Goal: Task Accomplishment & Management: Manage account settings

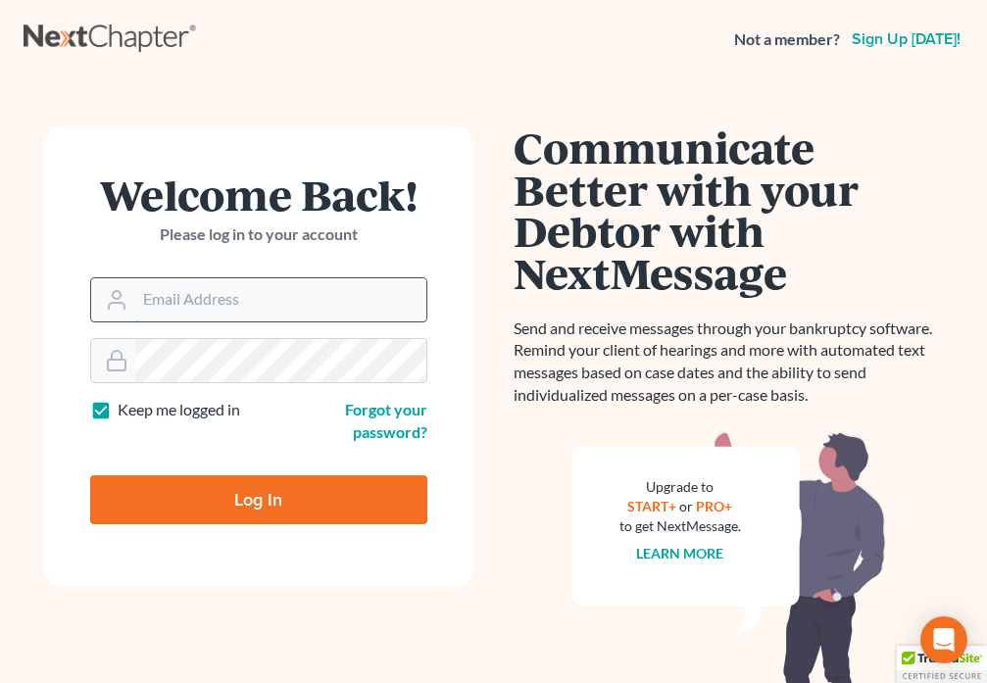
click at [255, 294] on input "Email Address" at bounding box center [280, 299] width 291 height 43
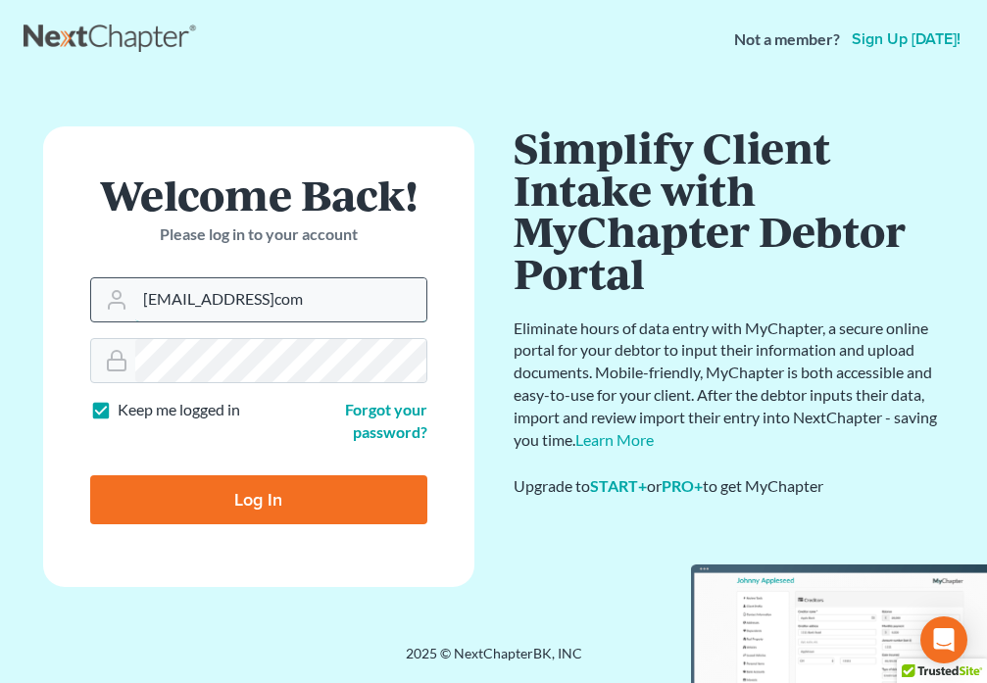
type input "daviddanielslawparalegal@gmailcom"
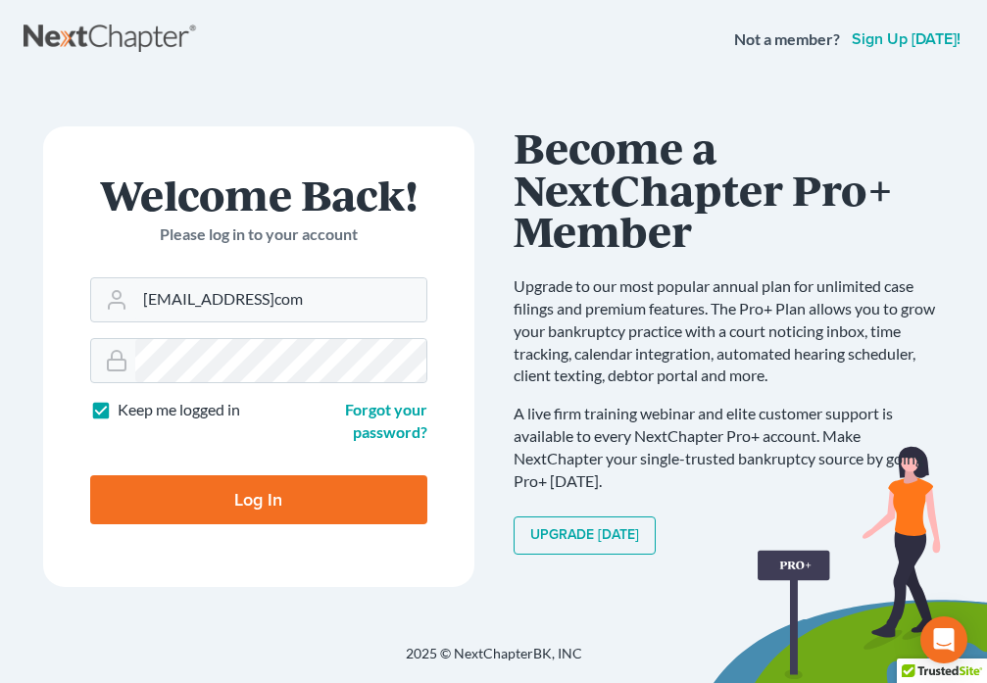
drag, startPoint x: 247, startPoint y: 492, endPoint x: 248, endPoint y: 482, distance: 9.9
click at [247, 490] on input "Log In" at bounding box center [258, 499] width 337 height 49
type input "Thinking..."
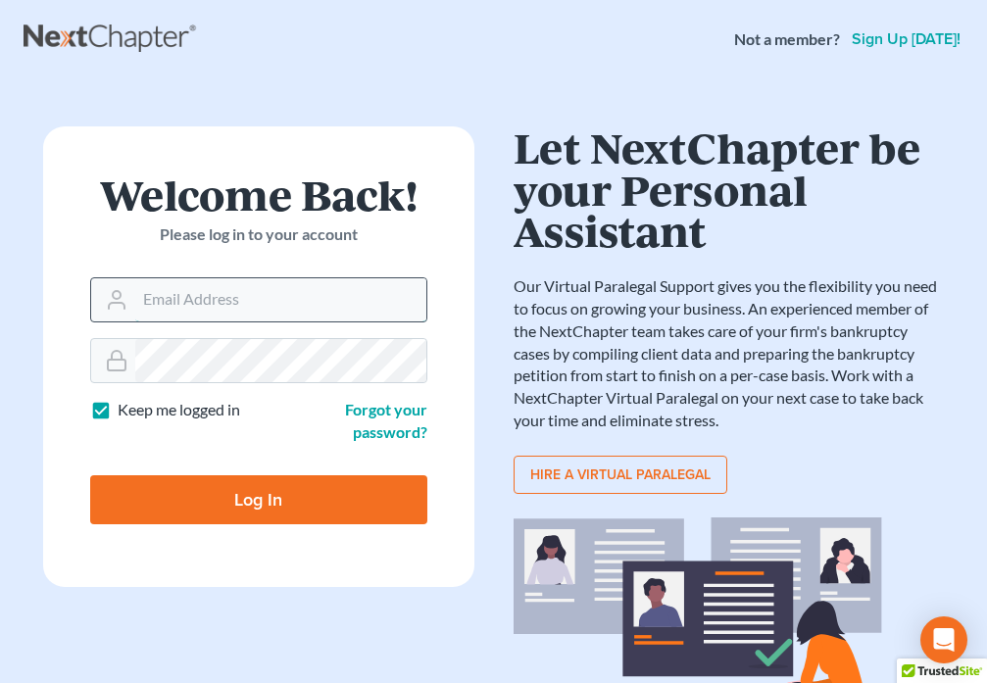
click at [252, 304] on input "Email Address" at bounding box center [280, 299] width 291 height 43
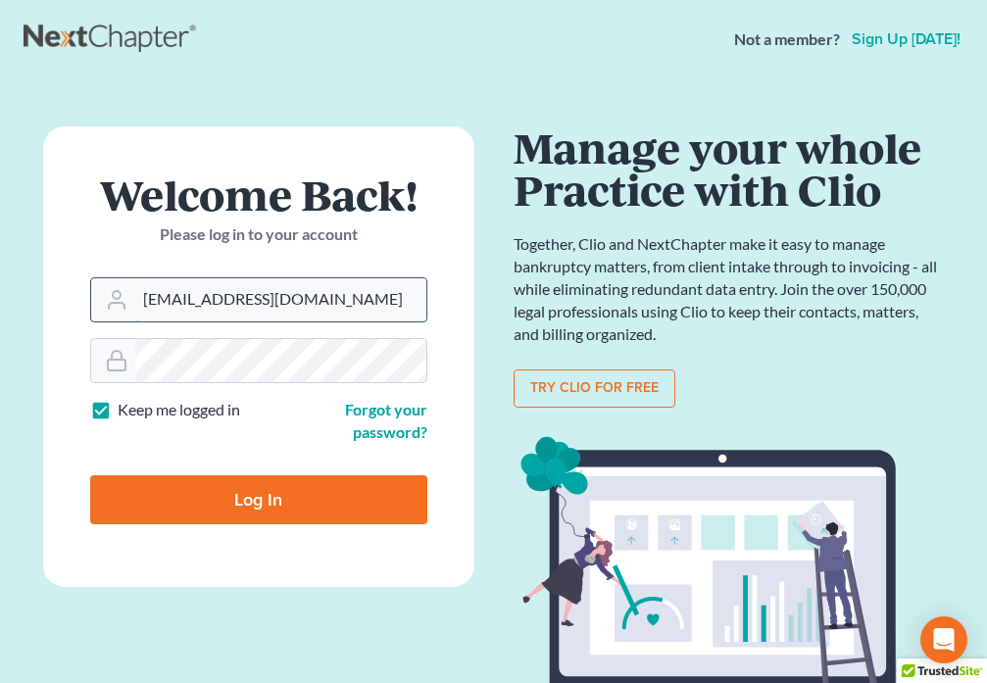
type input "[EMAIL_ADDRESS][DOMAIN_NAME]"
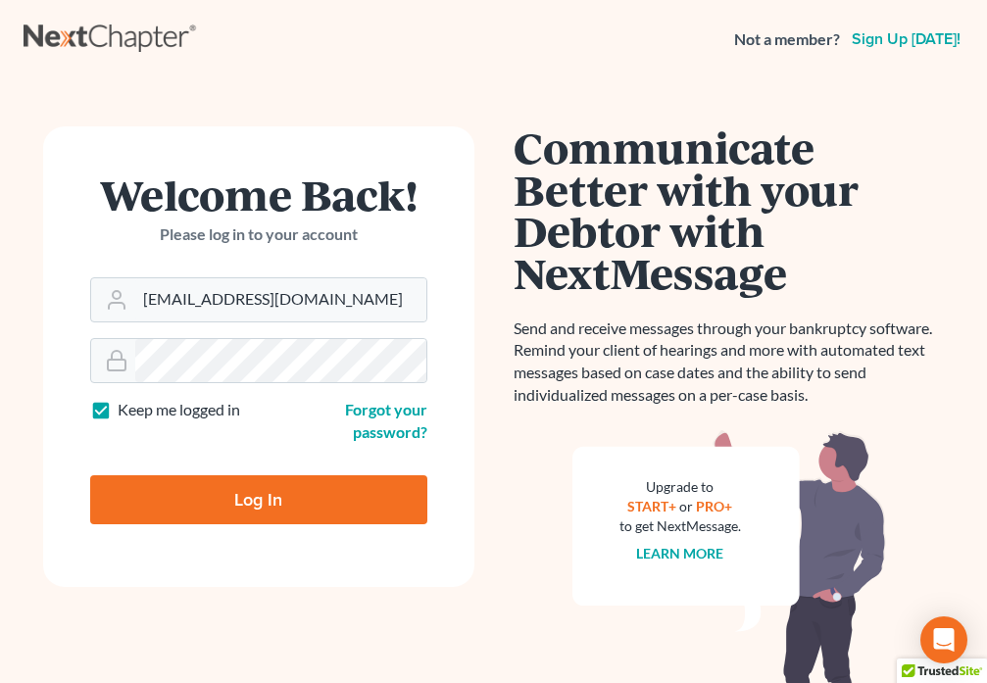
click at [241, 508] on input "Log In" at bounding box center [258, 499] width 337 height 49
type input "Thinking..."
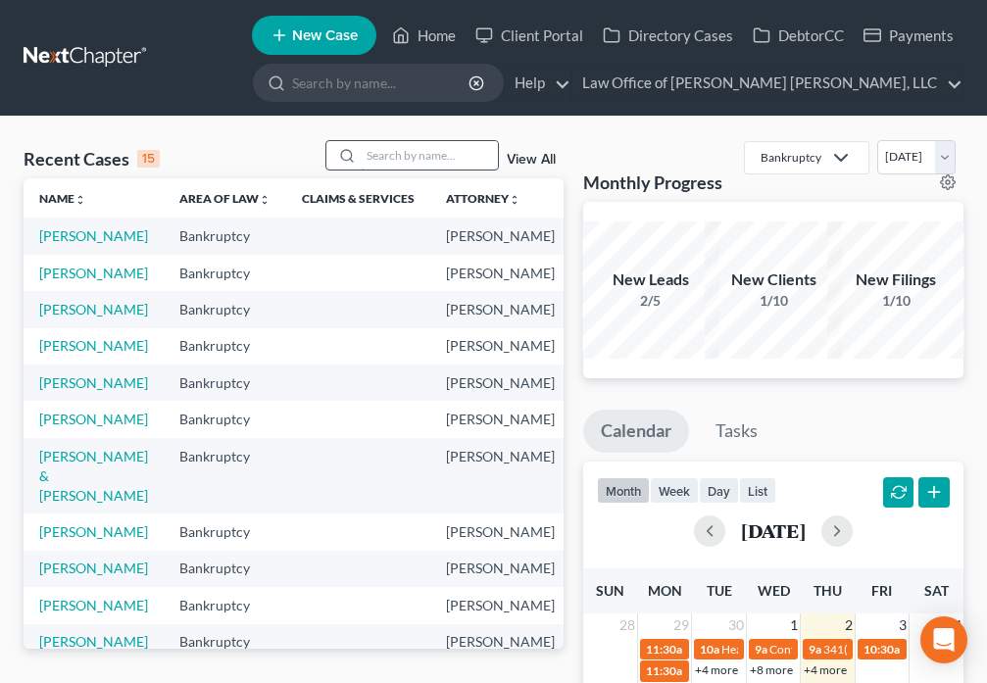
click at [372, 152] on input "search" at bounding box center [429, 155] width 137 height 28
type input "[PERSON_NAME]"
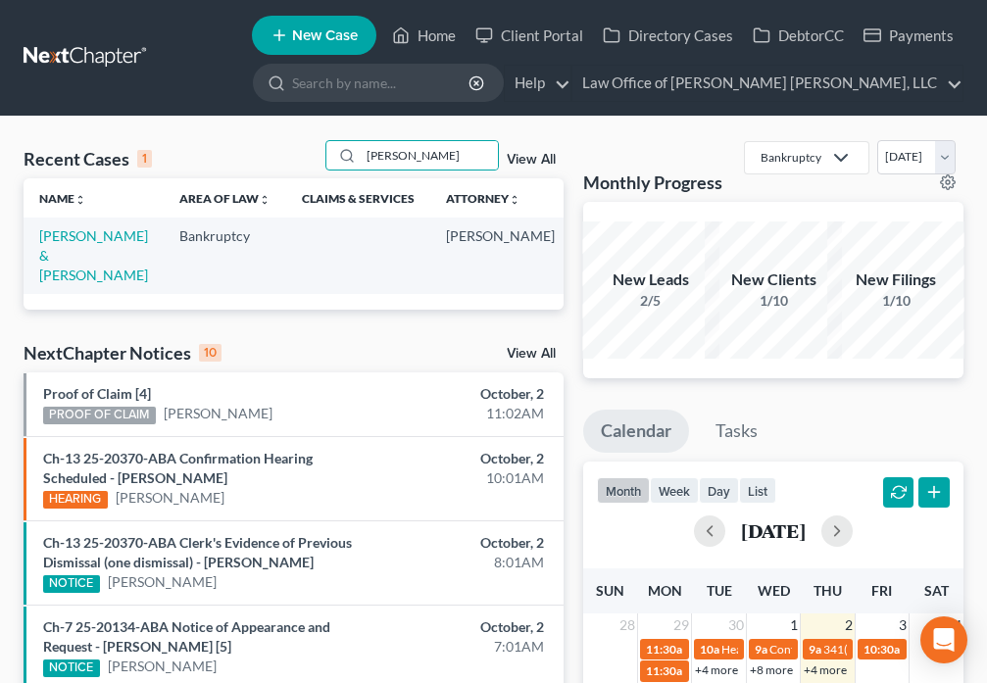
click at [55, 246] on td "[PERSON_NAME] & [PERSON_NAME]" at bounding box center [94, 255] width 140 height 75
click at [55, 258] on link "[PERSON_NAME] & [PERSON_NAME]" at bounding box center [93, 255] width 109 height 56
select select "4"
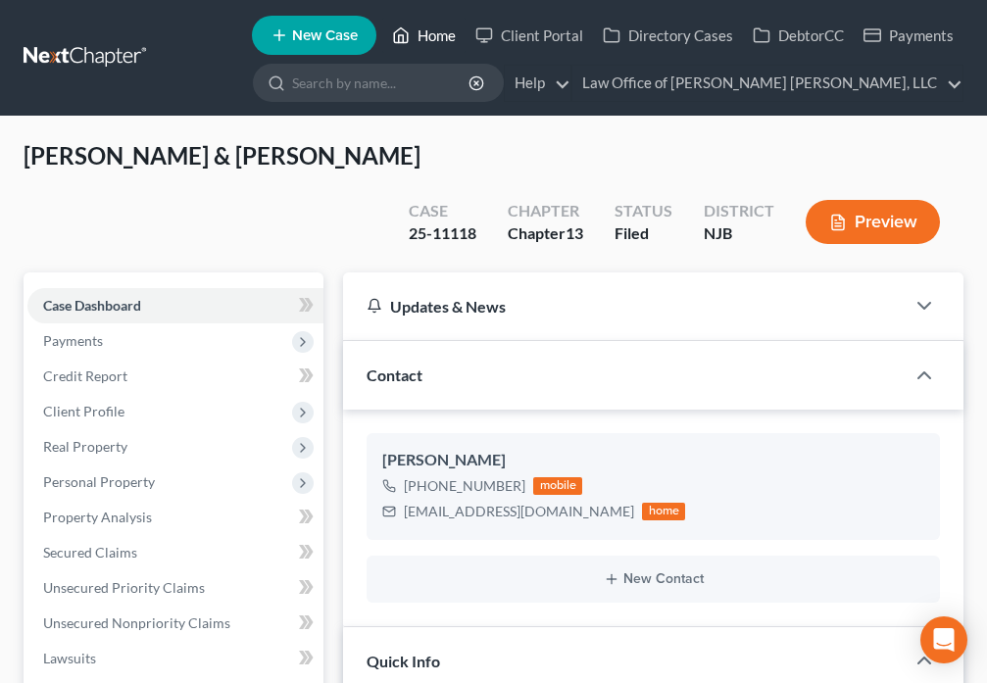
click at [402, 31] on icon at bounding box center [401, 36] width 18 height 24
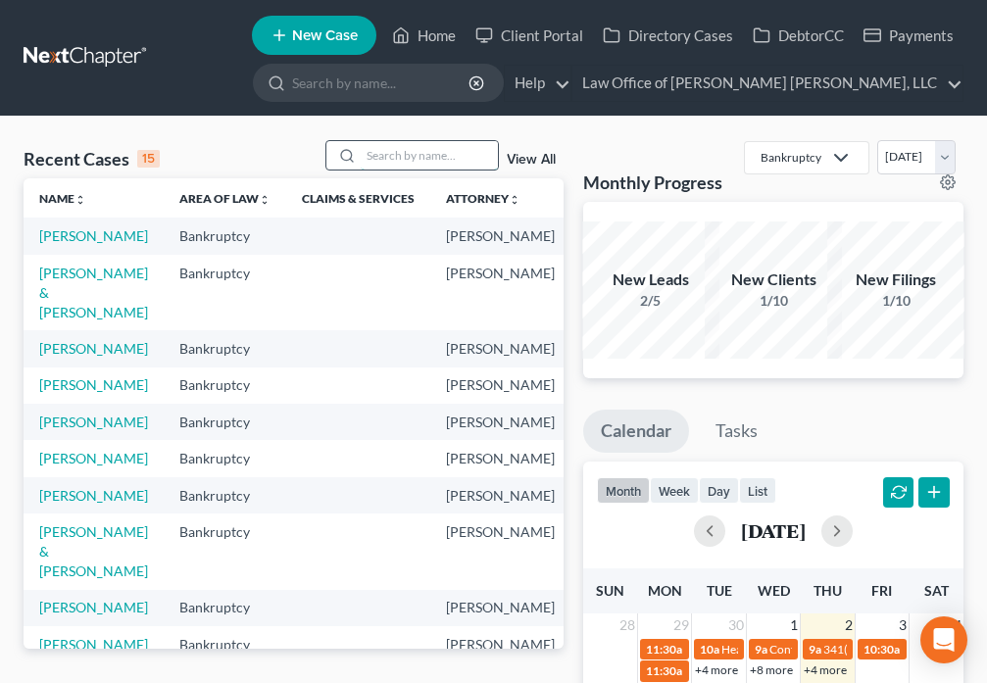
click at [385, 156] on input "search" at bounding box center [429, 155] width 137 height 28
type input "[PERSON_NAME]"
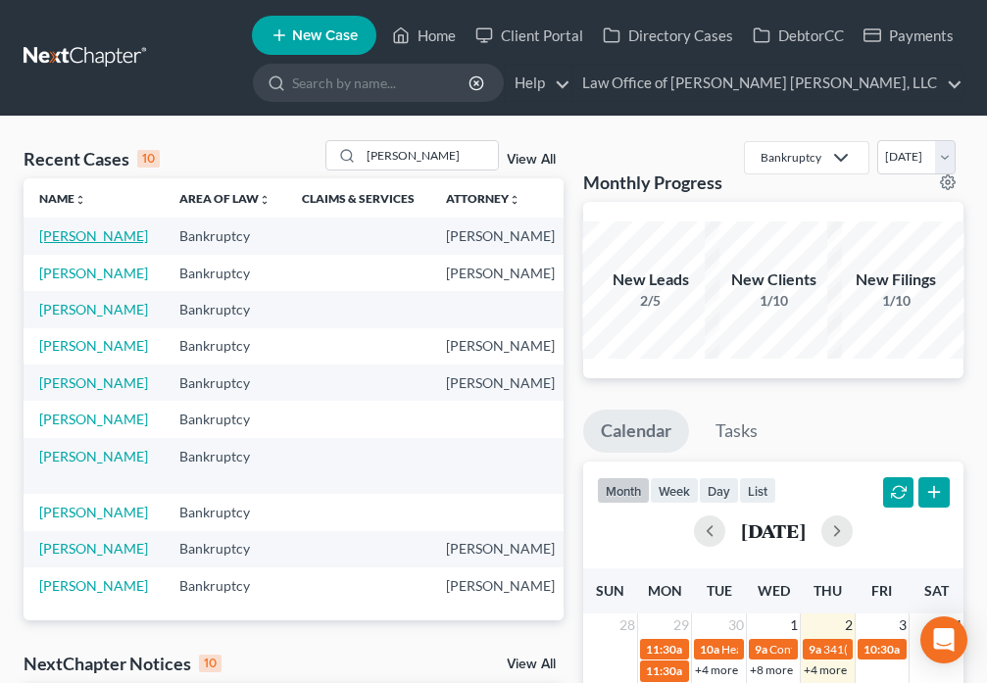
click at [63, 238] on link "[PERSON_NAME]" at bounding box center [93, 235] width 109 height 17
select select "6"
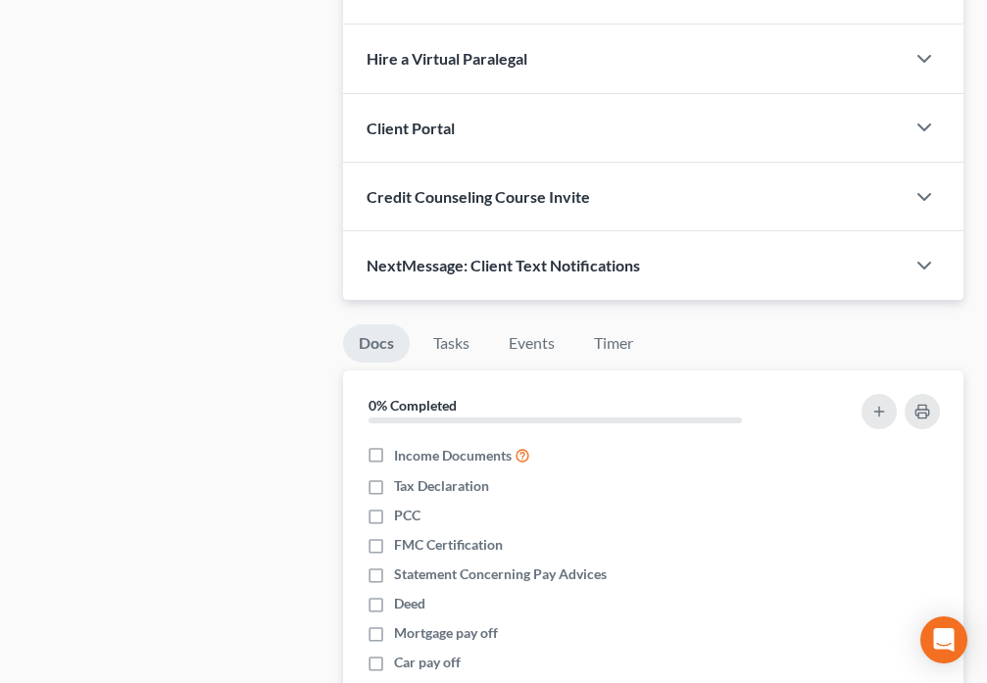
scroll to position [1395, 0]
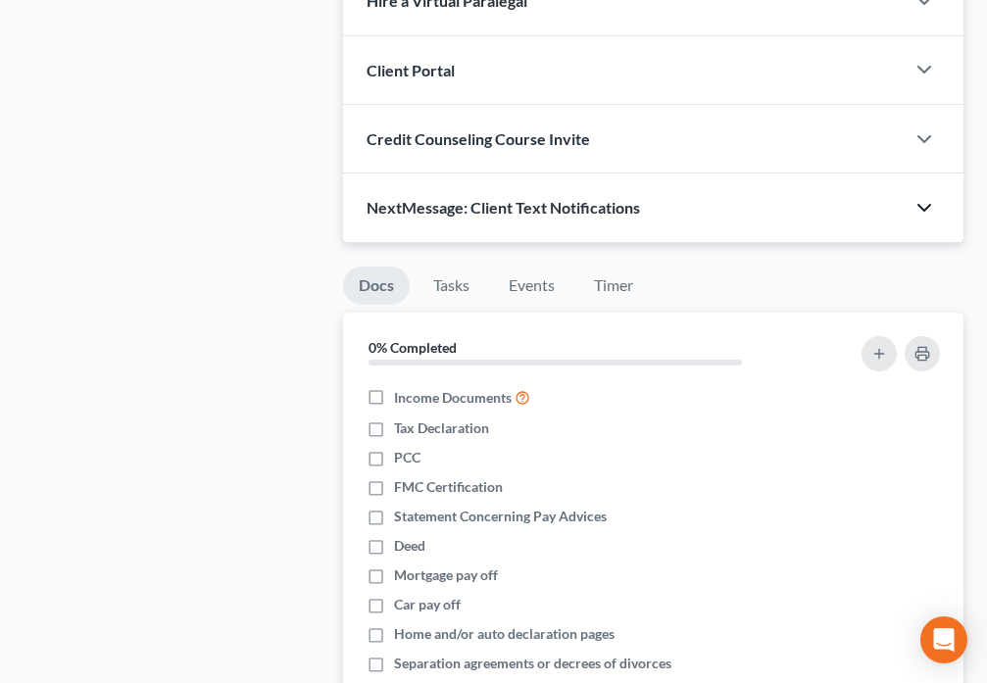
click at [915, 217] on icon "button" at bounding box center [925, 208] width 24 height 24
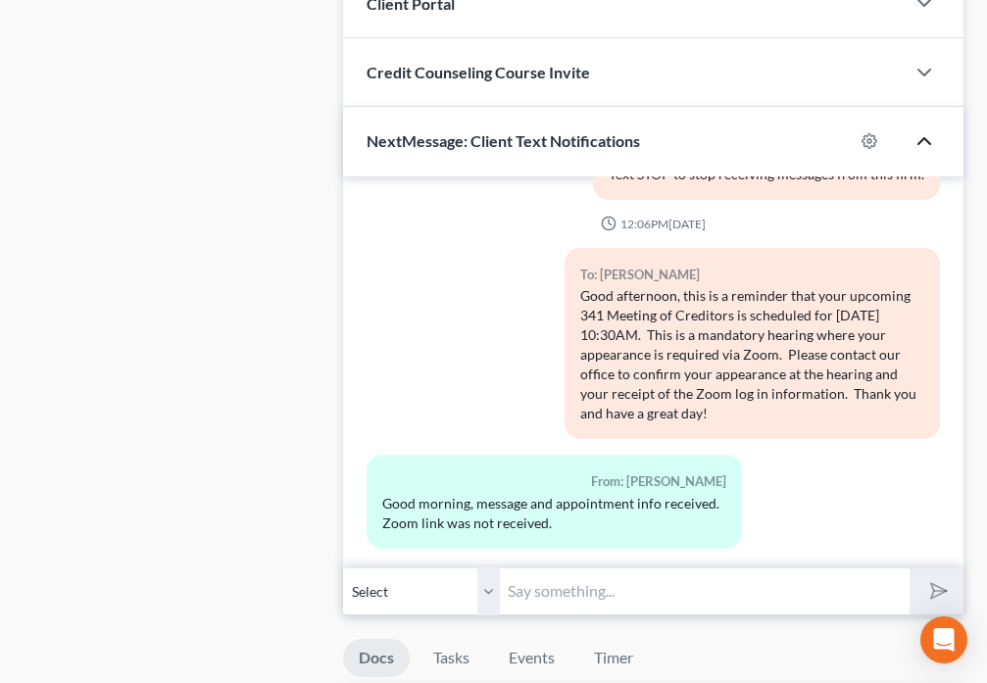
scroll to position [1669, 0]
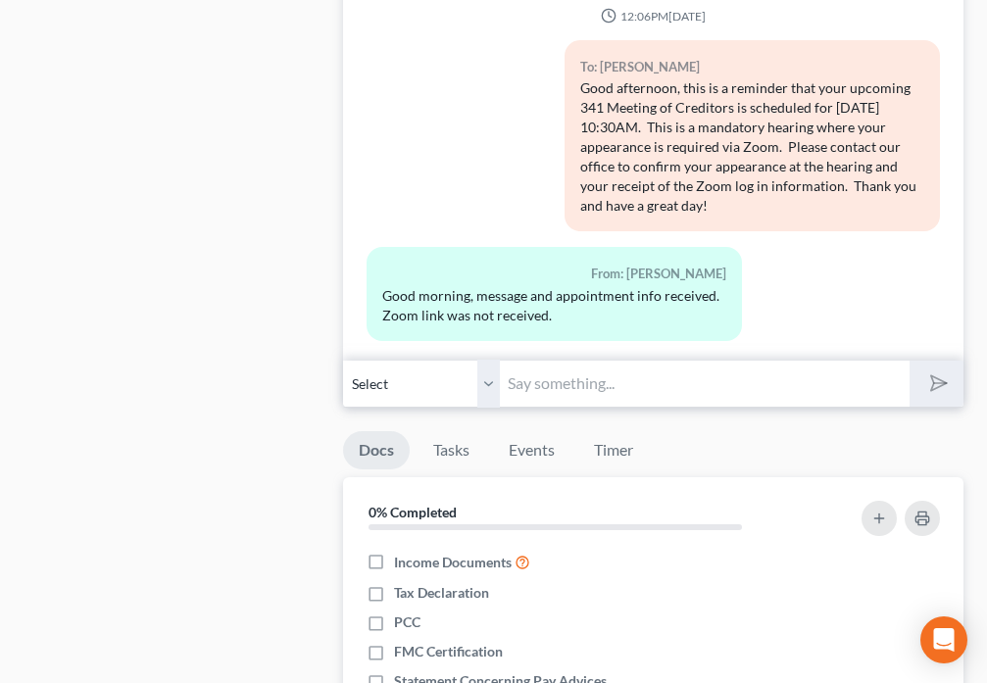
click at [548, 379] on input "text" at bounding box center [704, 384] width 409 height 48
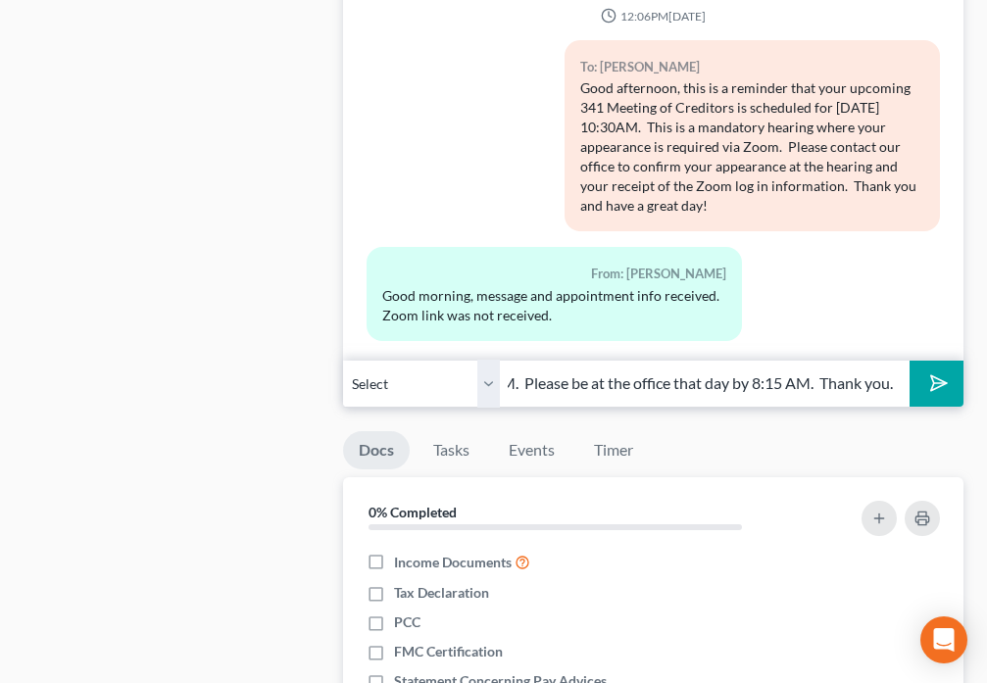
scroll to position [0, 644]
type input "Good Afternoon. Your 341 Meeting of Creditors has been rescheduled to [DATE] 8:…"
click at [931, 393] on icon "submit" at bounding box center [934, 383] width 27 height 27
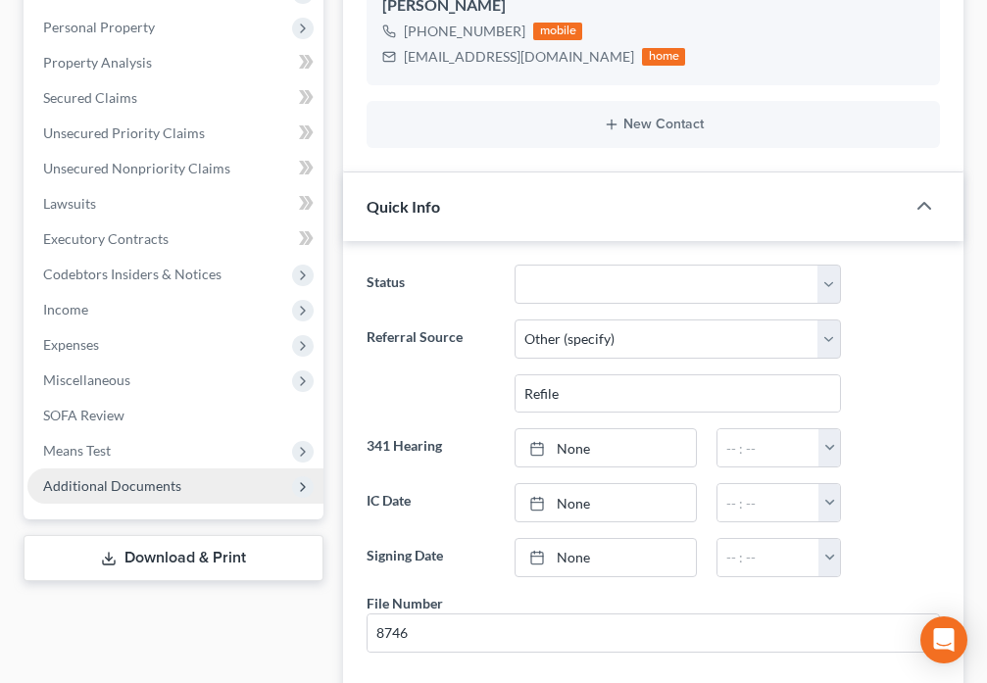
scroll to position [412, 0]
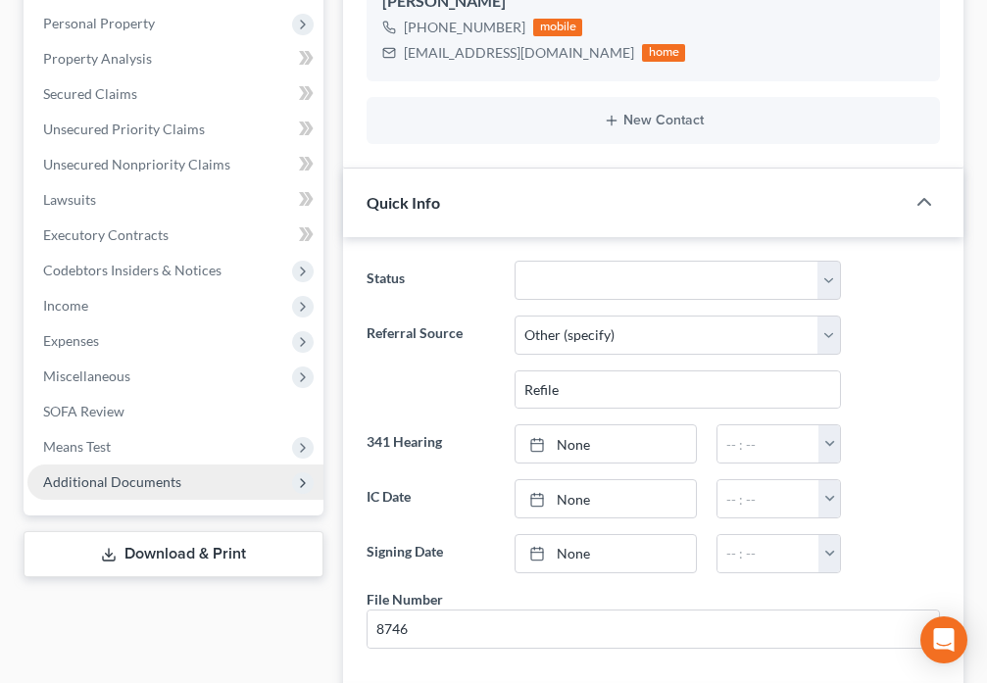
click at [130, 478] on span "Additional Documents" at bounding box center [112, 481] width 138 height 17
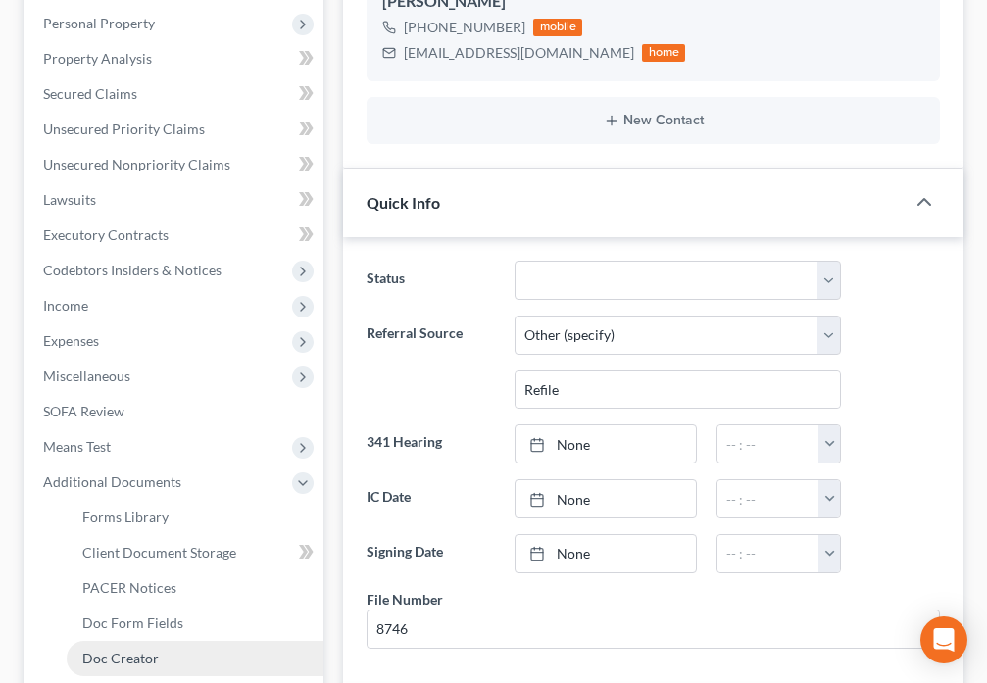
click at [124, 655] on span "Doc Creator" at bounding box center [120, 658] width 76 height 17
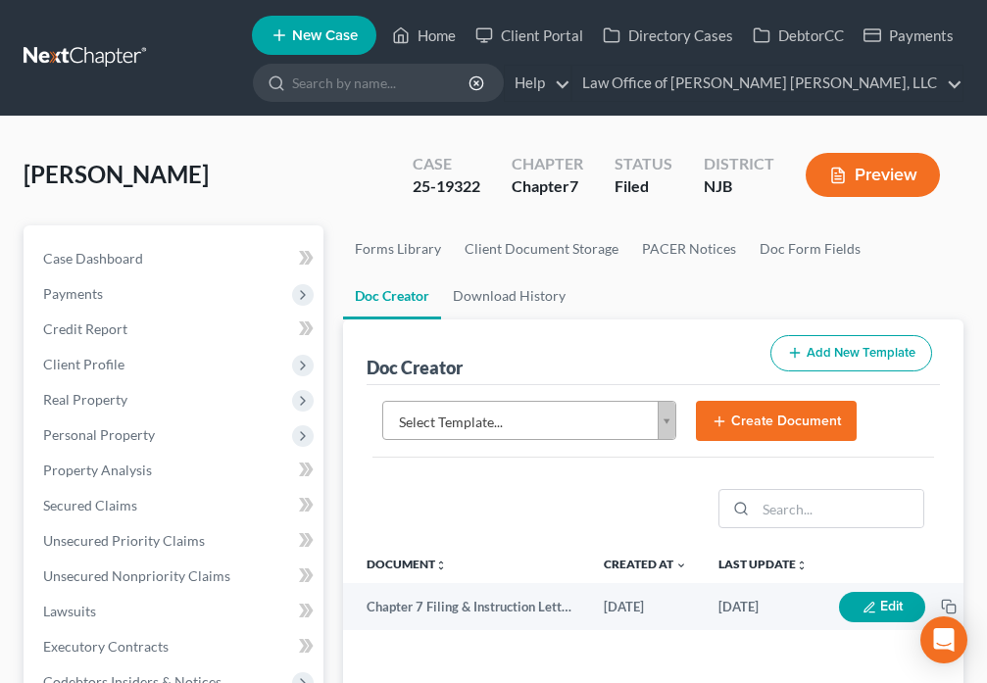
click at [667, 423] on body "Home New Case Client Portal Directory Cases DebtorCC Payments Law Office of [PE…" at bounding box center [493, 637] width 987 height 1275
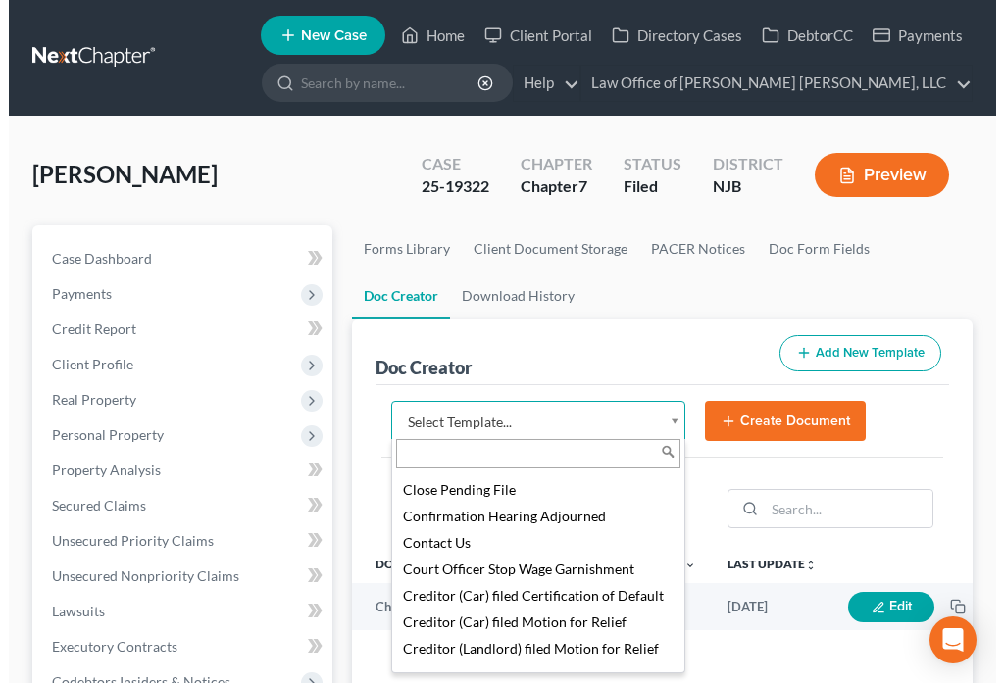
scroll to position [1291, 0]
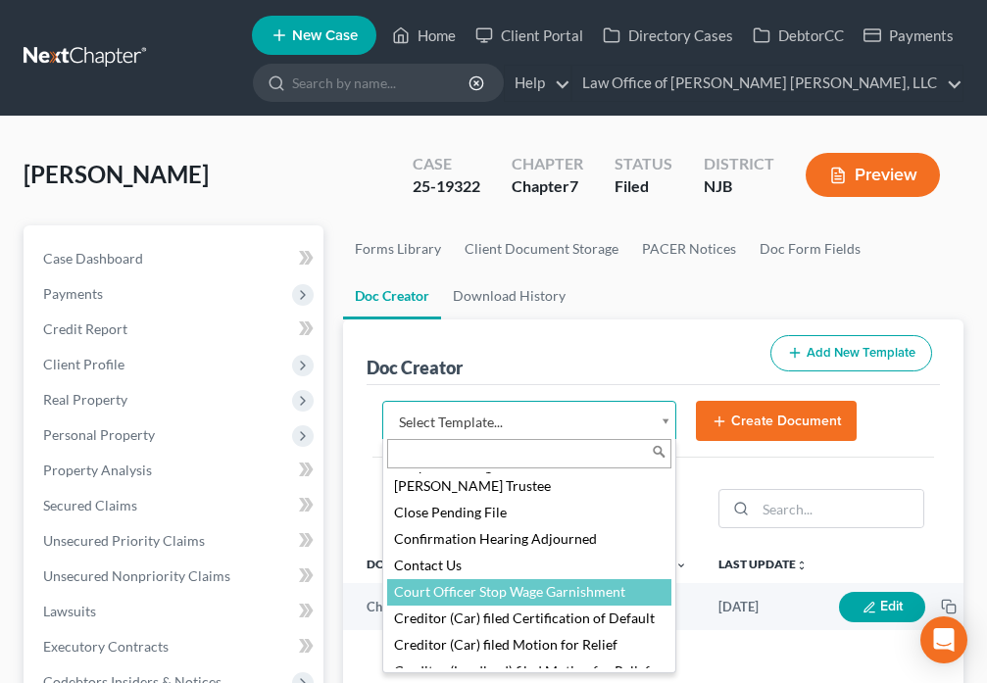
select select "88985"
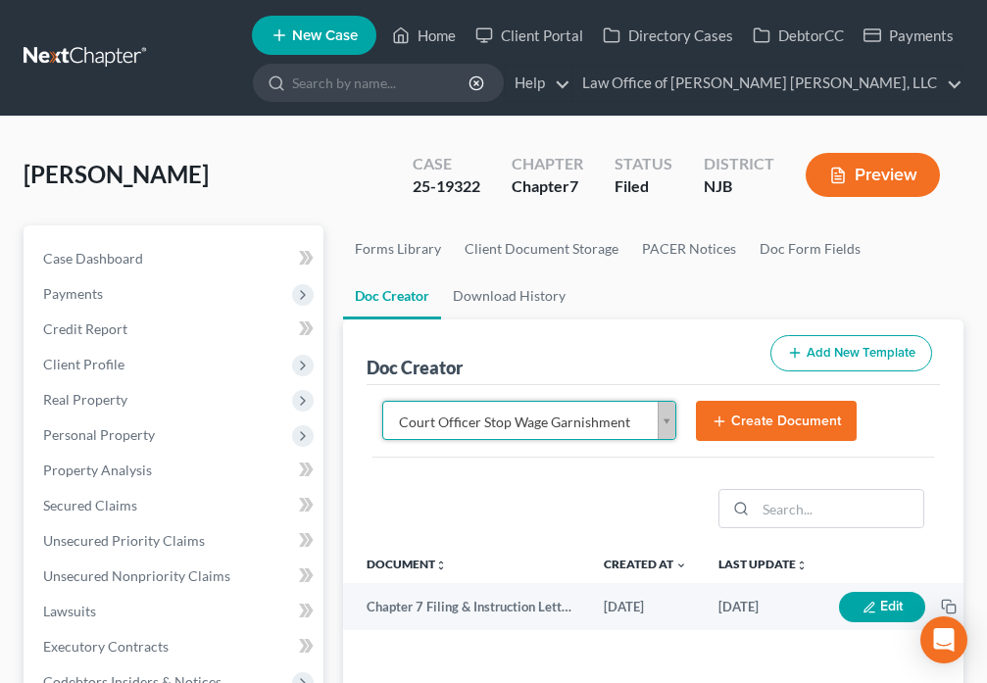
click at [718, 423] on icon "submit" at bounding box center [720, 422] width 16 height 16
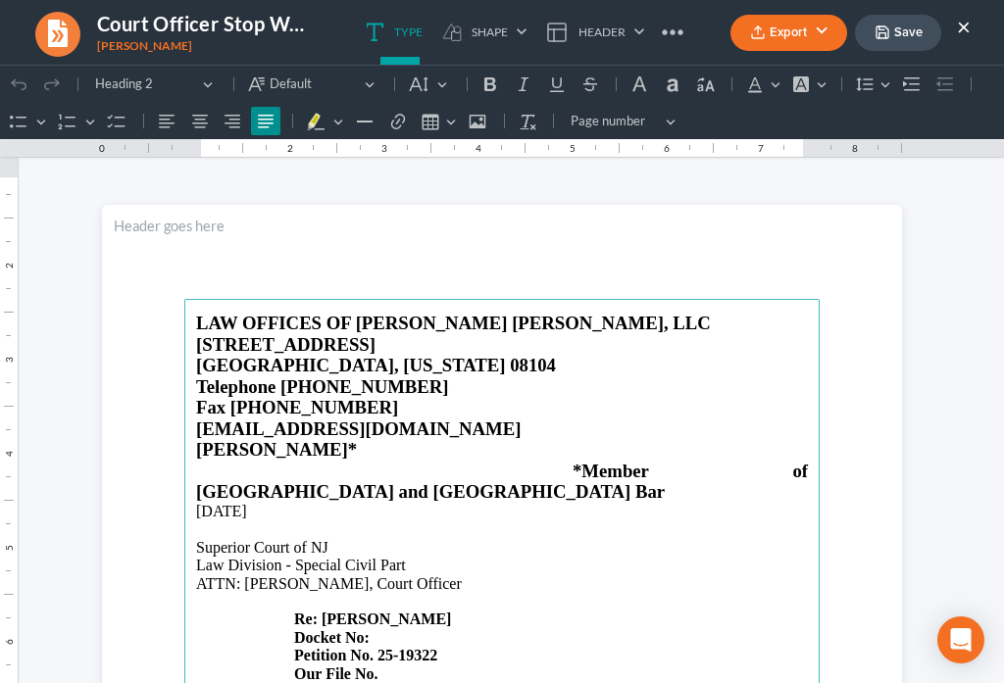
scroll to position [0, 0]
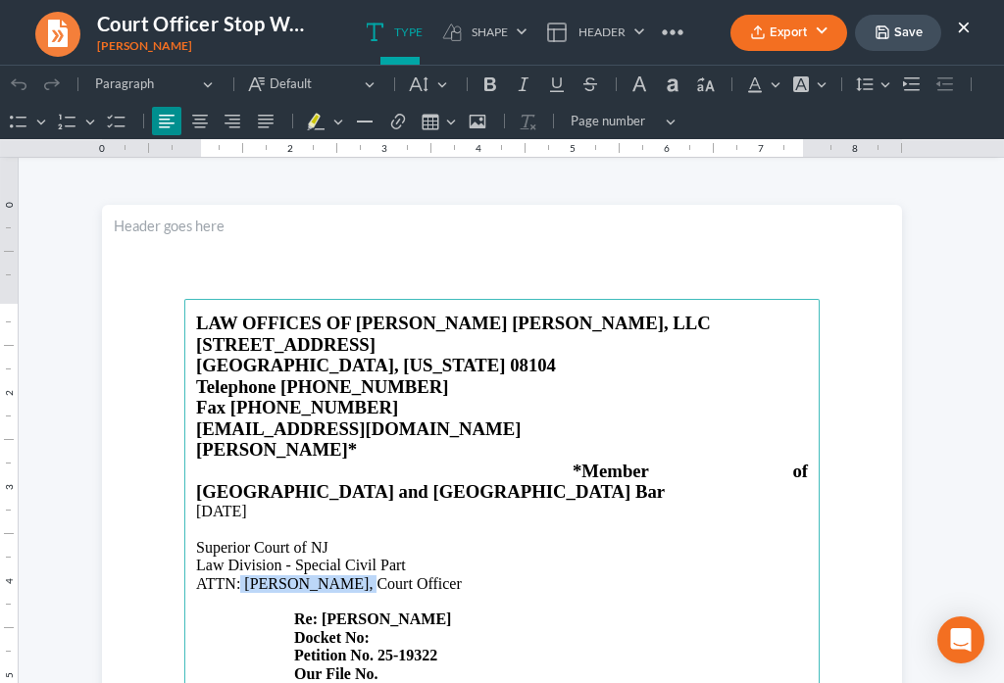
drag, startPoint x: 232, startPoint y: 543, endPoint x: 339, endPoint y: 541, distance: 106.9
click at [339, 541] on p "Superior Court of NJ Law Division - Special Civil Part ATTN: [PERSON_NAME], Cou…" at bounding box center [502, 566] width 612 height 54
click at [379, 629] on p "Docket No: Petition No. 25-19322 Our File No." at bounding box center [502, 656] width 612 height 54
click at [441, 629] on strong "Docket No: DC-00730424" at bounding box center [380, 637] width 173 height 17
click at [385, 629] on p "Docket No: DC-007304-24 Petition No. 25-19322 Our File No." at bounding box center [502, 656] width 612 height 54
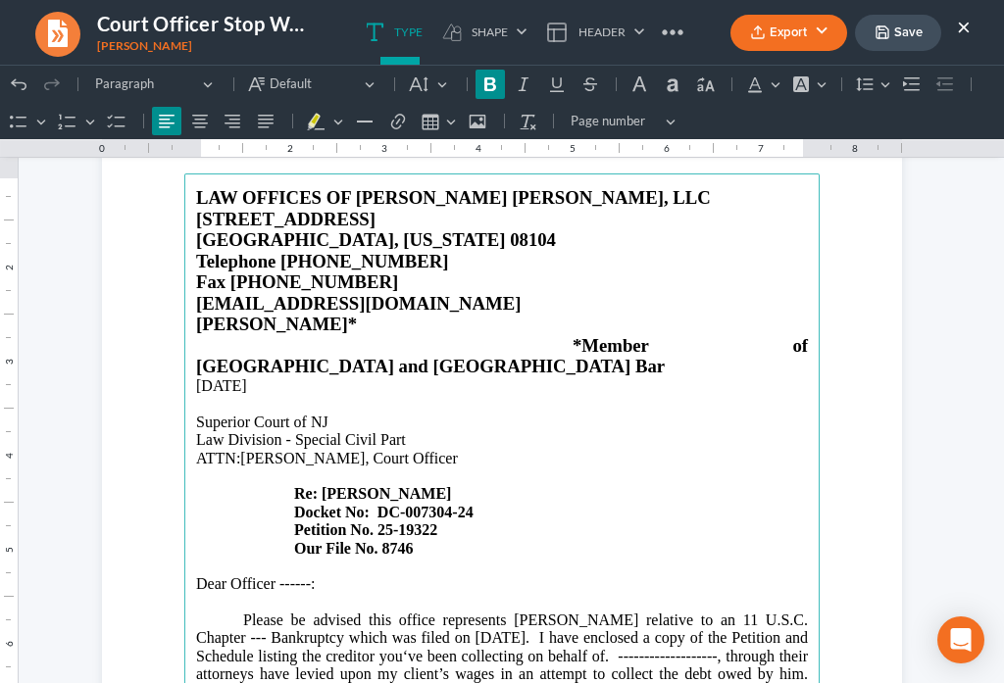
scroll to position [274, 0]
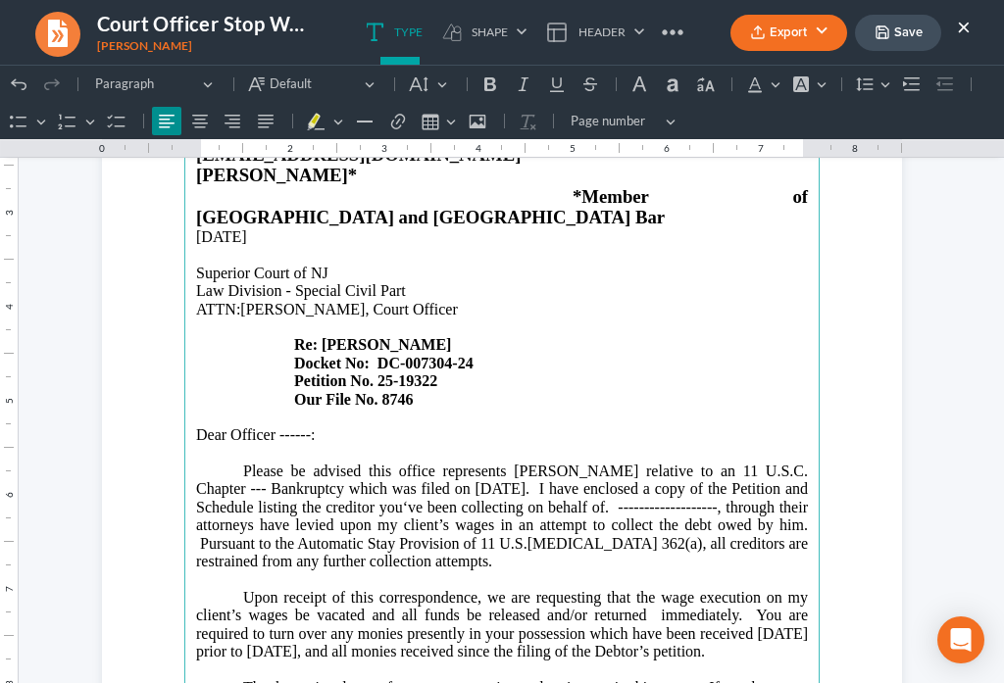
click at [300, 426] on p "Dear Officer ------:" at bounding box center [502, 435] width 612 height 18
click at [260, 463] on p "Please be advised this office represents [PERSON_NAME] relative to an 11 U.S.C.…" at bounding box center [502, 517] width 612 height 108
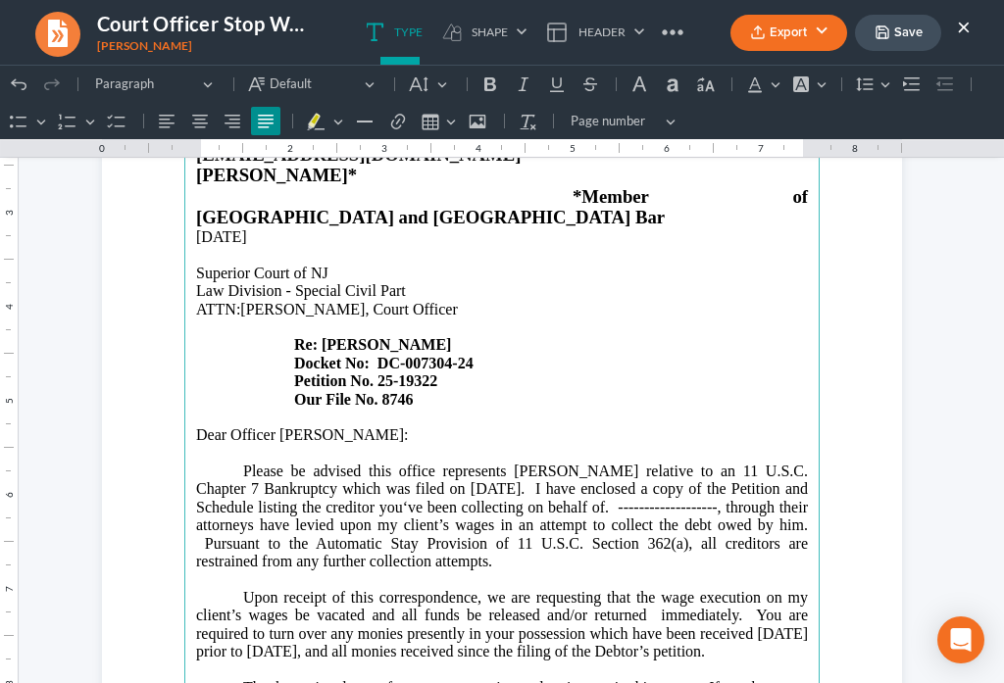
click at [707, 468] on p "Please be advised this office represents [PERSON_NAME] relative to an 11 U.S.C.…" at bounding box center [502, 517] width 612 height 108
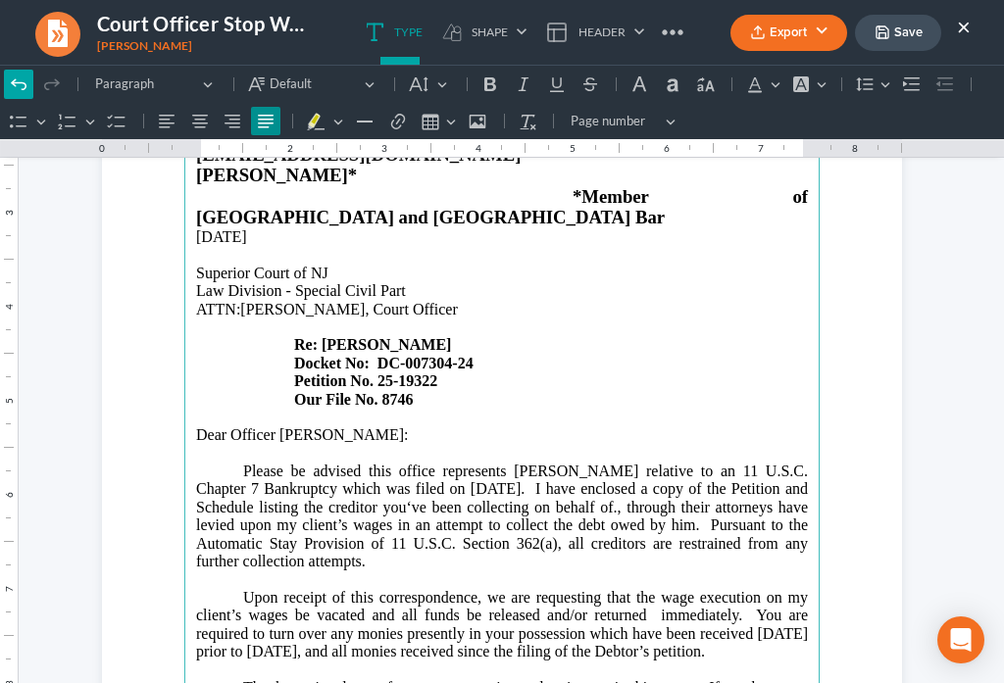
click at [19, 81] on icon "Editor toolbar" at bounding box center [19, 84] width 20 height 20
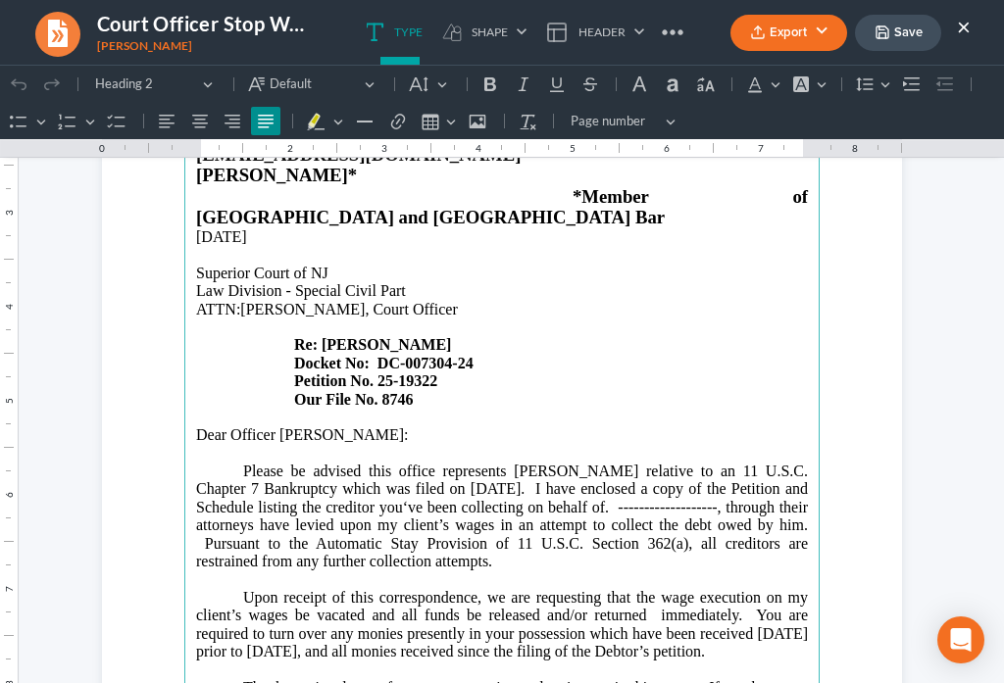
click at [706, 465] on p "Please be advised this office represents [PERSON_NAME] relative to an 11 U.S.C.…" at bounding box center [502, 517] width 612 height 108
click at [506, 483] on p "Please be advised this office represents [PERSON_NAME] relative to an 11 U.S.C.…" at bounding box center [502, 517] width 612 height 108
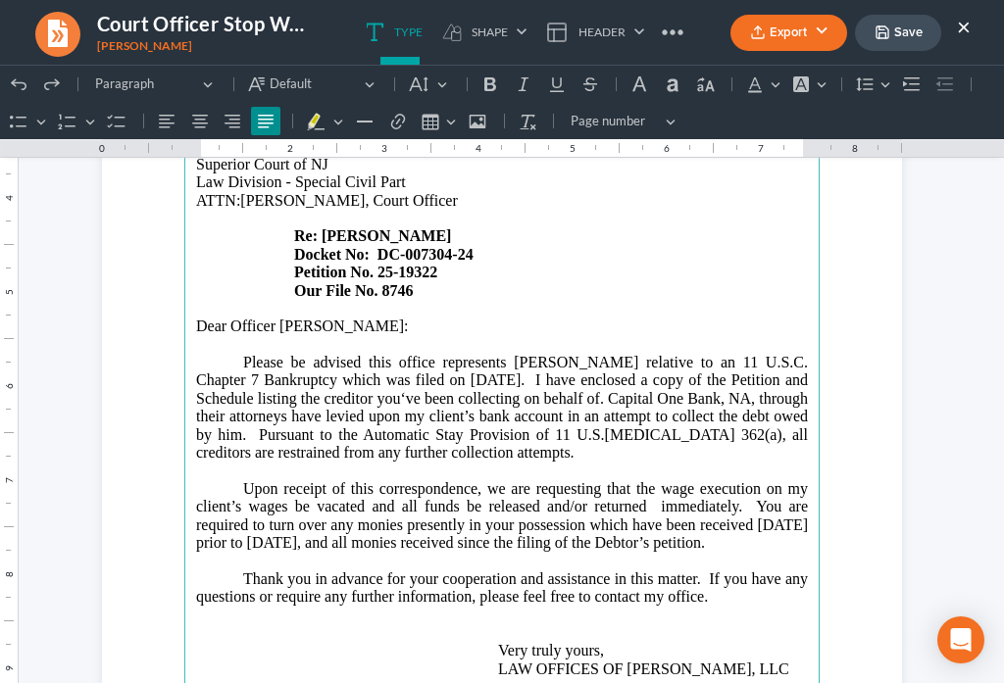
scroll to position [412, 0]
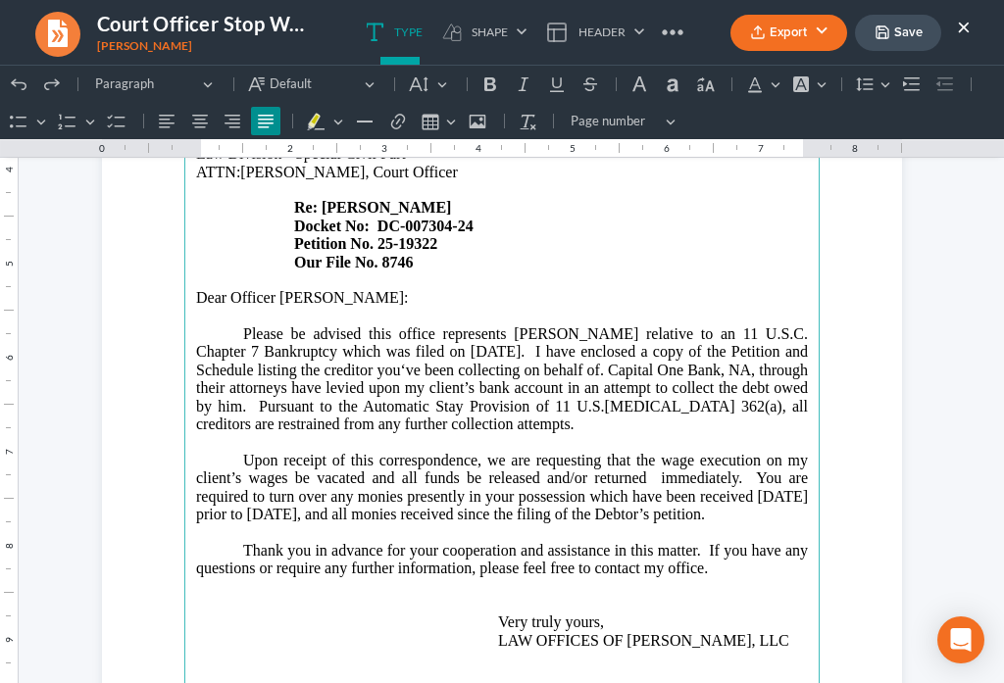
click at [750, 452] on p "Upon receipt of this correspondence, we are requesting that the wage execution …" at bounding box center [502, 488] width 612 height 73
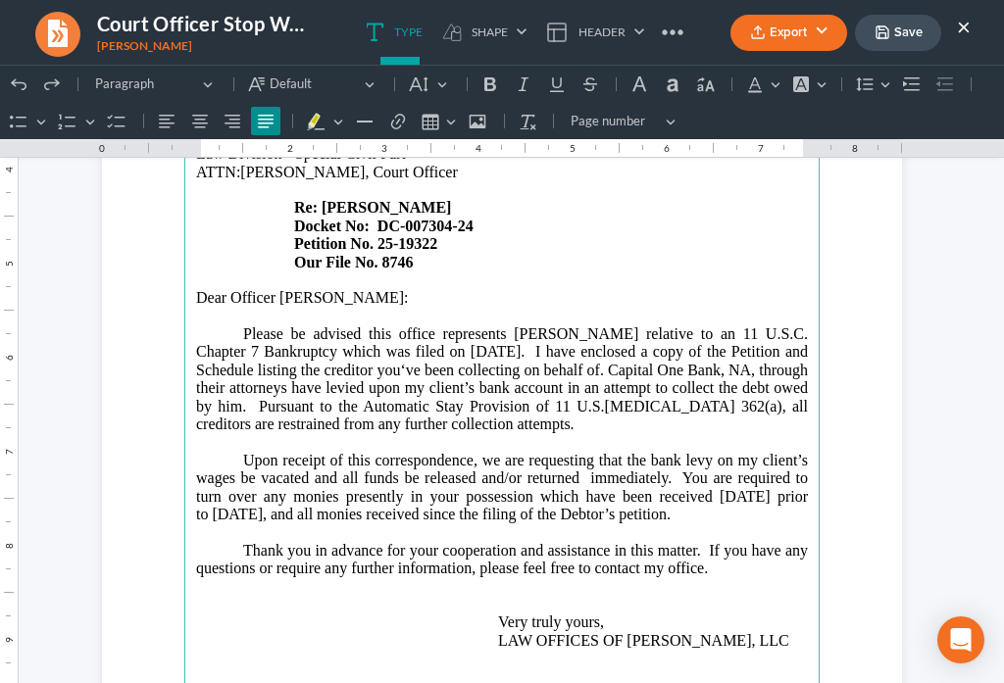
click at [228, 452] on p "Upon receipt of this correspondence, we are requesting that the bank levy on my…" at bounding box center [502, 488] width 612 height 73
click at [671, 452] on p "Upon receipt of this correspondence, we are requesting that the bank levy on my…" at bounding box center [502, 488] width 612 height 73
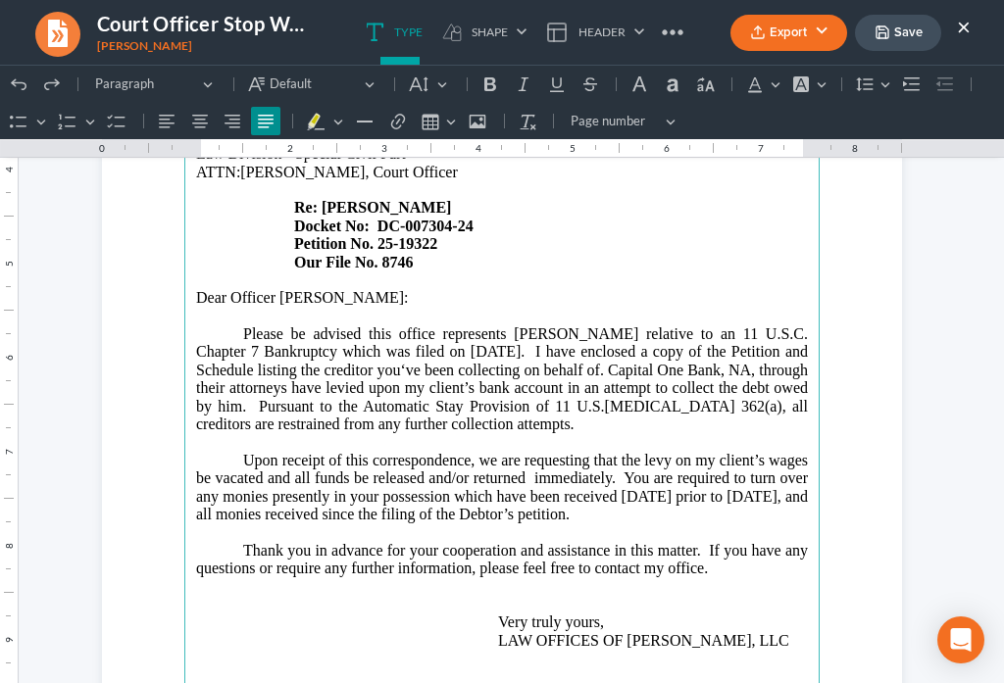
click at [801, 421] on main "LAW OFFICES OF [PERSON_NAME] [PERSON_NAME], LLC [STREET_ADDRESS][US_STATE] Tele…" at bounding box center [501, 310] width 635 height 847
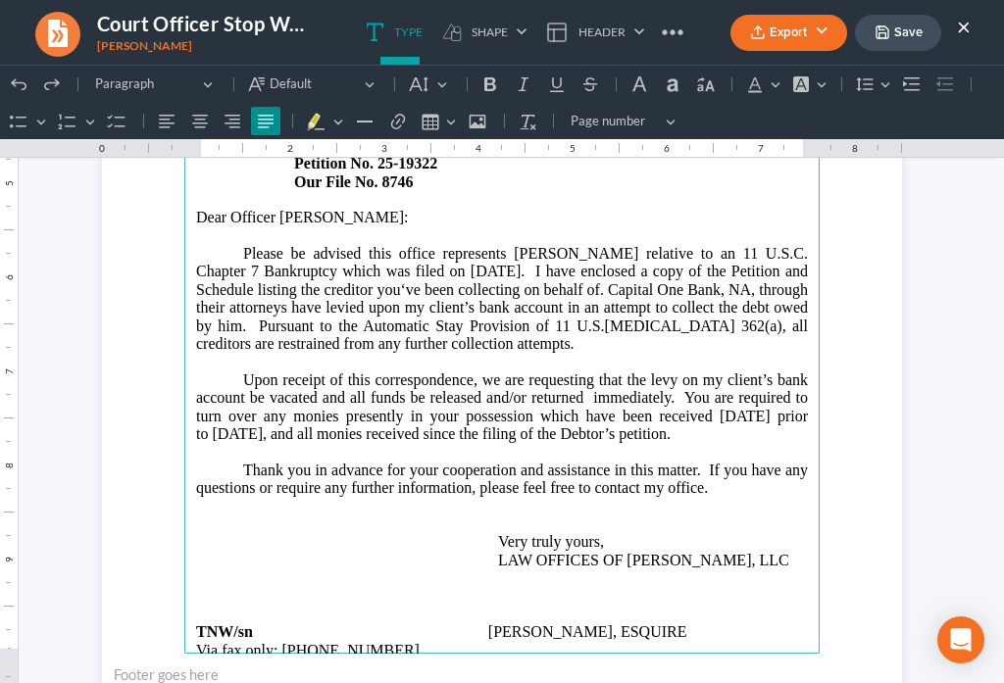
scroll to position [549, 0]
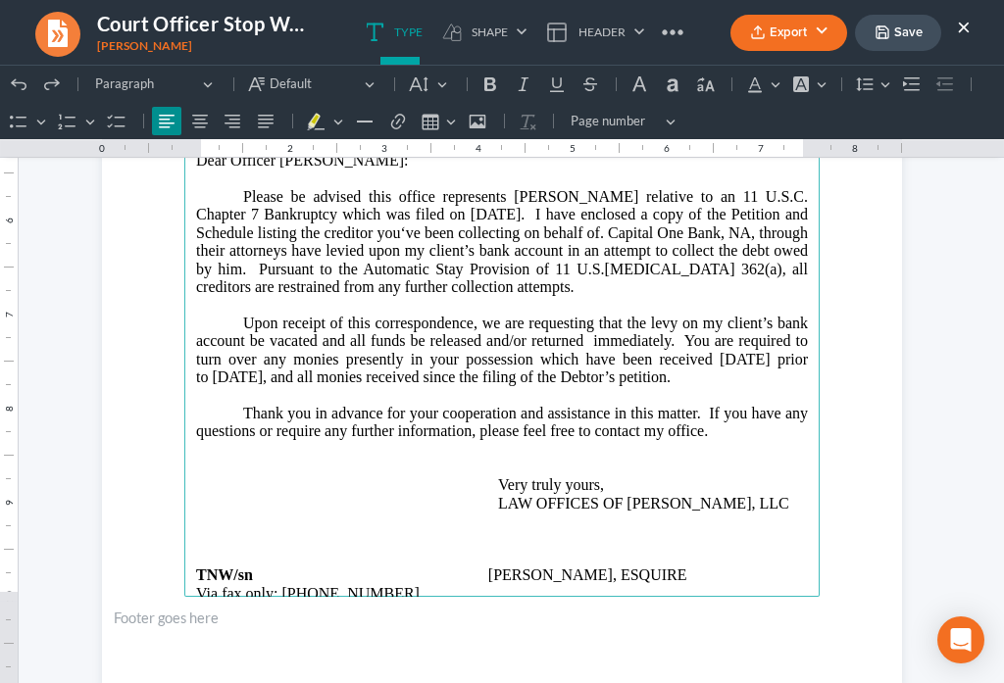
click at [361, 585] on p "Via fax only: [PHONE_NUMBER]" at bounding box center [502, 594] width 612 height 18
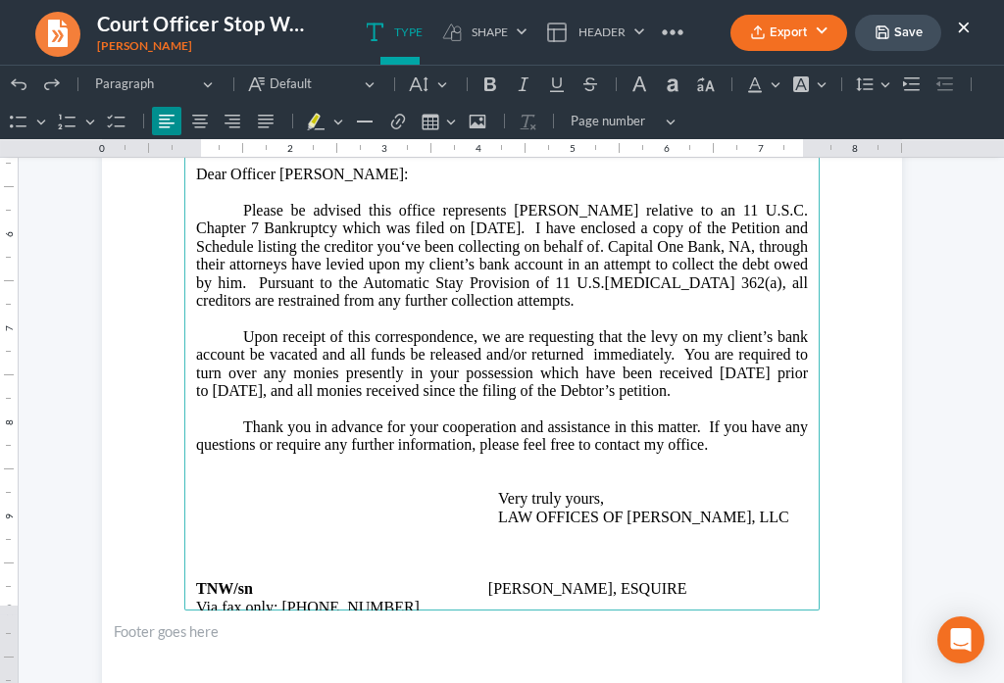
scroll to position [513, 0]
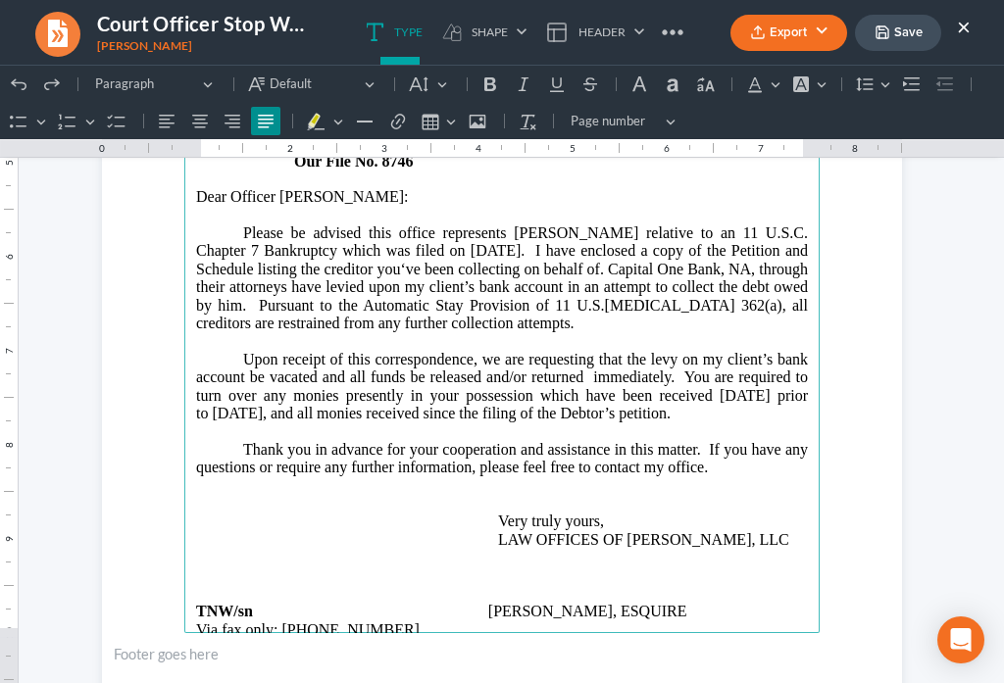
click at [717, 441] on p "Thank you in advance for your cooperation and assistance in this matter. If you…" at bounding box center [502, 459] width 612 height 36
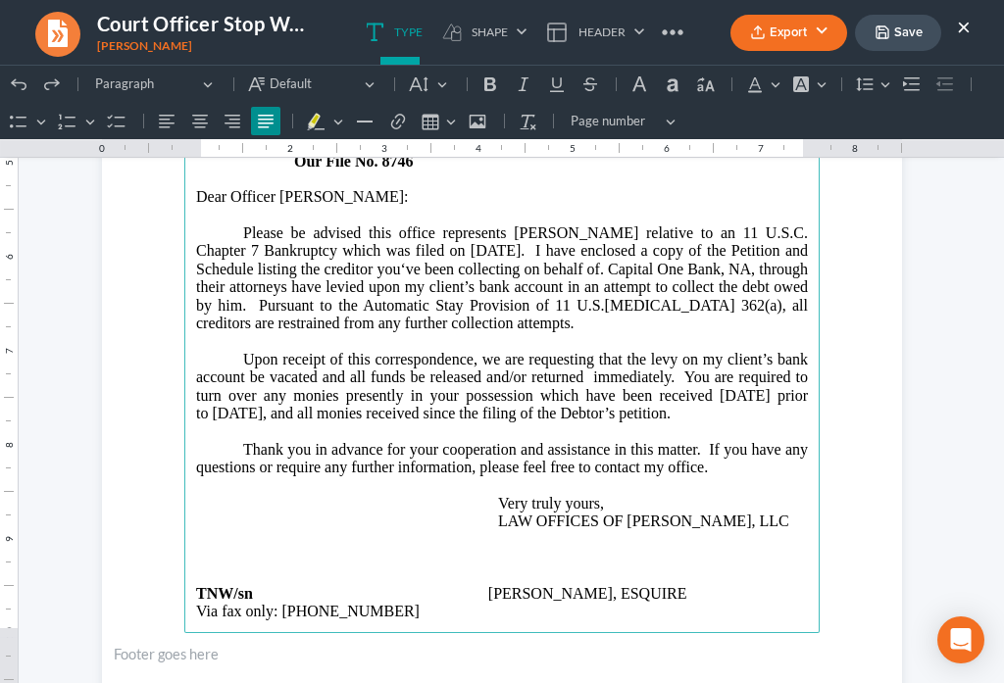
click at [792, 476] on p "Thank you in advance for your cooperation and assistance in this matter. If you…" at bounding box center [502, 486] width 612 height 90
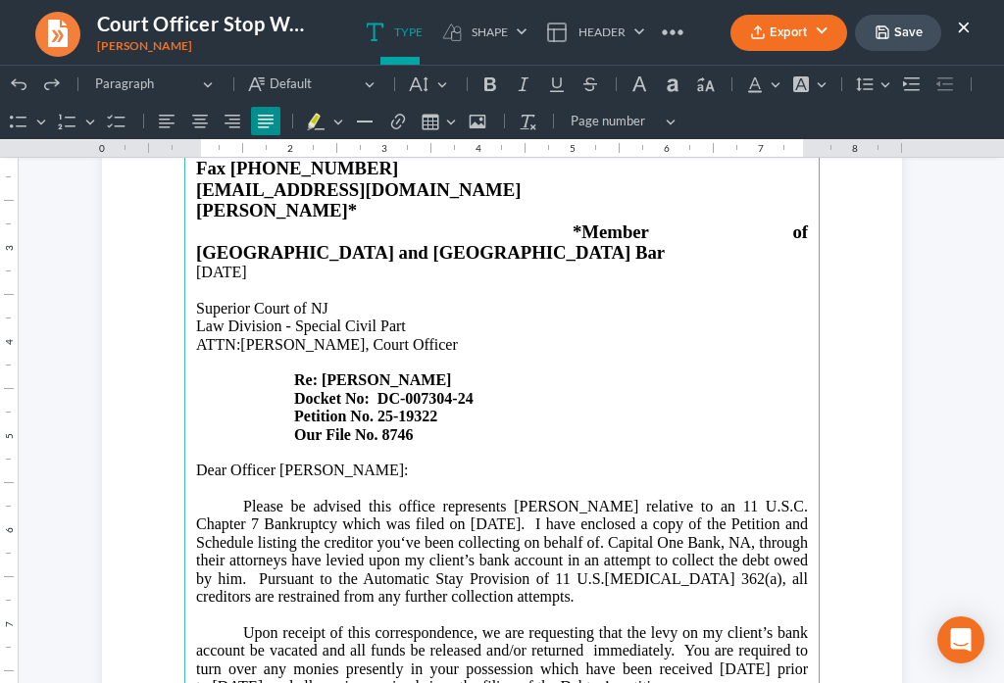
scroll to position [170, 0]
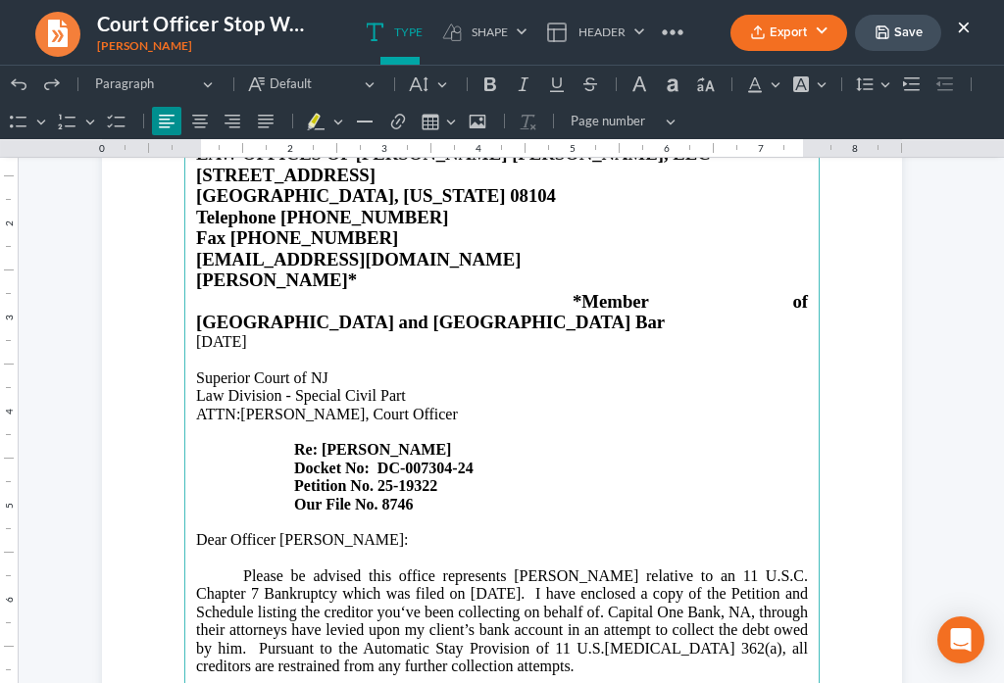
click at [401, 371] on p "Superior Court of NJ Law Division - Special Civil Part ATTN:[PERSON_NAME], Cour…" at bounding box center [502, 397] width 612 height 54
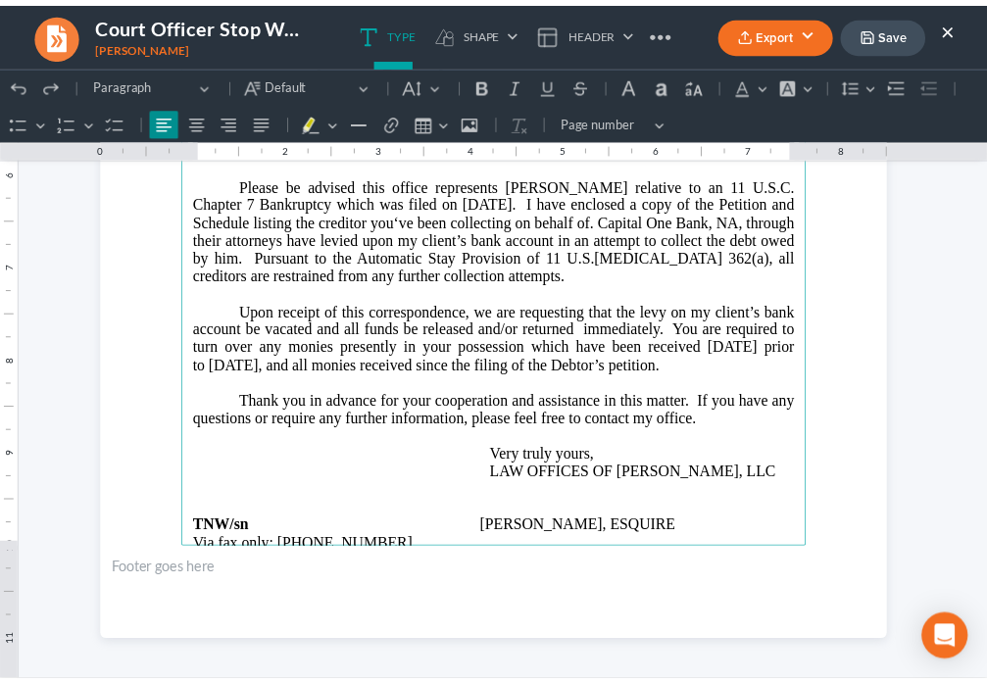
scroll to position [604, 0]
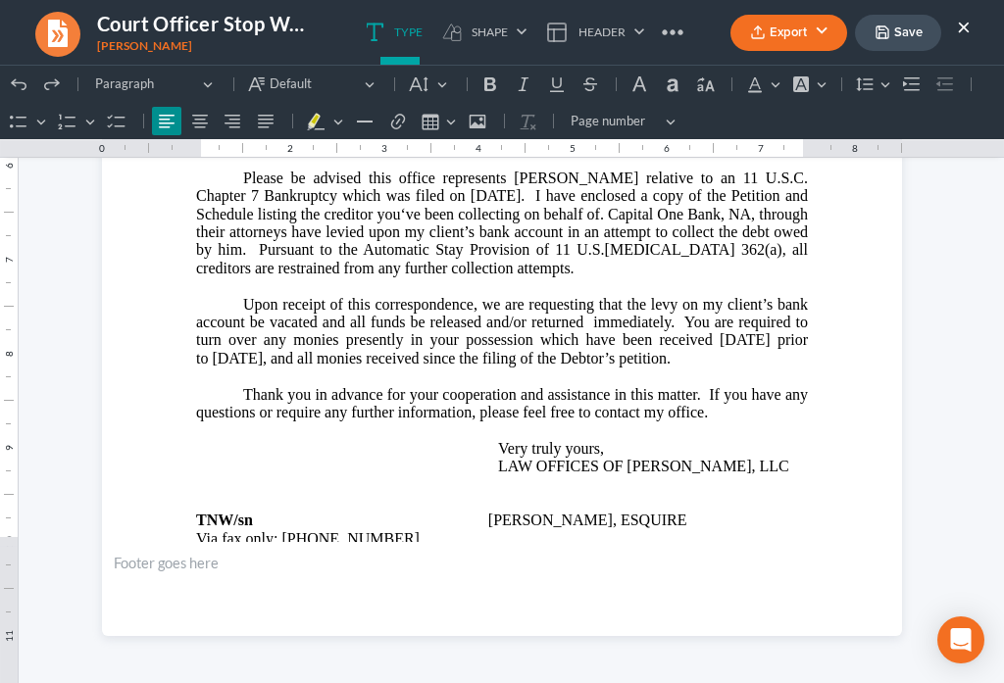
click at [891, 40] on button "Save" at bounding box center [898, 33] width 86 height 36
click at [771, 41] on button "Export" at bounding box center [788, 33] width 117 height 36
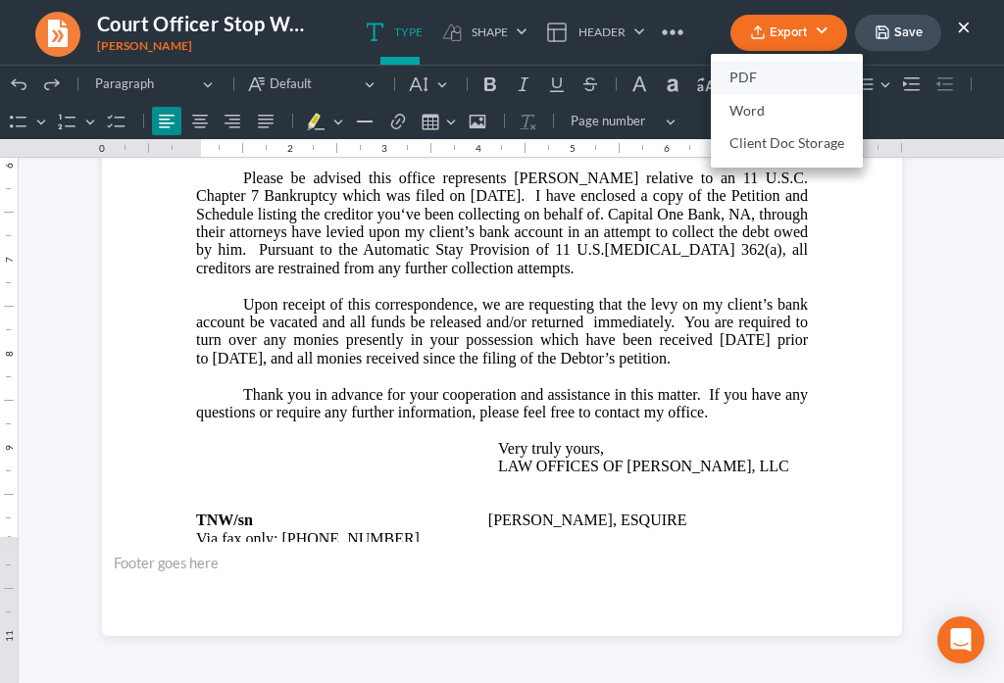
click at [760, 79] on link "PDF" at bounding box center [787, 78] width 152 height 33
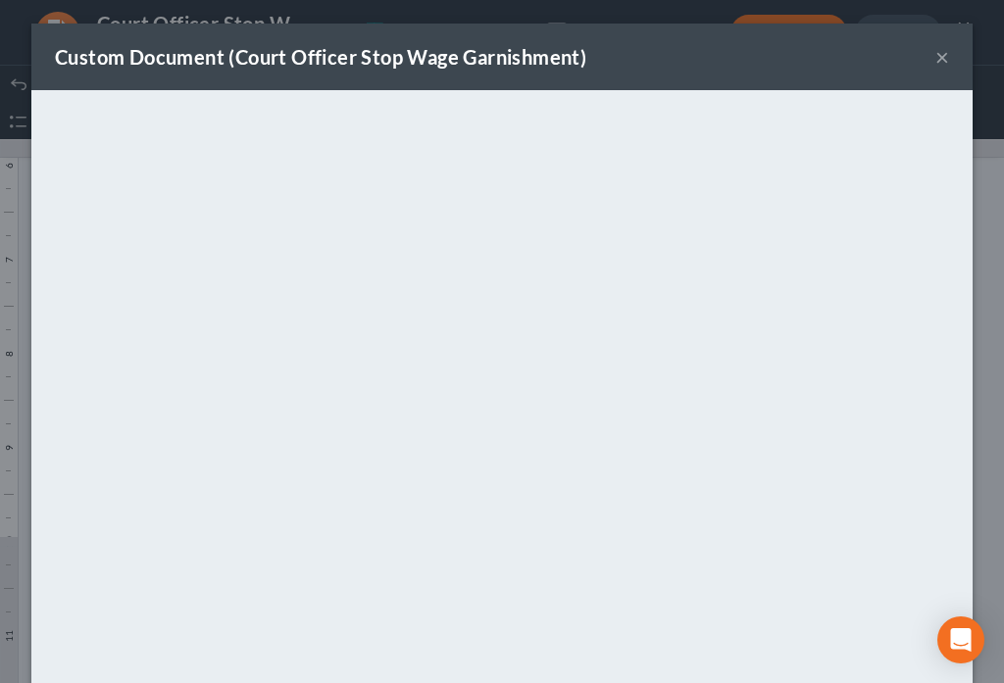
click at [935, 53] on button "×" at bounding box center [942, 57] width 14 height 24
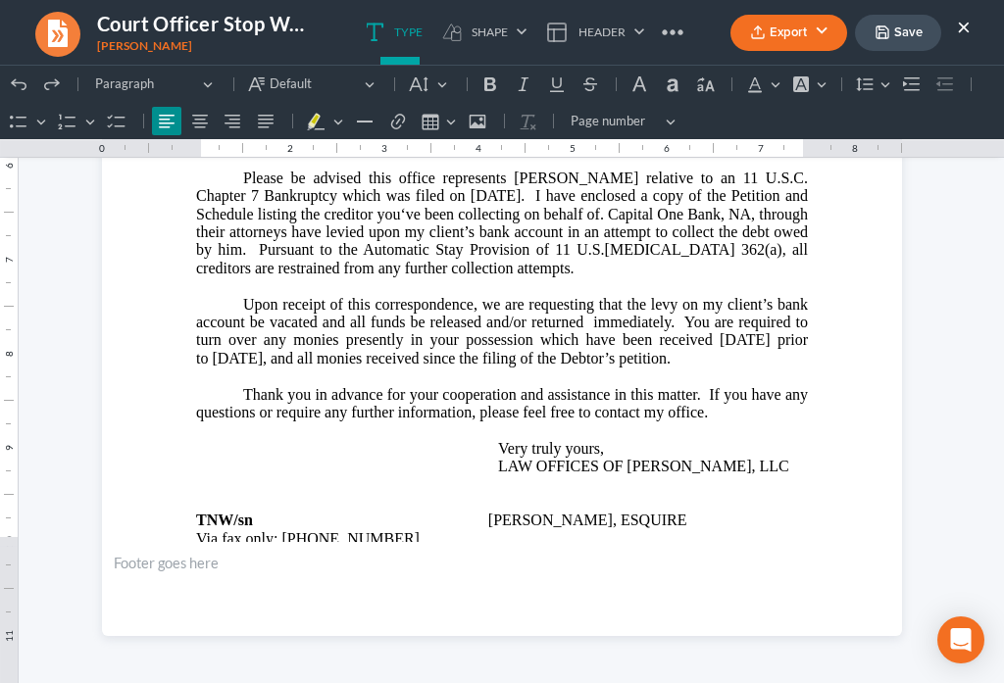
click at [918, 40] on button "Save" at bounding box center [898, 33] width 86 height 36
click at [964, 26] on button "×" at bounding box center [964, 27] width 14 height 24
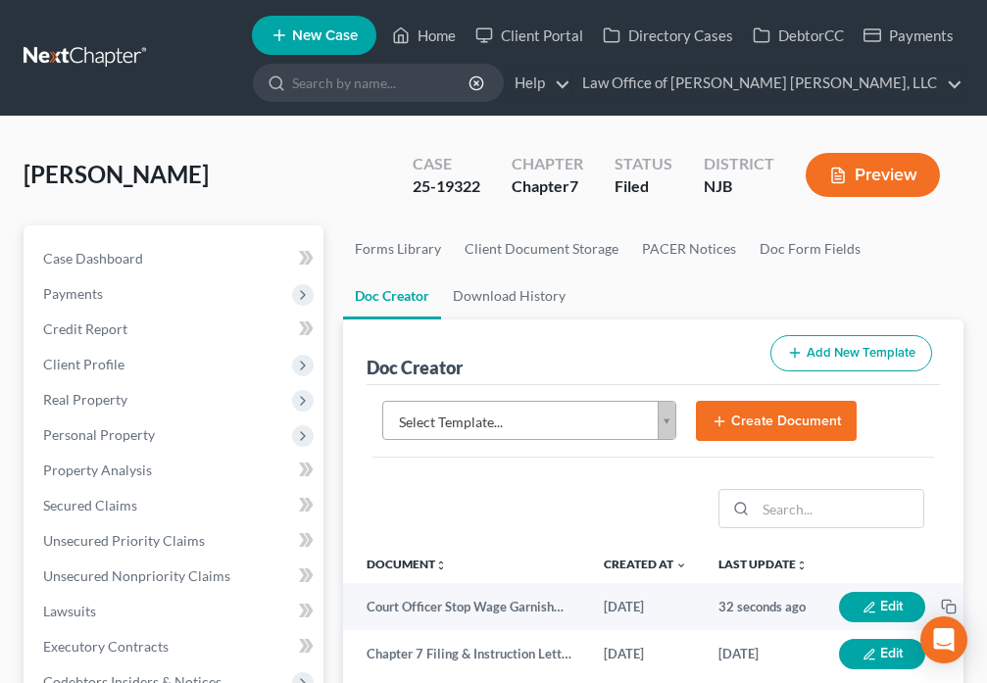
click at [663, 425] on body "Home New Case Client Portal Directory Cases DebtorCC Payments Law Office of [PE…" at bounding box center [493, 637] width 987 height 1275
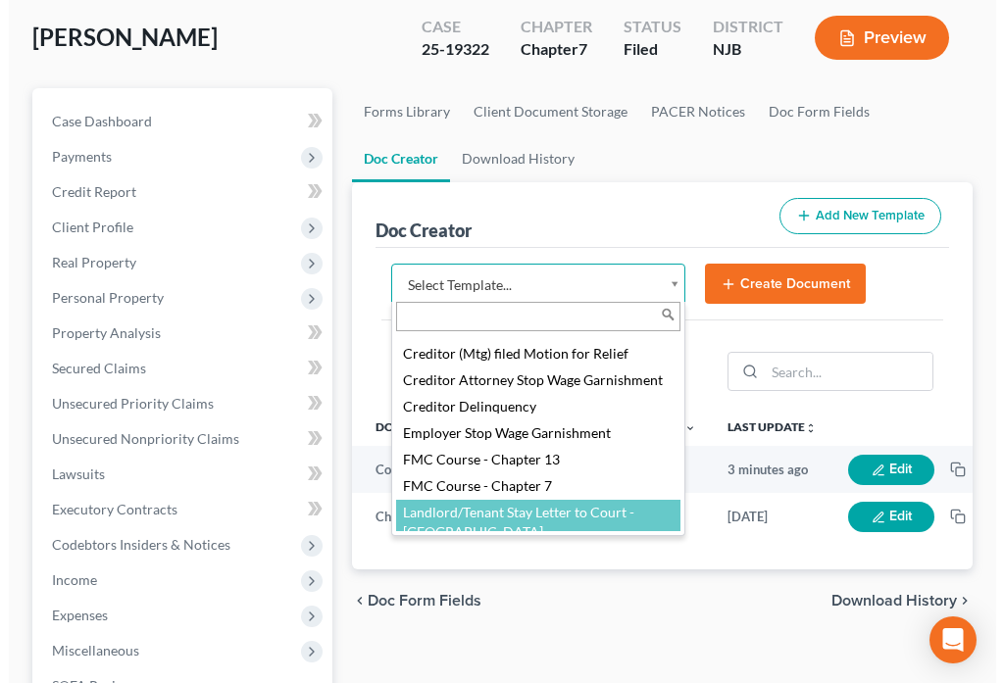
scroll to position [1473, 0]
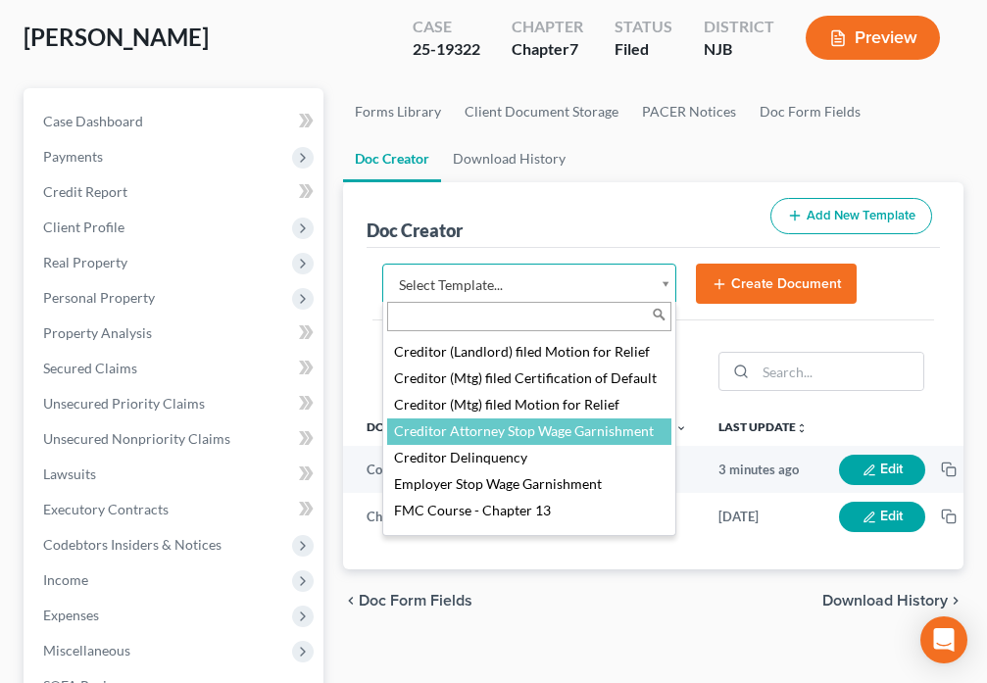
select select "88996"
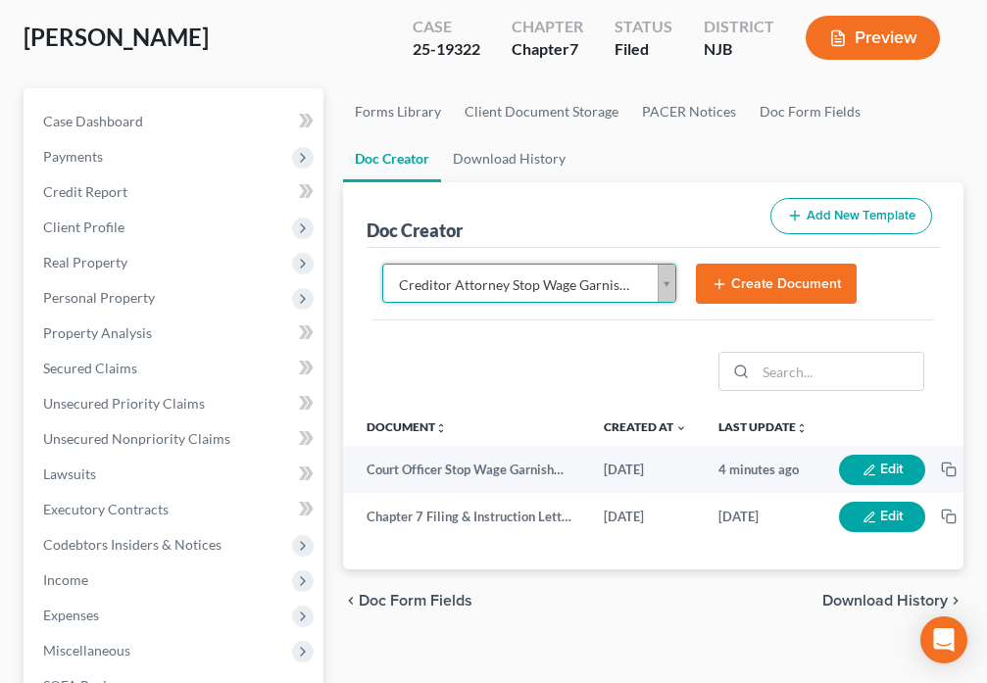
click at [782, 277] on button "Create Document" at bounding box center [776, 284] width 161 height 41
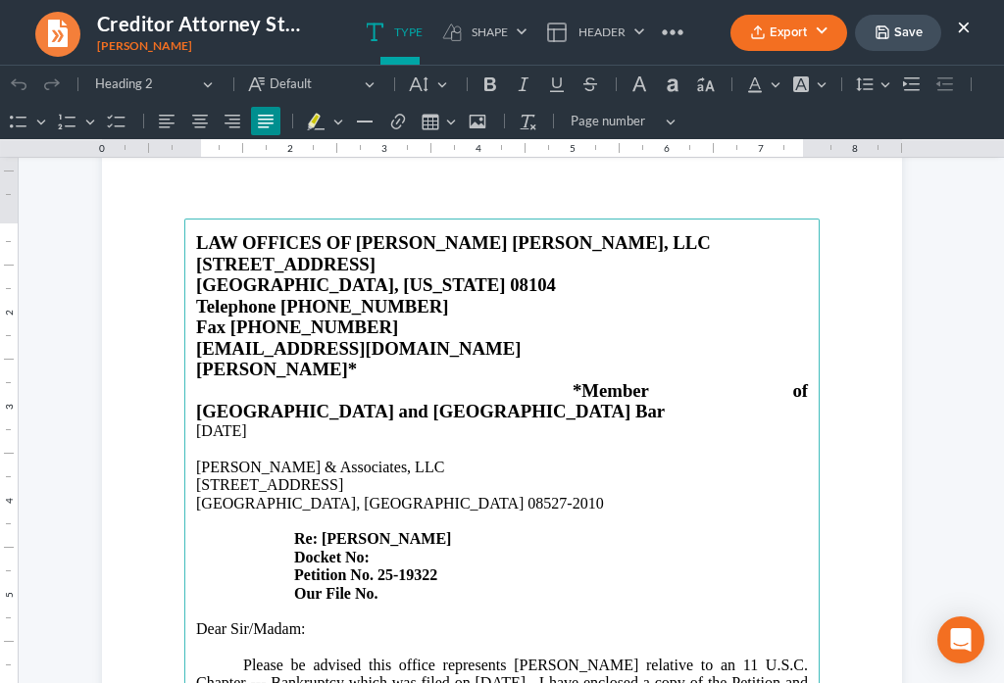
scroll to position [91, 0]
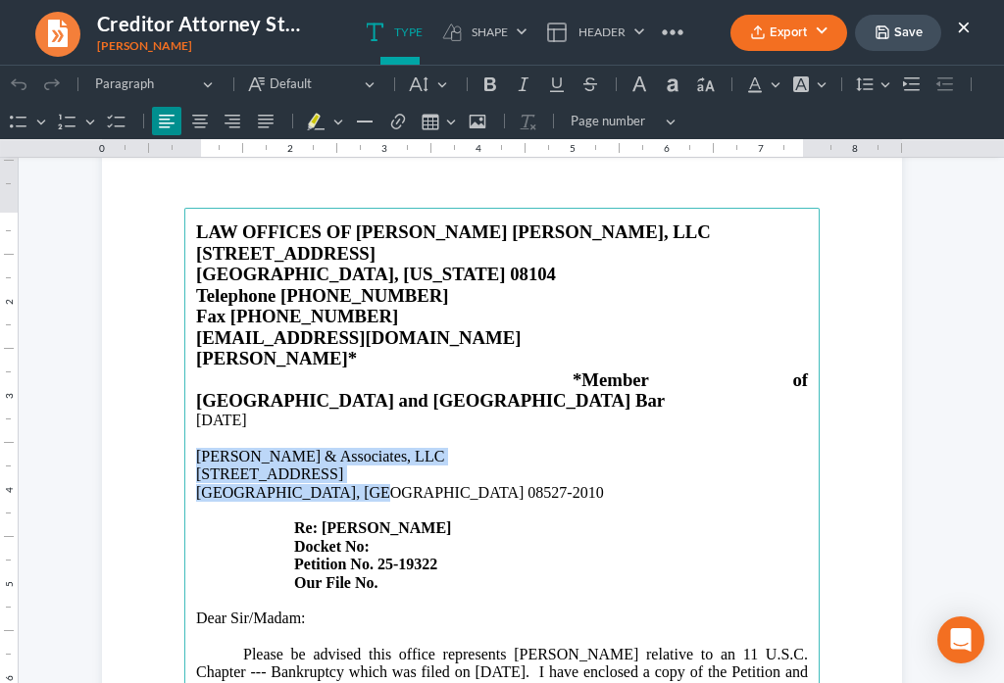
drag, startPoint x: 189, startPoint y: 413, endPoint x: 368, endPoint y: 449, distance: 182.0
click at [368, 449] on p "[PERSON_NAME] & Associates, LLC [STREET_ADDRESS][PERSON_NAME]" at bounding box center [502, 475] width 612 height 54
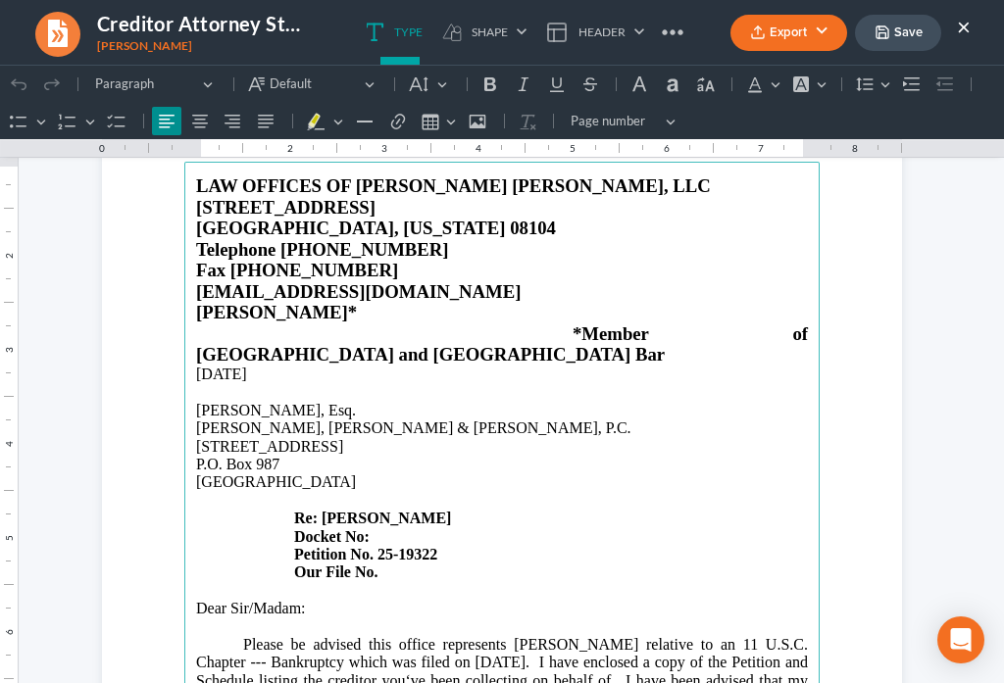
scroll to position [115, 0]
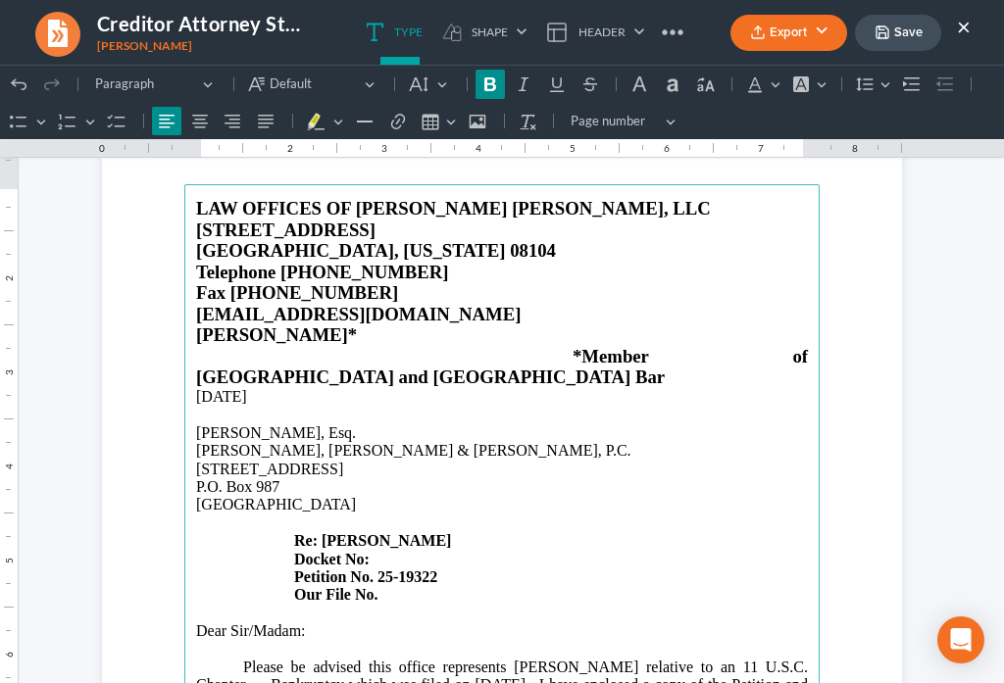
click at [385, 551] on p "Docket No: Petition No. 25-19322 Our File No." at bounding box center [502, 578] width 612 height 54
click at [398, 552] on p "Docket No: DC-007304-24 Petition No. 25-19322 Our File No." at bounding box center [502, 578] width 612 height 54
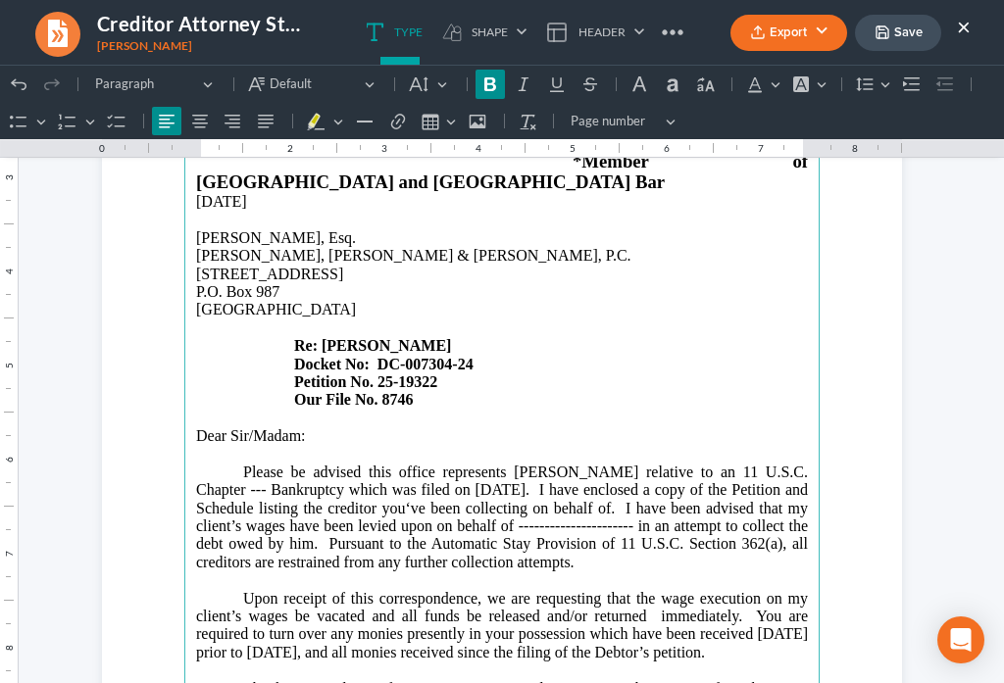
scroll to position [412, 0]
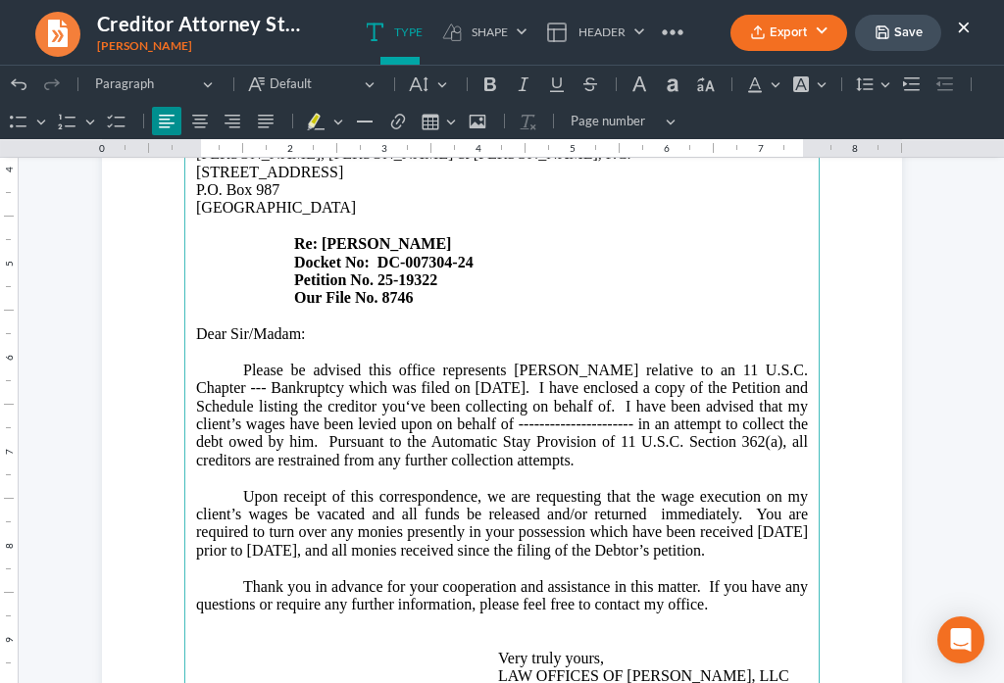
click at [289, 325] on p "Dear Sir/Madam:" at bounding box center [502, 334] width 612 height 18
click at [257, 362] on p "Please be advised this office represents [PERSON_NAME] relative to an 11 U.S.C.…" at bounding box center [502, 416] width 612 height 108
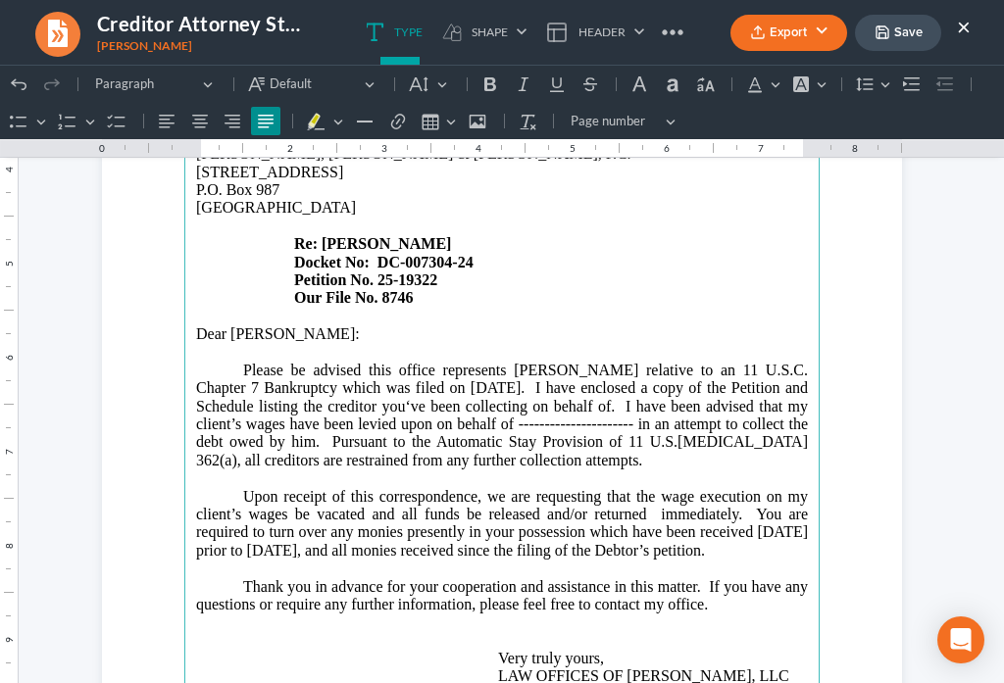
click at [276, 380] on p "Please be advised this office represents [PERSON_NAME] relative to an 11 U.S.C.…" at bounding box center [502, 416] width 612 height 108
click at [356, 378] on p "Please be advised this office represents [PERSON_NAME] relative to an 11 U.S.C.…" at bounding box center [502, 416] width 612 height 108
drag, startPoint x: 682, startPoint y: 385, endPoint x: 798, endPoint y: 370, distance: 116.7
click at [684, 385] on p "Please be advised this office represents [PERSON_NAME] relative to an 11 U.S.C.…" at bounding box center [502, 416] width 612 height 108
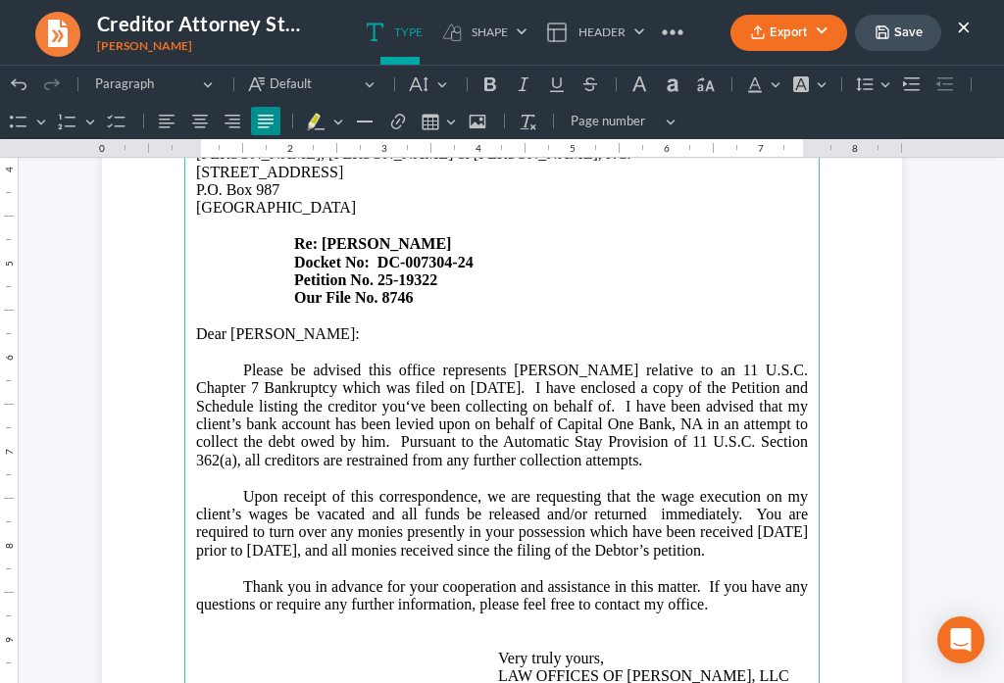
click at [754, 488] on p "Upon receipt of this correspondence, we are requesting that the wage execution …" at bounding box center [502, 524] width 612 height 73
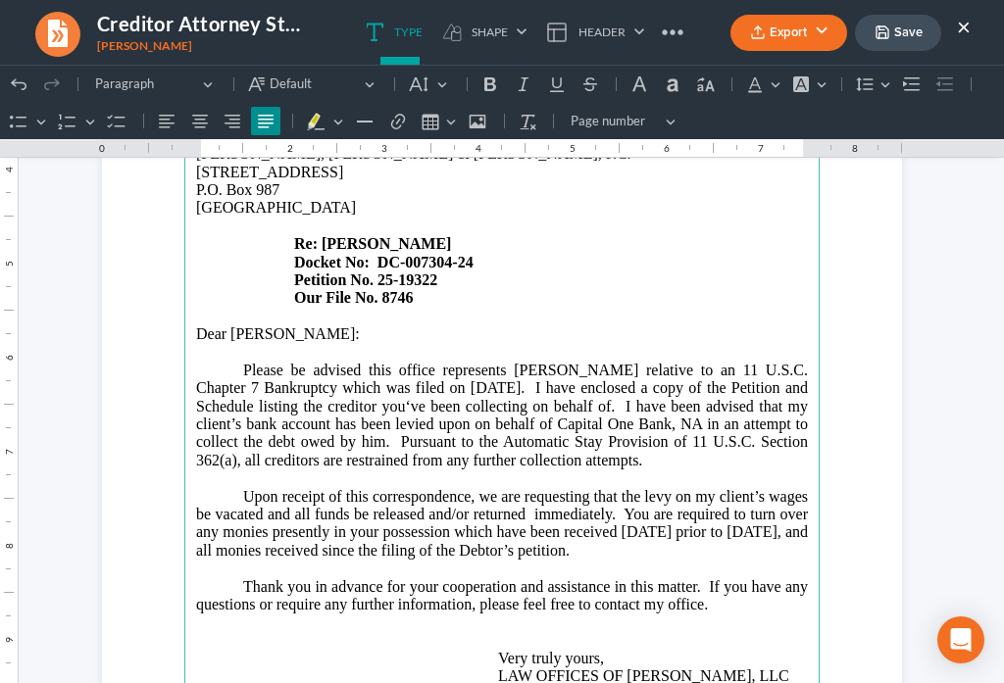
click at [796, 488] on p "Upon receipt of this correspondence, we are requesting that the levy on my clie…" at bounding box center [502, 524] width 612 height 73
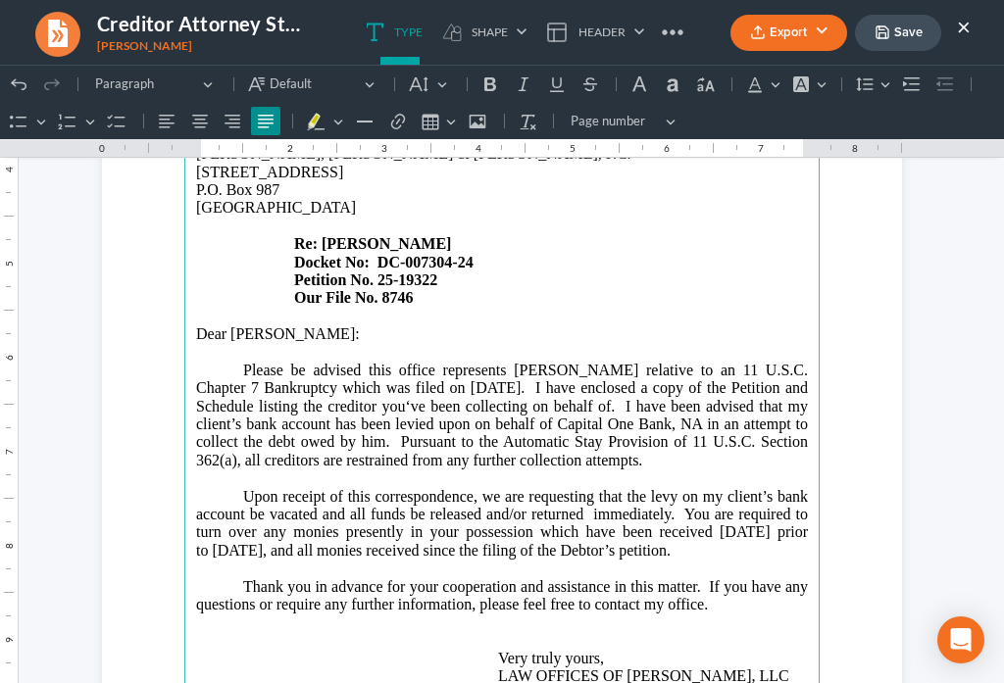
click at [718, 578] on p "Thank you in advance for your cooperation and assistance in this matter. If you…" at bounding box center [502, 596] width 612 height 36
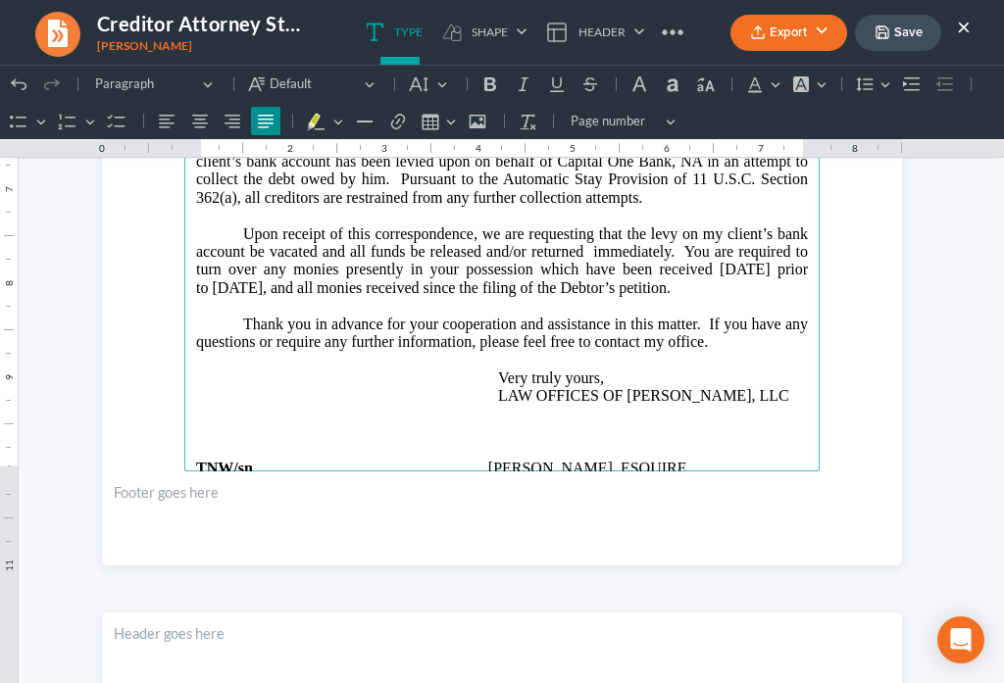
scroll to position [686, 0]
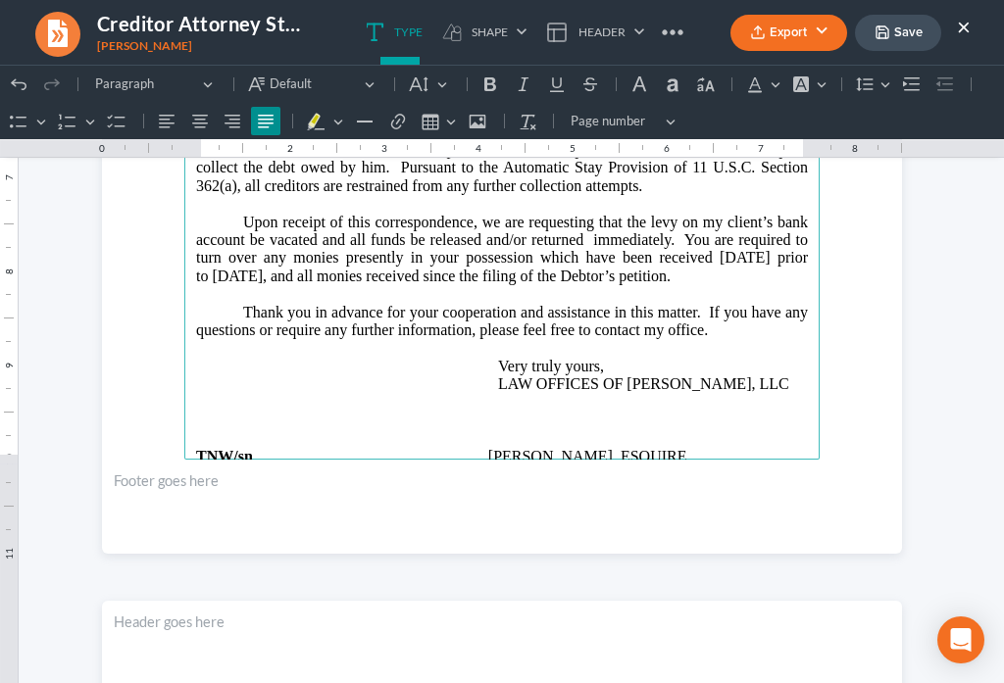
click at [782, 342] on p "Thank you in advance for your cooperation and assistance in this matter. If you…" at bounding box center [502, 349] width 612 height 90
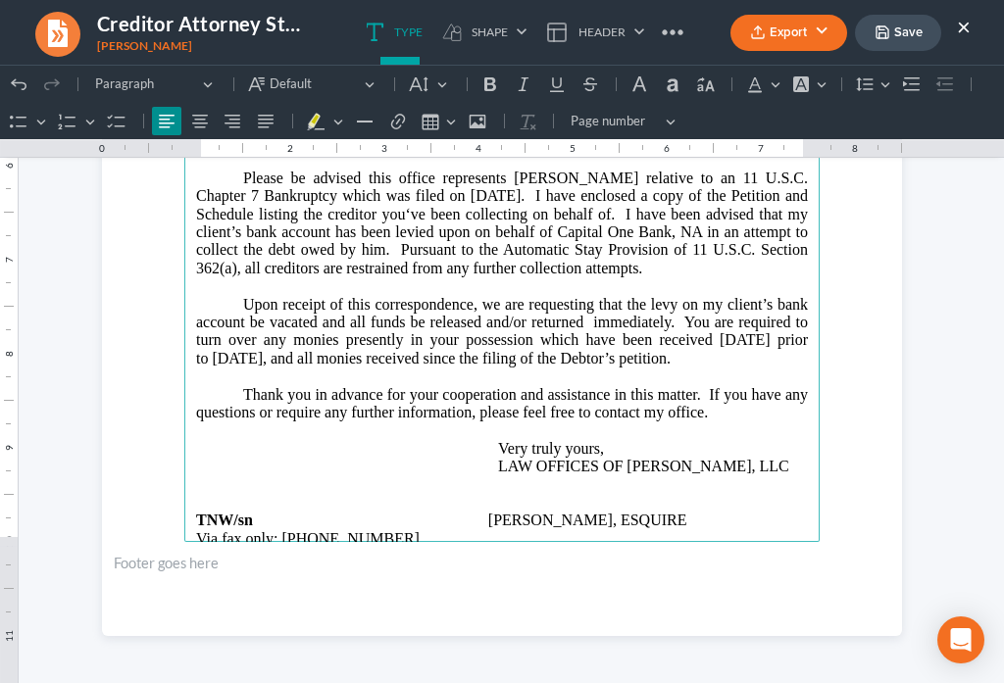
click at [363, 530] on p "Via fax only: [PHONE_NUMBER]" at bounding box center [502, 539] width 612 height 18
click at [902, 43] on button "Save" at bounding box center [898, 33] width 86 height 36
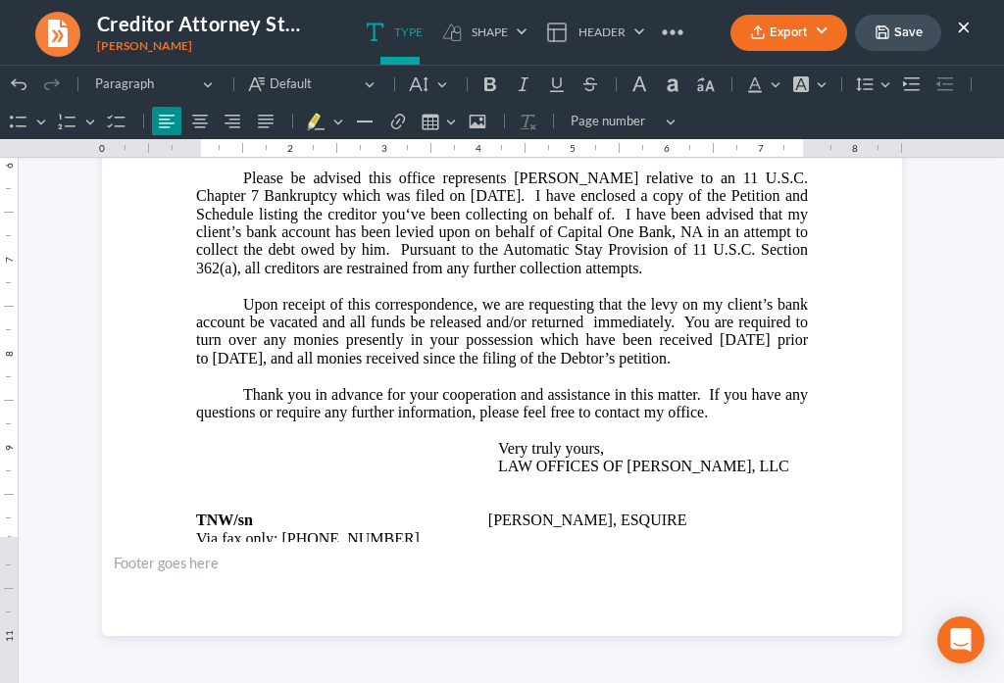
click at [767, 36] on button "Export" at bounding box center [788, 33] width 117 height 36
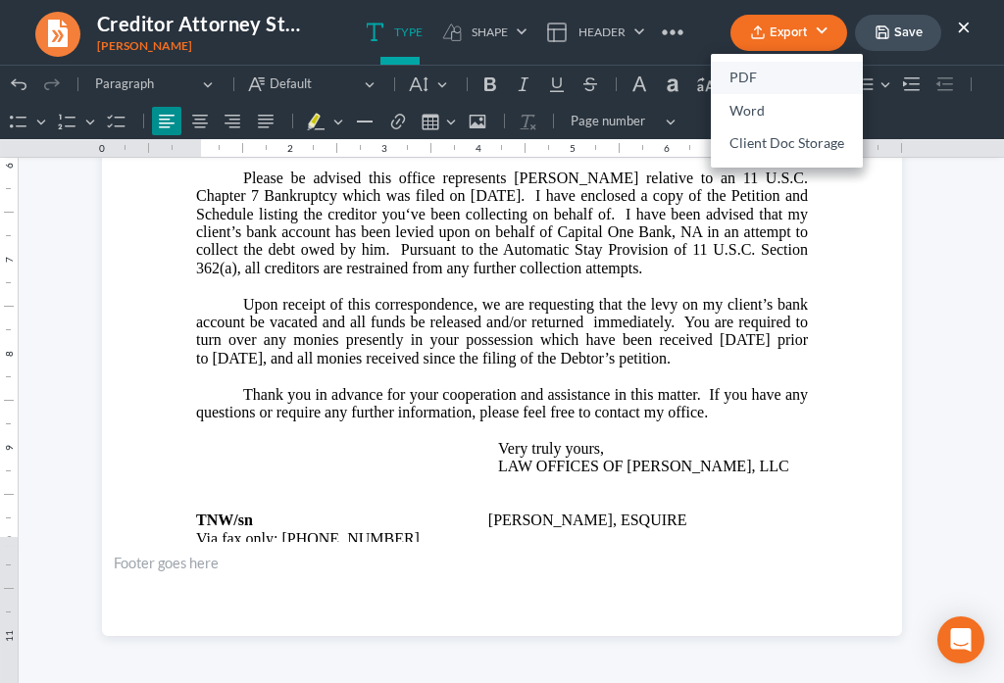
click at [744, 83] on link "PDF" at bounding box center [787, 78] width 152 height 33
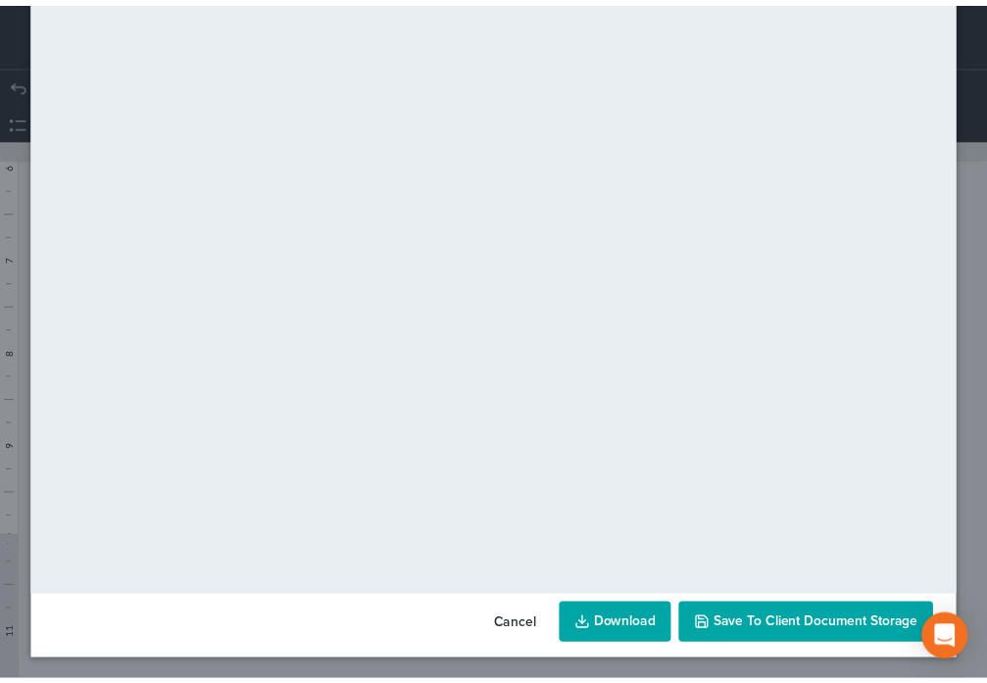
scroll to position [137, 0]
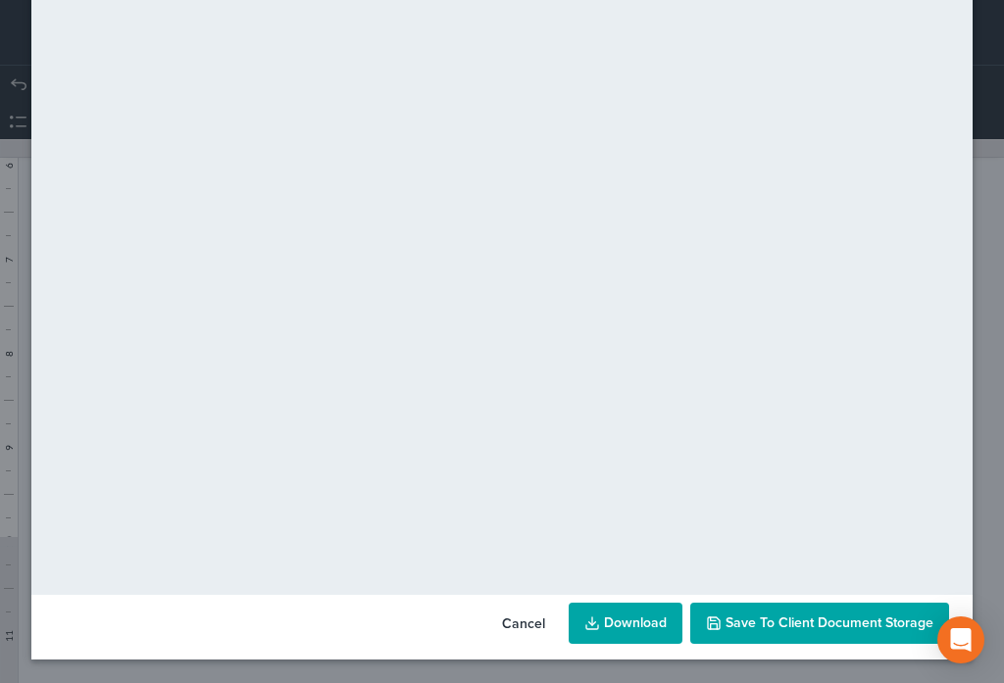
click at [804, 631] on button "Save to Client Document Storage" at bounding box center [819, 623] width 259 height 41
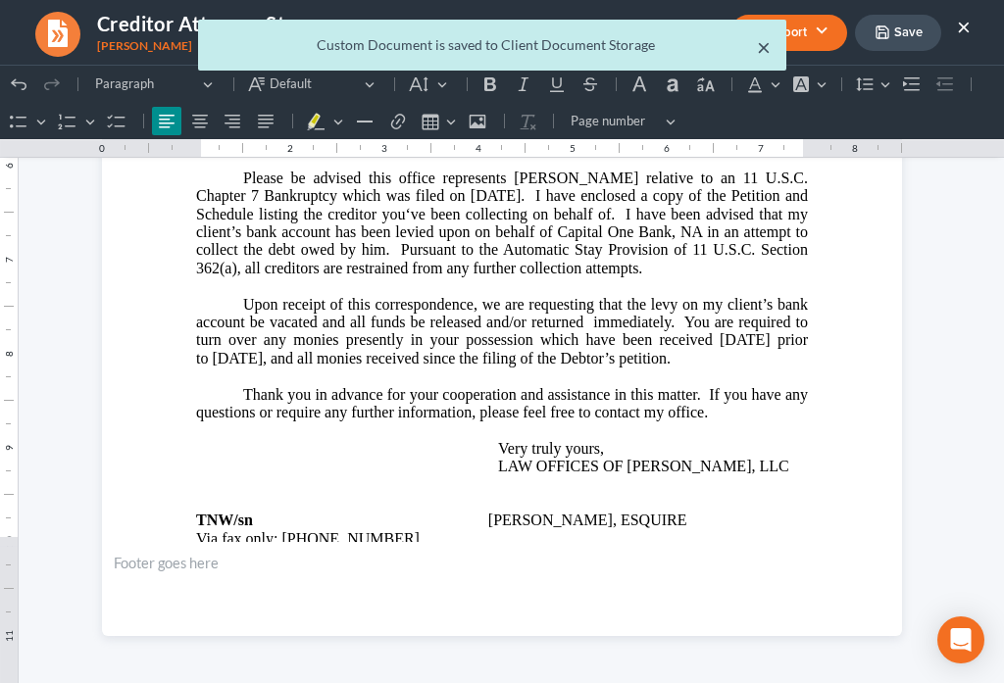
click at [766, 49] on button "×" at bounding box center [764, 47] width 14 height 24
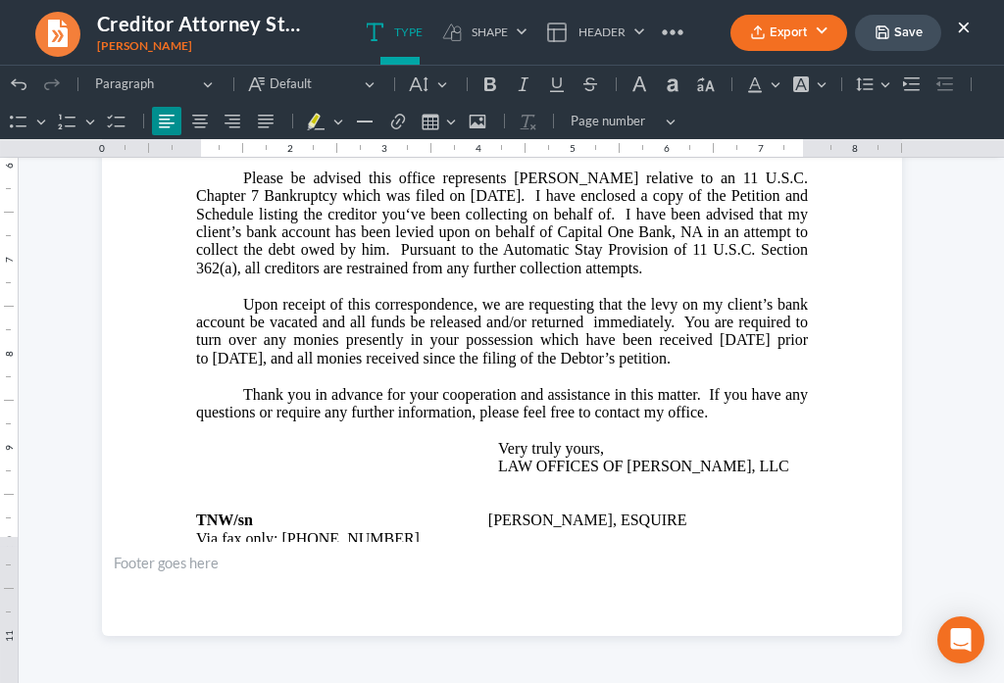
click at [966, 27] on button "×" at bounding box center [964, 27] width 14 height 24
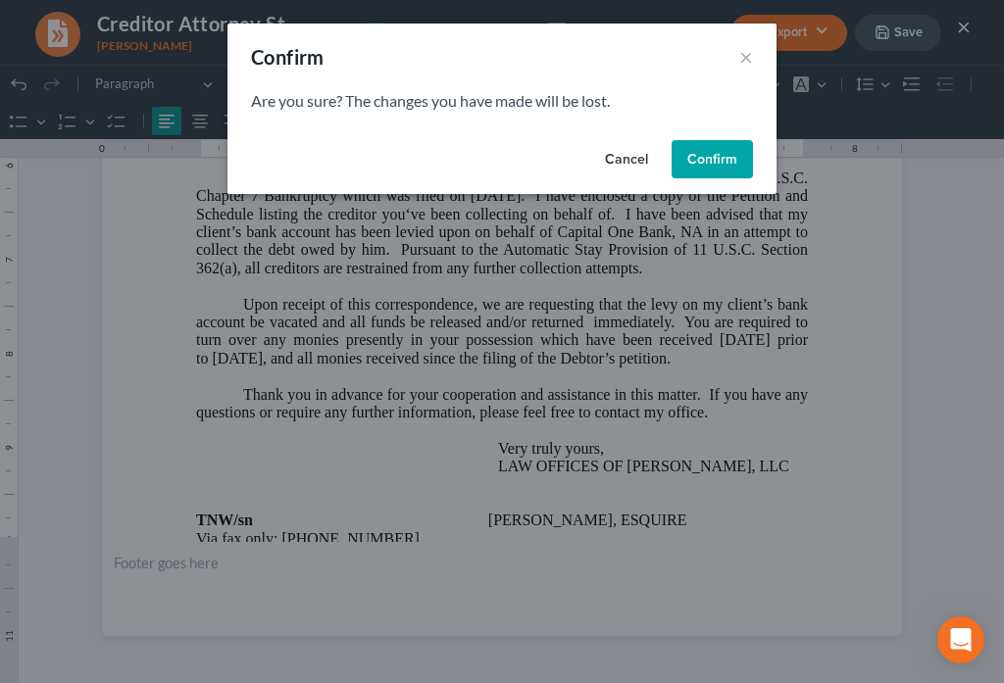
drag, startPoint x: 718, startPoint y: 169, endPoint x: 642, endPoint y: 124, distance: 88.3
click at [718, 168] on button "Confirm" at bounding box center [711, 159] width 81 height 39
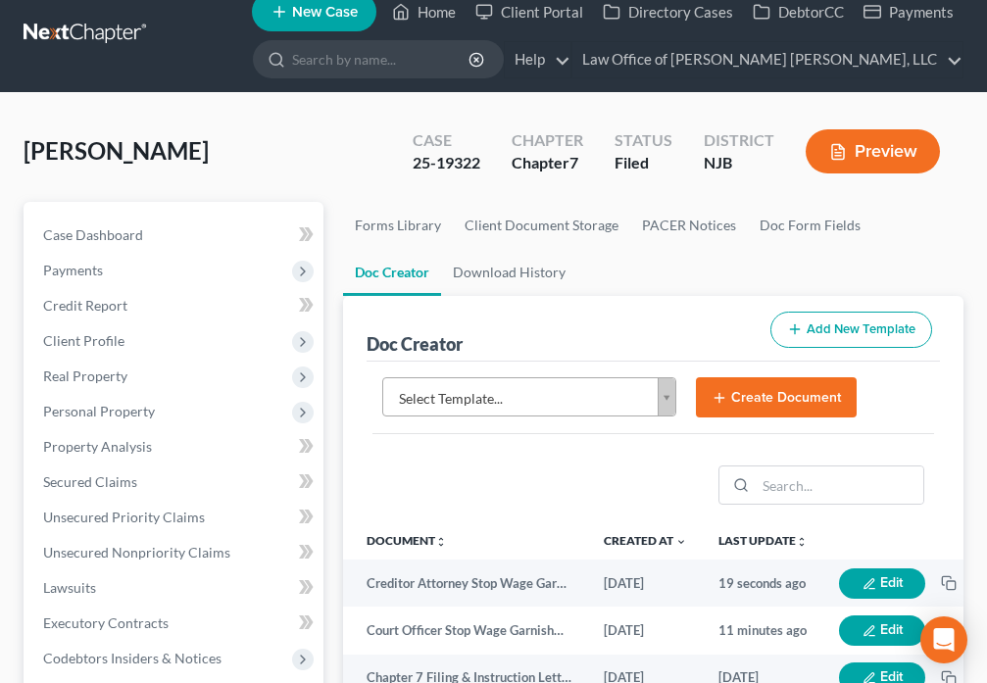
scroll to position [0, 0]
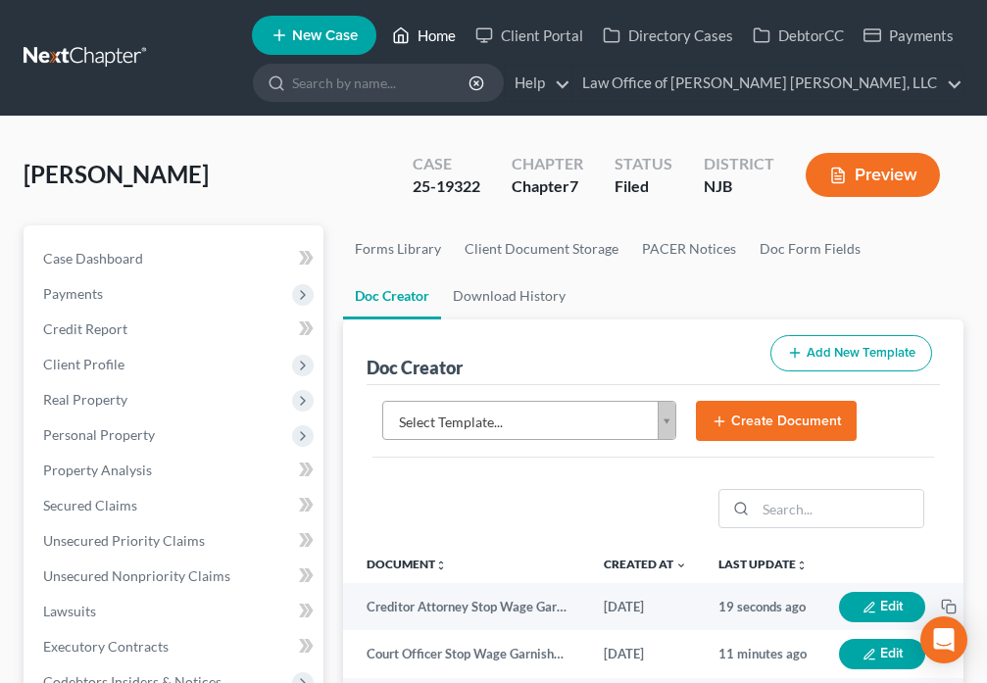
click at [421, 31] on link "Home" at bounding box center [423, 35] width 83 height 35
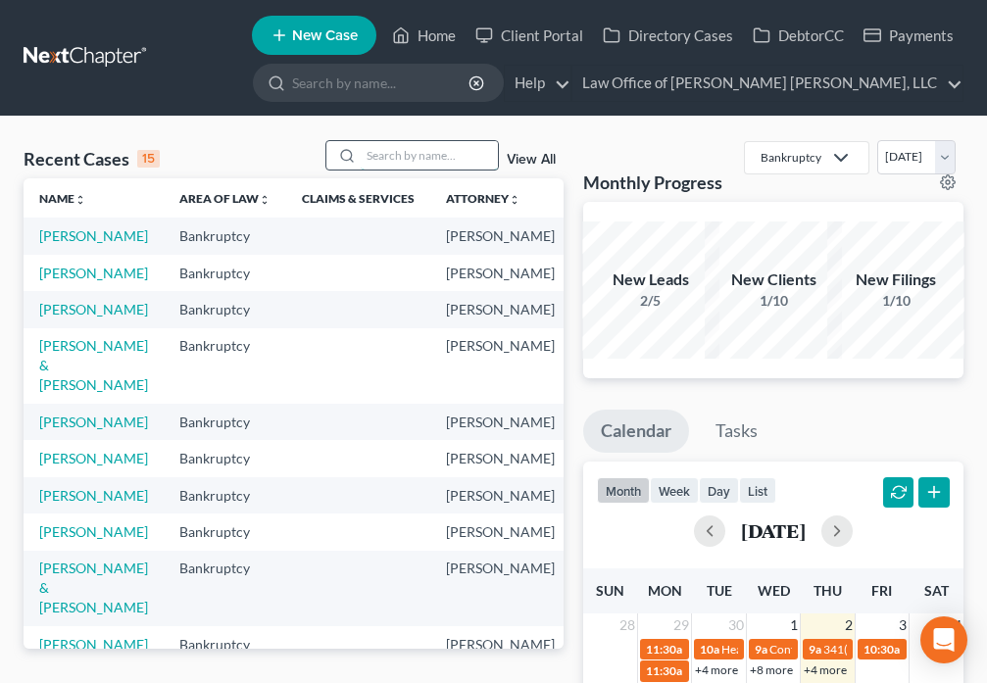
click at [406, 158] on input "search" at bounding box center [429, 155] width 137 height 28
type input "[PERSON_NAME]"
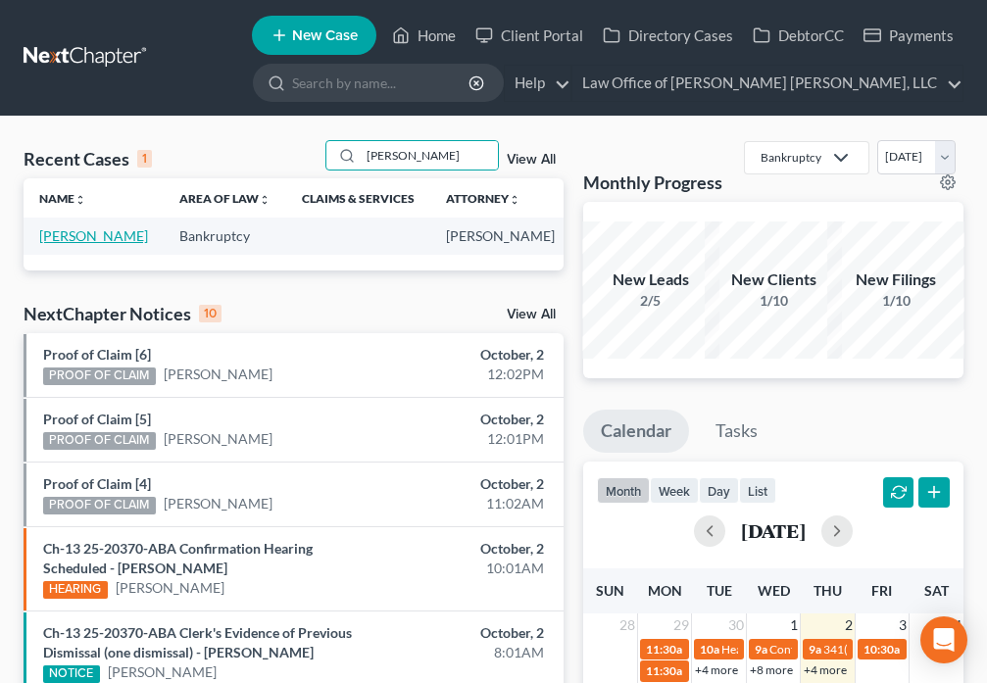
click at [64, 236] on link "[PERSON_NAME]" at bounding box center [93, 235] width 109 height 17
select select "6"
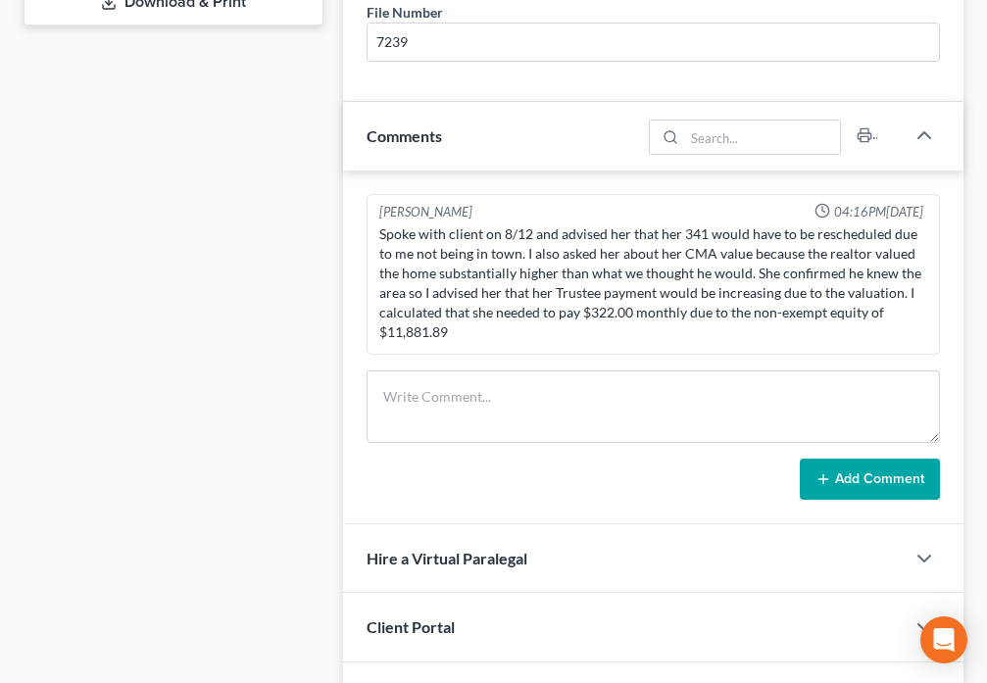
scroll to position [1007, 0]
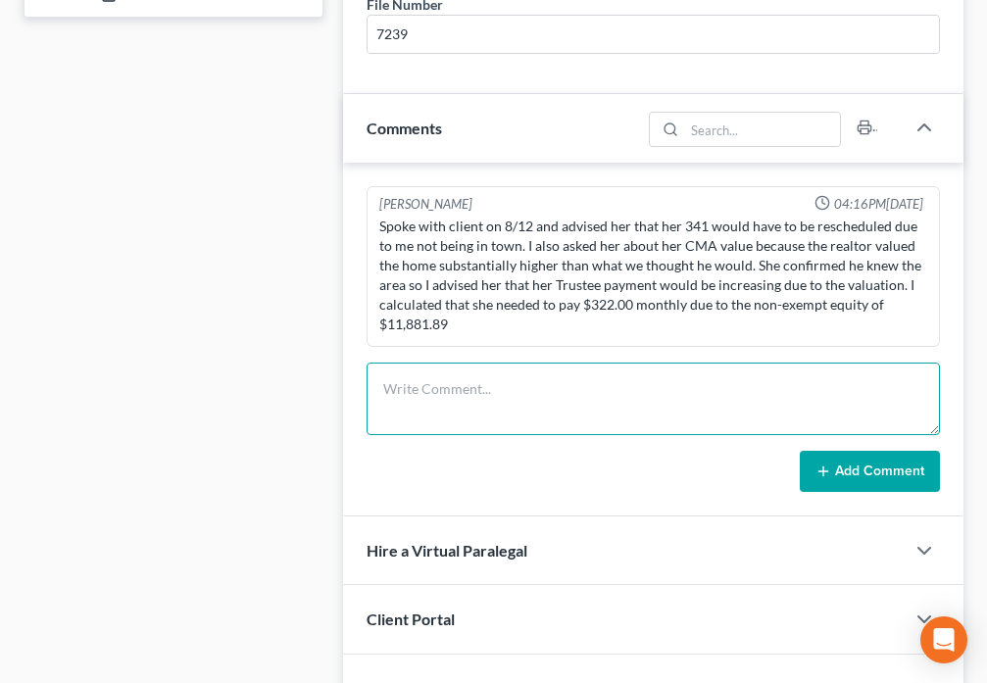
click at [512, 418] on textarea at bounding box center [653, 399] width 573 height 73
type textarea "[DATE] - Meeting of Creditors - Ok -Need PCC (filed [DATE])"
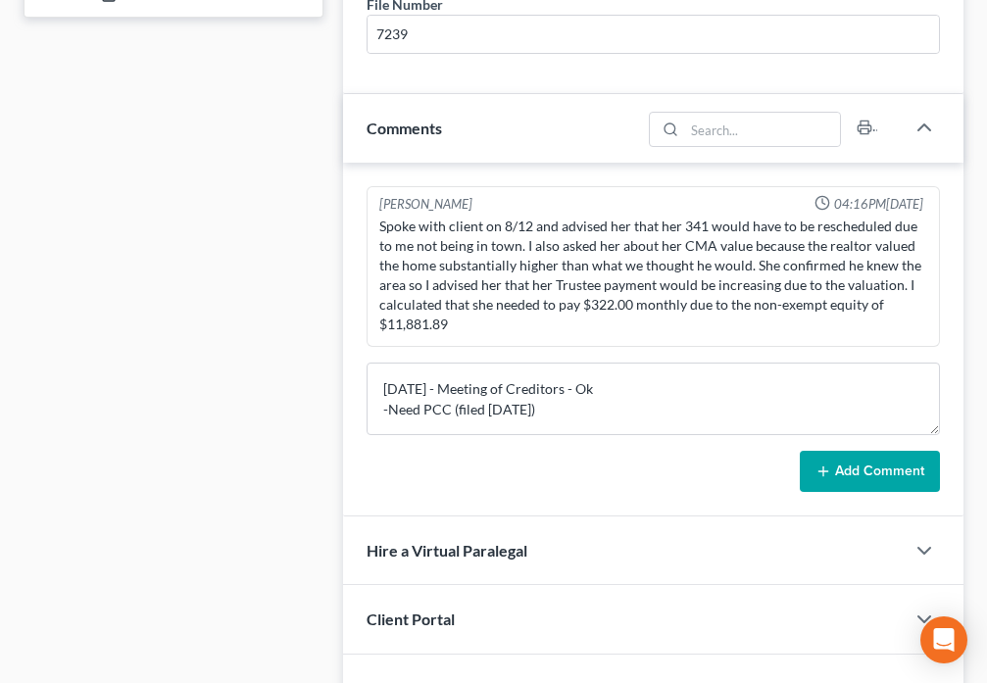
click at [862, 485] on button "Add Comment" at bounding box center [870, 471] width 140 height 41
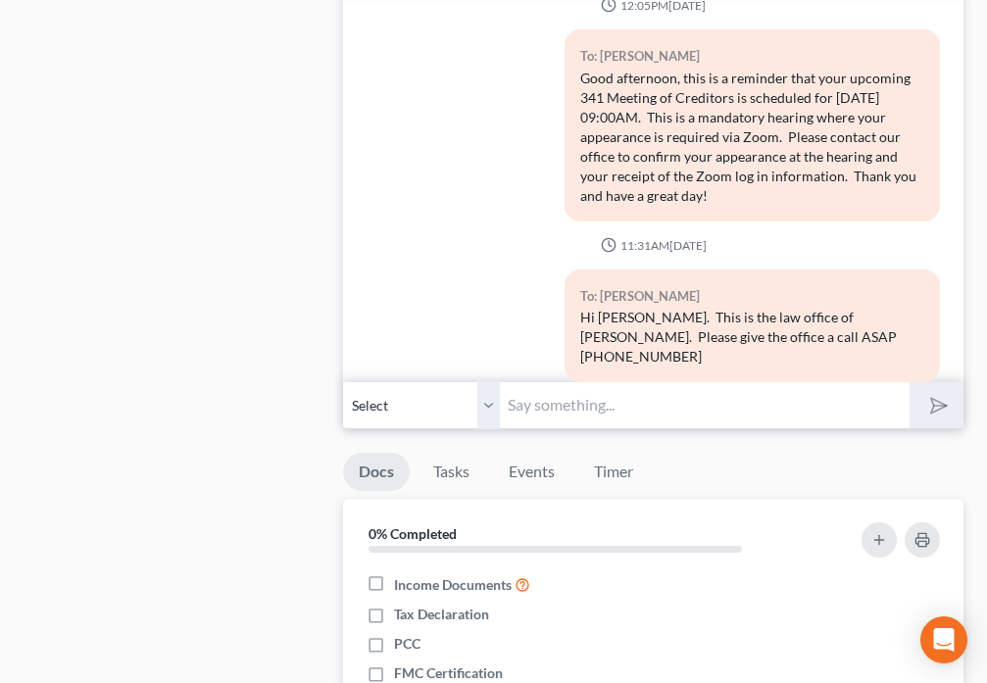
scroll to position [1967, 0]
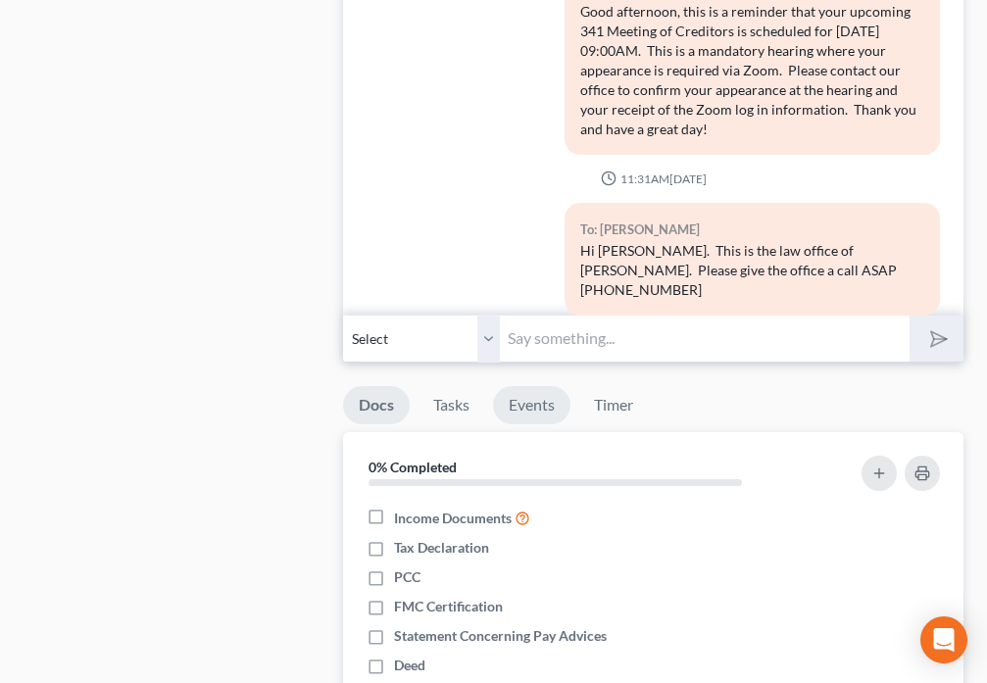
click at [541, 406] on link "Events" at bounding box center [531, 405] width 77 height 38
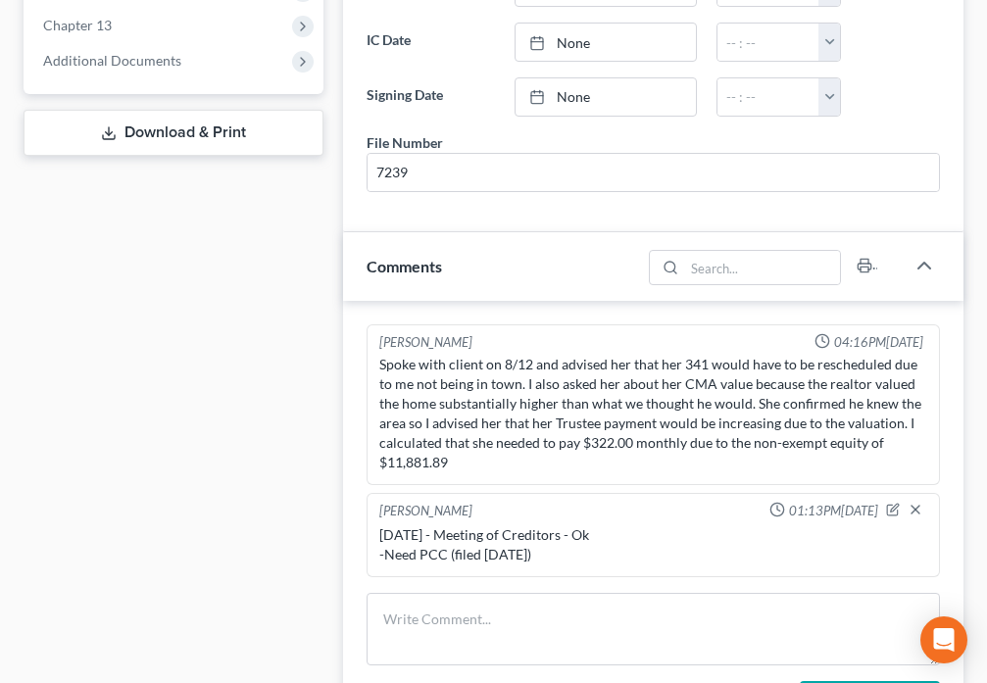
scroll to position [1075, 0]
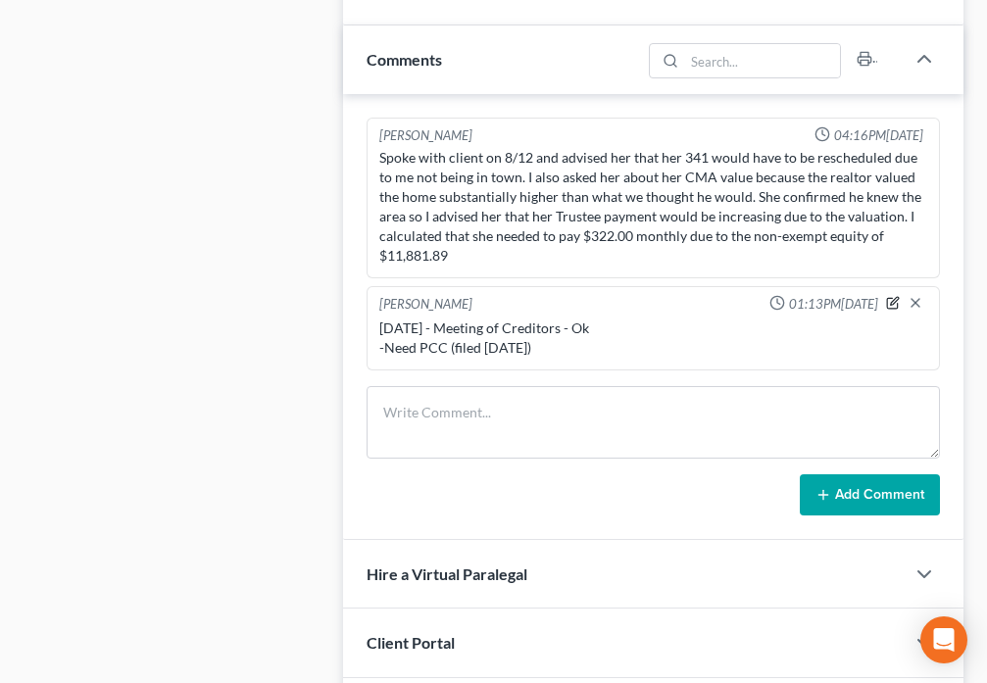
click at [891, 304] on icon "button" at bounding box center [895, 301] width 8 height 8
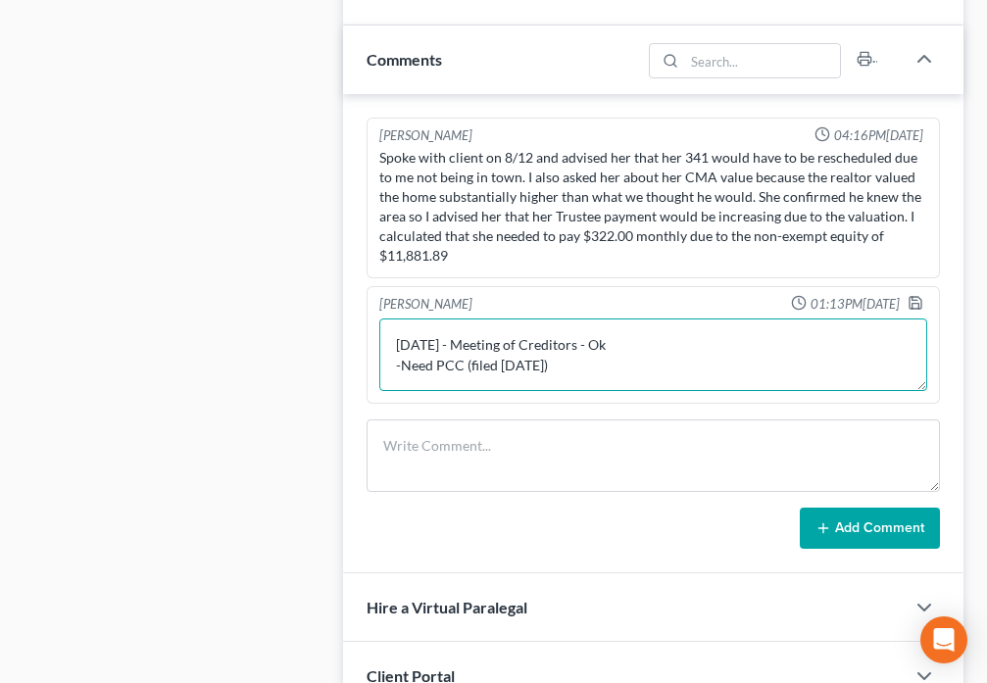
click at [423, 338] on textarea "[DATE] - Meeting of Creditors - Ok -Need PCC (filed [DATE])" at bounding box center [653, 355] width 548 height 73
type textarea "[DATE] - Meeting of Creditors - Ok -Need PCC (filed [DATE])"
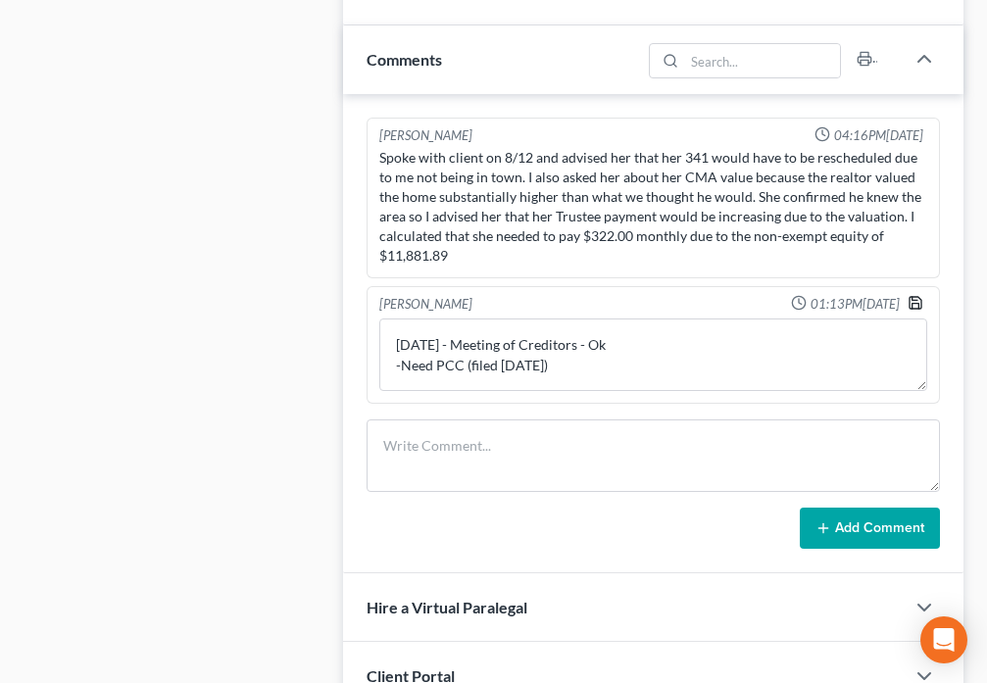
click at [913, 307] on polyline "button" at bounding box center [916, 306] width 7 height 5
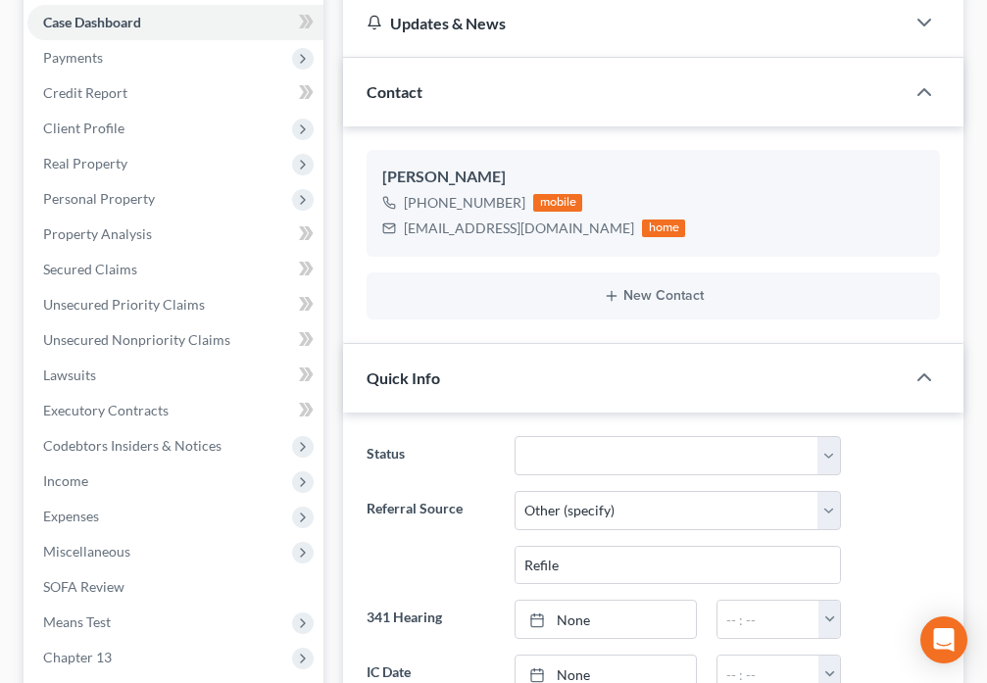
scroll to position [0, 0]
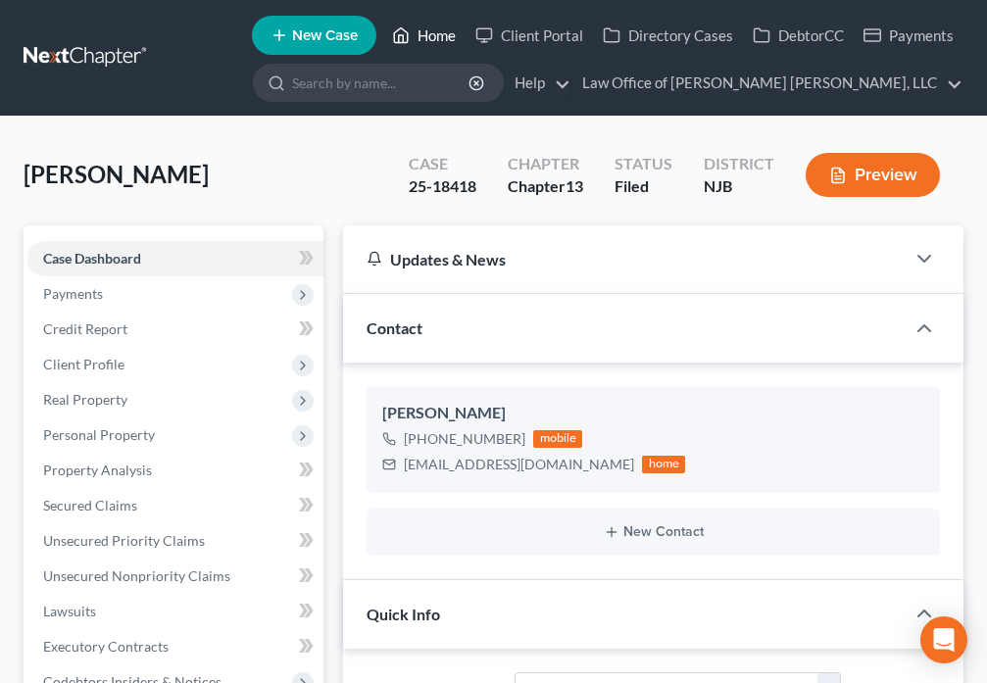
click at [398, 41] on icon at bounding box center [401, 36] width 18 height 24
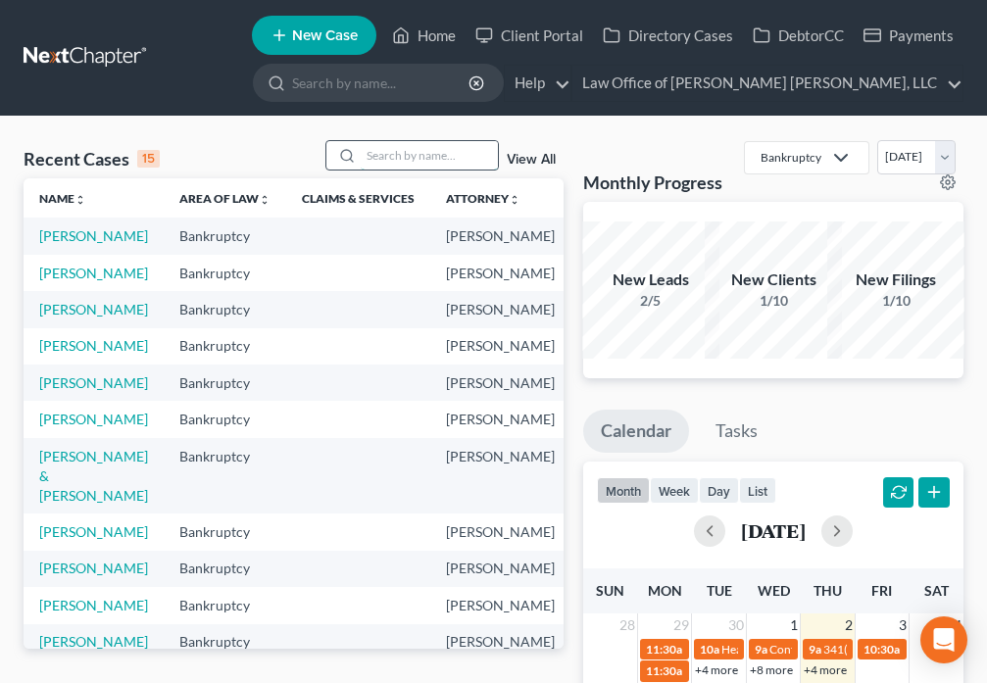
click at [441, 163] on input "search" at bounding box center [429, 155] width 137 height 28
click at [43, 281] on link "[PERSON_NAME]" at bounding box center [93, 273] width 109 height 17
select select "6"
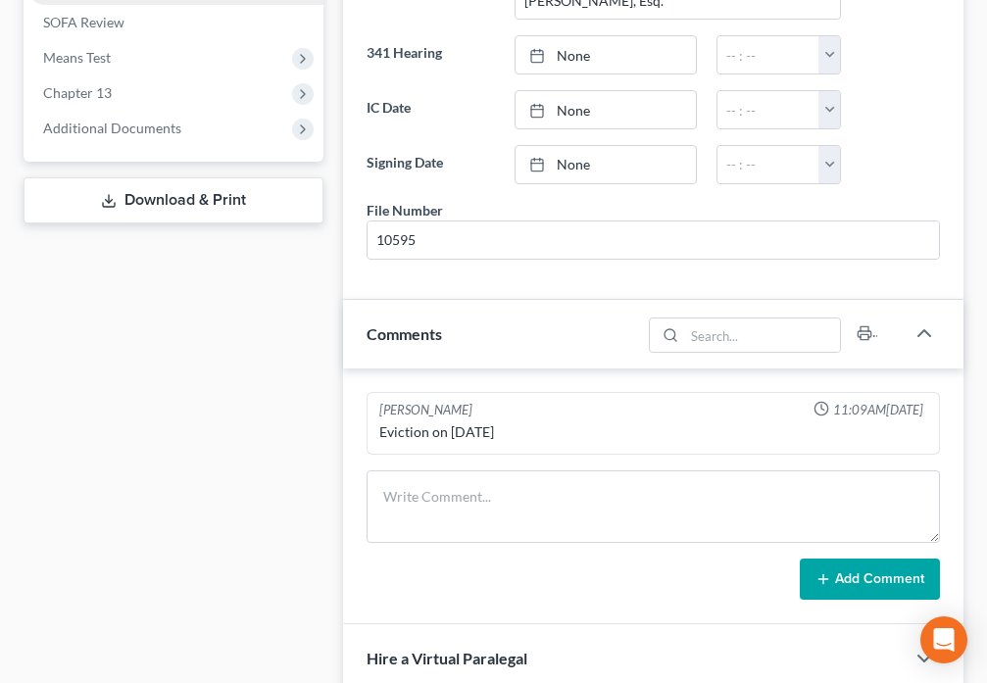
scroll to position [595, 0]
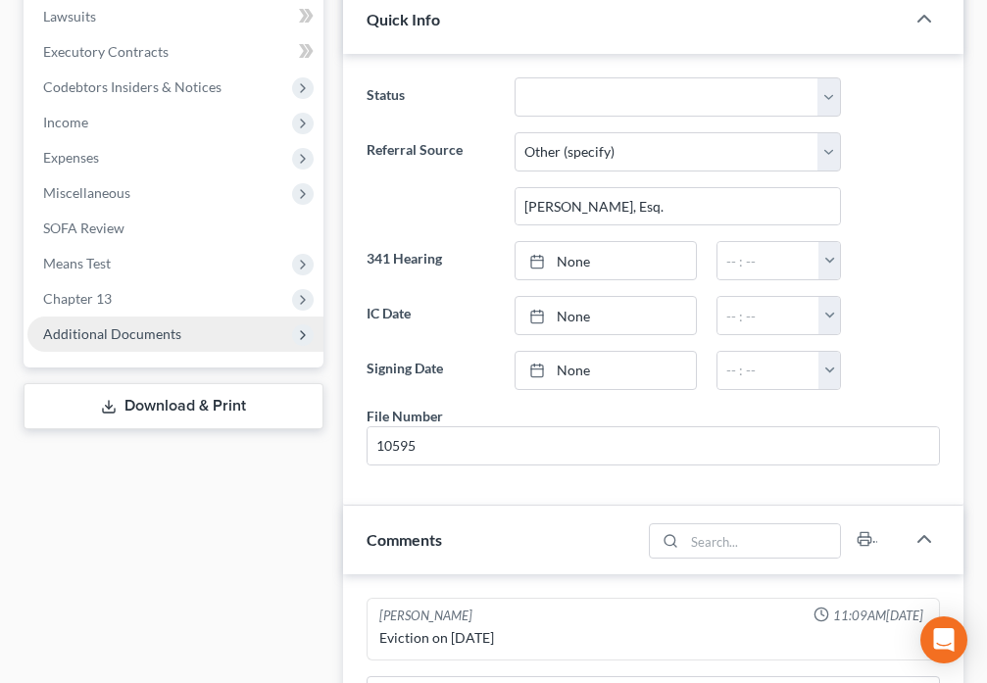
click at [153, 335] on span "Additional Documents" at bounding box center [112, 333] width 138 height 17
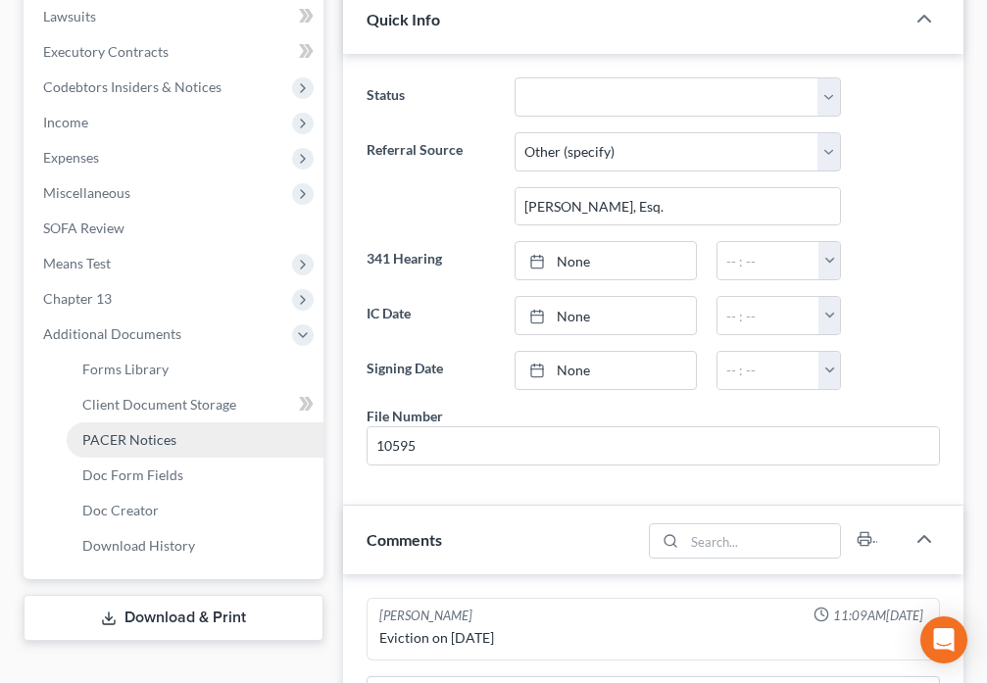
click at [151, 443] on span "PACER Notices" at bounding box center [129, 439] width 94 height 17
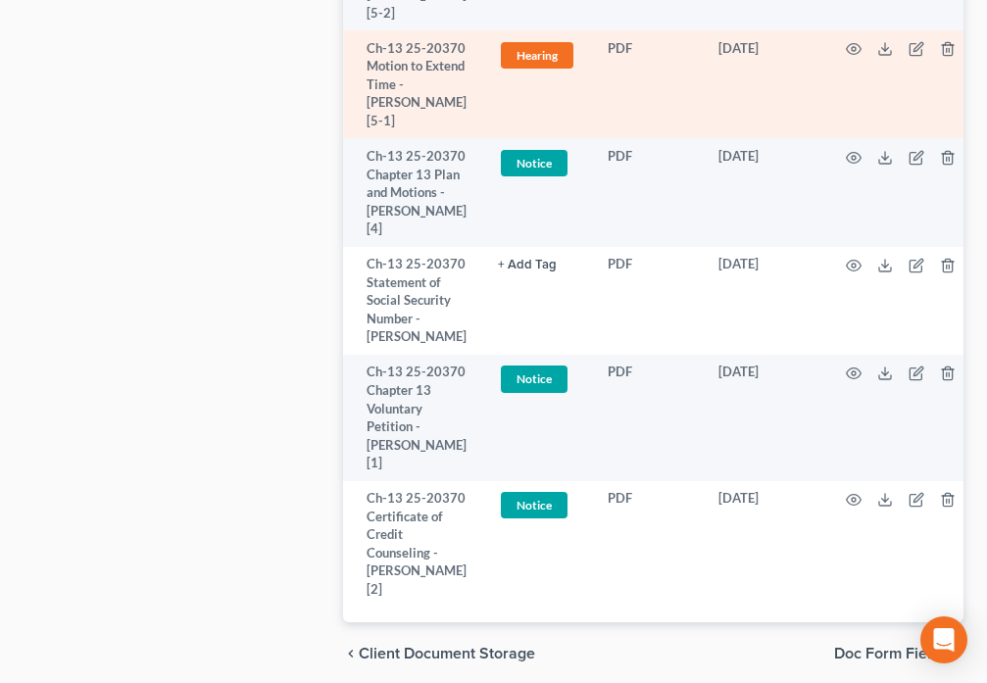
scroll to position [1509, 0]
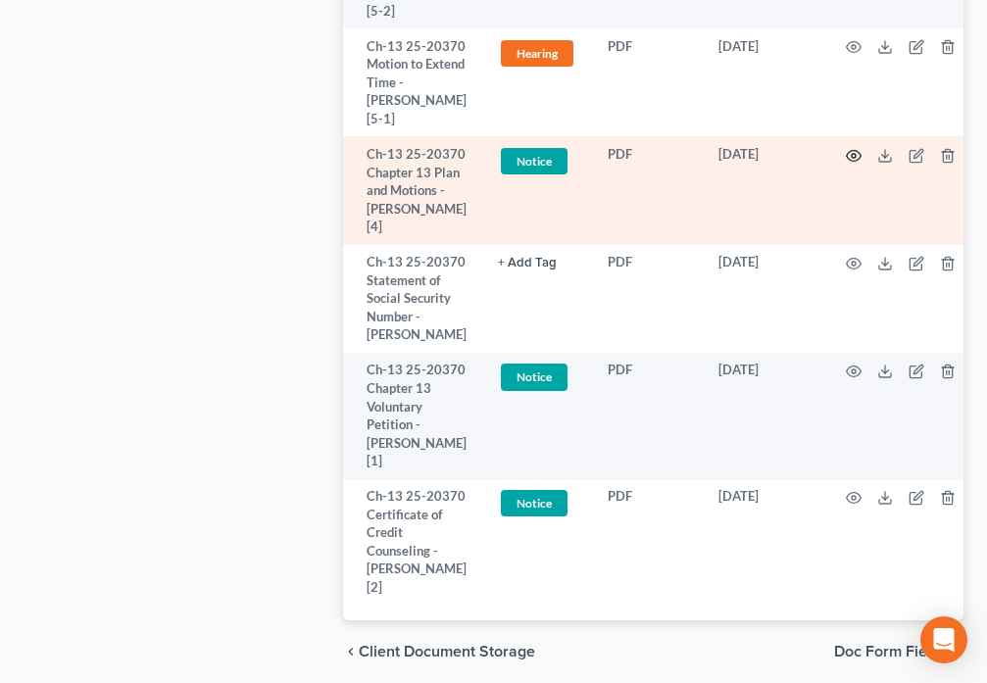
click at [849, 164] on icon "button" at bounding box center [854, 156] width 16 height 16
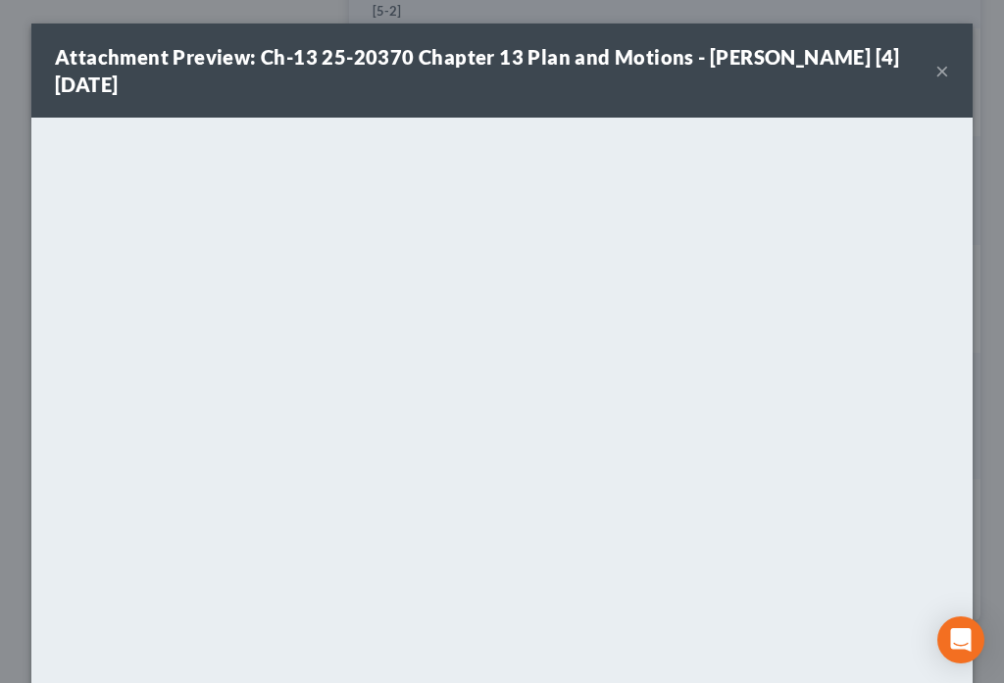
click at [935, 66] on button "×" at bounding box center [942, 71] width 14 height 24
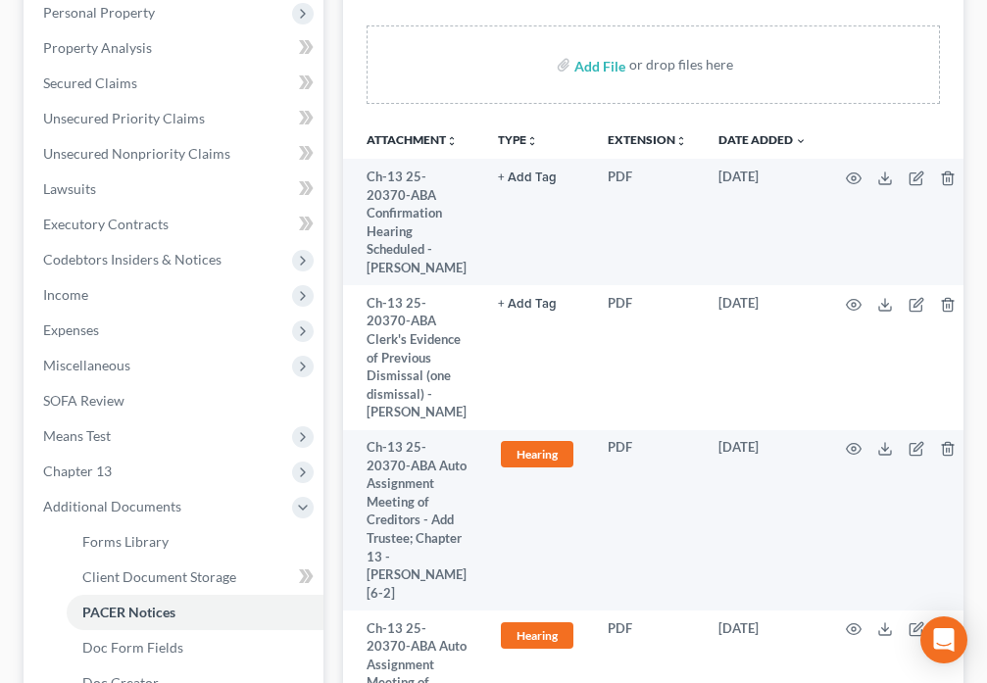
scroll to position [0, 0]
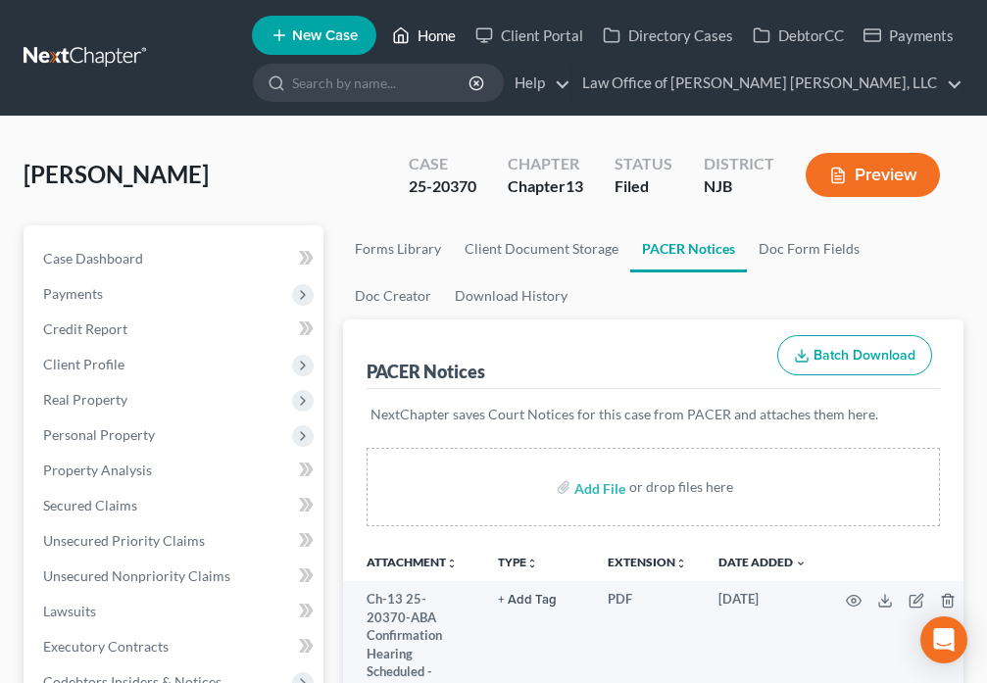
click at [414, 32] on link "Home" at bounding box center [423, 35] width 83 height 35
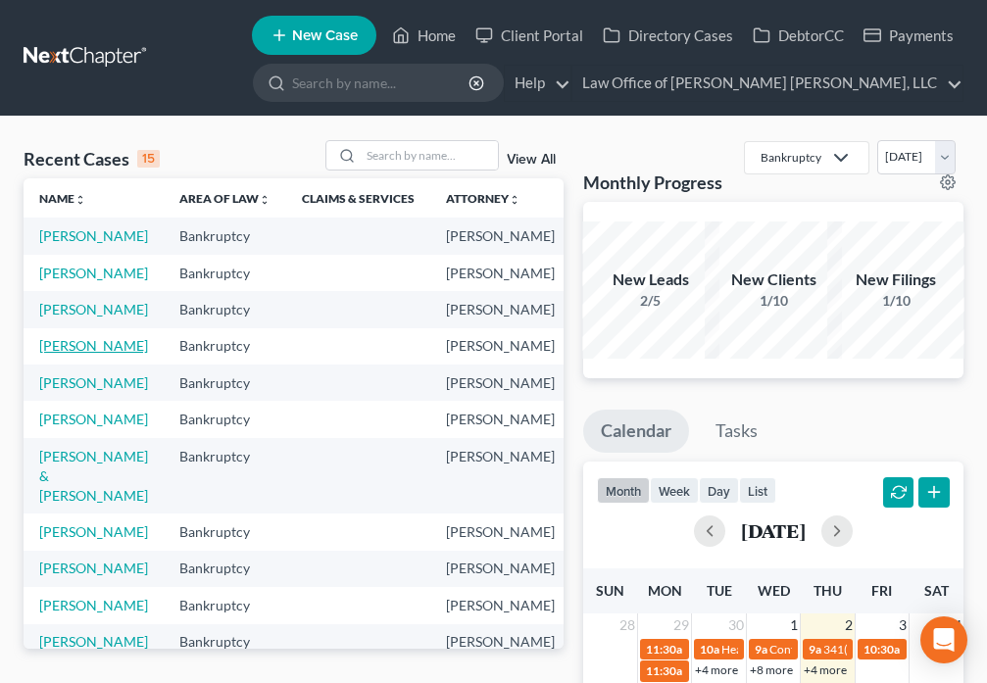
click at [53, 354] on link "[PERSON_NAME]" at bounding box center [93, 345] width 109 height 17
select select "6"
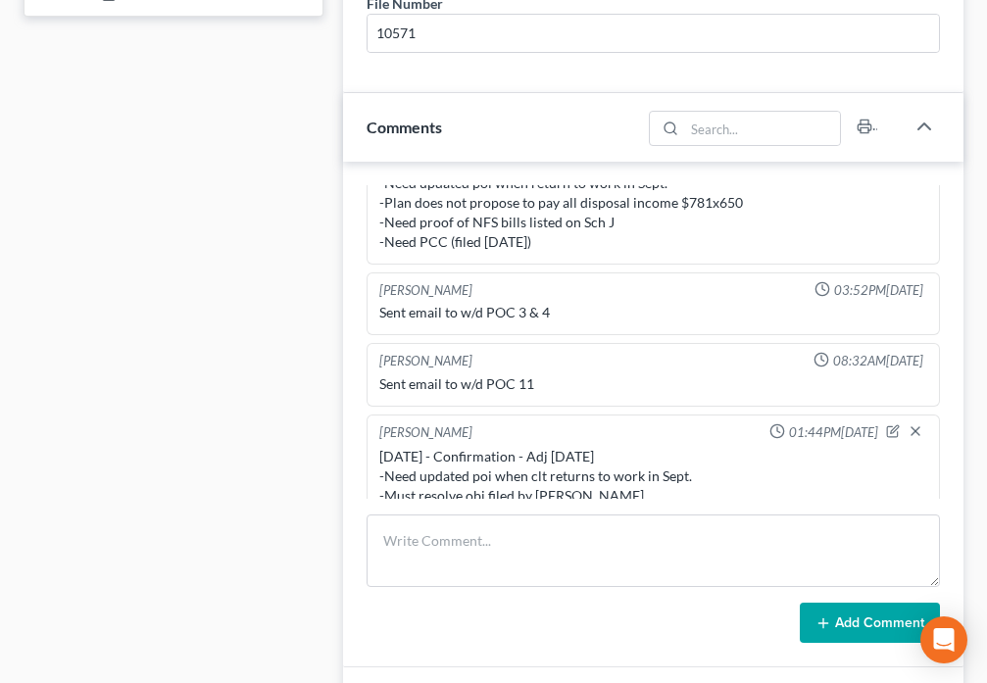
scroll to position [1029, 0]
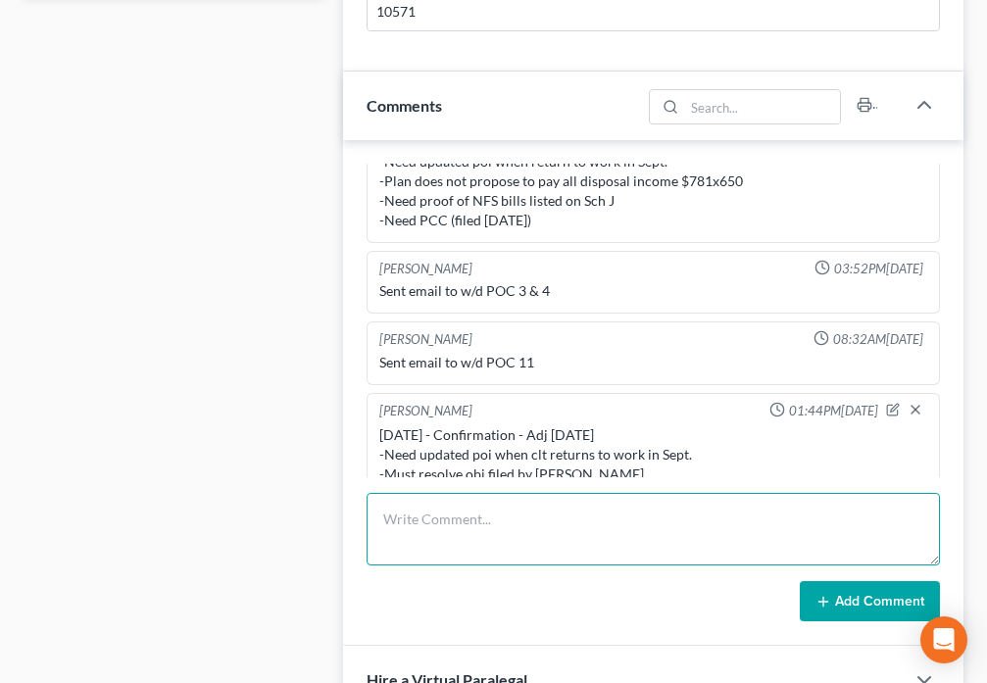
click at [566, 531] on textarea at bounding box center [653, 529] width 573 height 73
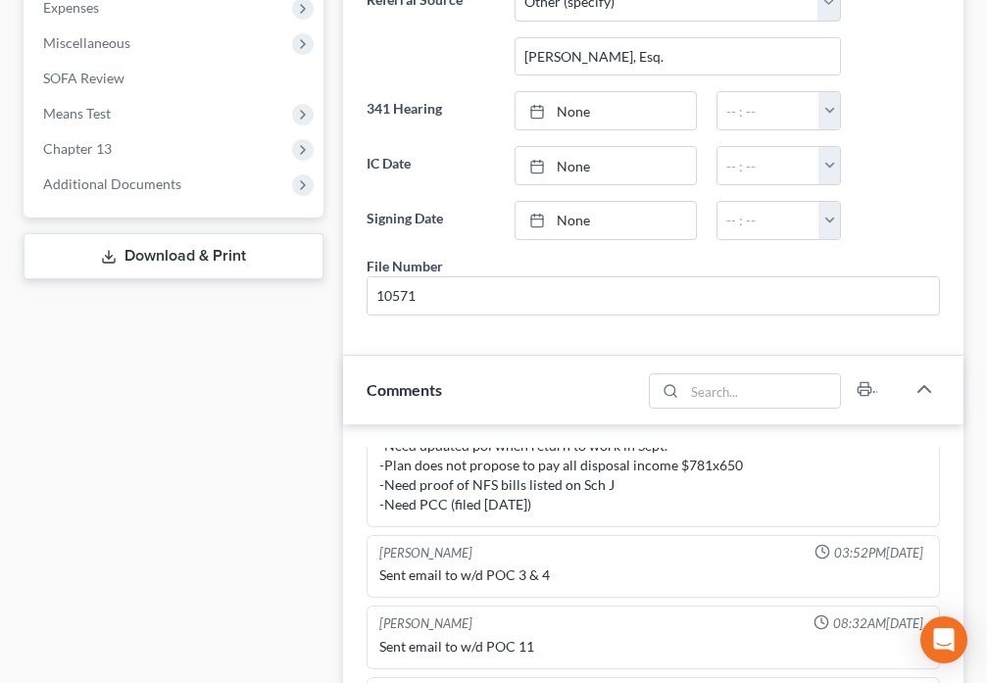
scroll to position [0, 0]
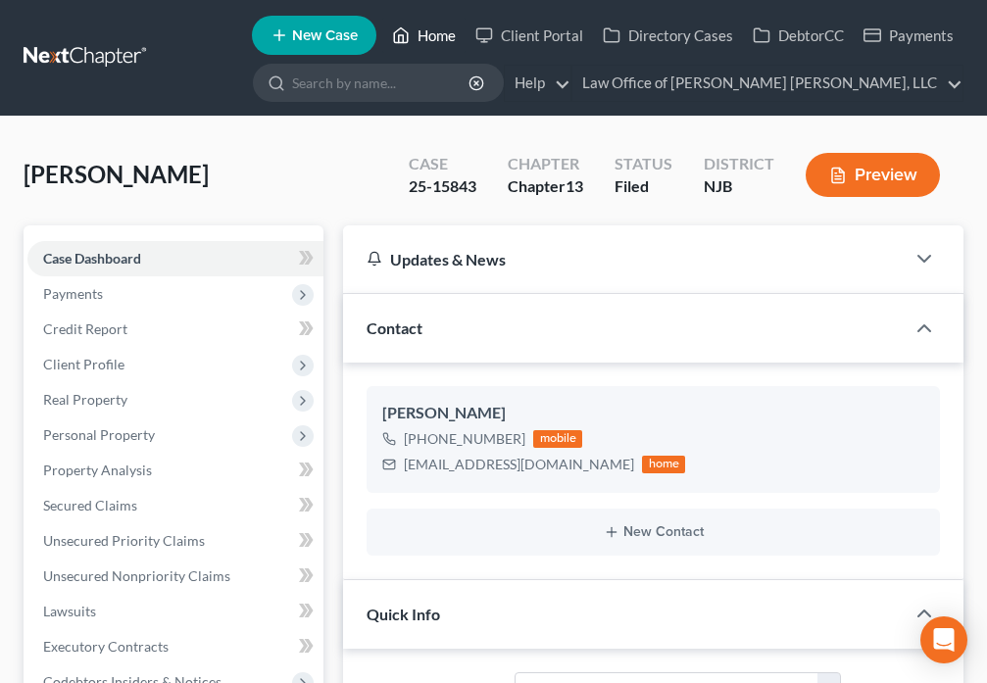
type textarea "[DATE] - Confirmation Hrg - Adj [DATE]."
click at [415, 36] on link "Home" at bounding box center [423, 35] width 83 height 35
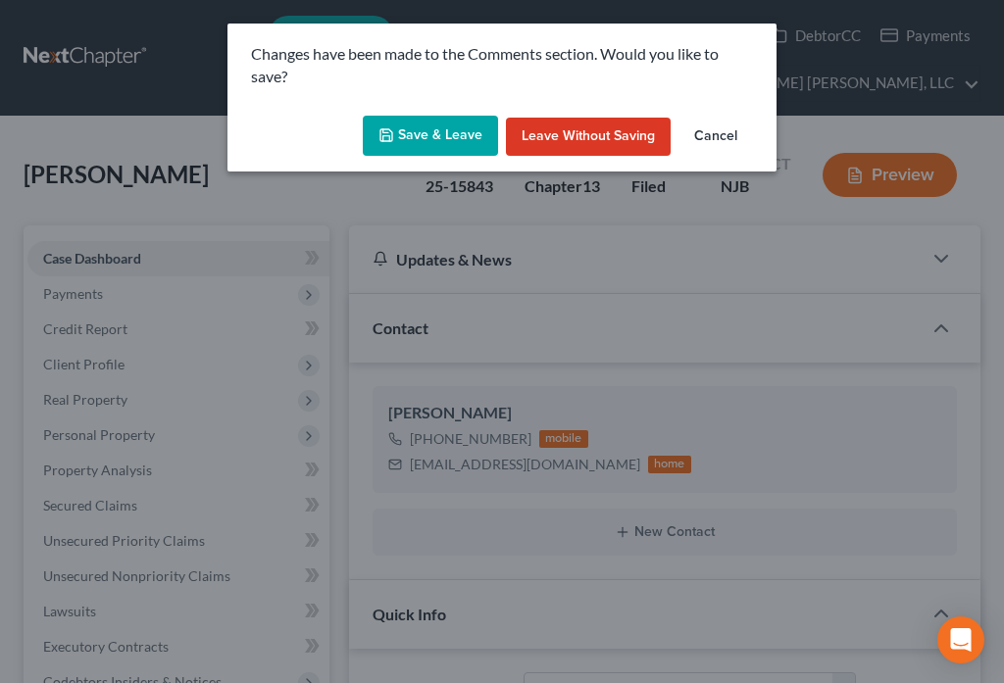
click at [580, 134] on button "Leave without Saving" at bounding box center [588, 137] width 165 height 39
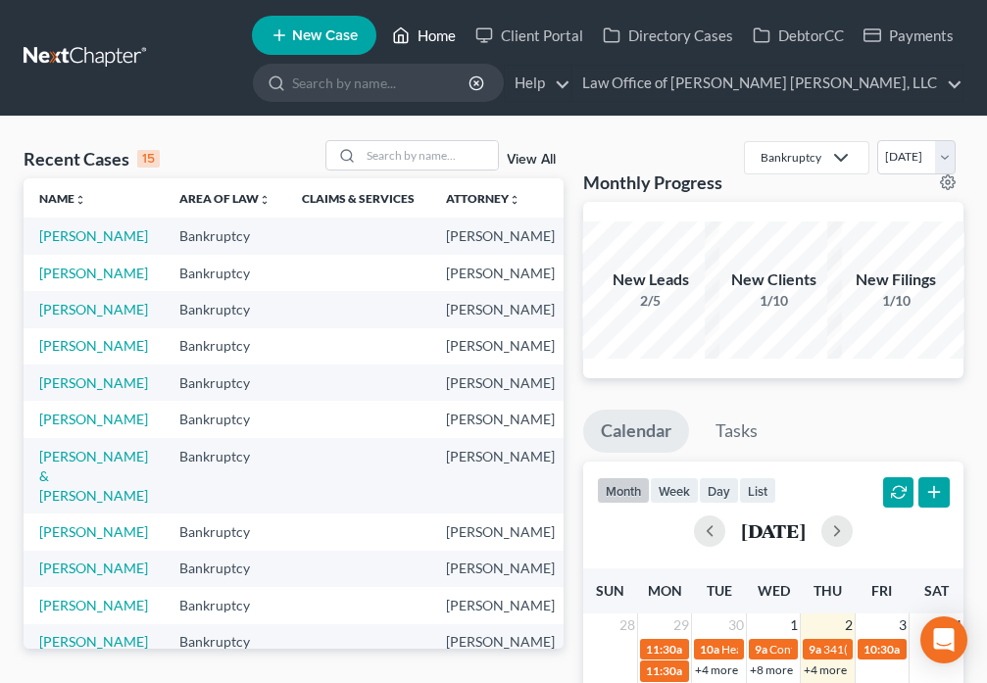
click at [428, 38] on link "Home" at bounding box center [423, 35] width 83 height 35
click at [65, 318] on link "[PERSON_NAME]" at bounding box center [93, 309] width 109 height 17
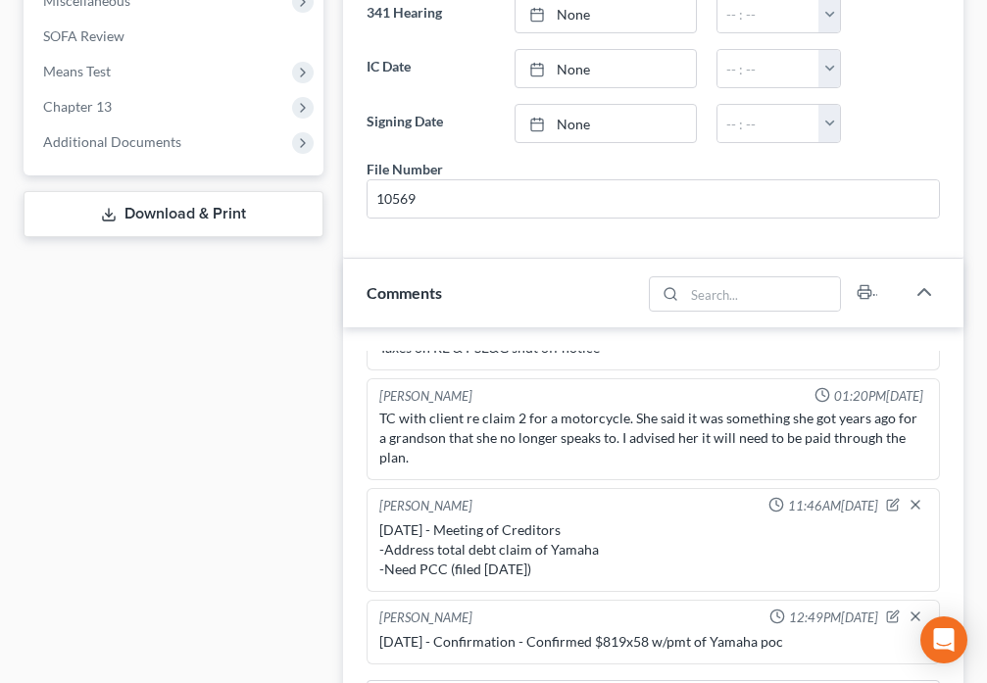
scroll to position [755, 0]
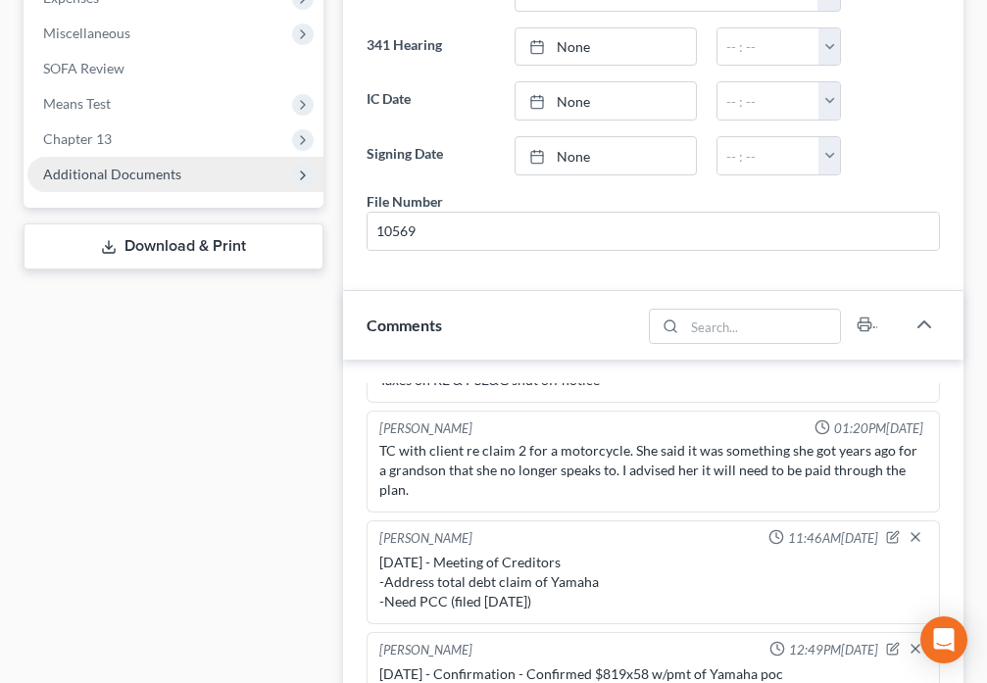
click at [140, 176] on span "Additional Documents" at bounding box center [112, 174] width 138 height 17
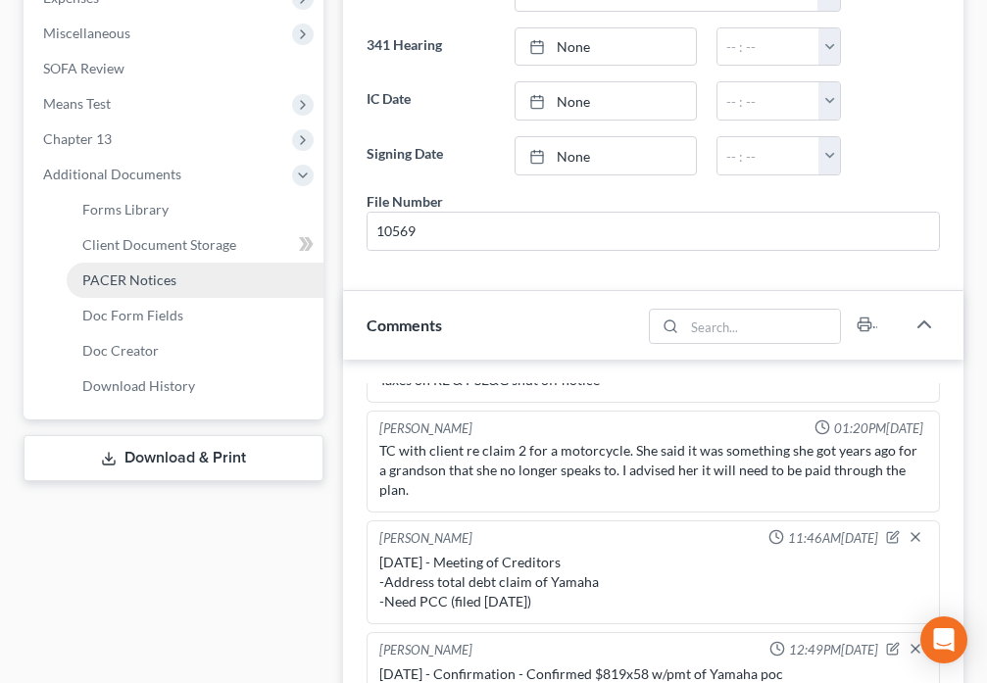
click at [135, 288] on link "PACER Notices" at bounding box center [195, 280] width 257 height 35
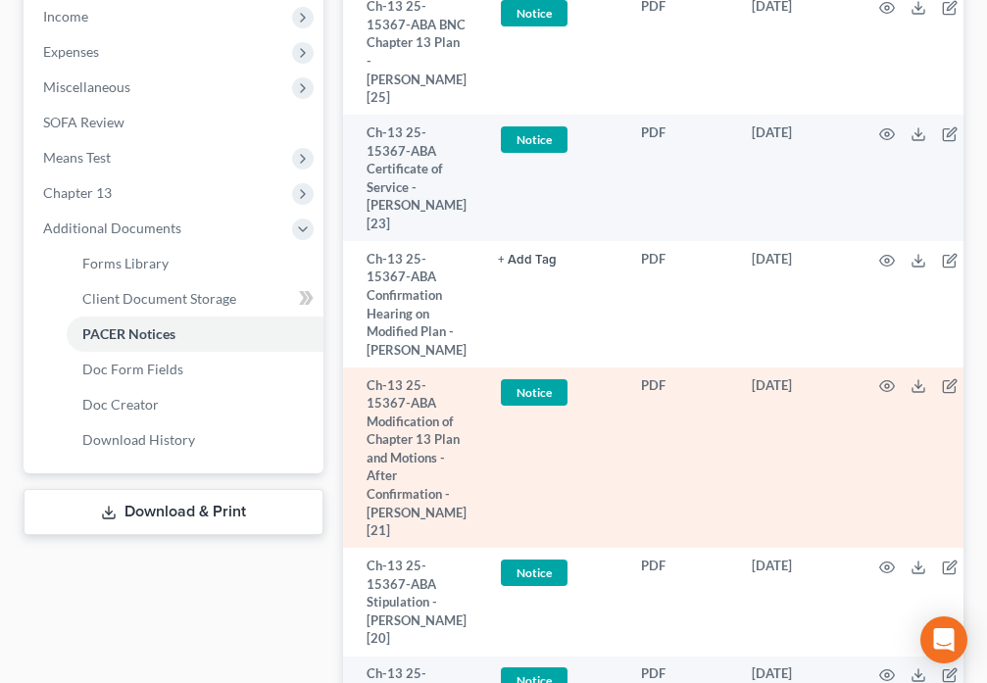
scroll to position [709, 0]
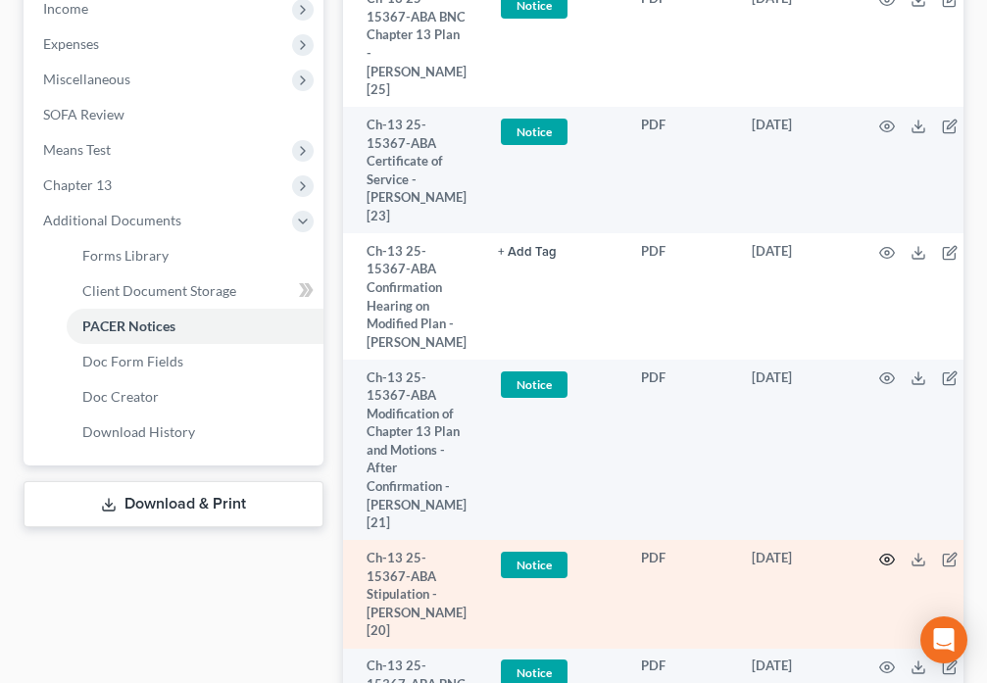
click at [879, 552] on icon "button" at bounding box center [887, 560] width 16 height 16
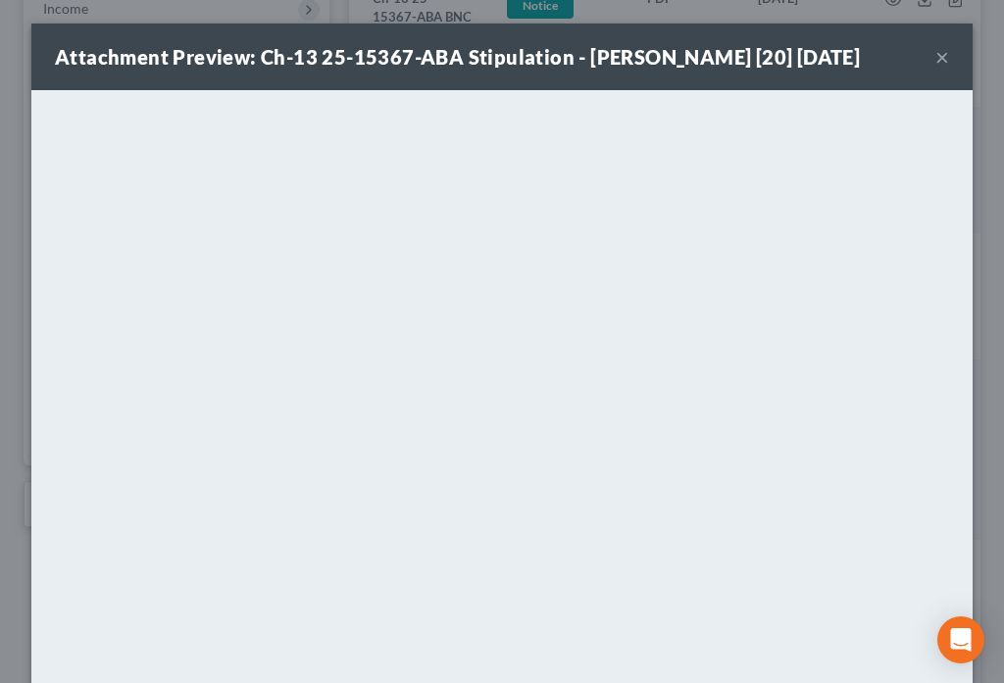
click at [935, 56] on button "×" at bounding box center [942, 57] width 14 height 24
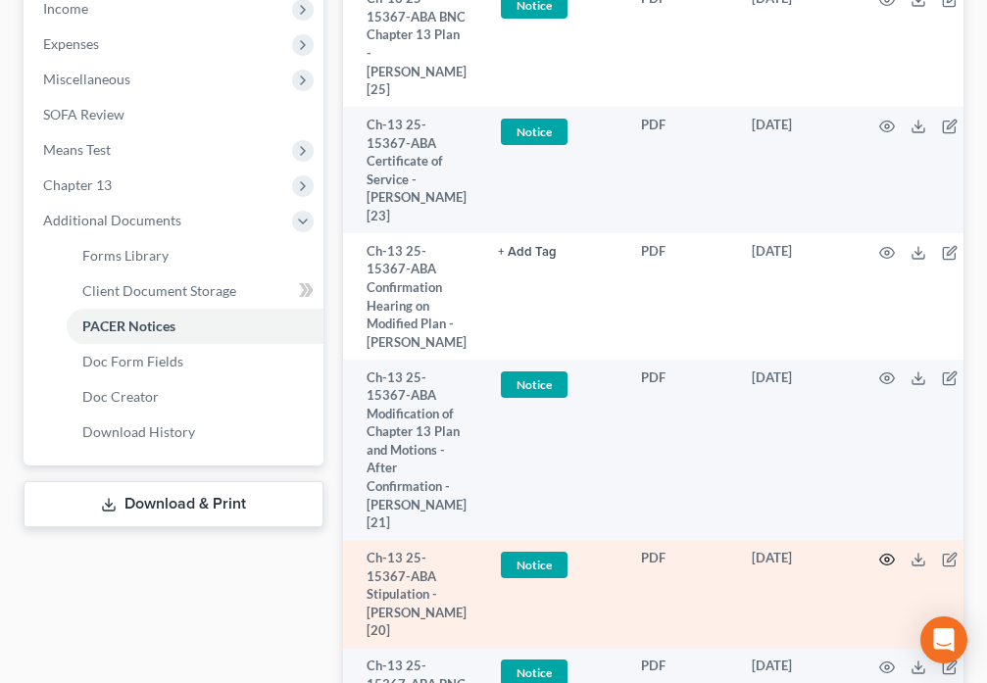
click at [883, 552] on icon "button" at bounding box center [887, 560] width 16 height 16
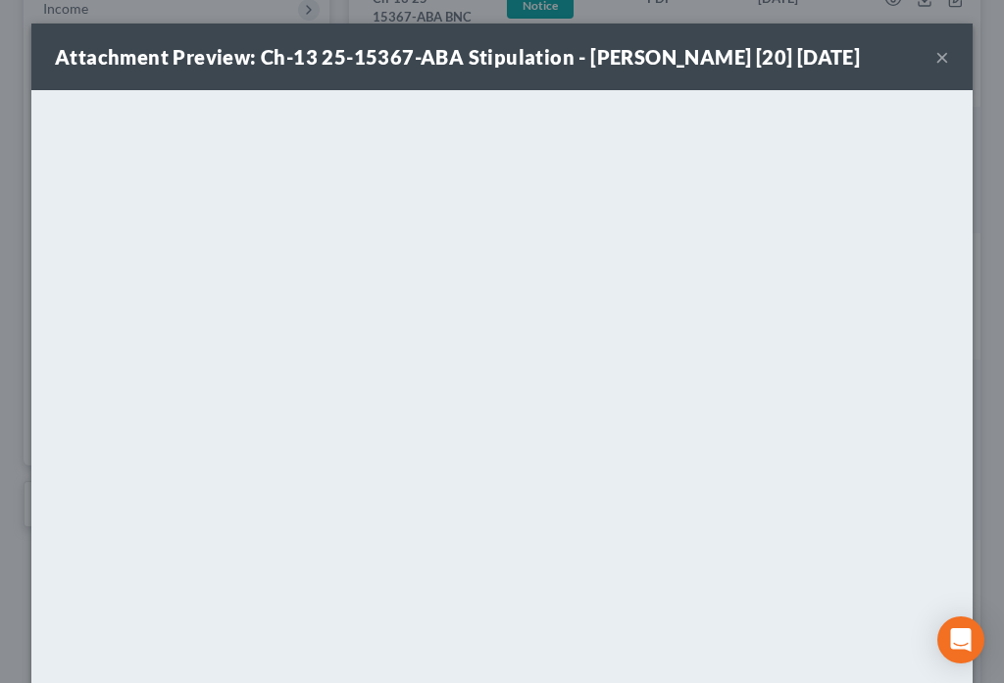
click at [935, 53] on button "×" at bounding box center [942, 57] width 14 height 24
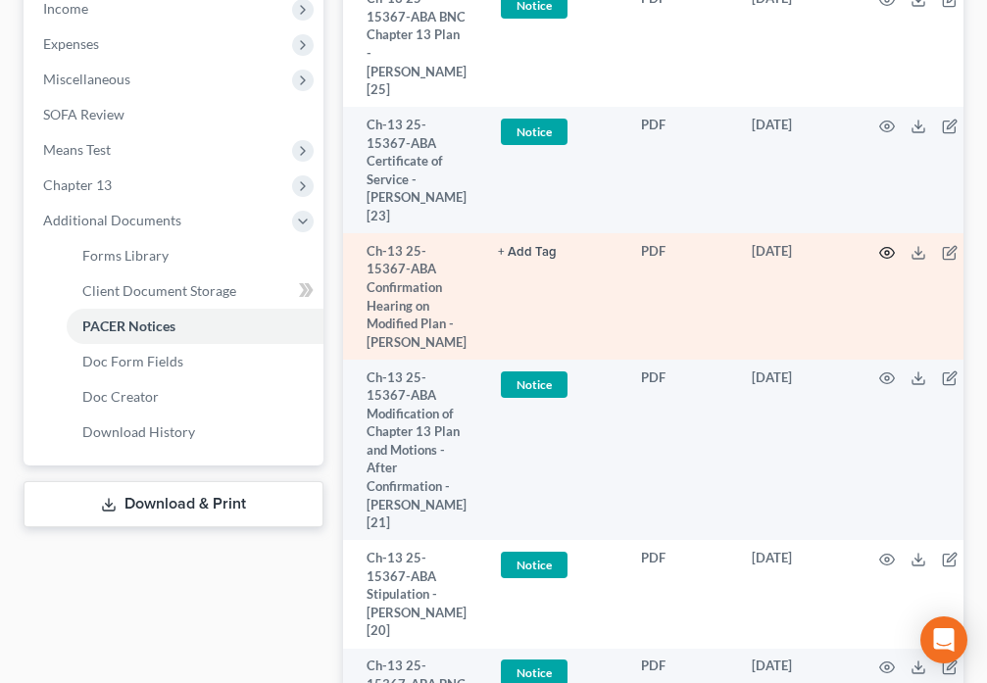
click at [884, 245] on icon "button" at bounding box center [887, 253] width 16 height 16
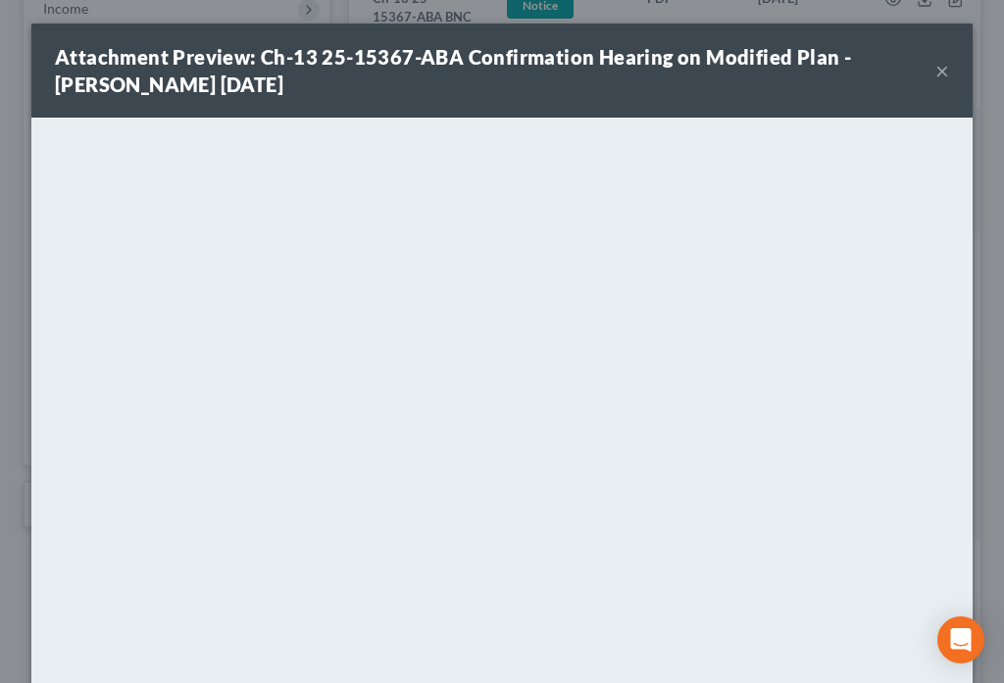
click at [935, 75] on button "×" at bounding box center [942, 71] width 14 height 24
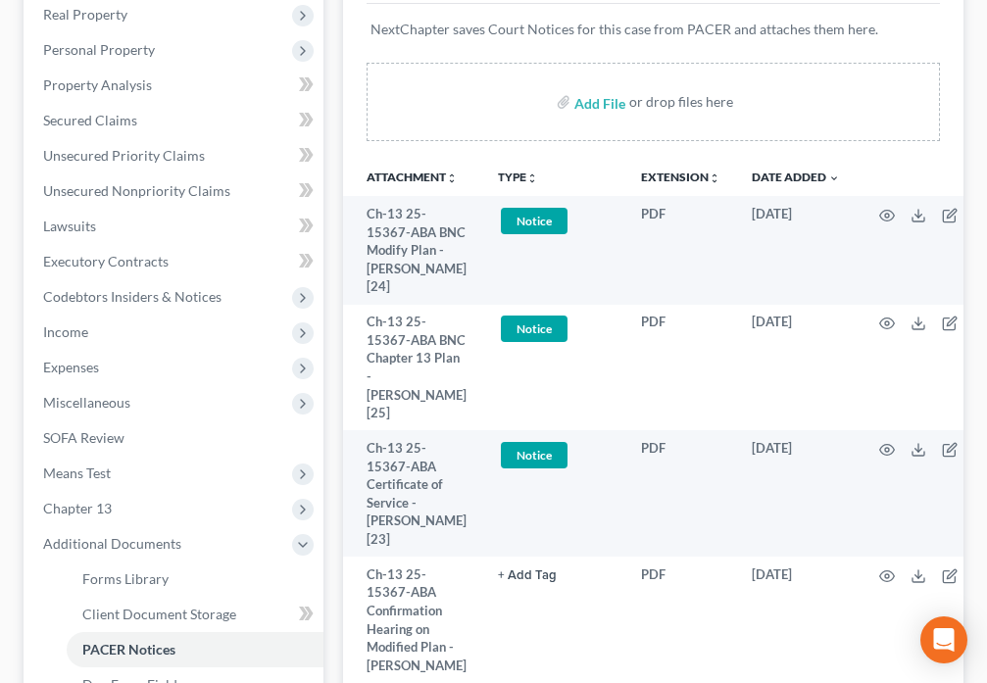
scroll to position [0, 0]
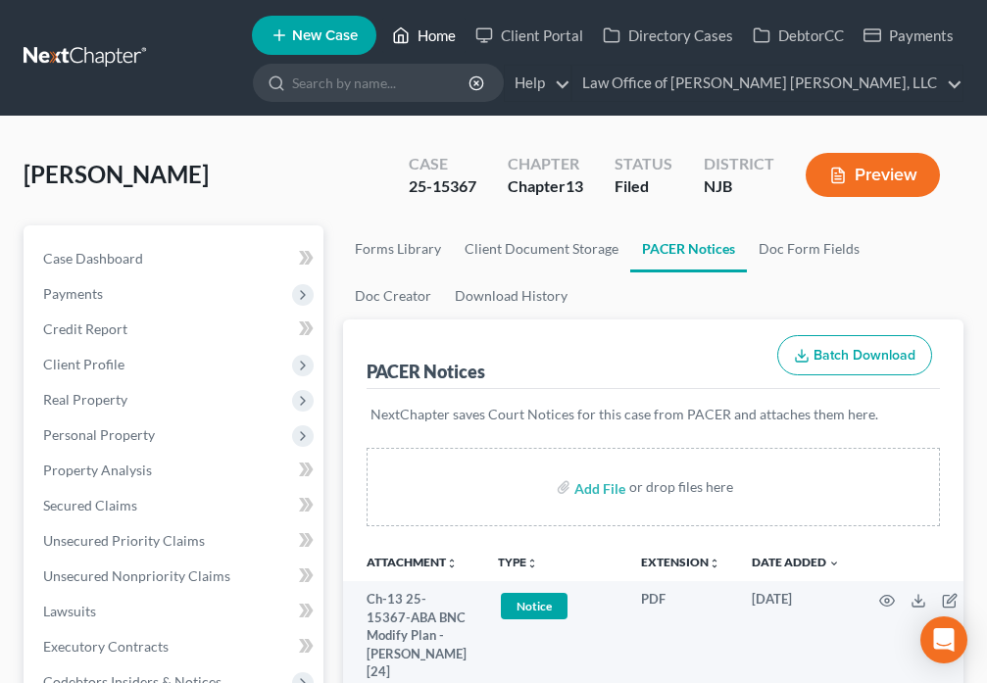
click at [435, 33] on link "Home" at bounding box center [423, 35] width 83 height 35
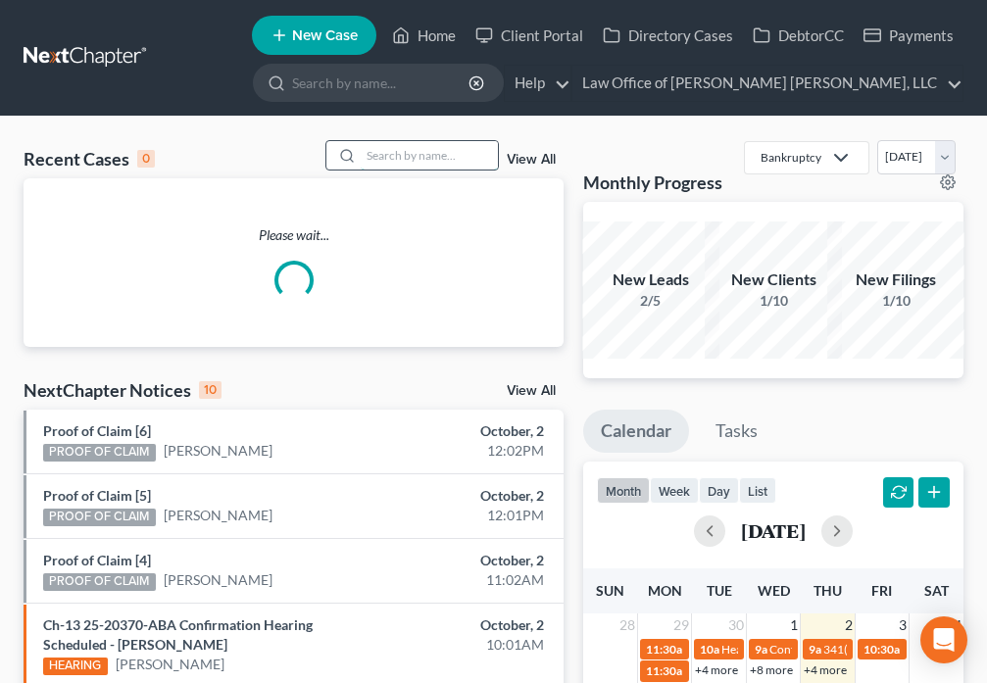
click at [417, 153] on input "search" at bounding box center [429, 155] width 137 height 28
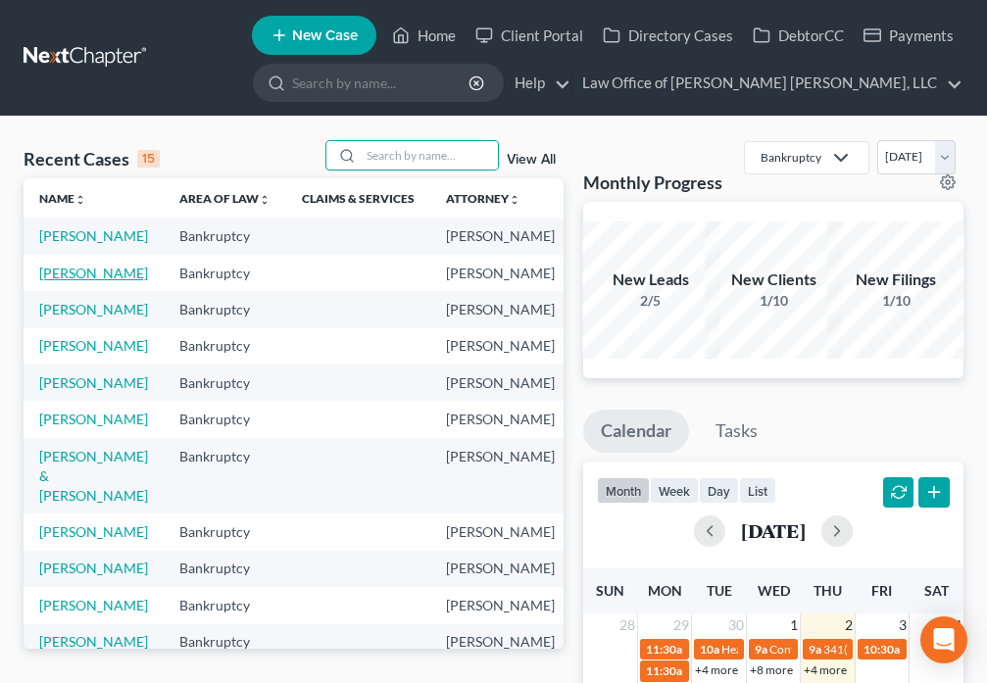
click at [58, 281] on link "[PERSON_NAME]" at bounding box center [93, 273] width 109 height 17
select select "6"
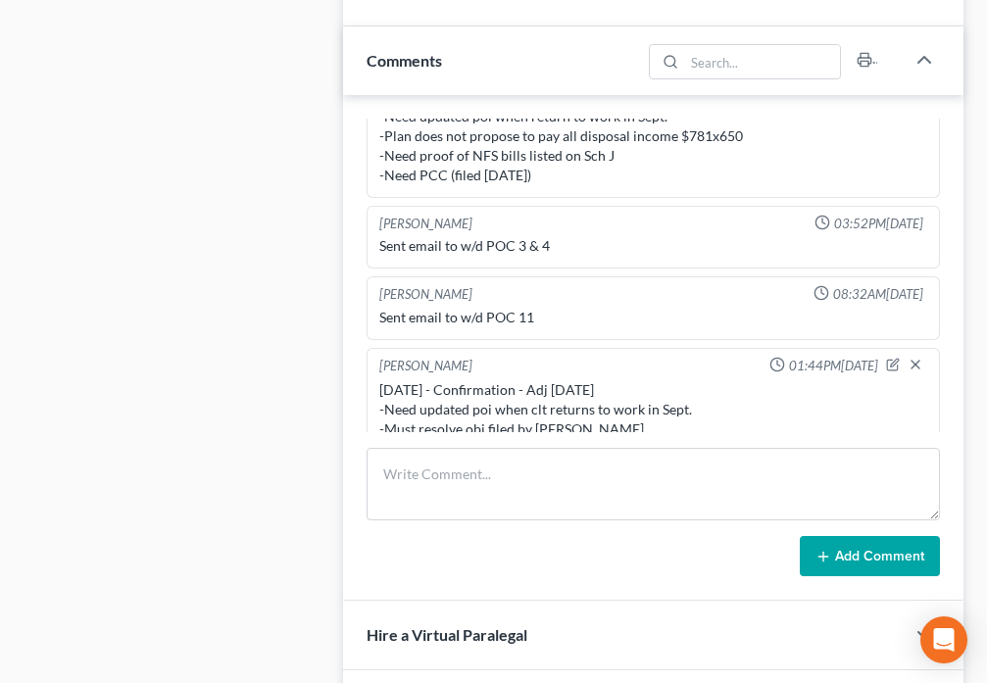
scroll to position [745, 0]
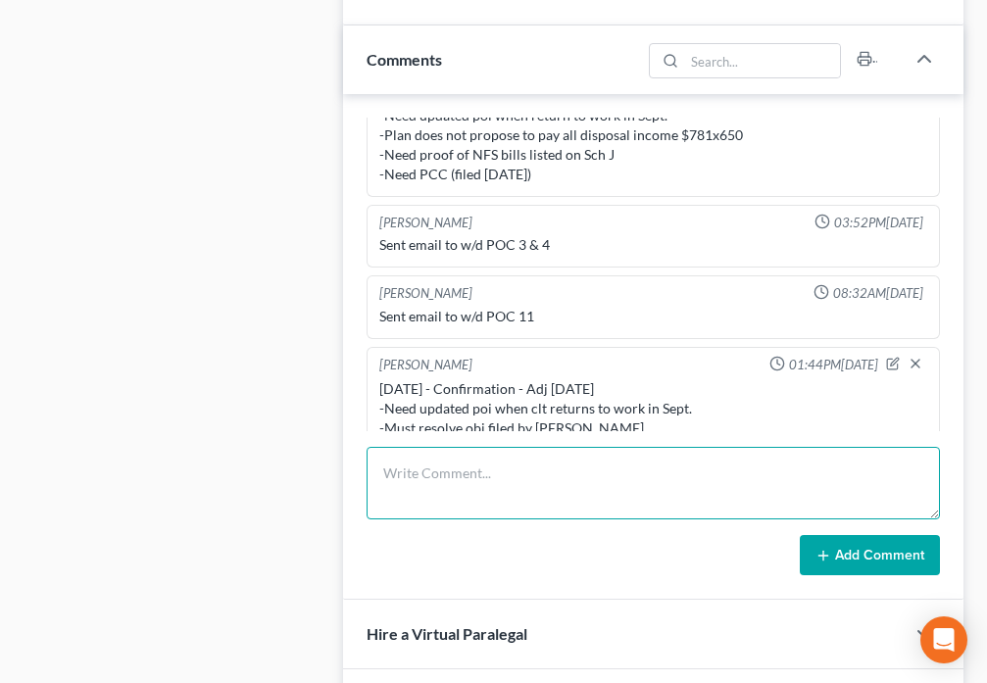
click at [492, 489] on textarea at bounding box center [653, 483] width 573 height 73
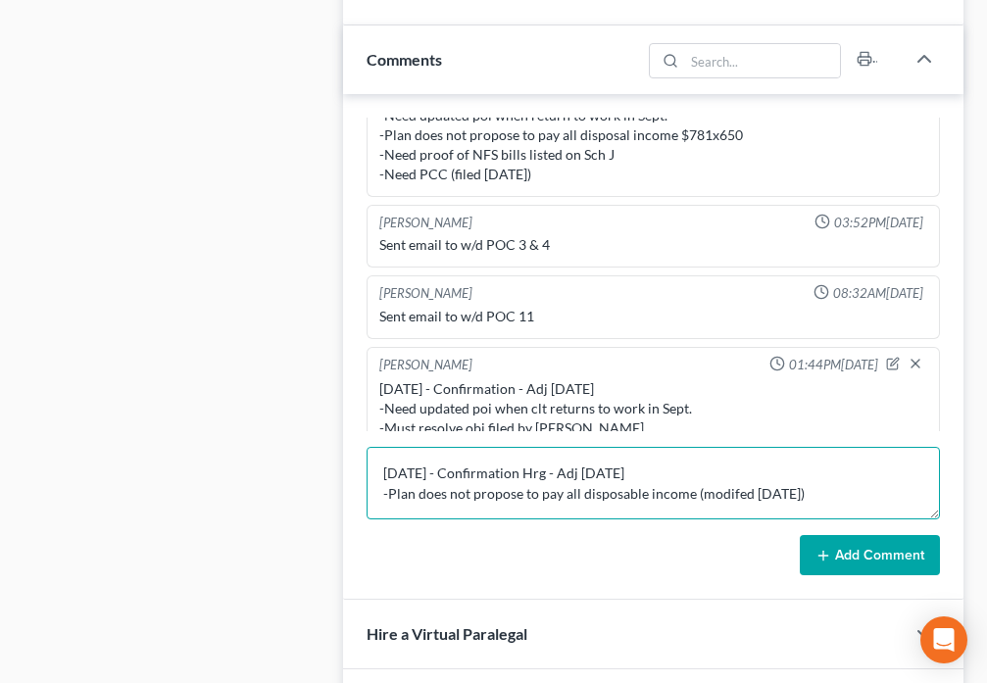
click at [749, 493] on textarea "[DATE] - Confirmation Hrg - Adj [DATE] -Plan does not propose to pay all dispos…" at bounding box center [653, 483] width 573 height 73
click at [858, 483] on textarea "[DATE] - Confirmation Hrg - Adj [DATE] -Plan does not propose to pay all dispos…" at bounding box center [653, 483] width 573 height 73
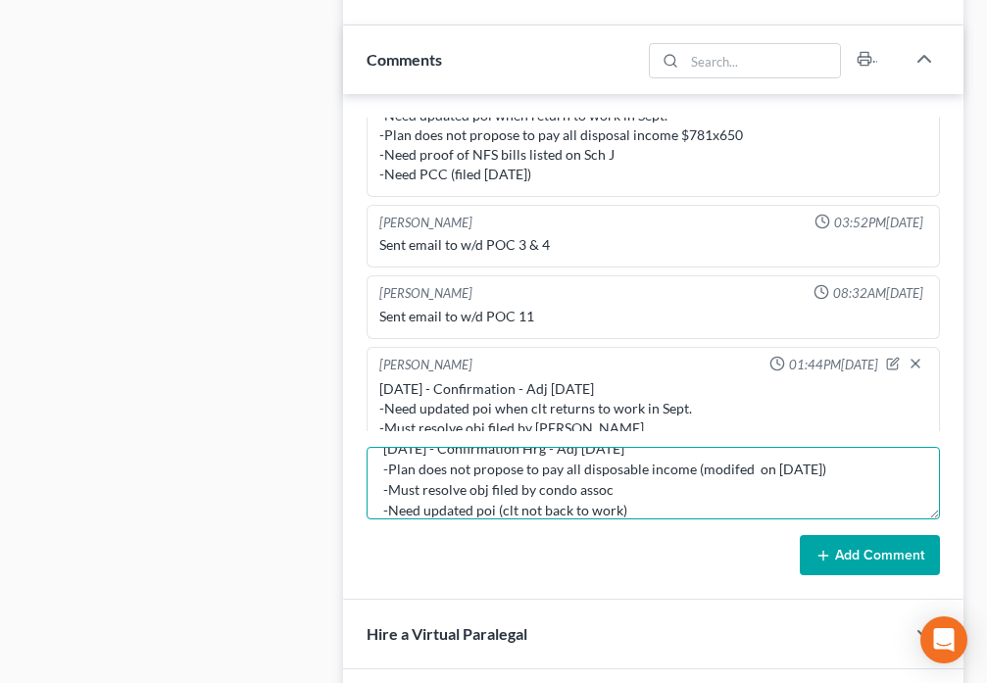
type textarea "[DATE] - Confirmation Hrg - Adj [DATE] -Plan does not propose to pay all dispos…"
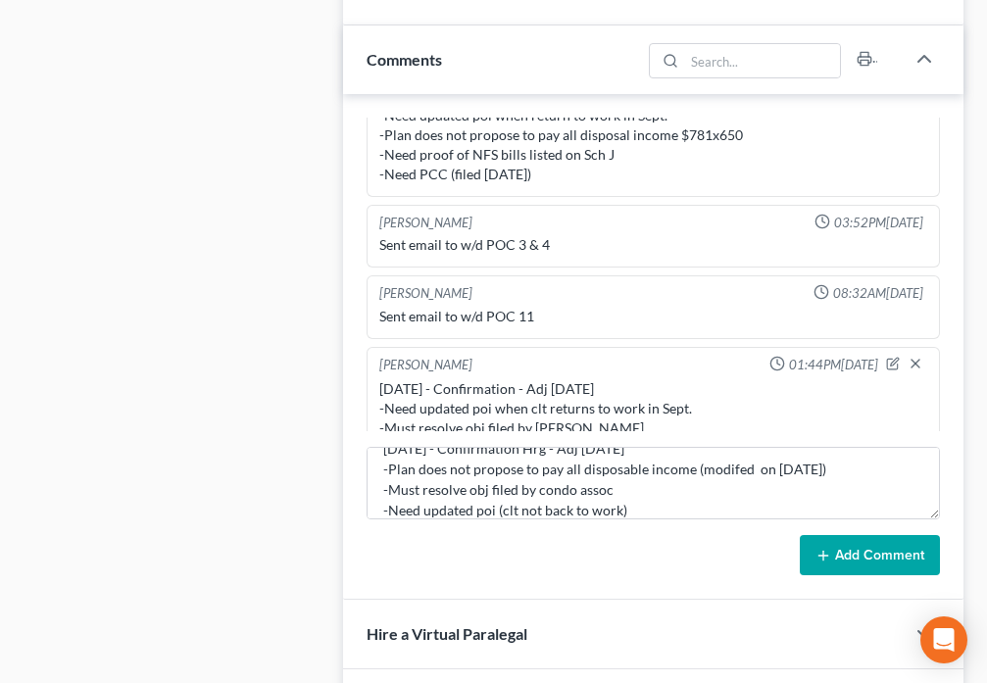
click at [885, 564] on button "Add Comment" at bounding box center [870, 555] width 140 height 41
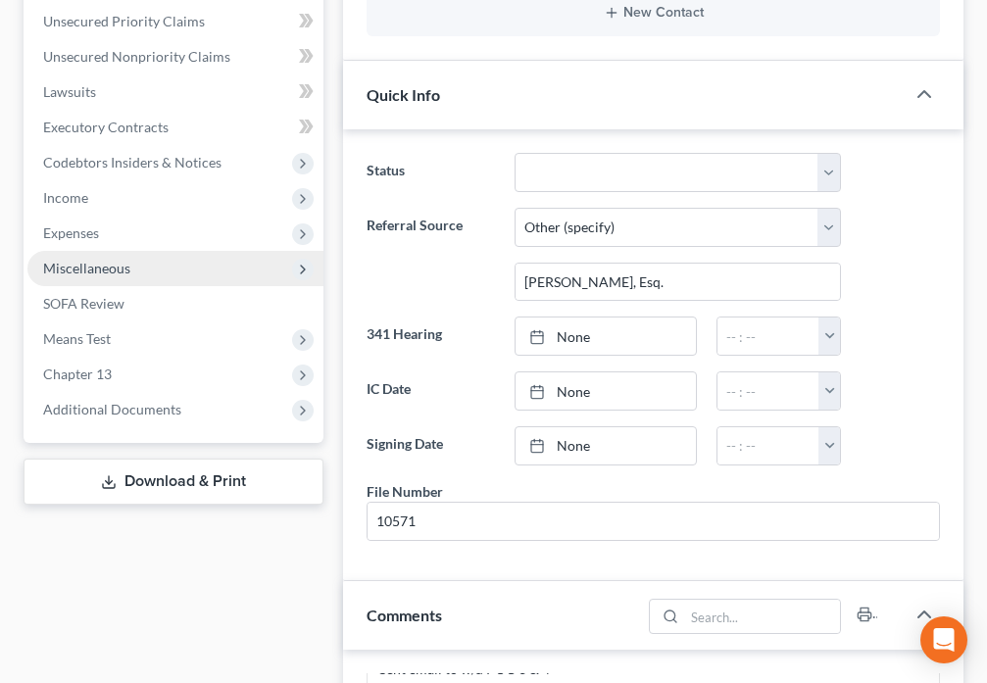
scroll to position [366, 0]
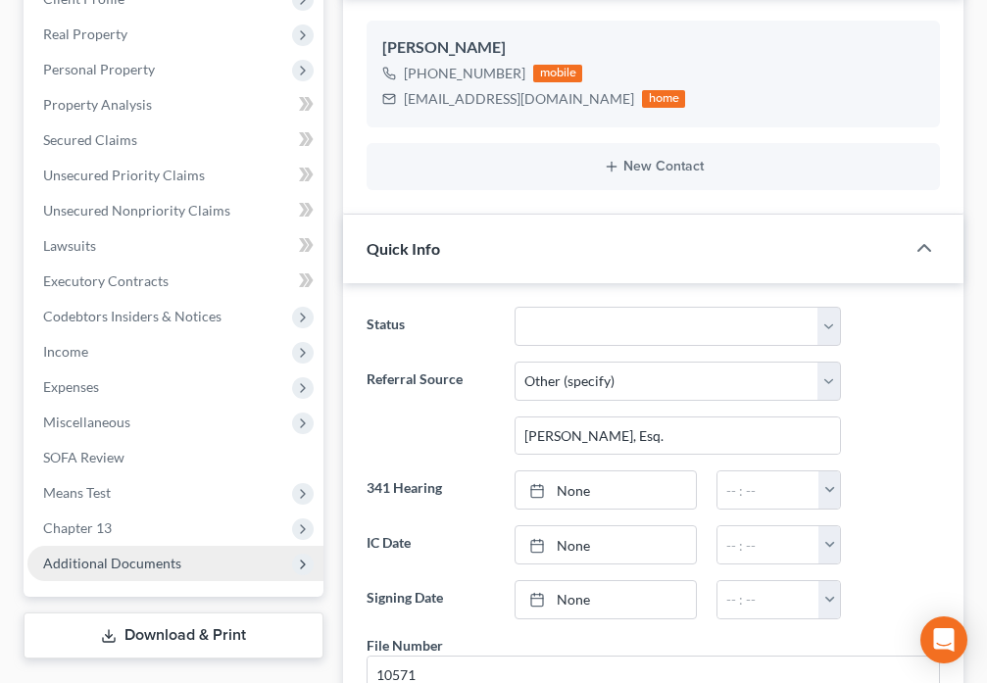
click at [201, 572] on span "Additional Documents" at bounding box center [175, 563] width 296 height 35
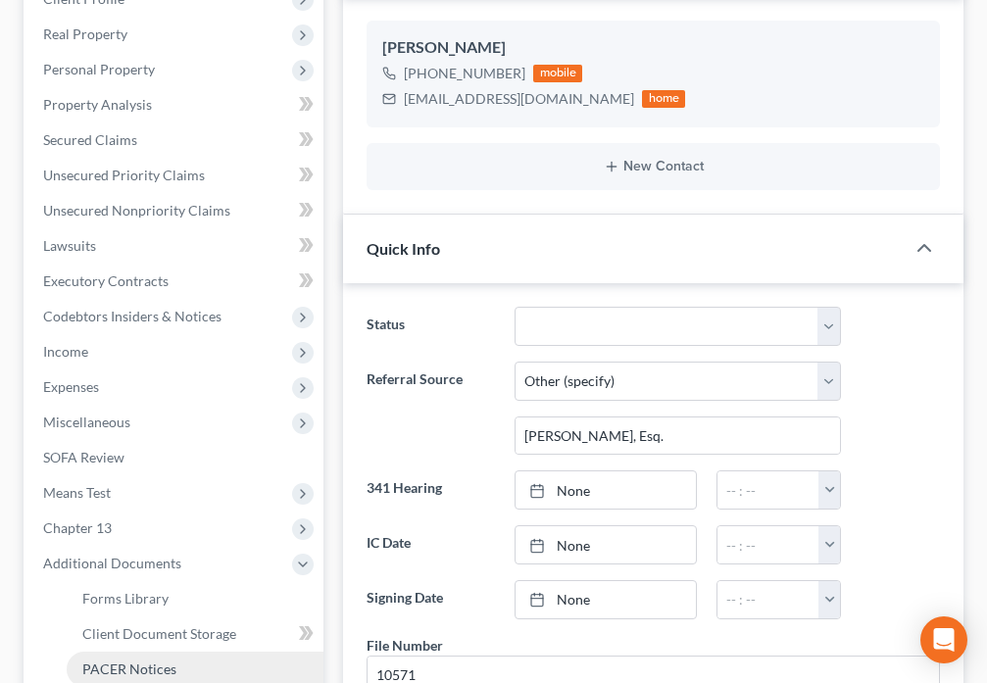
click at [178, 663] on link "PACER Notices" at bounding box center [195, 669] width 257 height 35
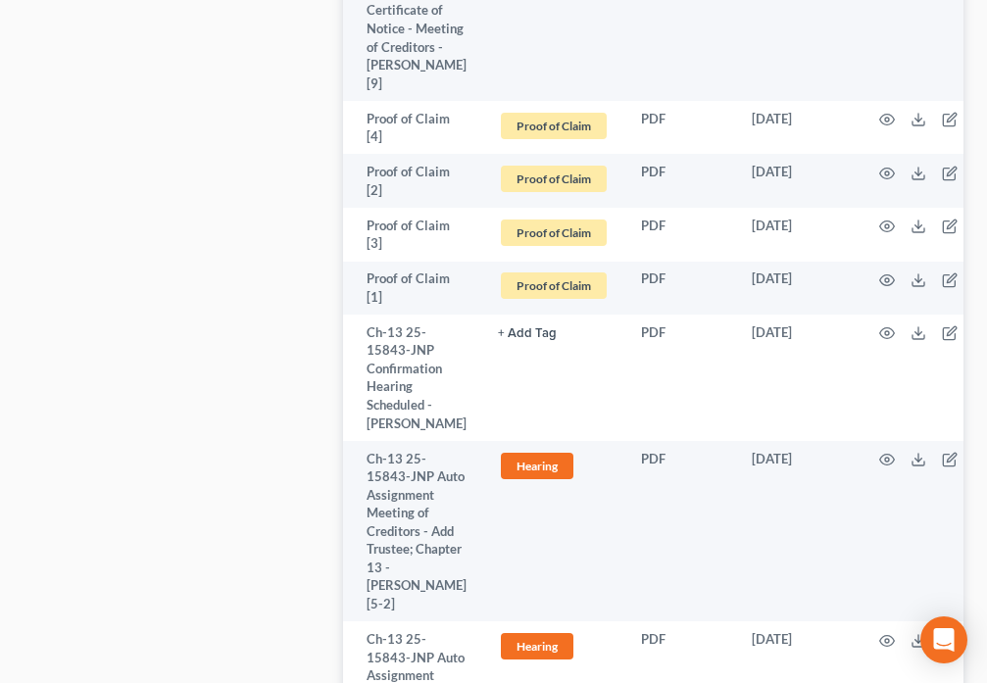
scroll to position [6015, 0]
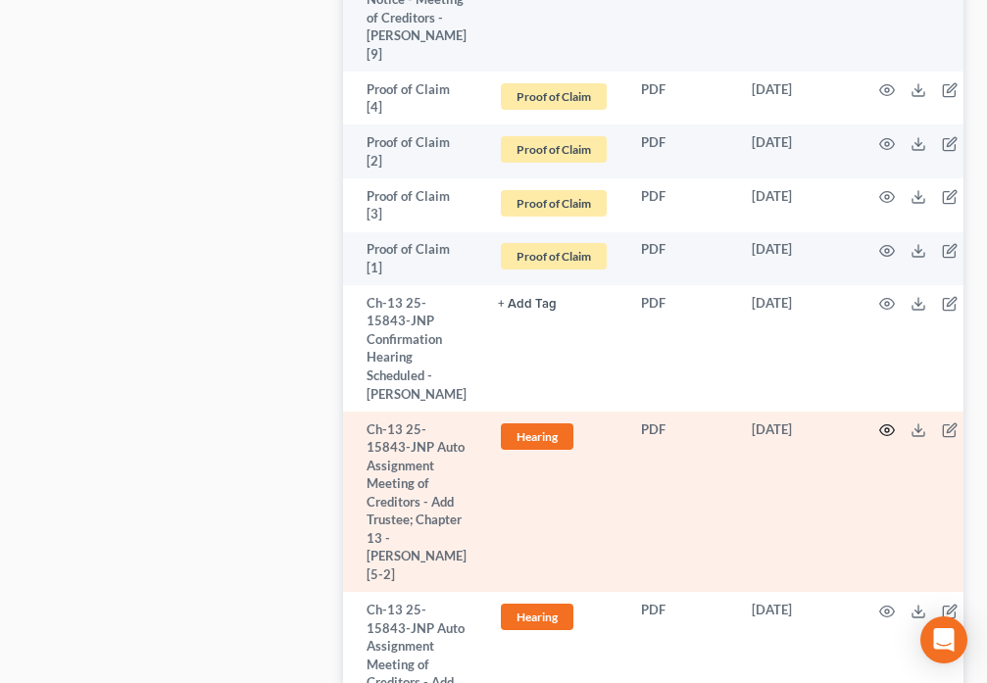
click at [881, 422] on icon "button" at bounding box center [887, 430] width 16 height 16
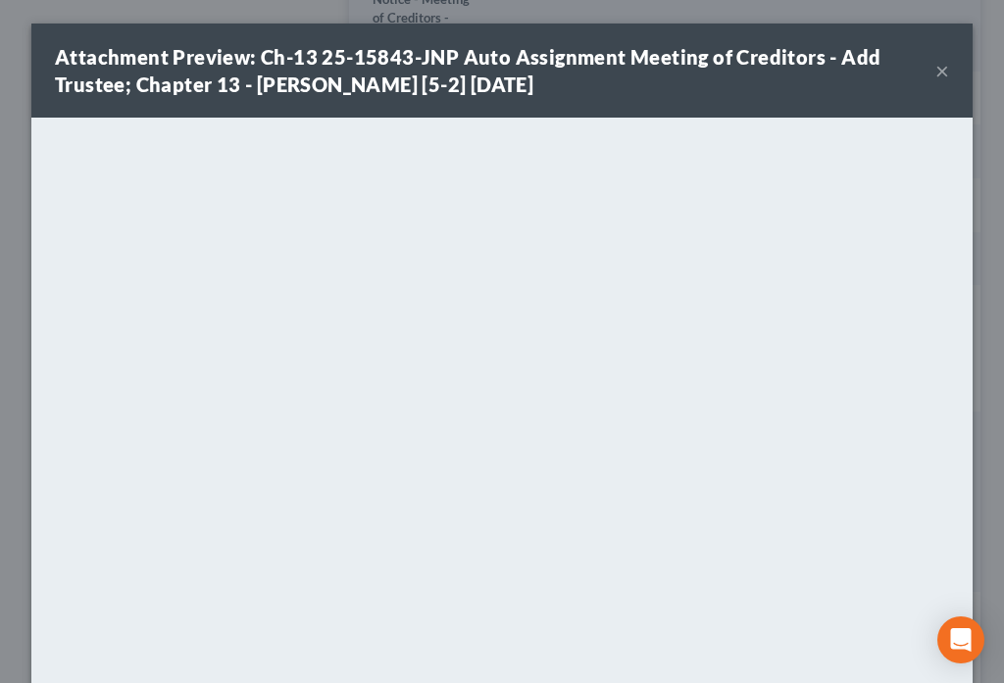
click at [935, 74] on button "×" at bounding box center [942, 71] width 14 height 24
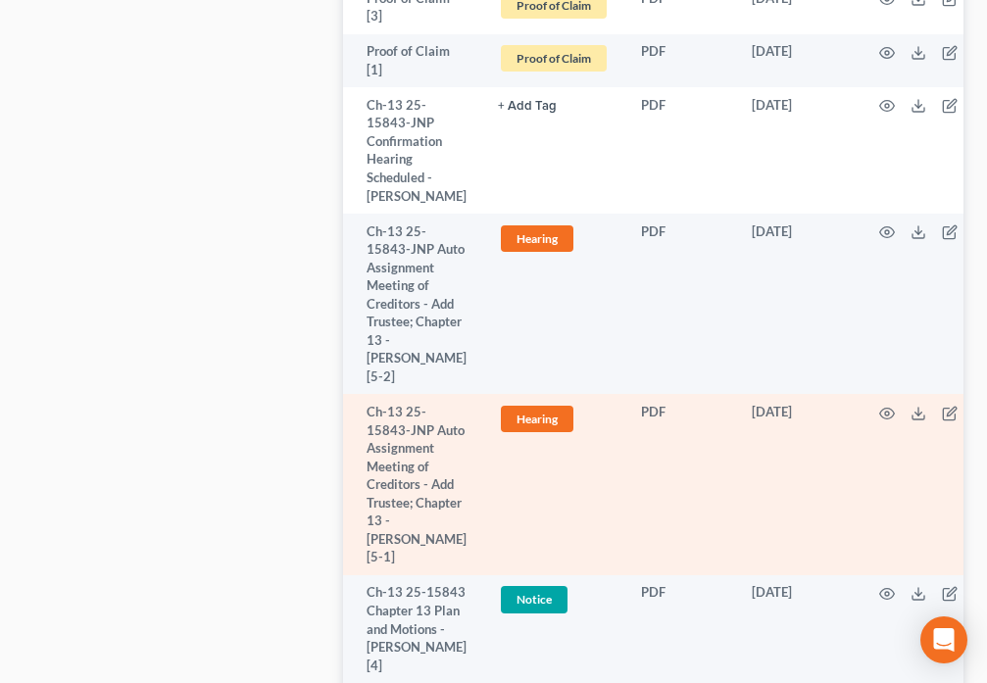
scroll to position [6221, 0]
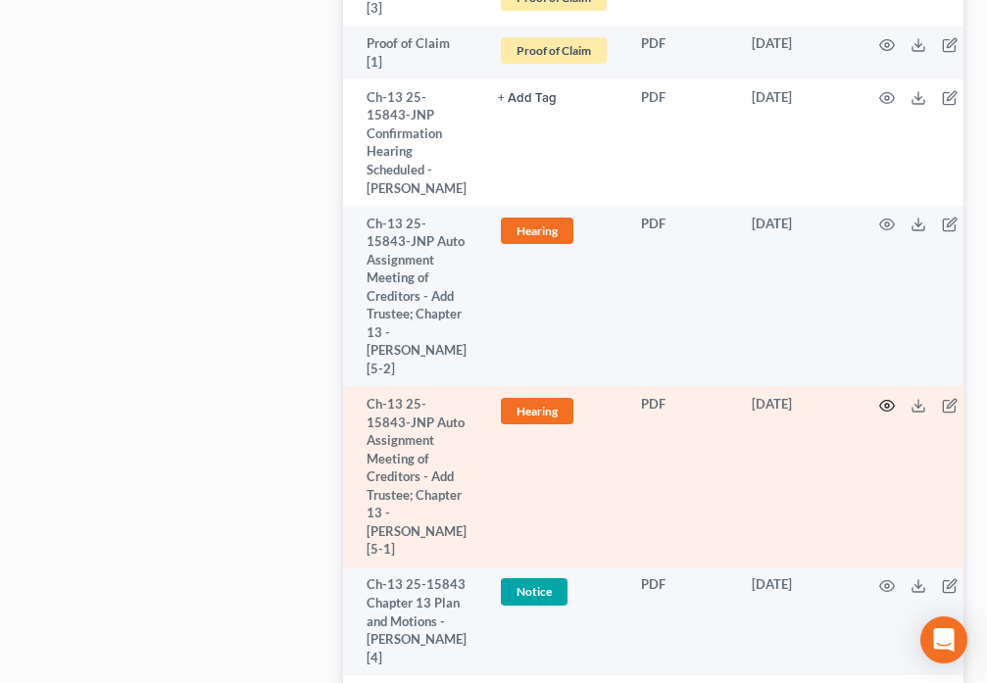
click at [881, 398] on icon "button" at bounding box center [887, 406] width 16 height 16
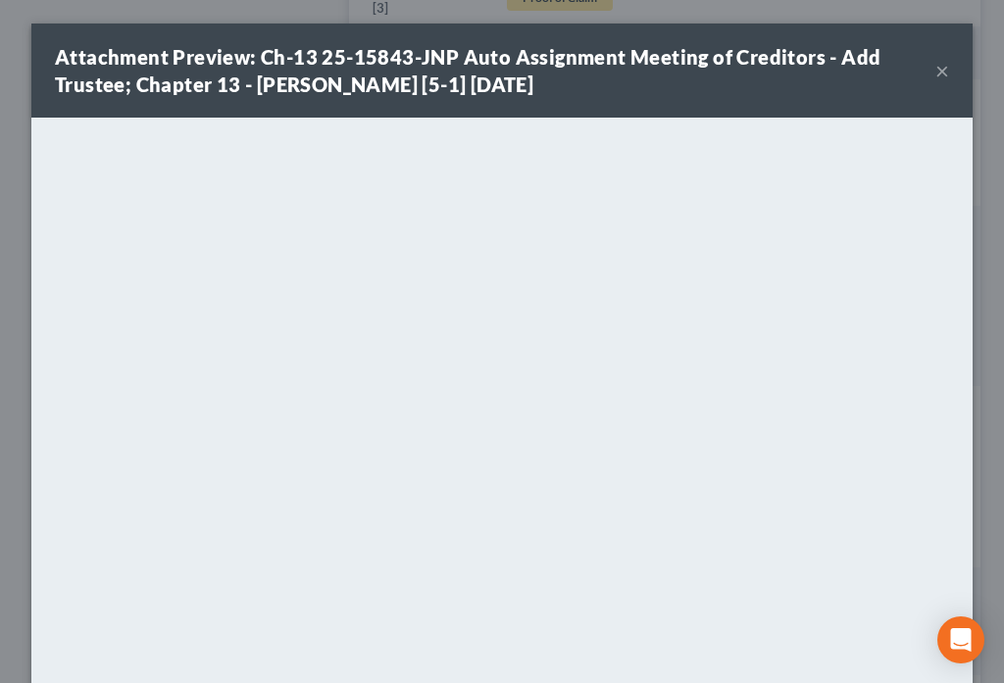
click at [935, 73] on button "×" at bounding box center [942, 71] width 14 height 24
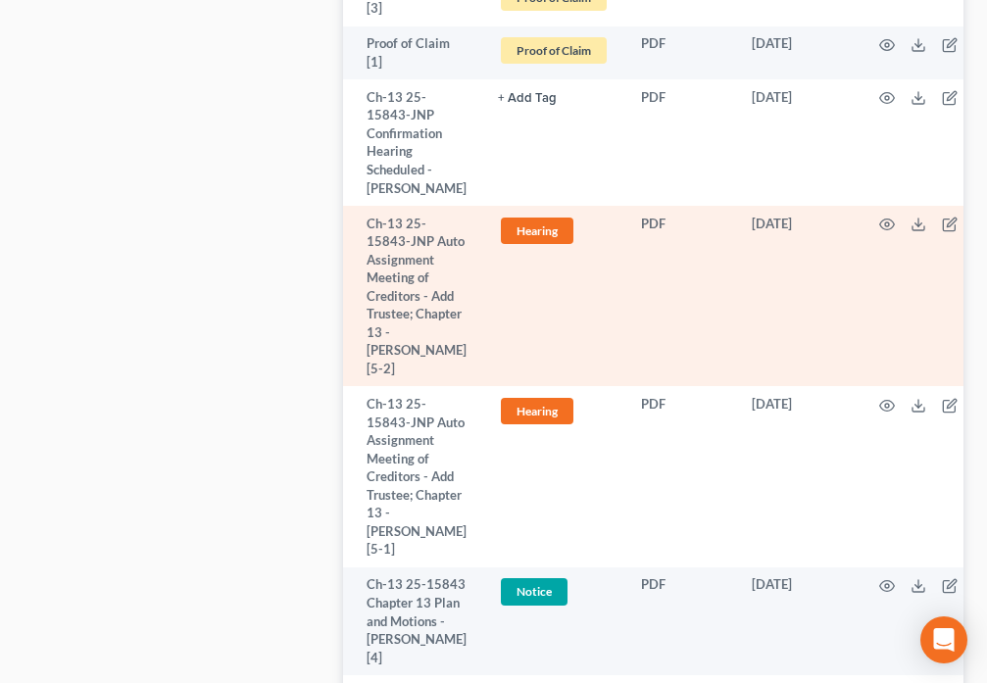
click at [609, 225] on td "Hearing + Add Tag Hearing × Select an option or create one Credit Report Deed H…" at bounding box center [553, 296] width 143 height 180
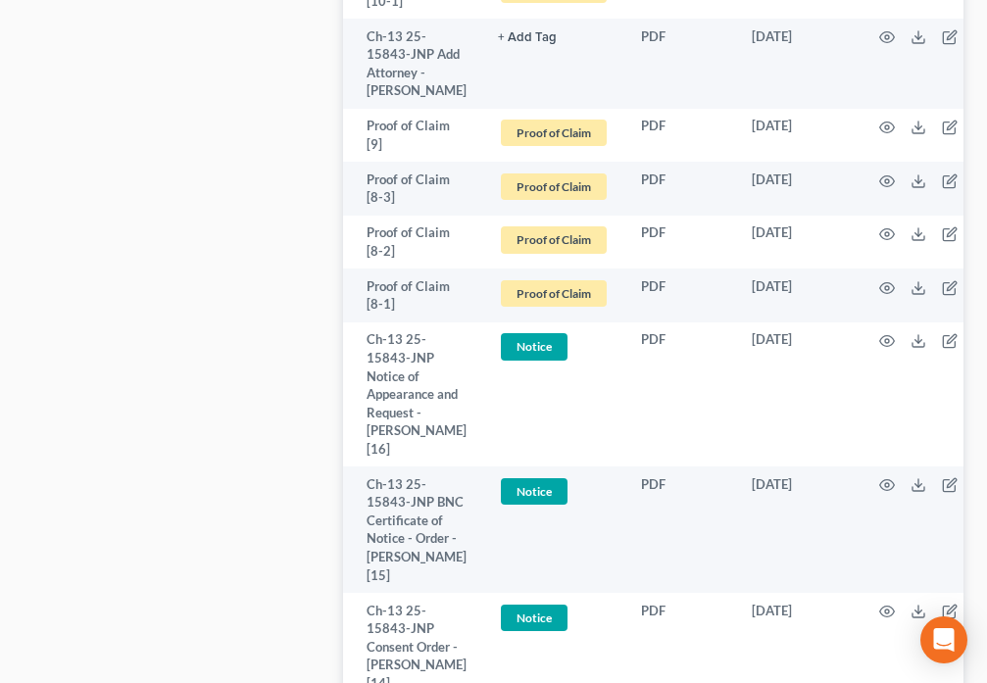
scroll to position [4163, 0]
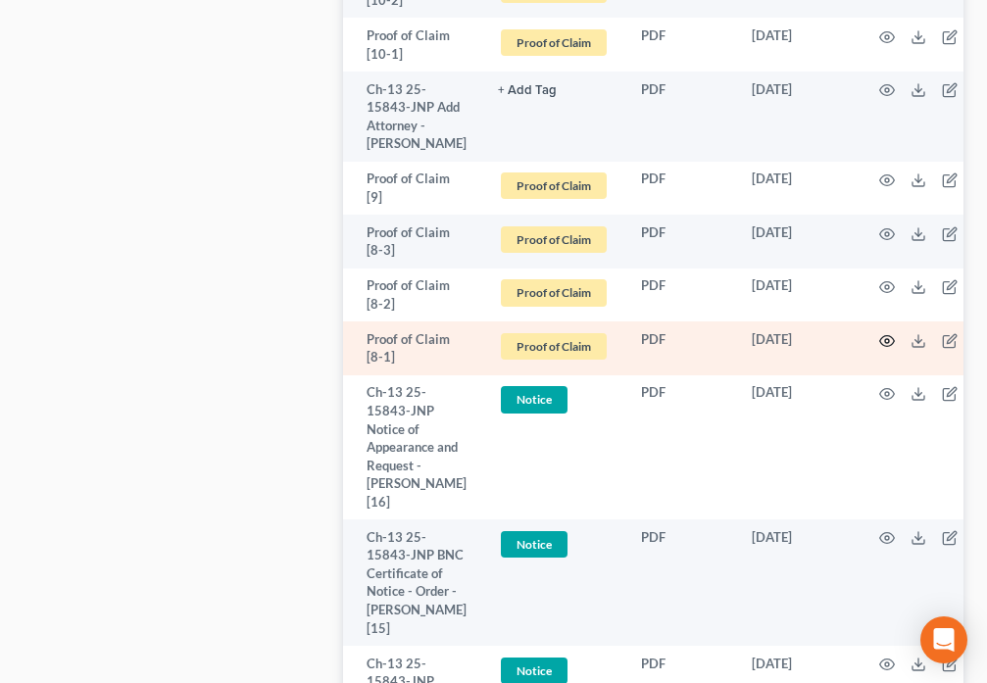
click at [879, 333] on icon "button" at bounding box center [887, 341] width 16 height 16
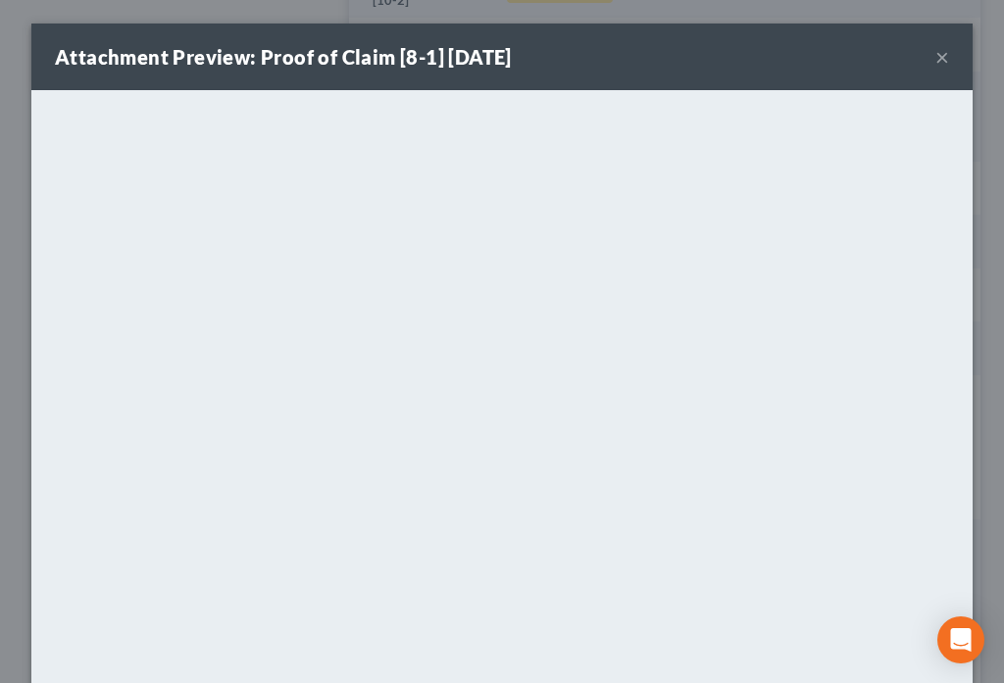
click at [937, 59] on button "×" at bounding box center [942, 57] width 14 height 24
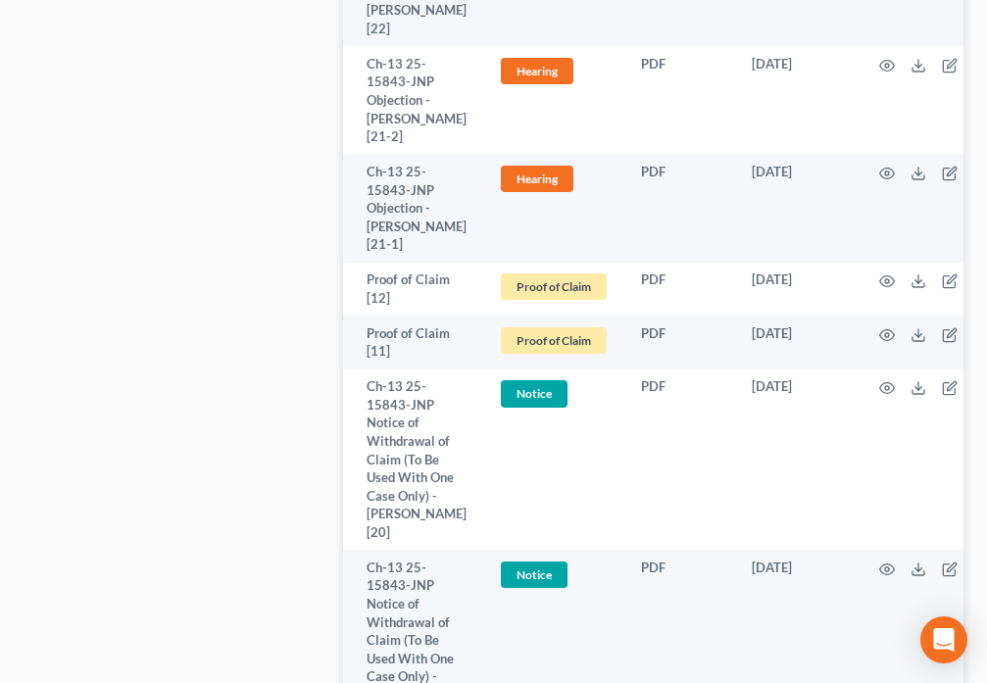
scroll to position [2904, 0]
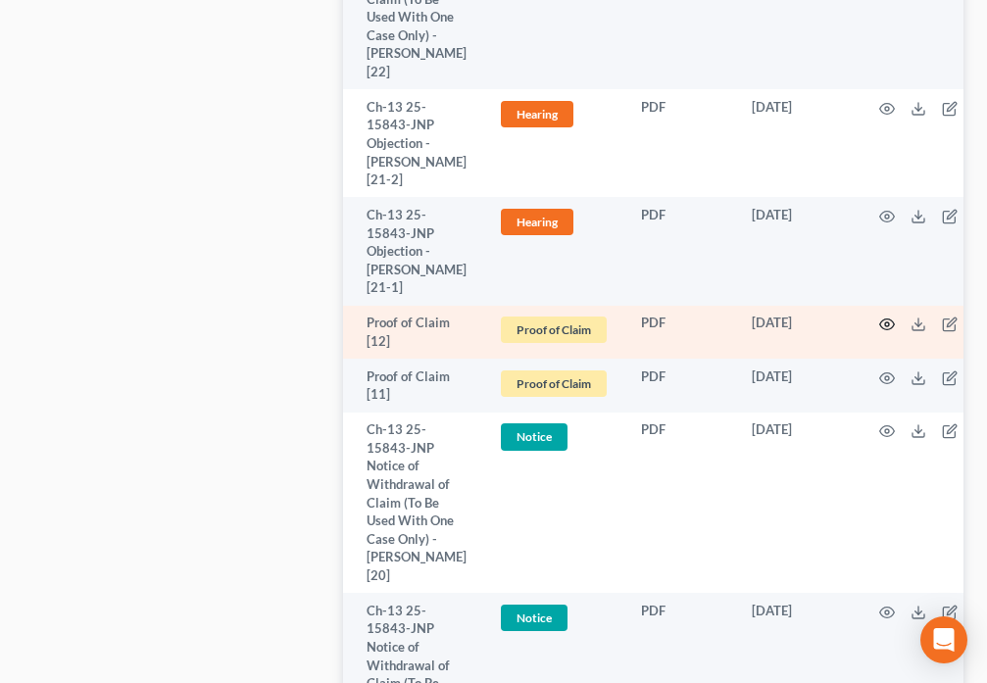
click at [886, 317] on icon "button" at bounding box center [887, 325] width 16 height 16
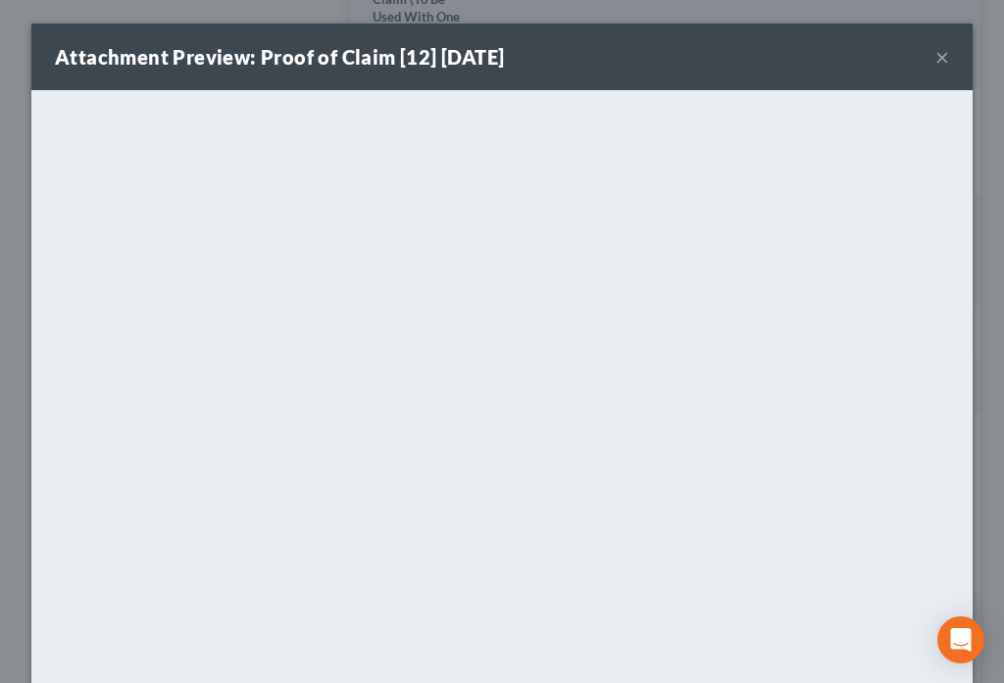
click at [936, 58] on button "×" at bounding box center [942, 57] width 14 height 24
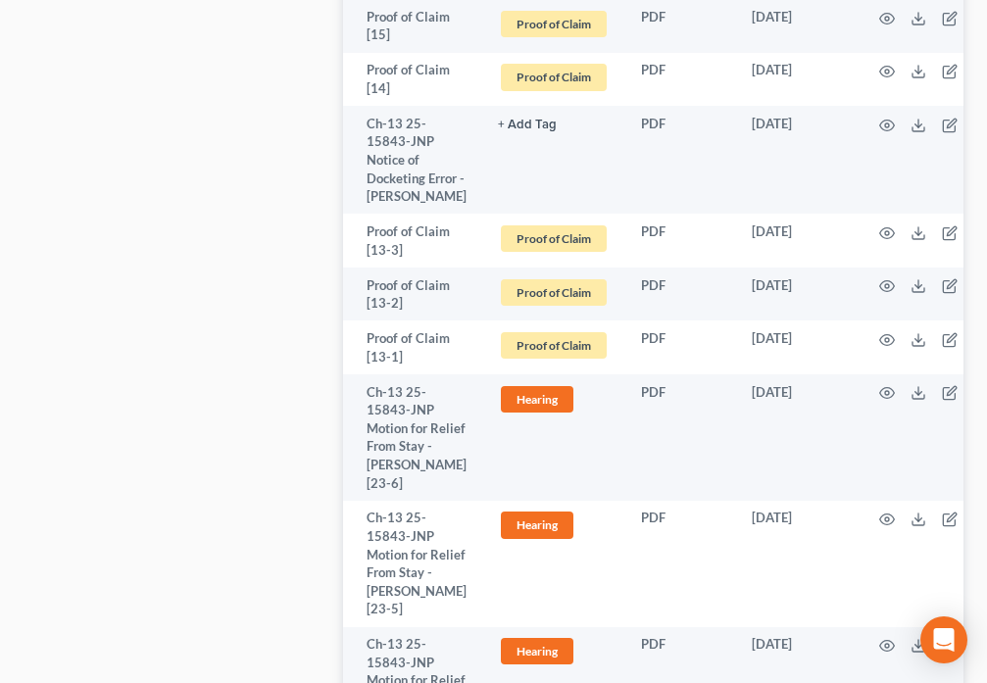
scroll to position [1669, 0]
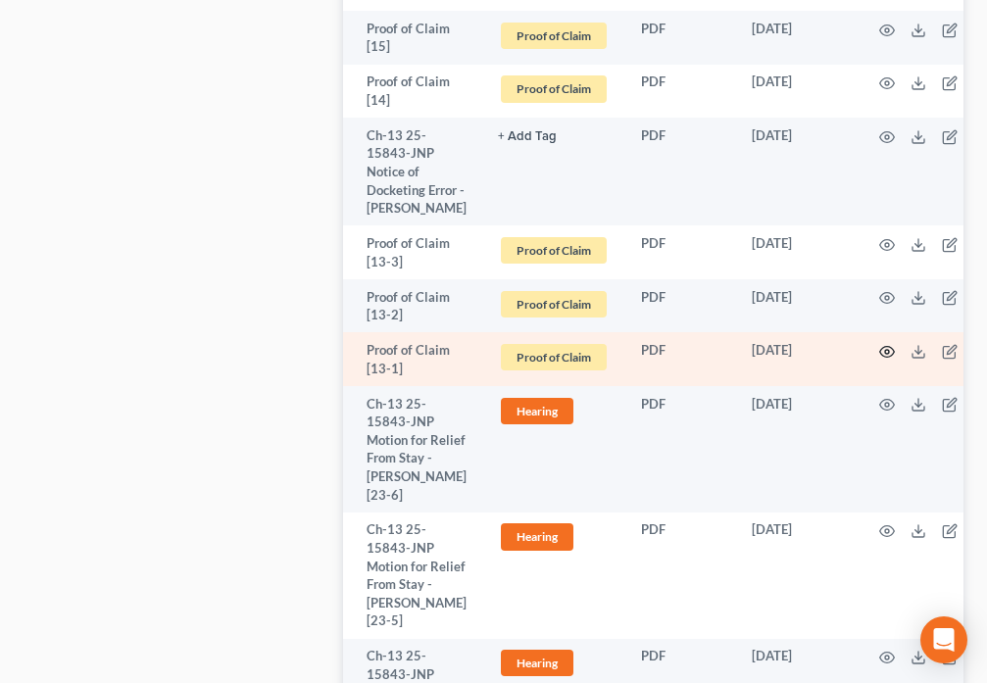
click at [885, 350] on circle "button" at bounding box center [887, 352] width 4 height 4
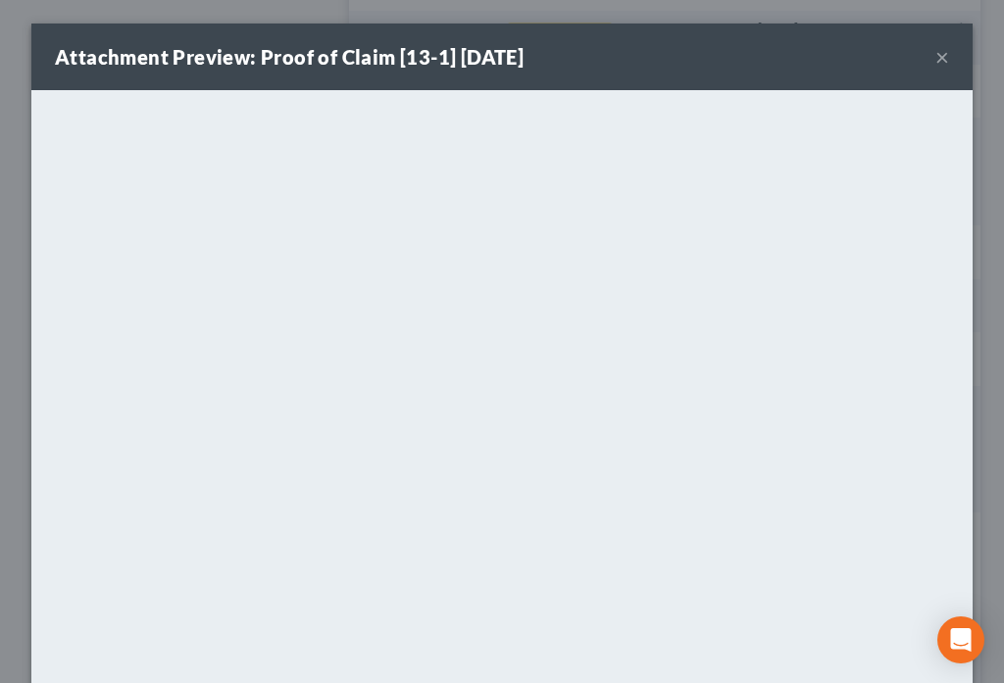
click at [935, 58] on button "×" at bounding box center [942, 57] width 14 height 24
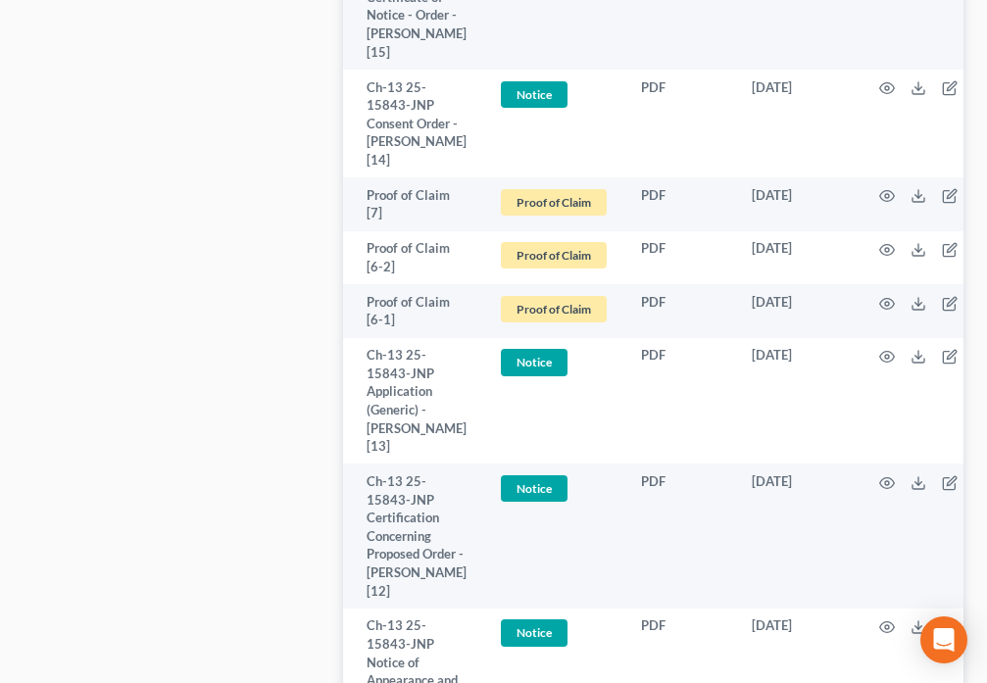
scroll to position [4780, 0]
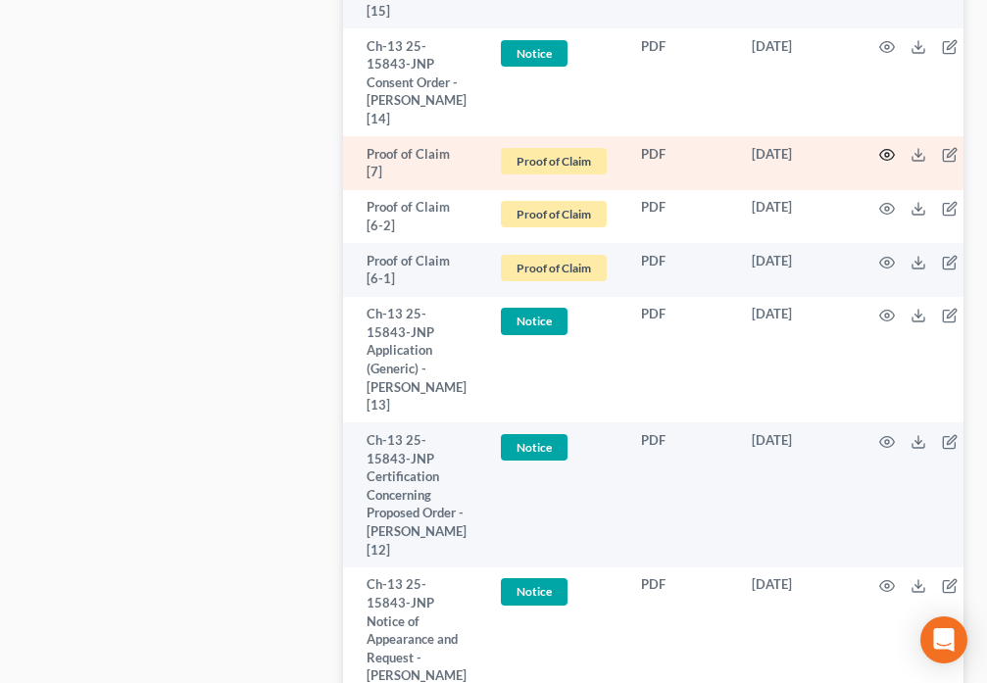
click at [879, 147] on icon "button" at bounding box center [887, 155] width 16 height 16
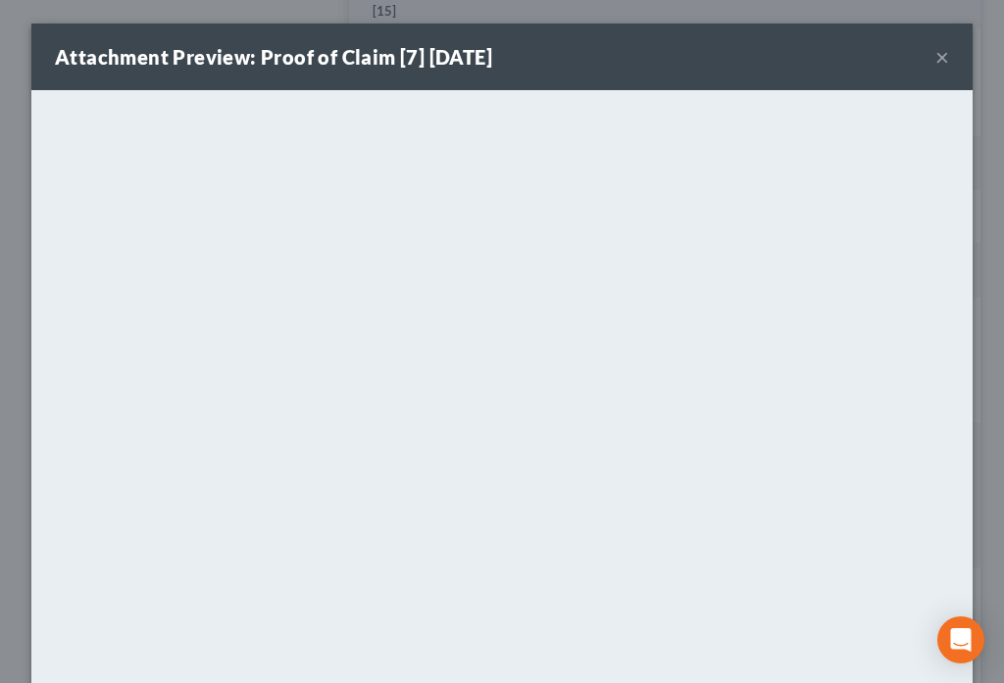
click at [939, 62] on button "×" at bounding box center [942, 57] width 14 height 24
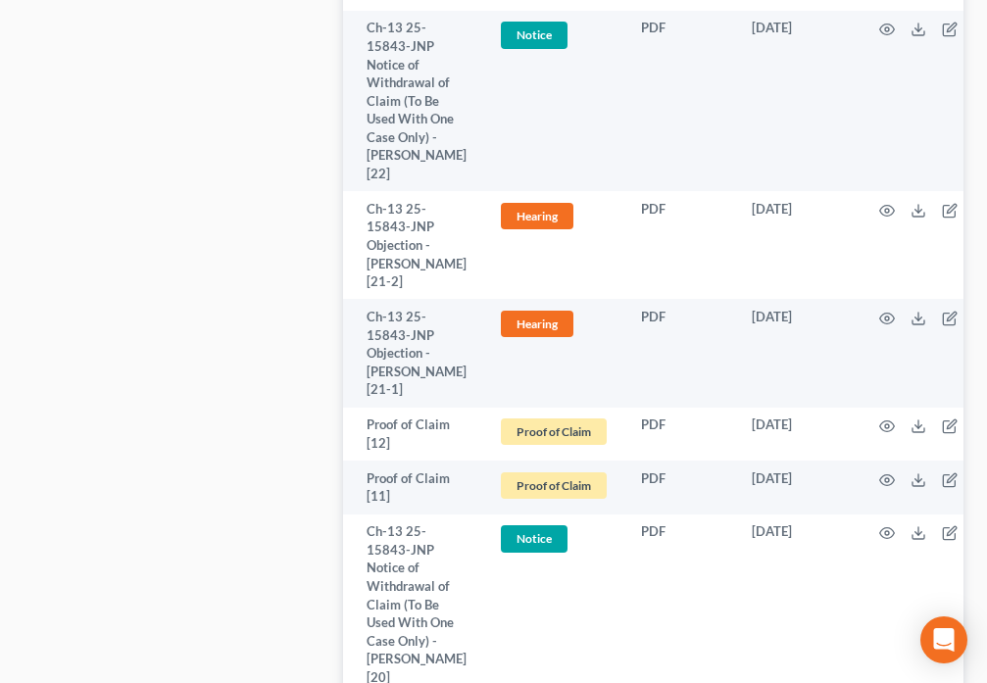
scroll to position [0, 0]
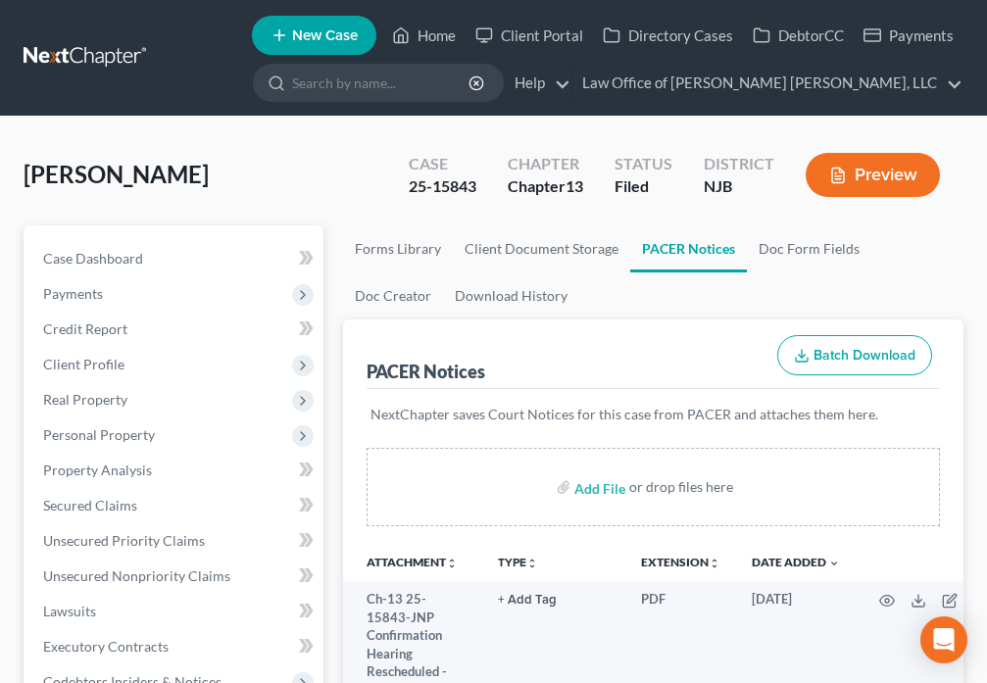
click at [382, 37] on li "New Case" at bounding box center [317, 35] width 130 height 45
click at [421, 40] on link "Home" at bounding box center [423, 35] width 83 height 35
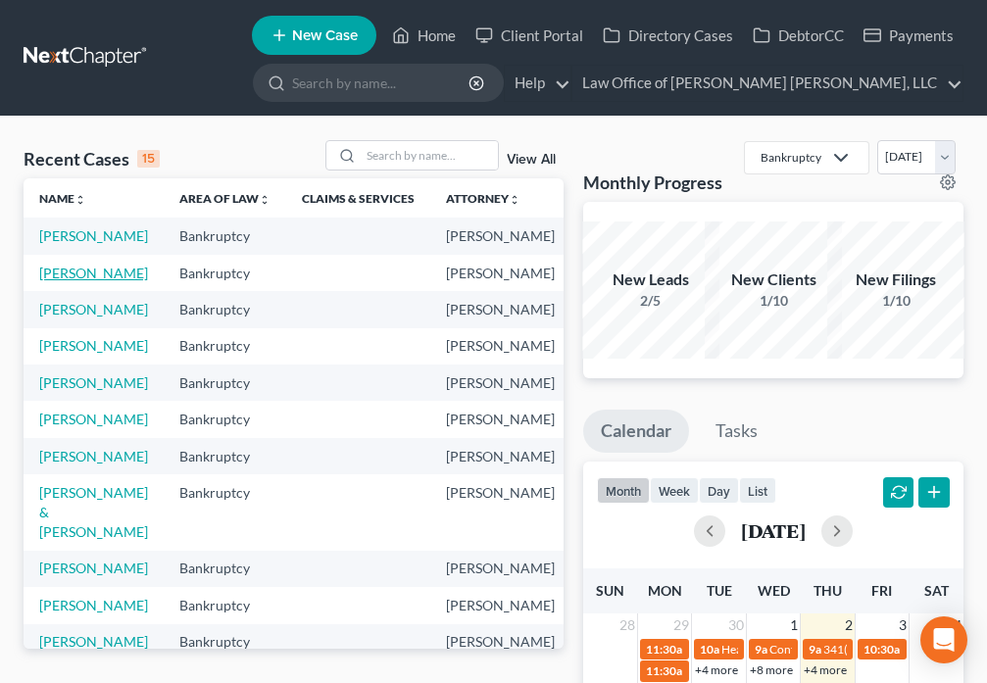
click at [61, 281] on link "[PERSON_NAME]" at bounding box center [93, 273] width 109 height 17
select select "6"
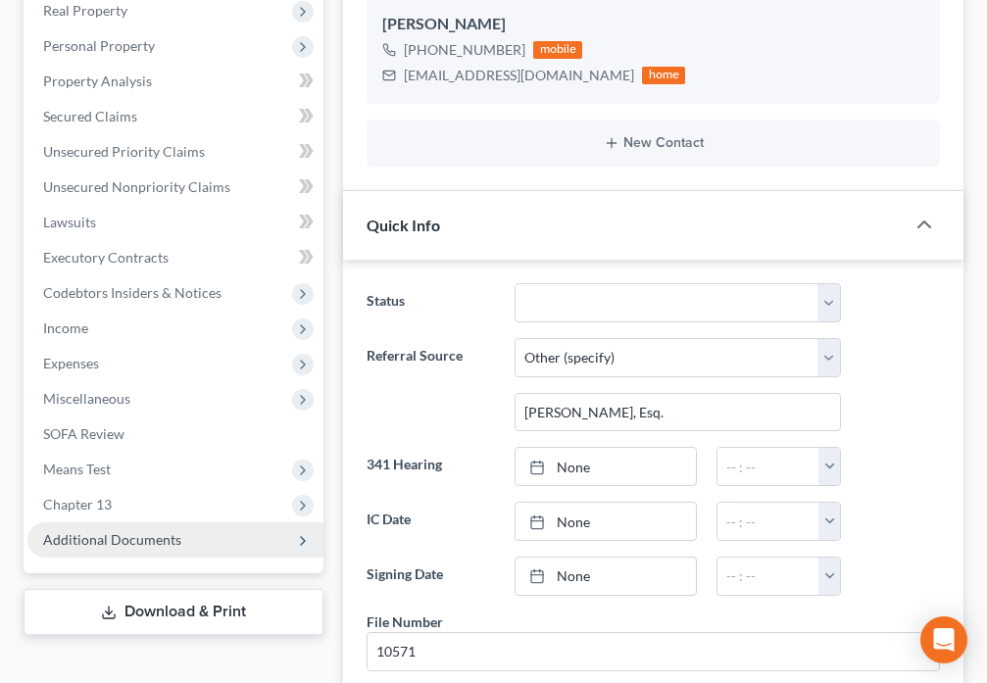
scroll to position [745, 0]
click at [134, 545] on span "Additional Documents" at bounding box center [112, 539] width 138 height 17
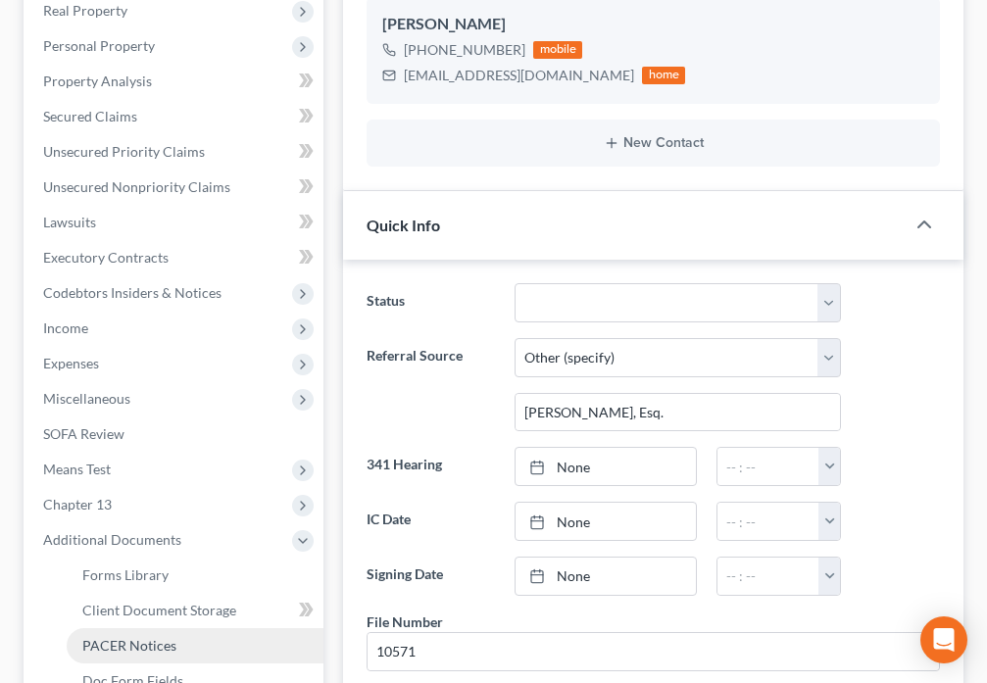
click at [143, 639] on span "PACER Notices" at bounding box center [129, 645] width 94 height 17
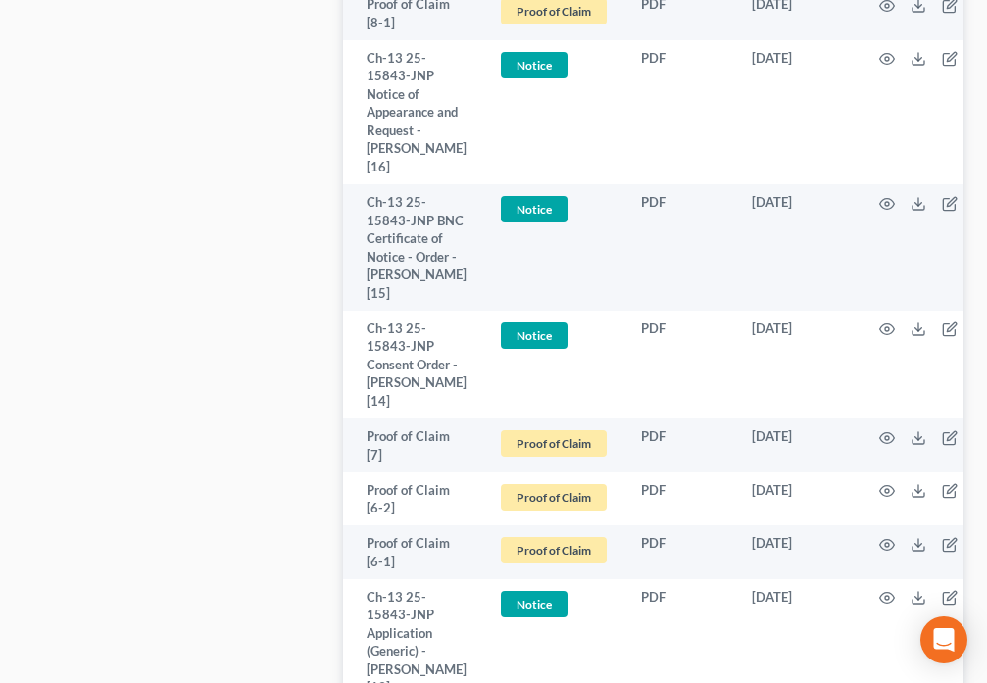
scroll to position [4803, 0]
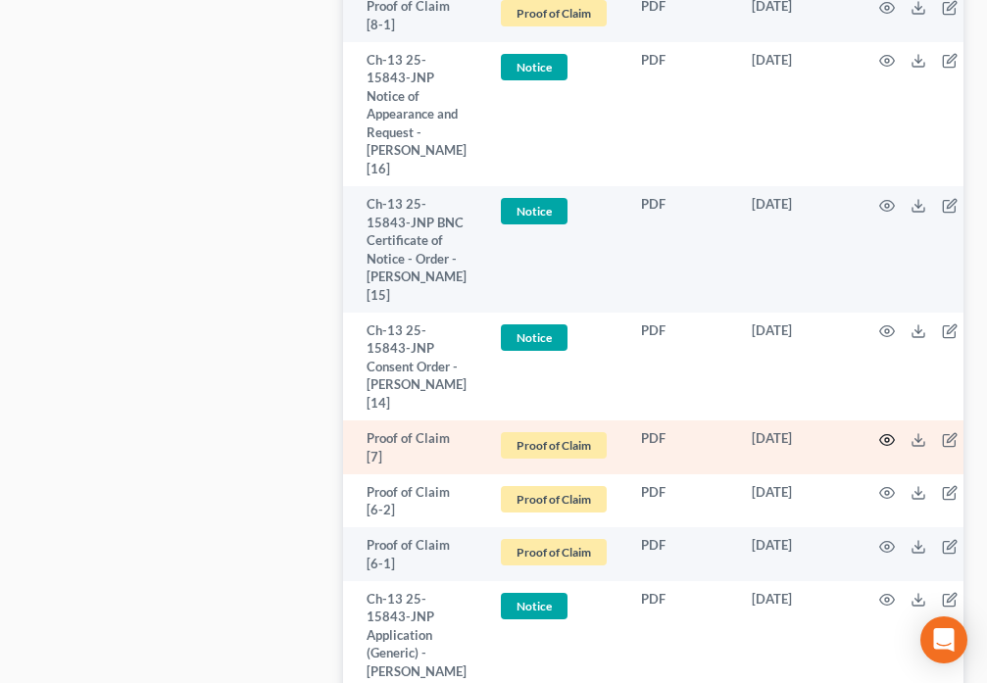
click at [879, 432] on icon "button" at bounding box center [887, 440] width 16 height 16
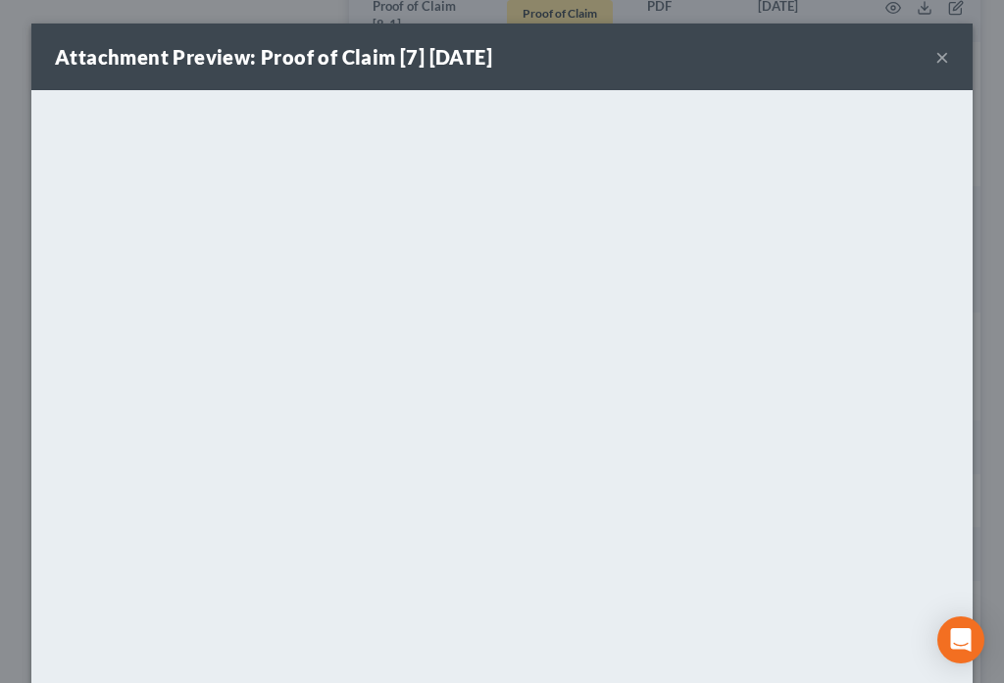
click at [935, 60] on button "×" at bounding box center [942, 57] width 14 height 24
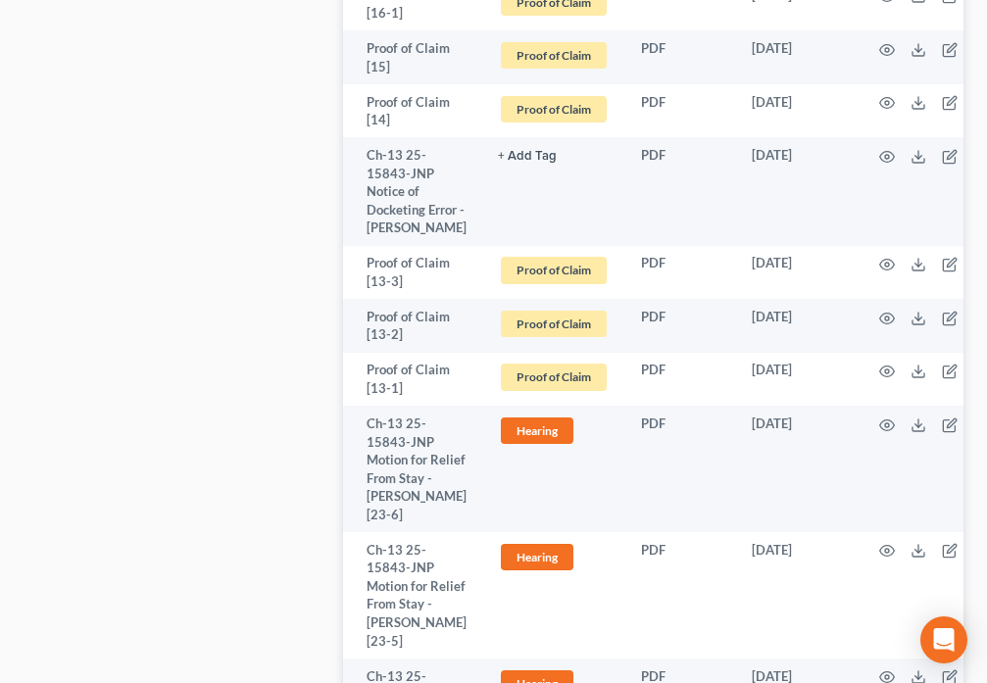
scroll to position [1875, 0]
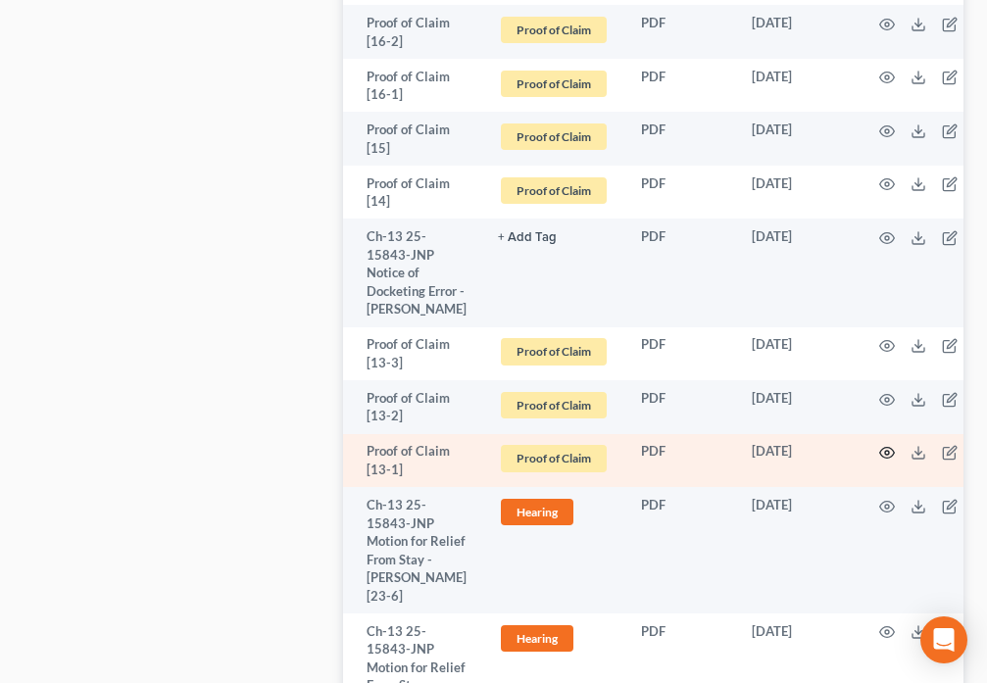
click at [884, 455] on icon "button" at bounding box center [887, 453] width 16 height 16
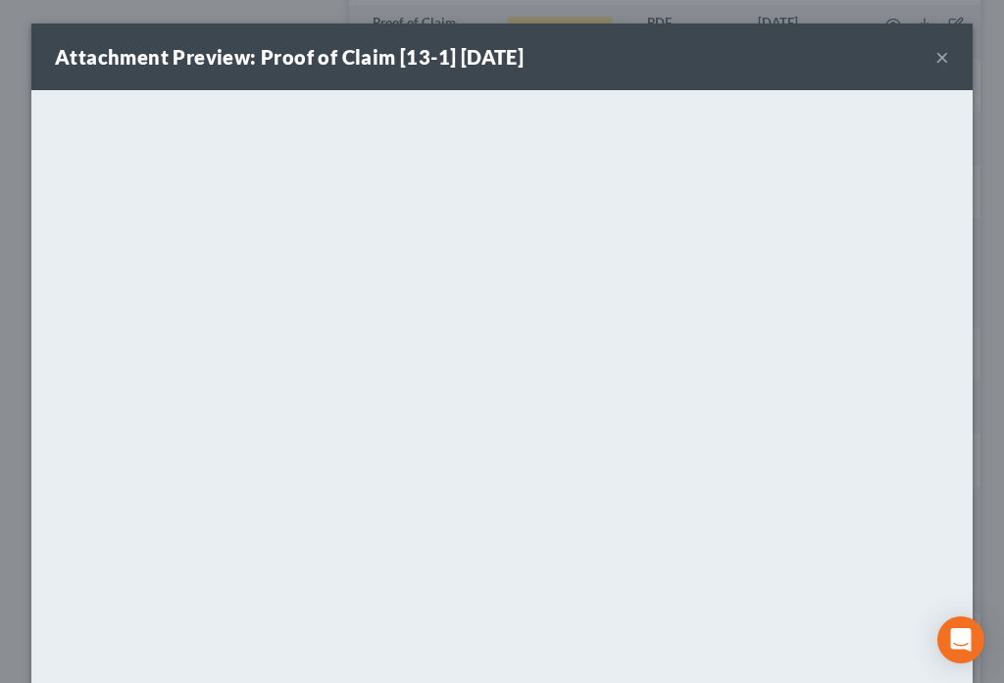
click at [935, 57] on button "×" at bounding box center [942, 57] width 14 height 24
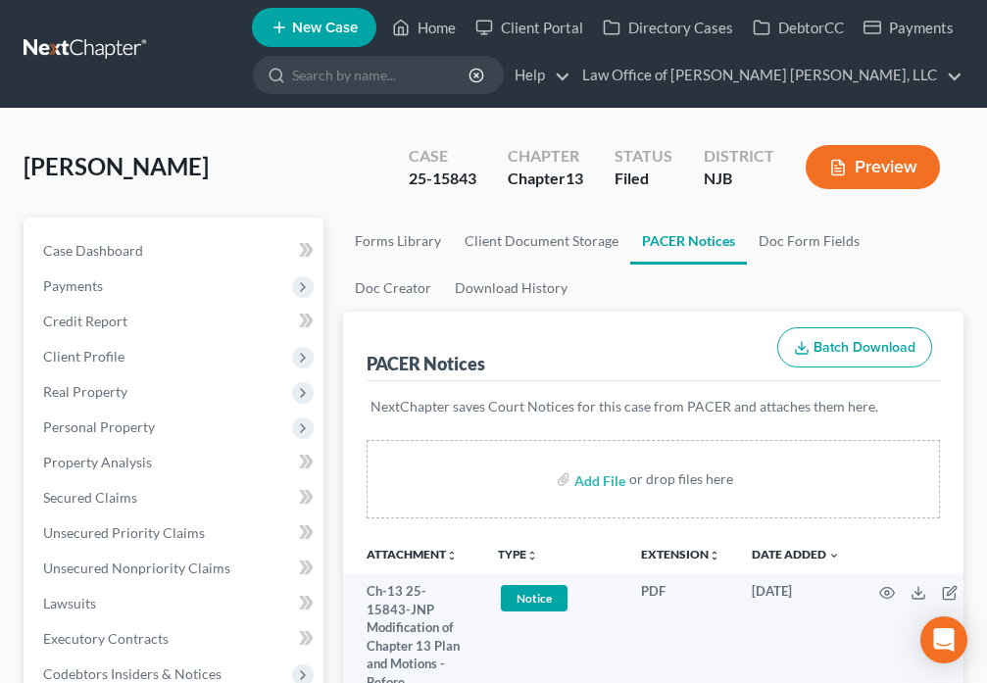
scroll to position [0, 0]
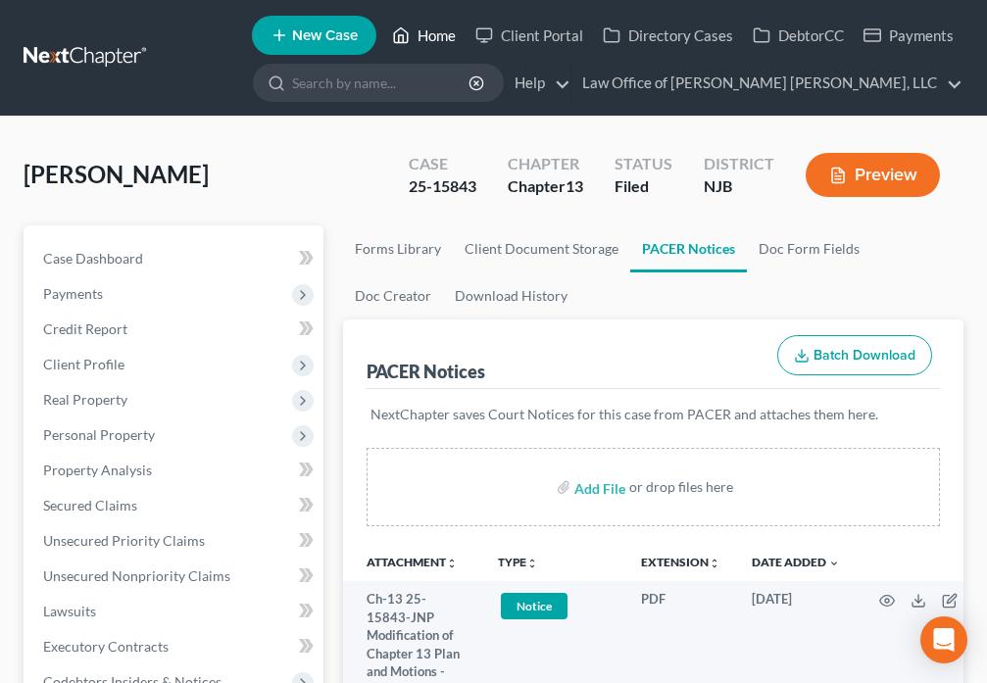
click at [402, 33] on icon at bounding box center [401, 36] width 18 height 24
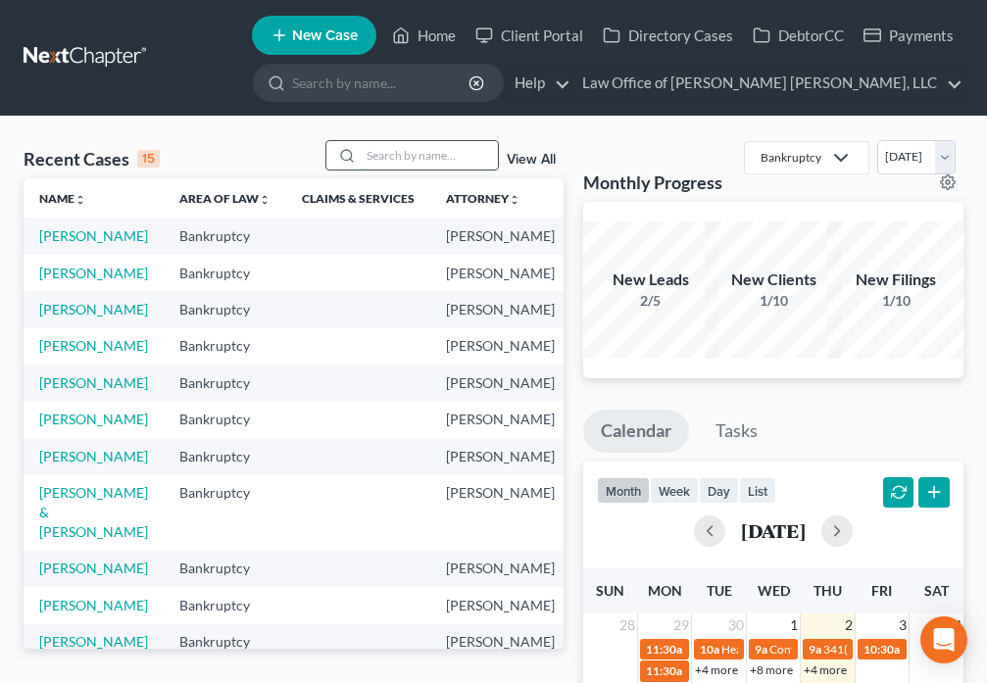
click at [412, 159] on input "search" at bounding box center [429, 155] width 137 height 28
type input "[PERSON_NAME]"
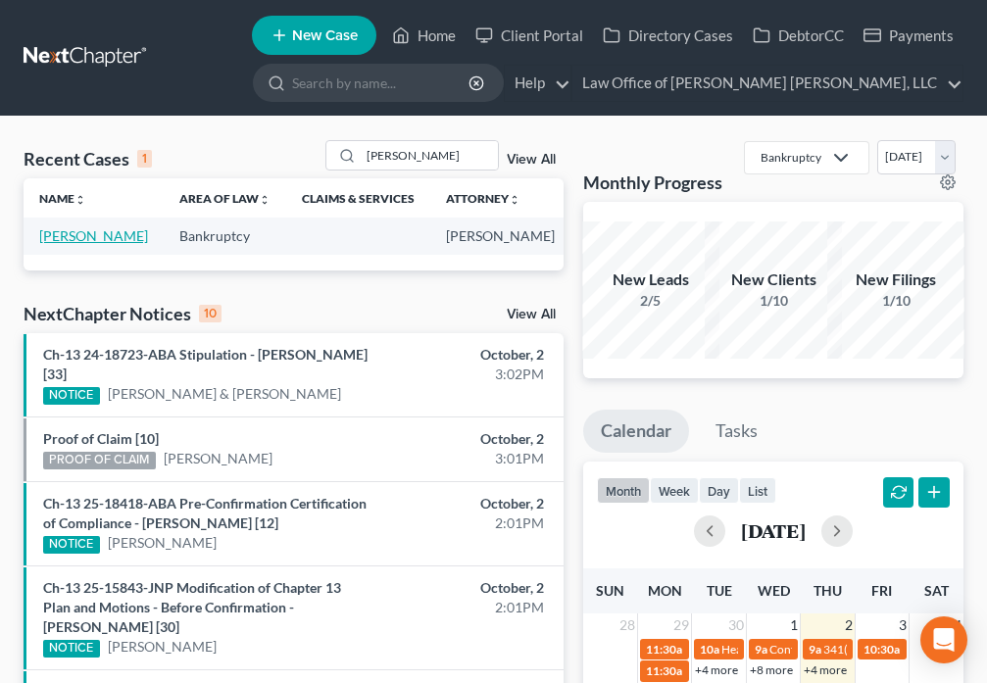
click at [60, 236] on link "[PERSON_NAME]" at bounding box center [93, 235] width 109 height 17
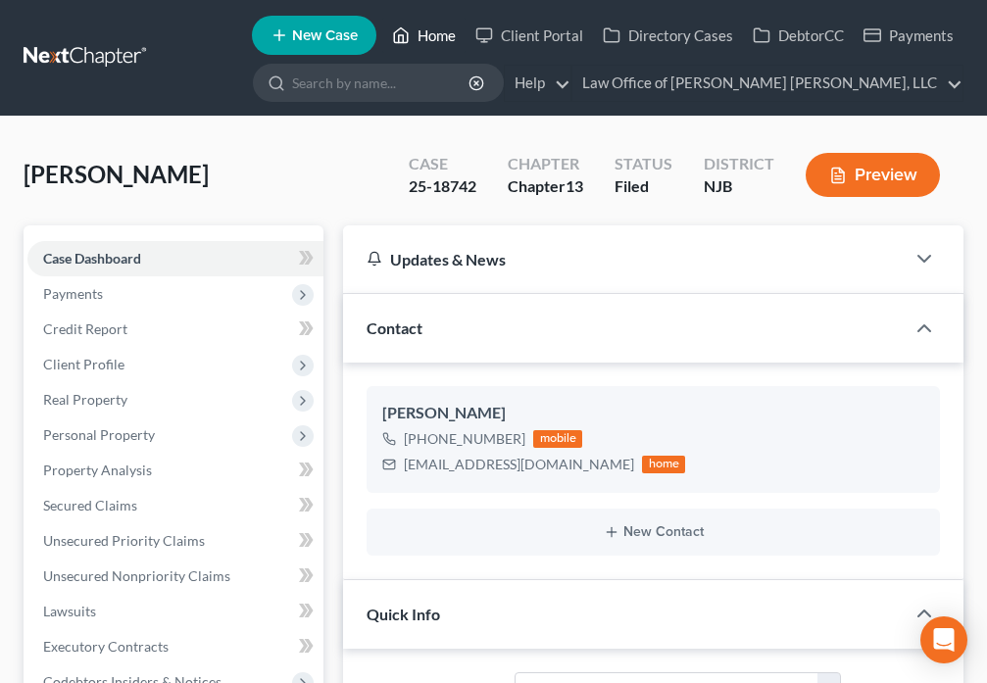
click at [433, 33] on link "Home" at bounding box center [423, 35] width 83 height 35
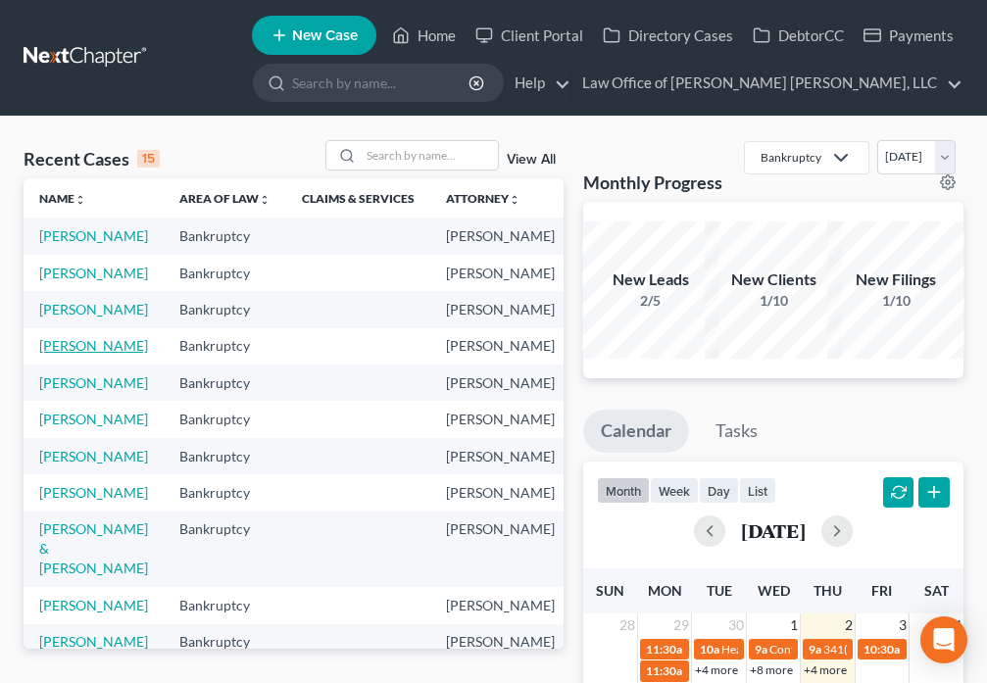
click at [52, 354] on link "[PERSON_NAME]" at bounding box center [93, 345] width 109 height 17
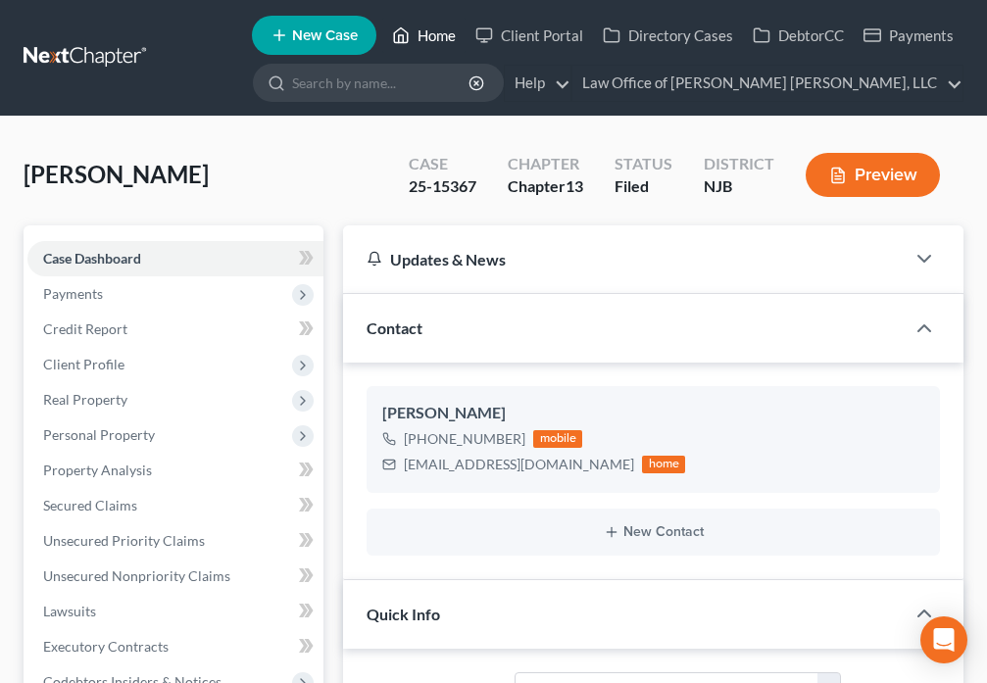
click at [409, 30] on icon at bounding box center [401, 36] width 18 height 24
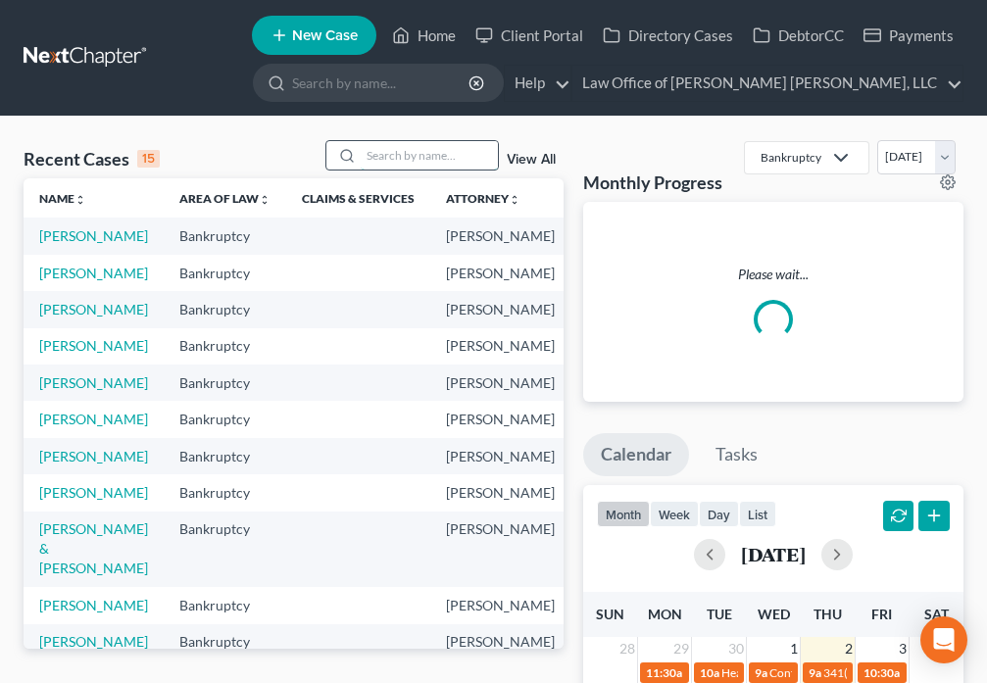
click at [404, 163] on input "search" at bounding box center [429, 155] width 137 height 28
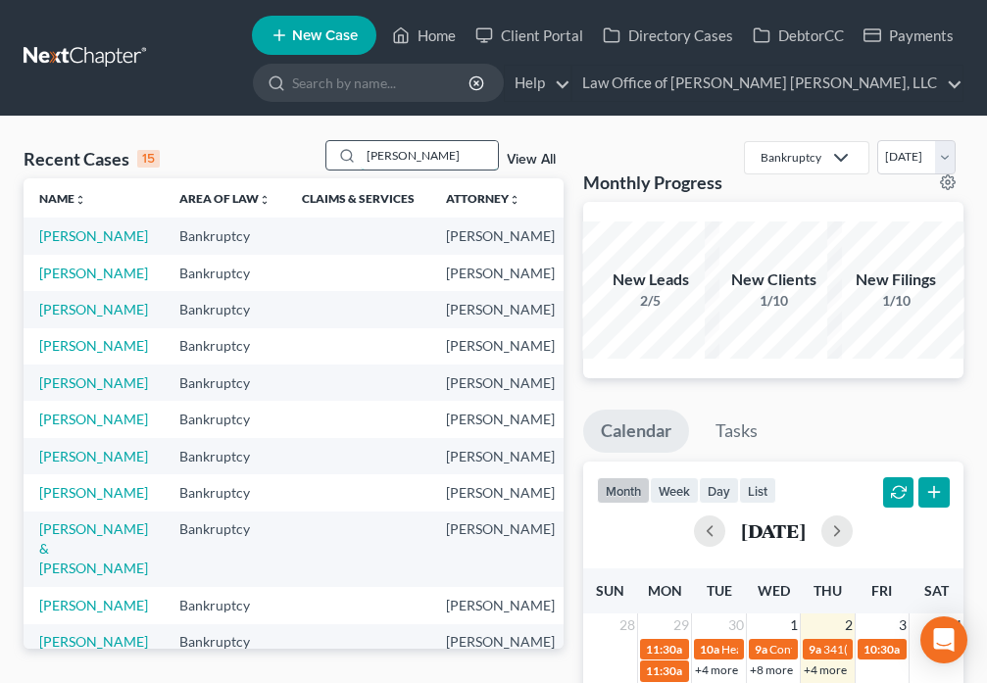
type input "[PERSON_NAME]"
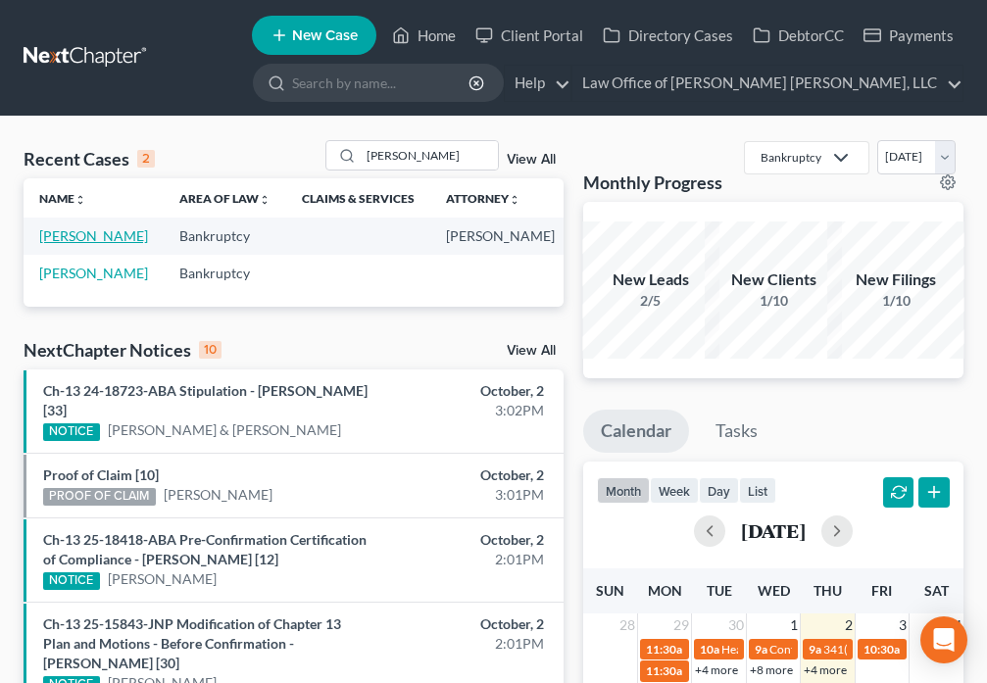
click at [49, 242] on link "[PERSON_NAME]" at bounding box center [93, 235] width 109 height 17
select select "6"
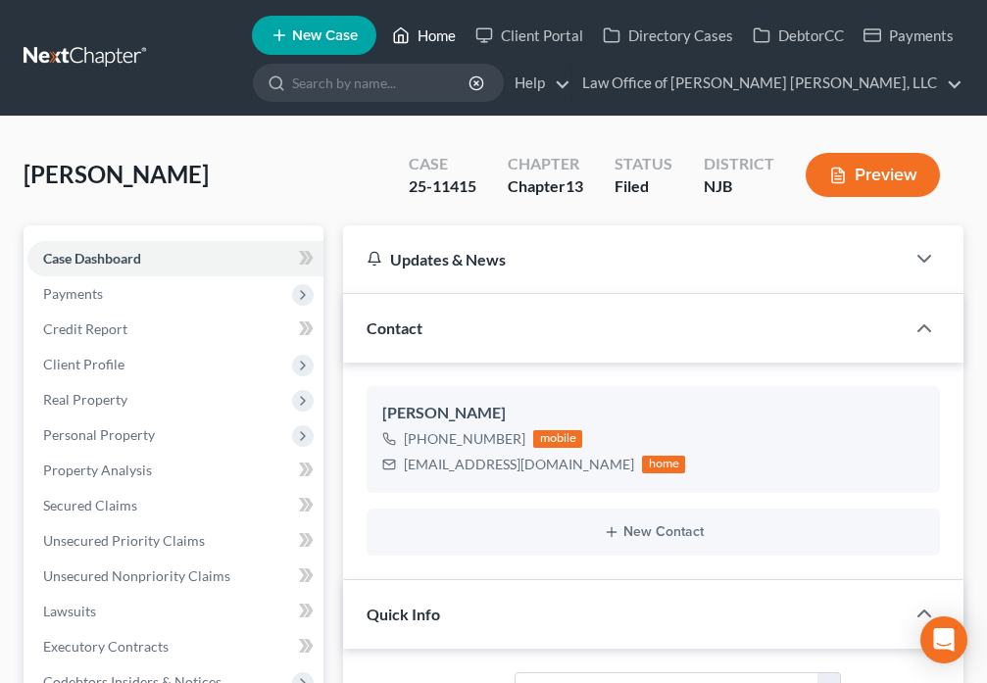
click at [404, 37] on polyline at bounding box center [401, 39] width 5 height 8
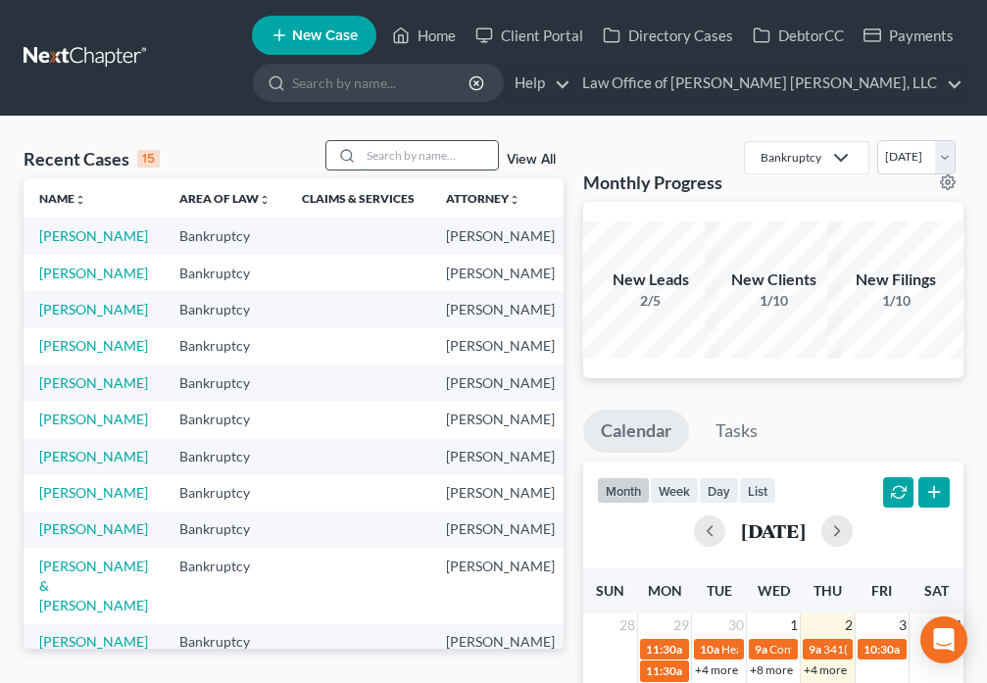
click at [429, 157] on input "search" at bounding box center [429, 155] width 137 height 28
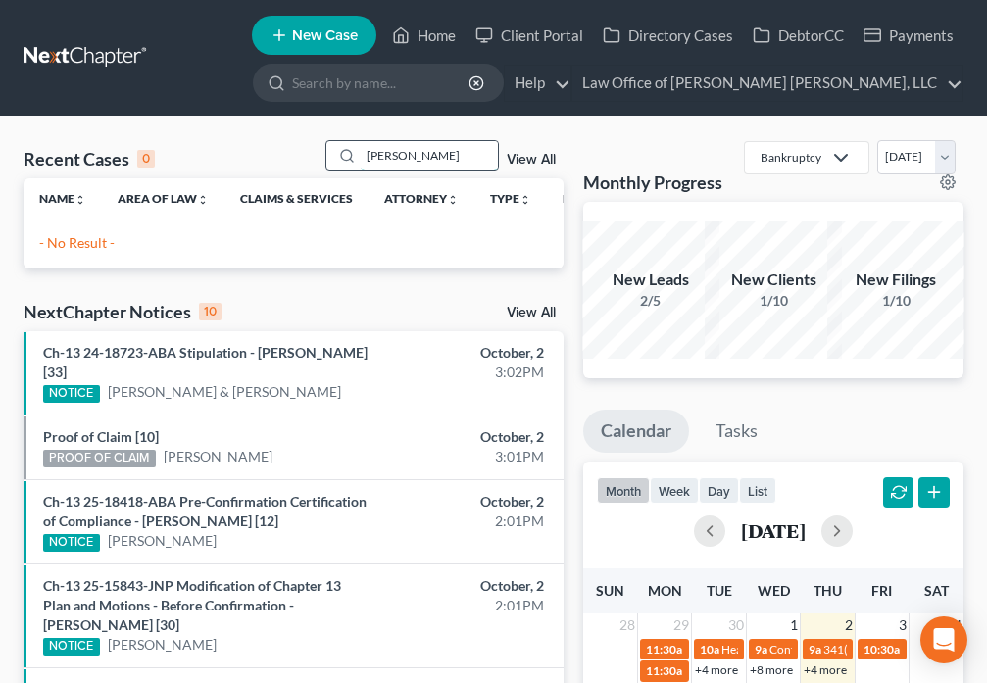
type input "[PERSON_NAME]"
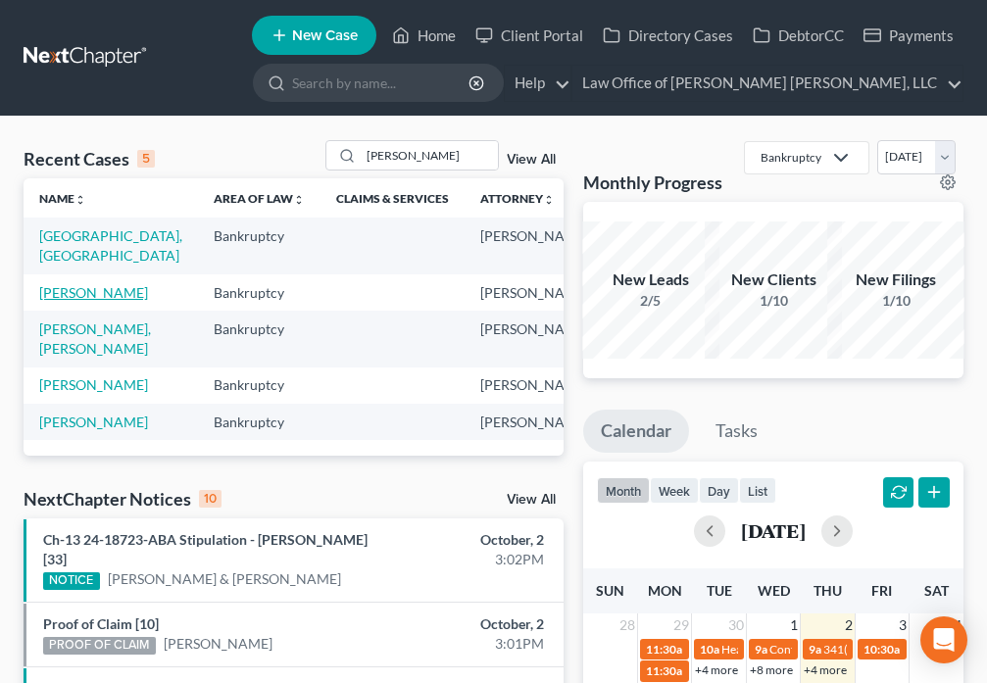
click at [63, 301] on link "[PERSON_NAME]" at bounding box center [93, 292] width 109 height 17
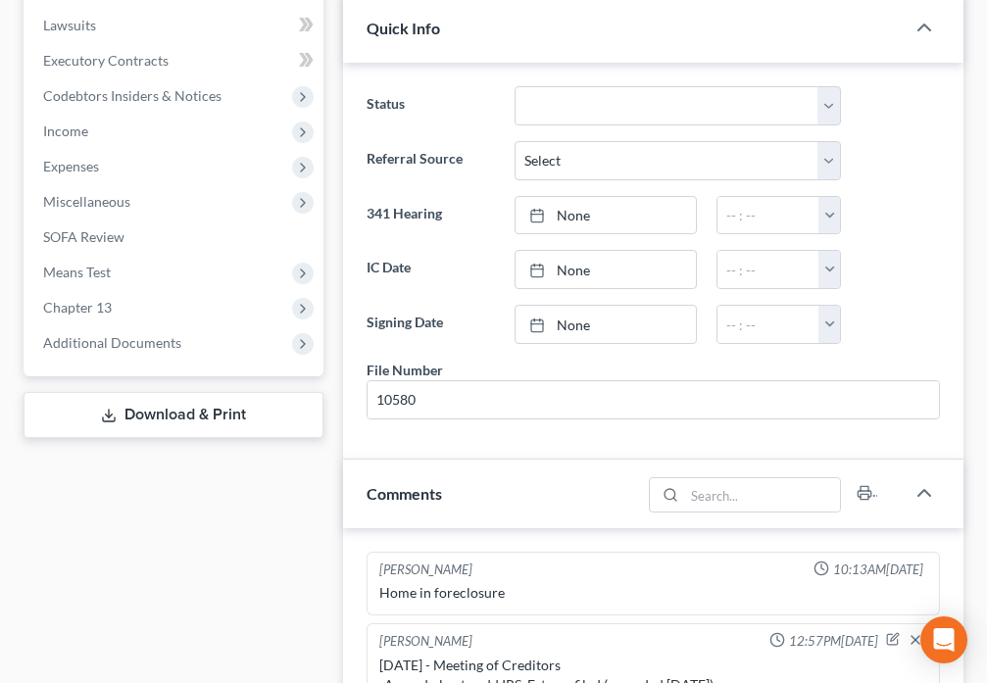
scroll to position [755, 0]
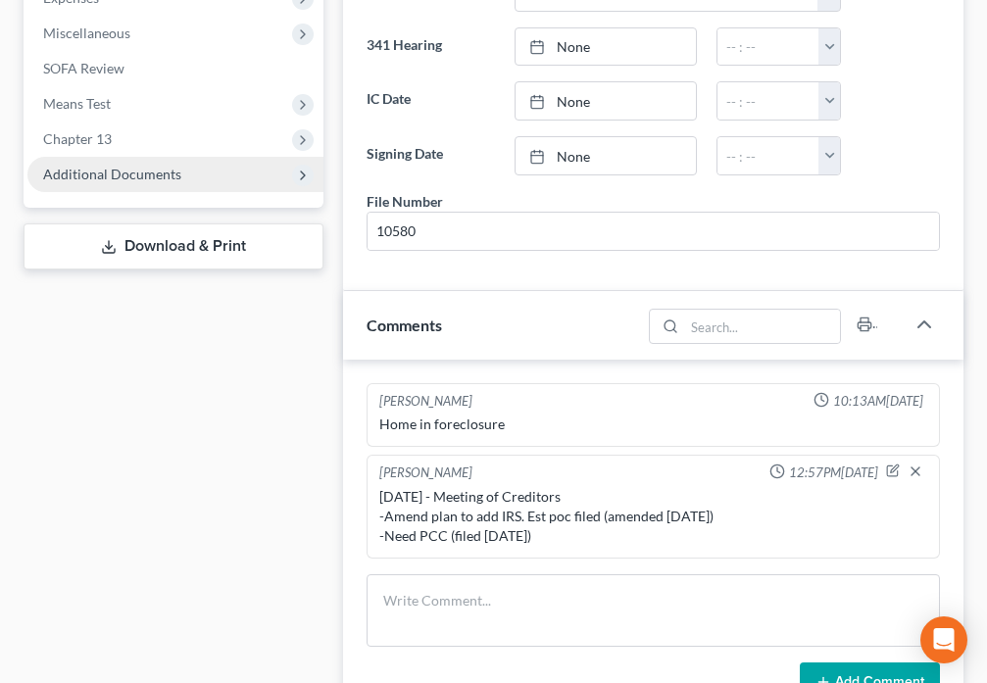
click at [104, 170] on span "Additional Documents" at bounding box center [112, 174] width 138 height 17
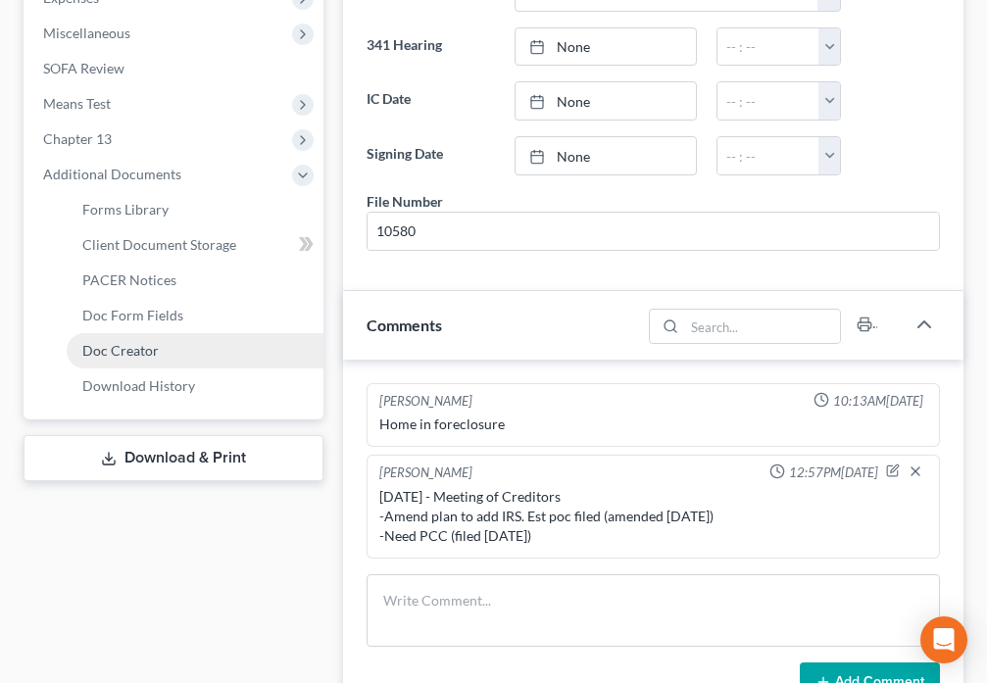
click at [139, 353] on span "Doc Creator" at bounding box center [120, 350] width 76 height 17
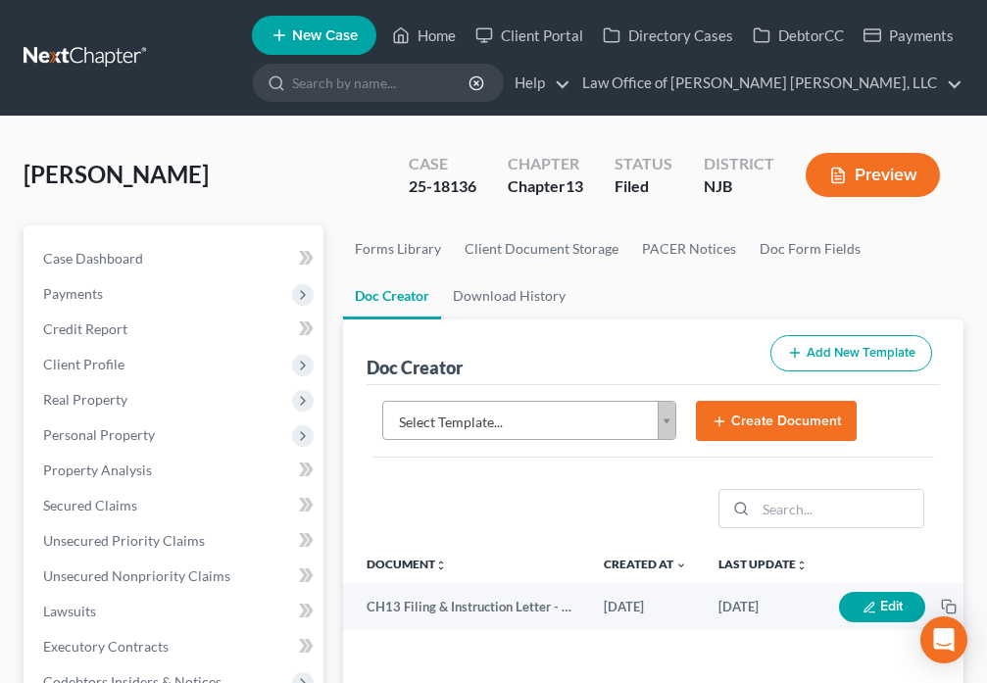
click at [666, 426] on body "Home New Case Client Portal Directory Cases DebtorCC Payments Law Office of [PE…" at bounding box center [493, 655] width 987 height 1311
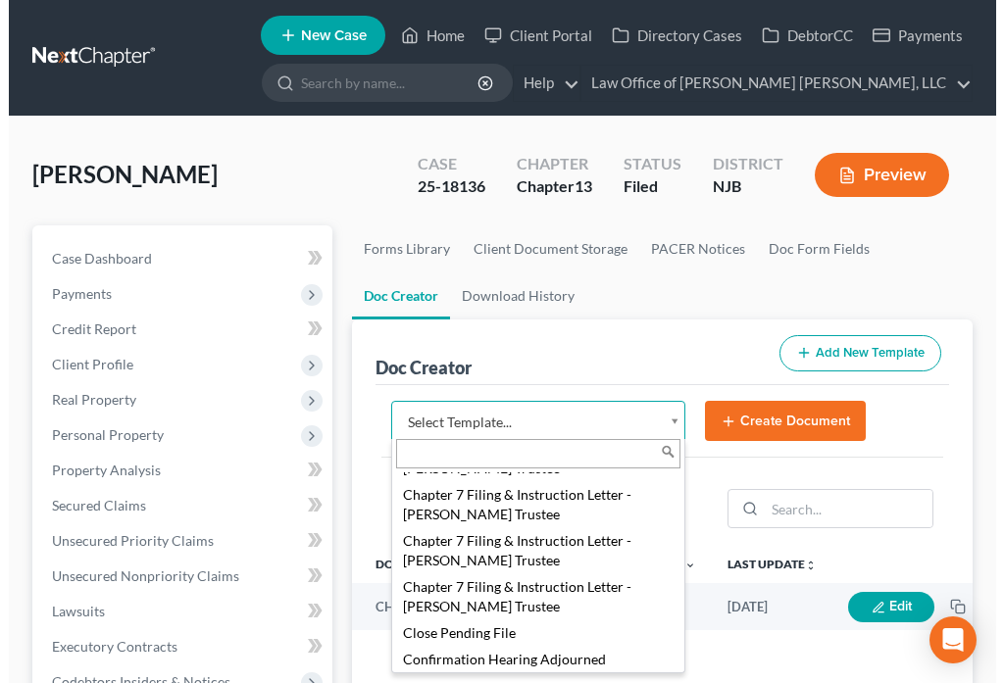
scroll to position [1189, 0]
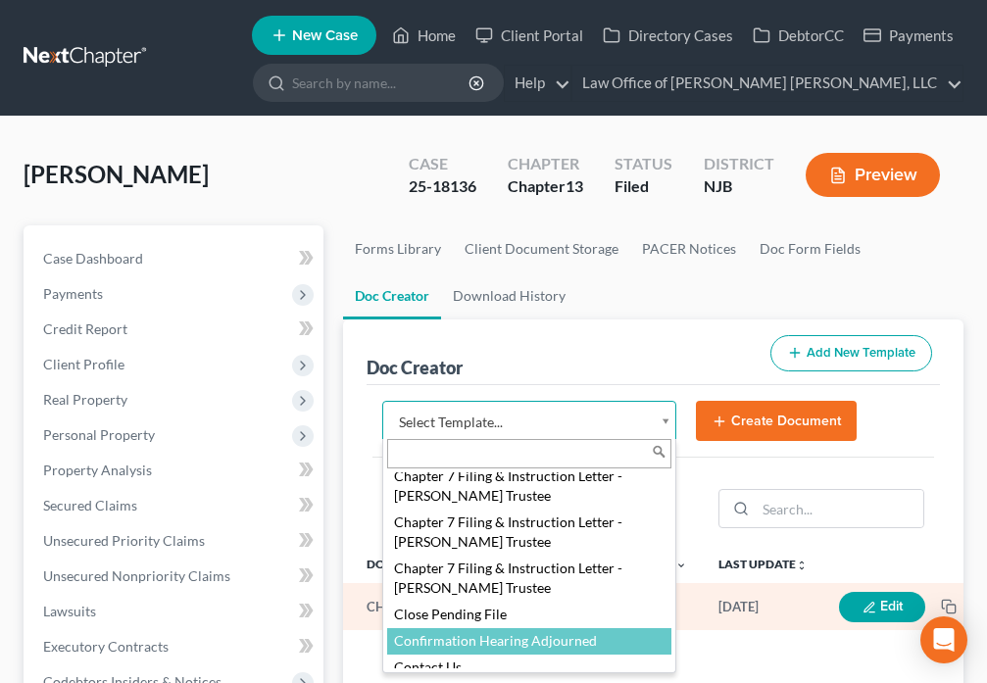
select select "88833"
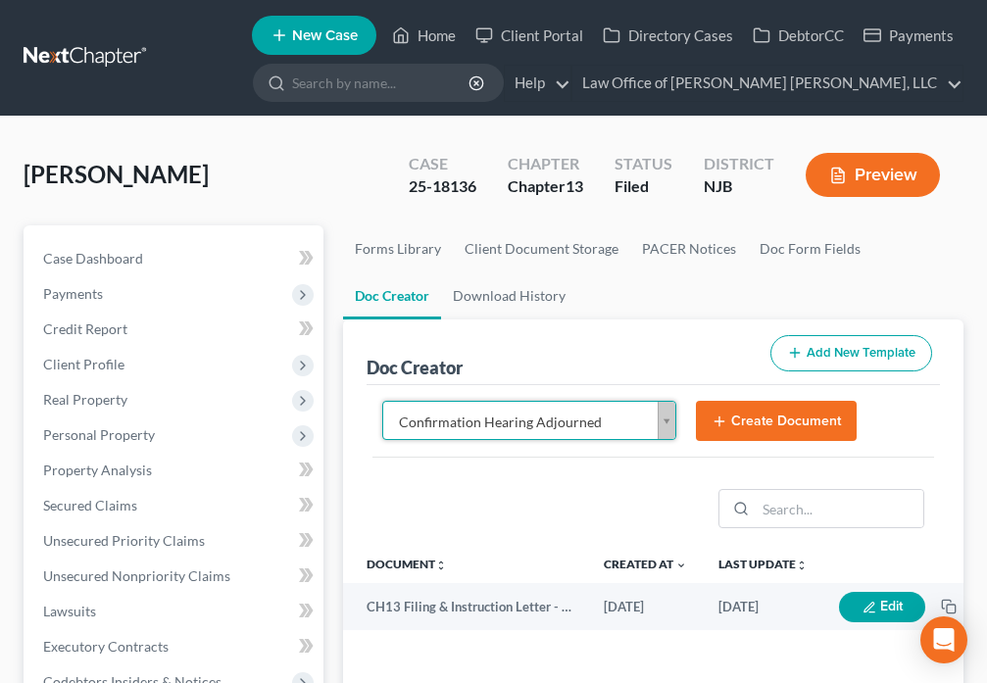
click at [789, 428] on button "Create Document" at bounding box center [776, 421] width 161 height 41
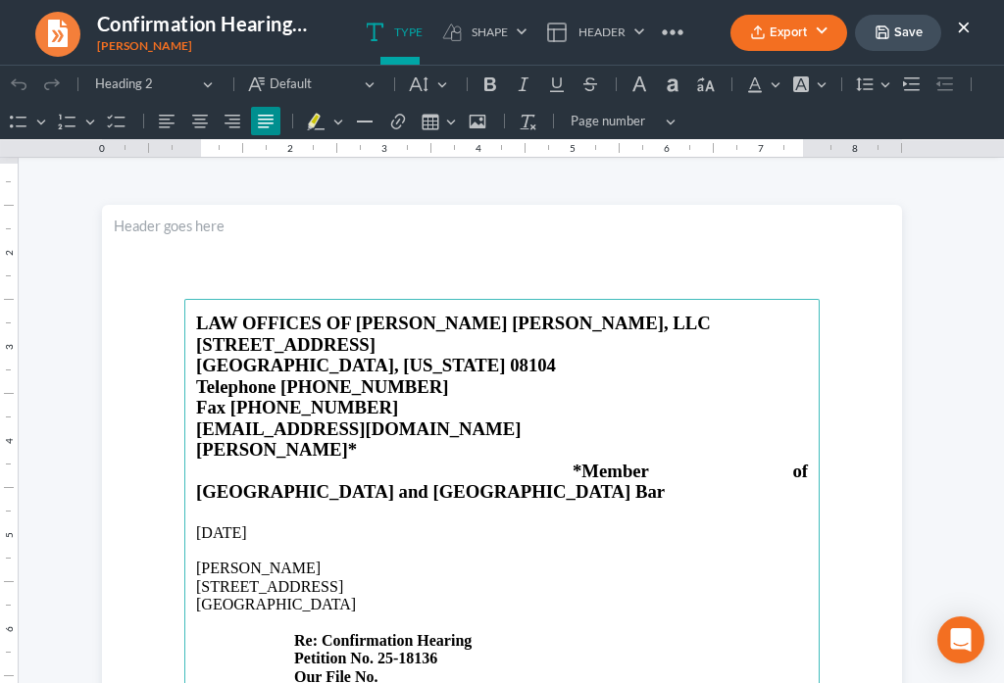
scroll to position [0, 0]
click at [391, 627] on p "[STREET_ADDRESS] Re: Confirmation Hearing Petition No. 25-18136 Our File No." at bounding box center [502, 632] width 612 height 108
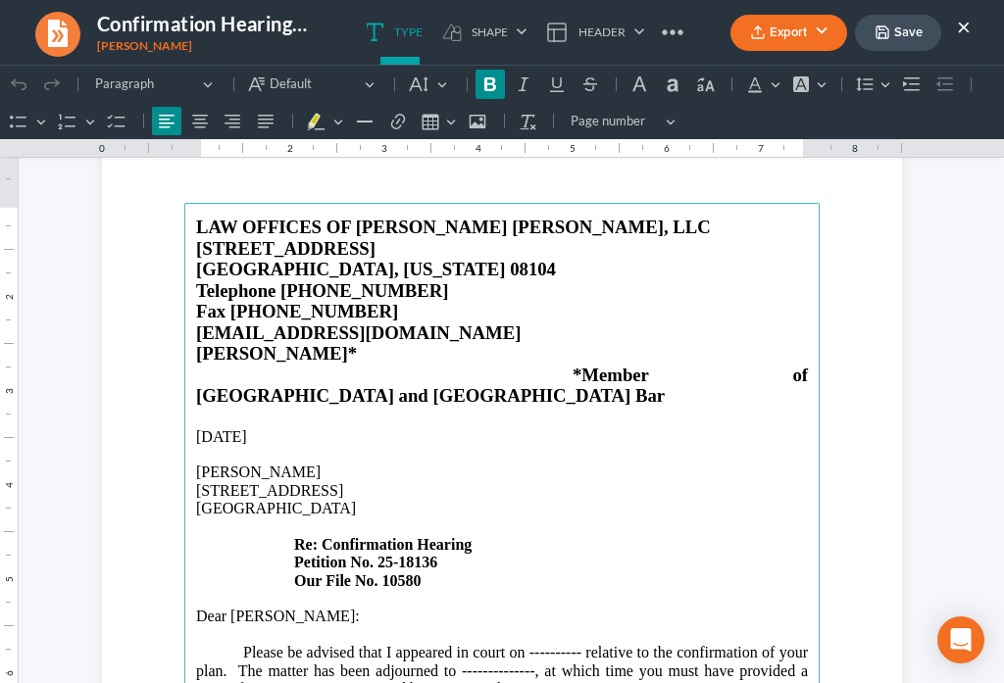
scroll to position [137, 0]
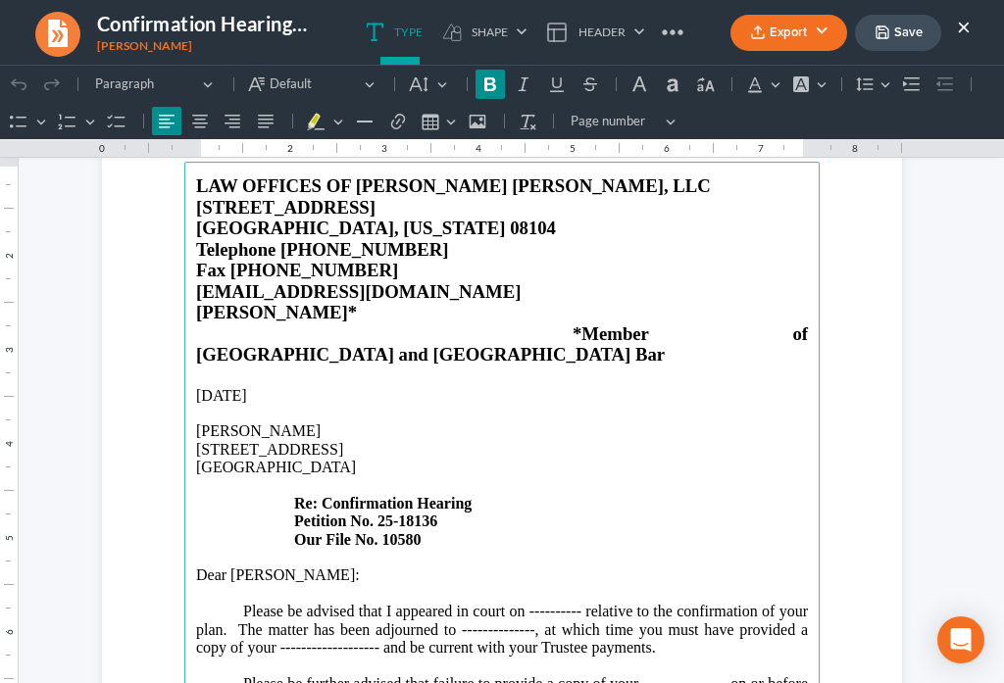
click at [570, 603] on p "Please be advised that I appeared in court on ---------- relative to the confir…" at bounding box center [502, 630] width 612 height 54
click at [591, 603] on p "Please be advised that I appeared in court on [DATE] relative to the confirmati…" at bounding box center [502, 630] width 612 height 54
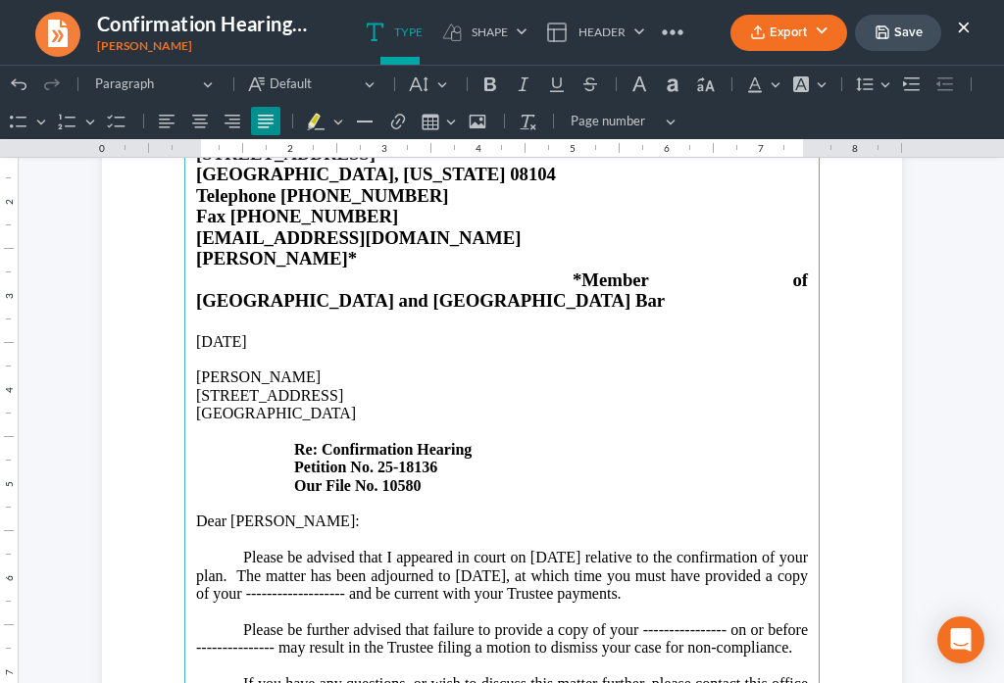
scroll to position [206, 0]
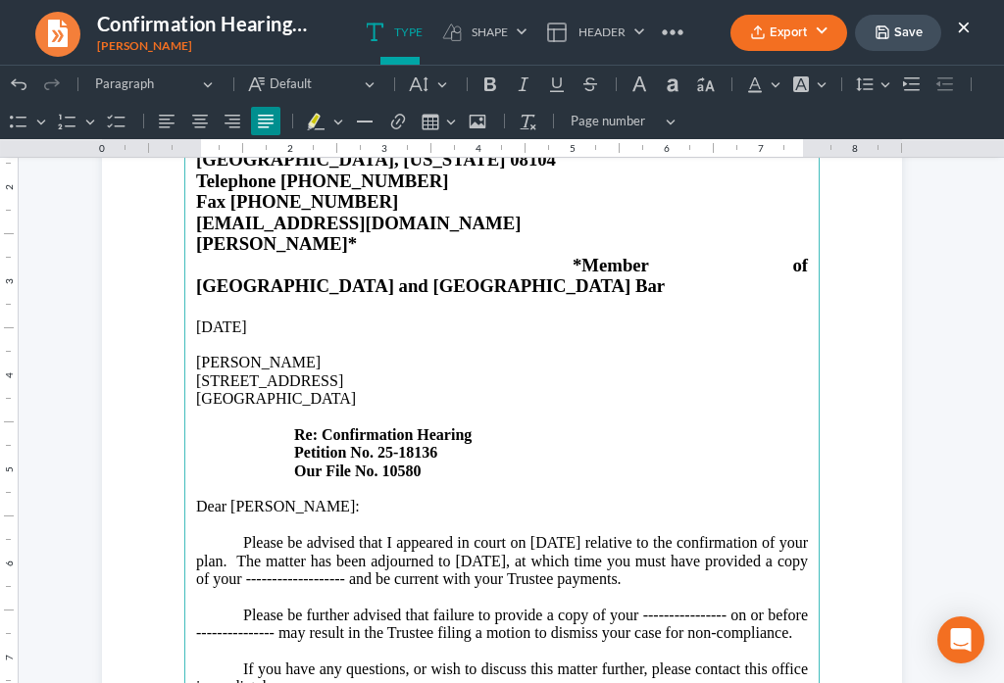
click at [246, 539] on p "Please be advised that I appeared in court on [DATE] relative to the confirmati…" at bounding box center [502, 561] width 612 height 54
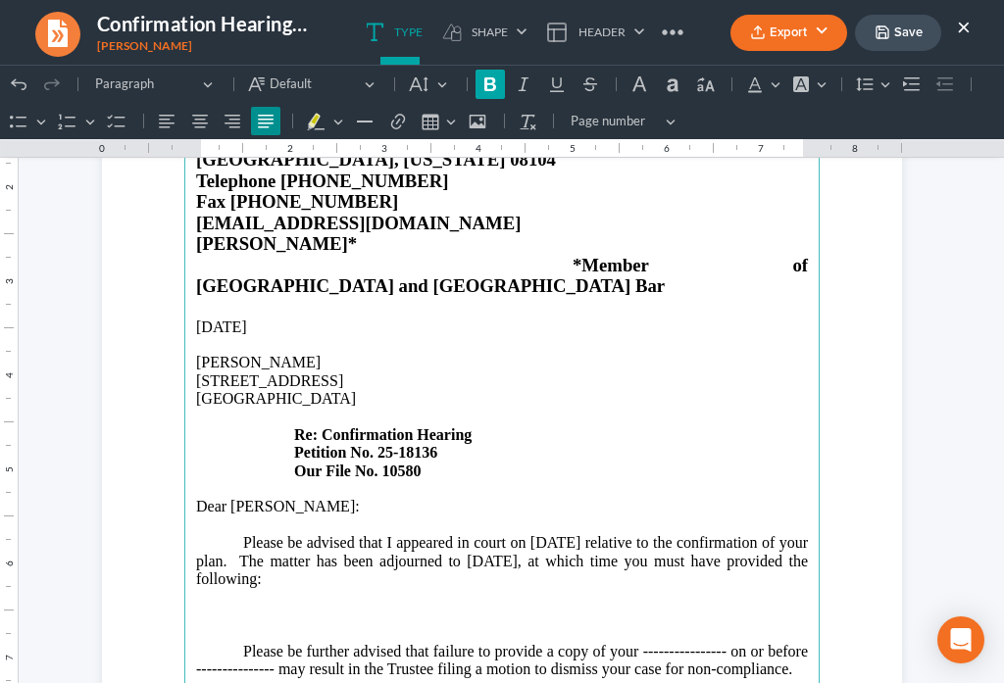
click at [484, 86] on icon "Editor toolbar" at bounding box center [490, 84] width 12 height 14
click at [571, 607] on strong "1. Information in regards to your pending discrimation lawsuit" at bounding box center [453, 615] width 420 height 17
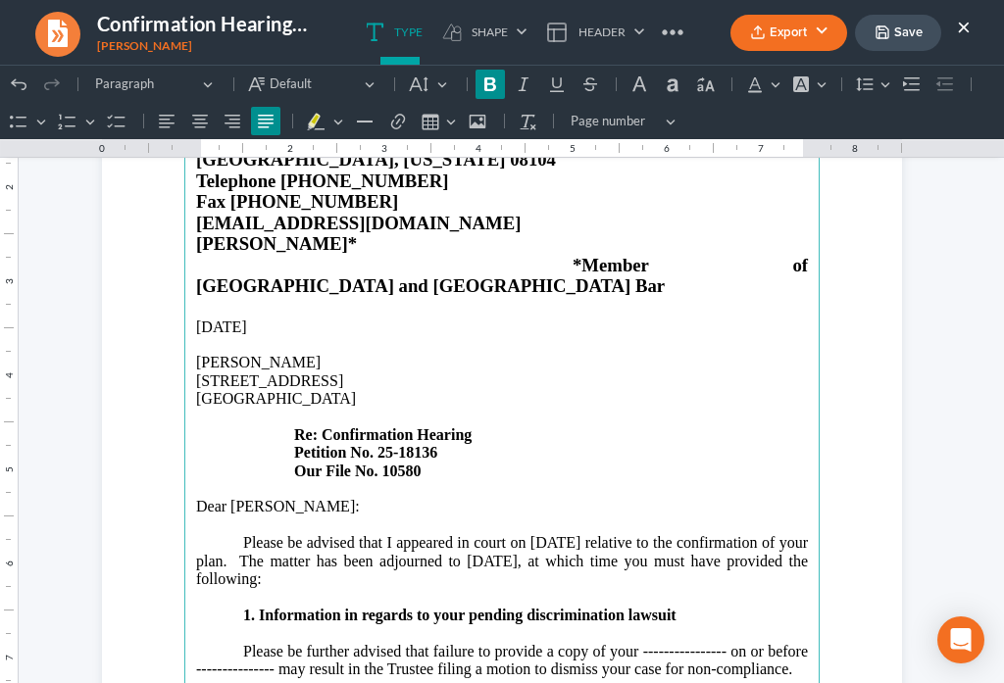
click at [249, 607] on strong "1. Information in regards to your pending discrimination lawsuit" at bounding box center [459, 615] width 433 height 17
click at [477, 607] on strong "1. Attorney information in regards to your pending discrimination lawsuit" at bounding box center [490, 615] width 494 height 17
click at [672, 607] on p "1. Attorney information for your pending discrimination lawsuit" at bounding box center [502, 616] width 612 height 18
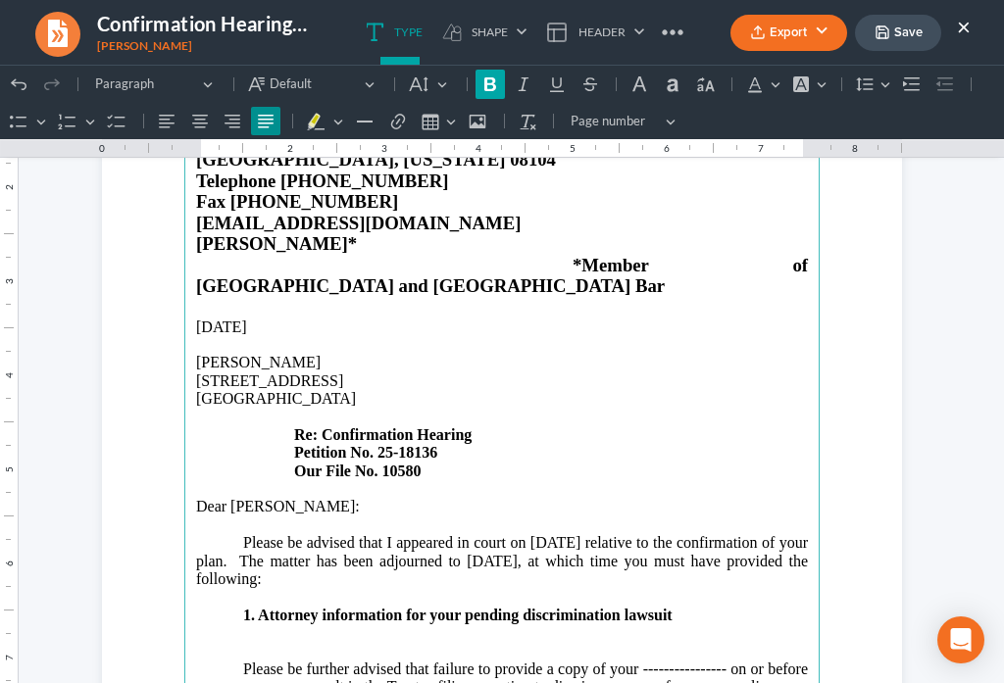
click at [494, 92] on icon "Editor toolbar" at bounding box center [490, 84] width 20 height 20
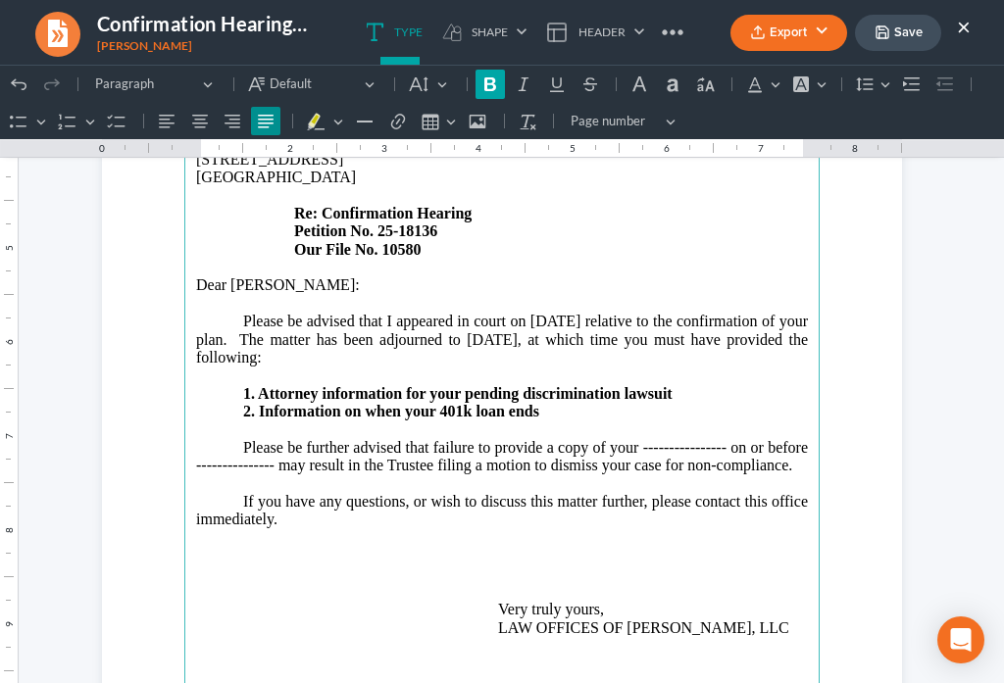
scroll to position [503, 0]
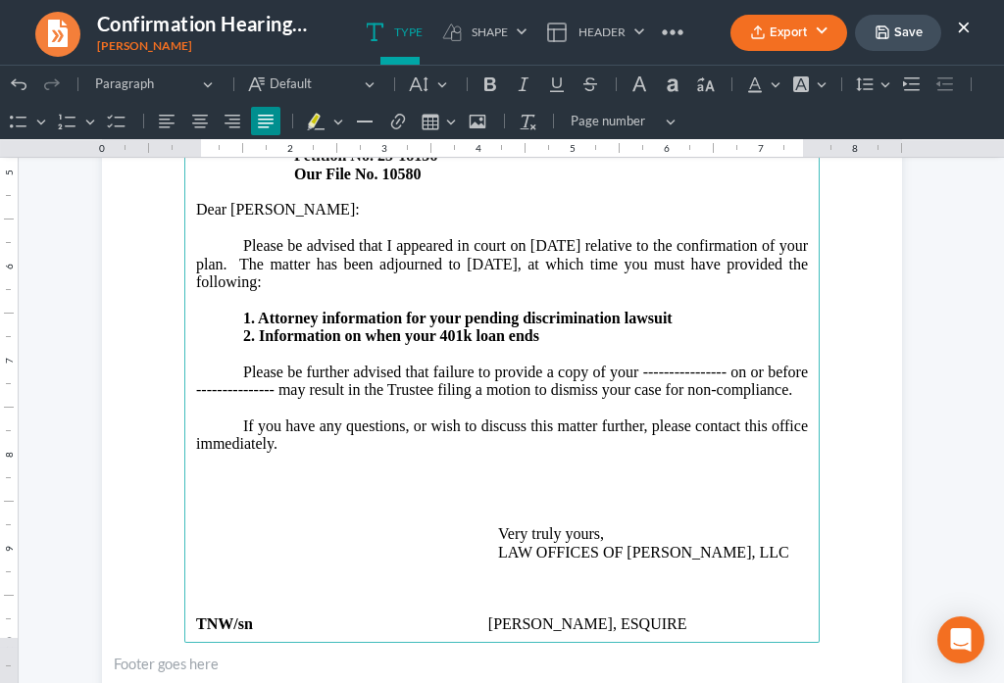
click at [718, 364] on p "Please be further advised that failure to provide a copy of your --------------…" at bounding box center [502, 382] width 612 height 36
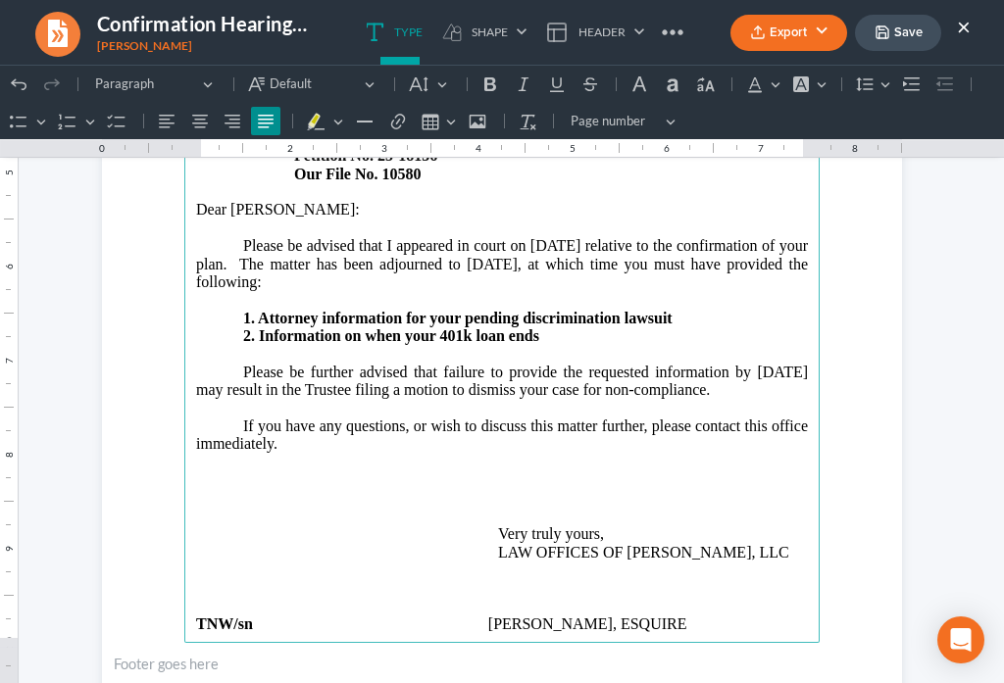
click at [494, 364] on p "Please be further advised that failure to provide the requested information by …" at bounding box center [502, 382] width 612 height 36
click at [341, 418] on p "If you have any questions, or wish to discuss this matter further, please conta…" at bounding box center [502, 454] width 612 height 73
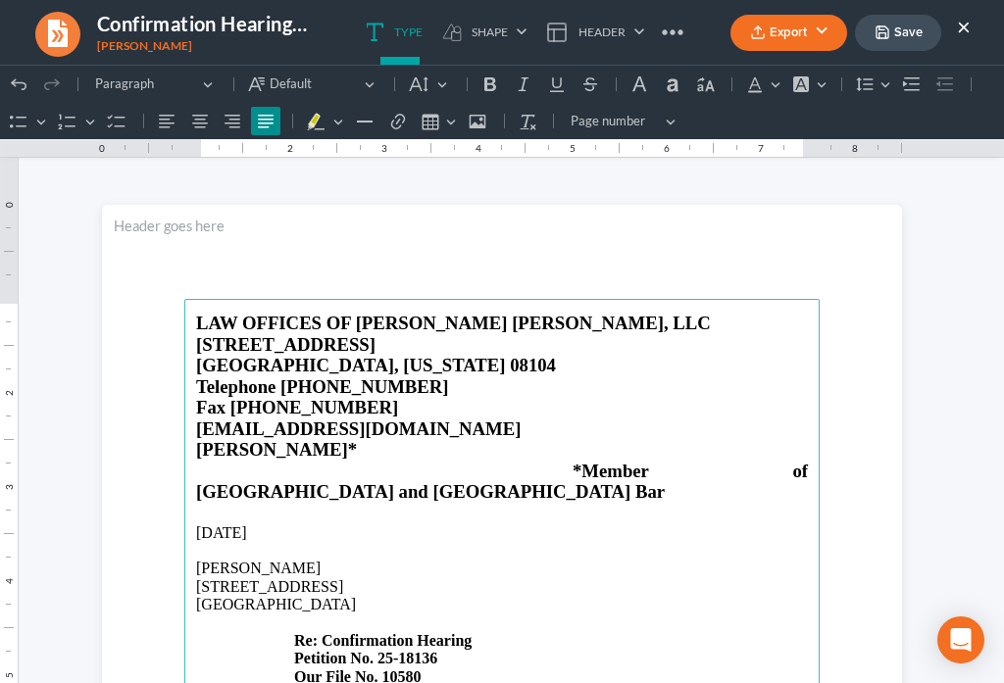
scroll to position [0, 0]
click at [894, 39] on button "Save" at bounding box center [898, 33] width 86 height 36
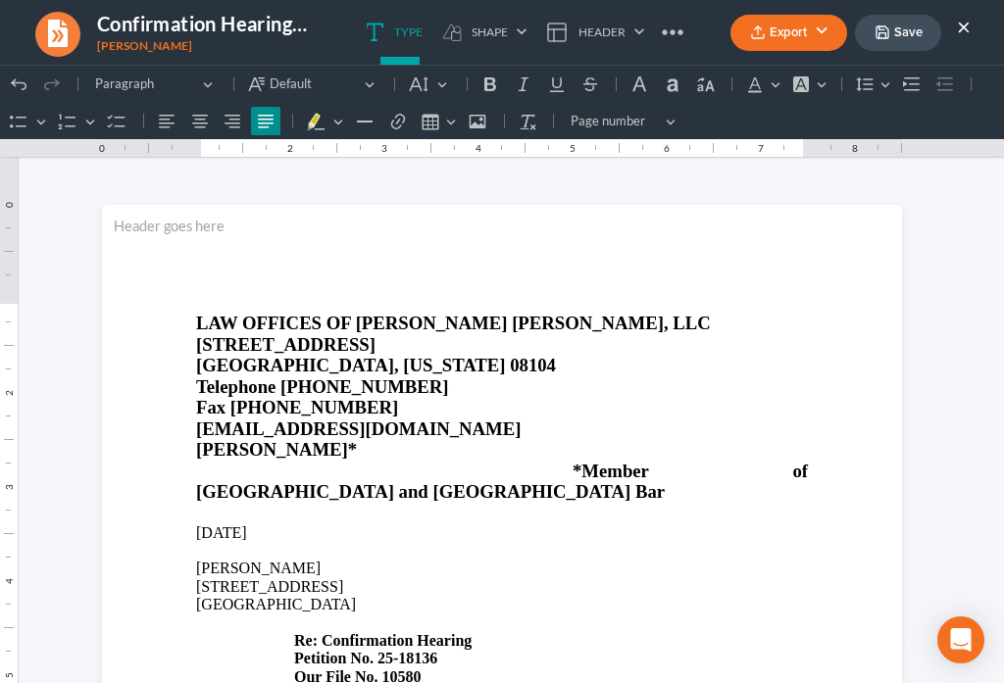
click at [768, 36] on button "Export" at bounding box center [788, 33] width 117 height 36
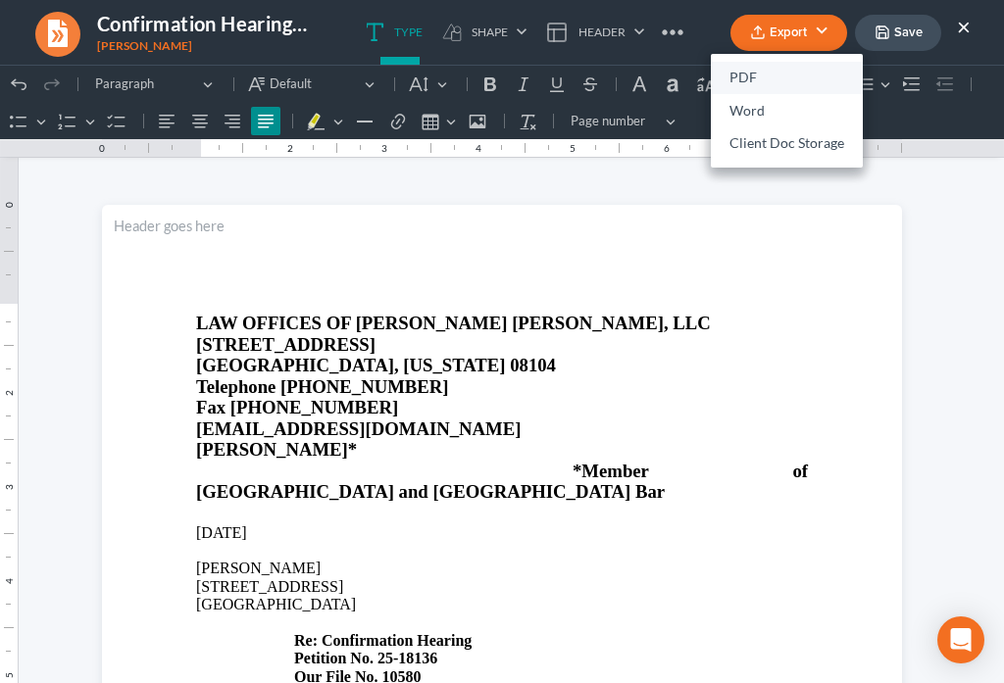
click at [747, 75] on link "PDF" at bounding box center [787, 78] width 152 height 33
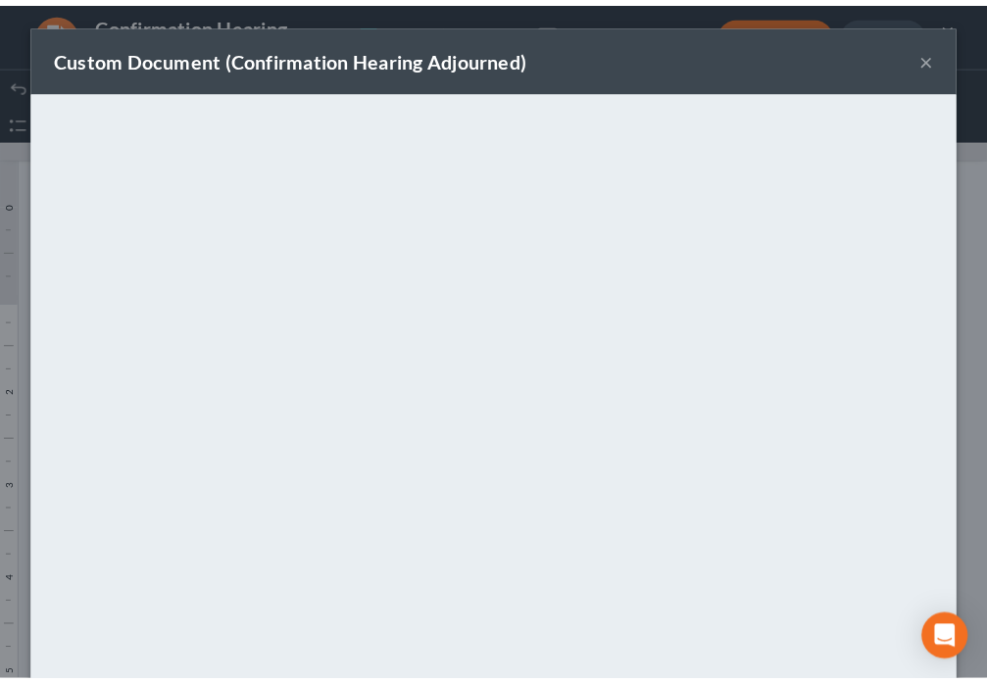
scroll to position [137, 0]
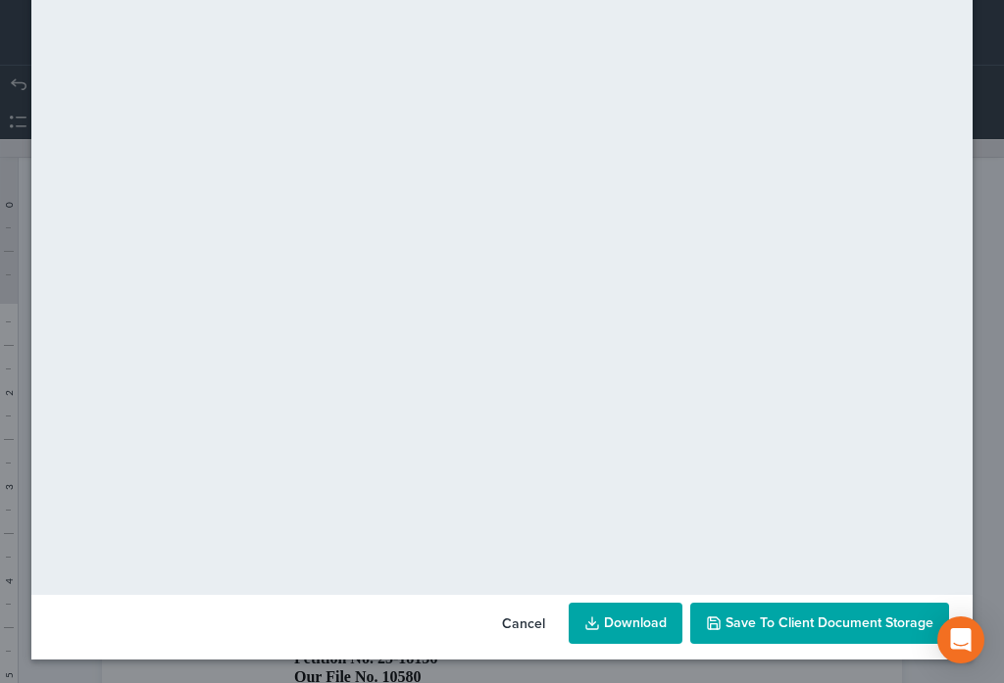
click at [808, 638] on button "Save to Client Document Storage" at bounding box center [819, 623] width 259 height 41
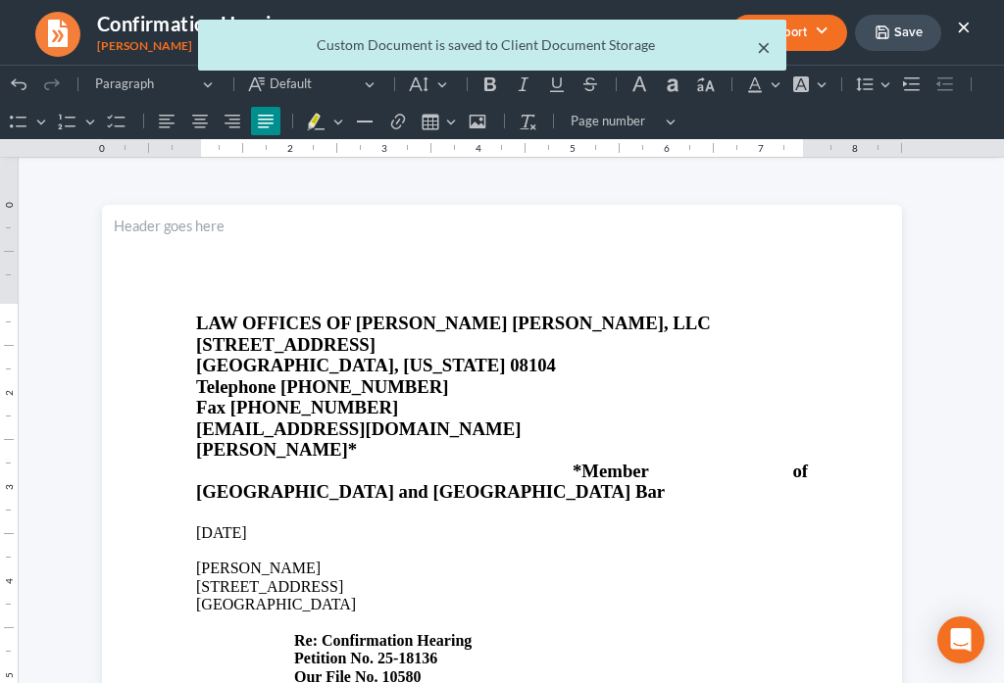
click at [765, 52] on button "×" at bounding box center [764, 47] width 14 height 24
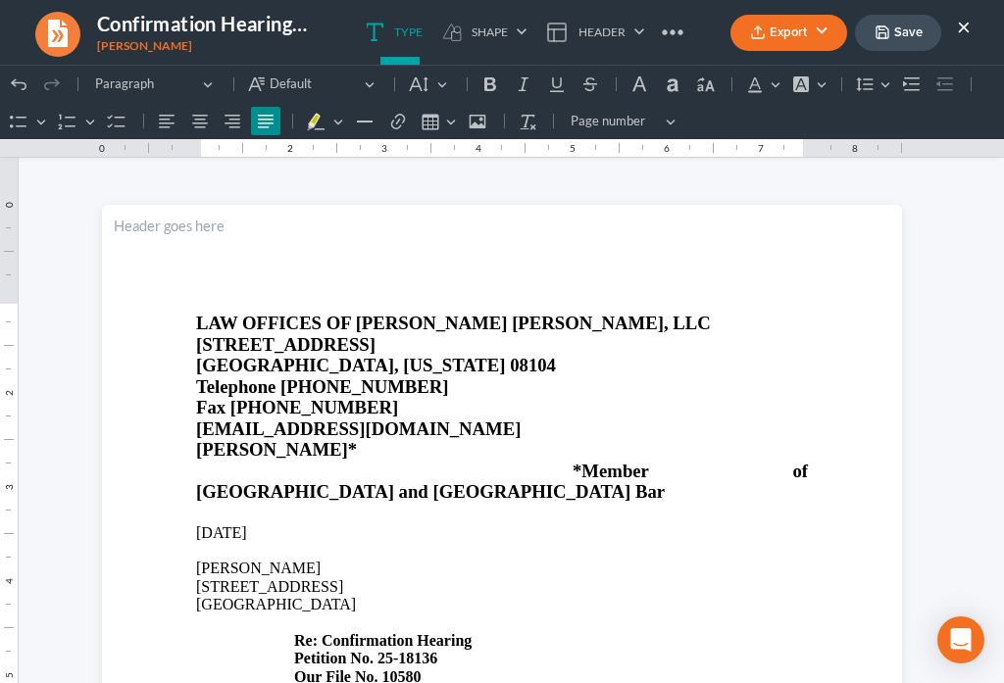
click at [967, 25] on button "×" at bounding box center [964, 27] width 14 height 24
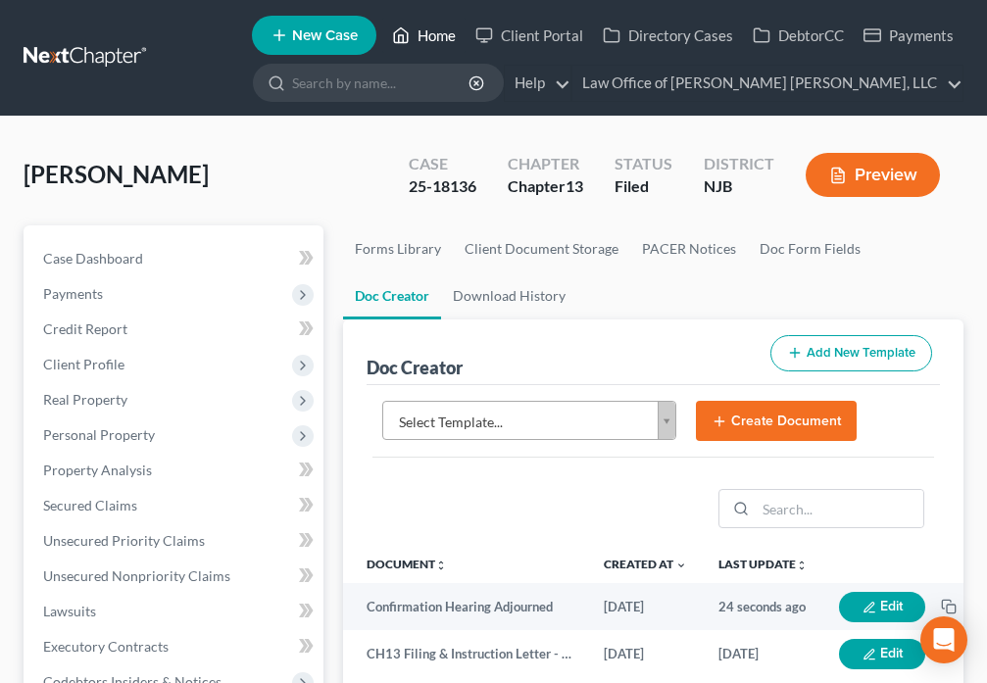
click at [429, 33] on link "Home" at bounding box center [423, 35] width 83 height 35
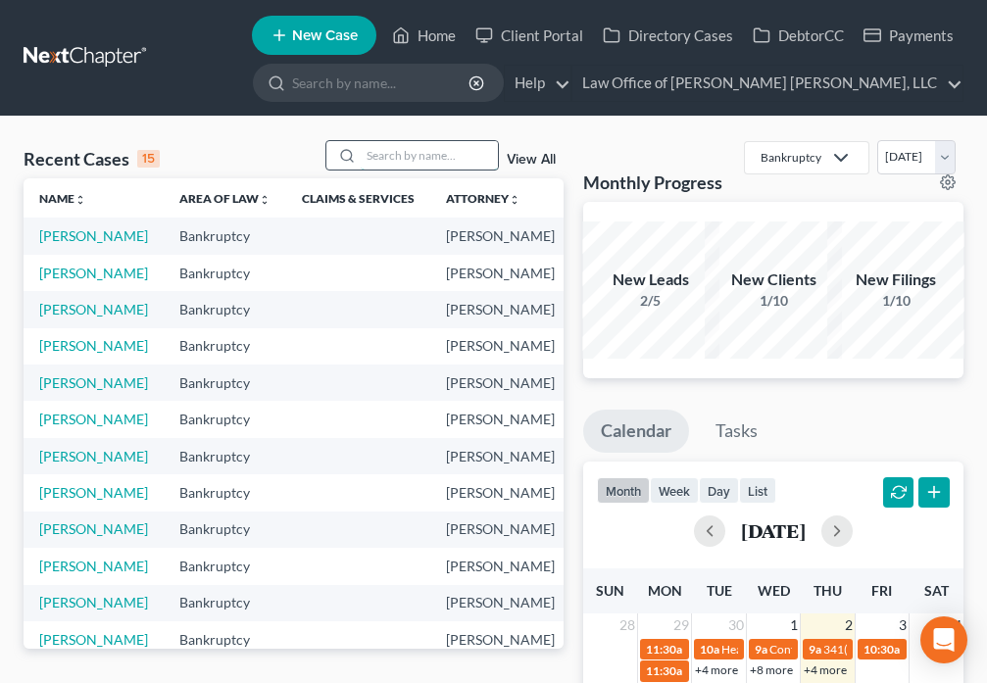
click at [378, 156] on input "search" at bounding box center [429, 155] width 137 height 28
type input "[PERSON_NAME]"
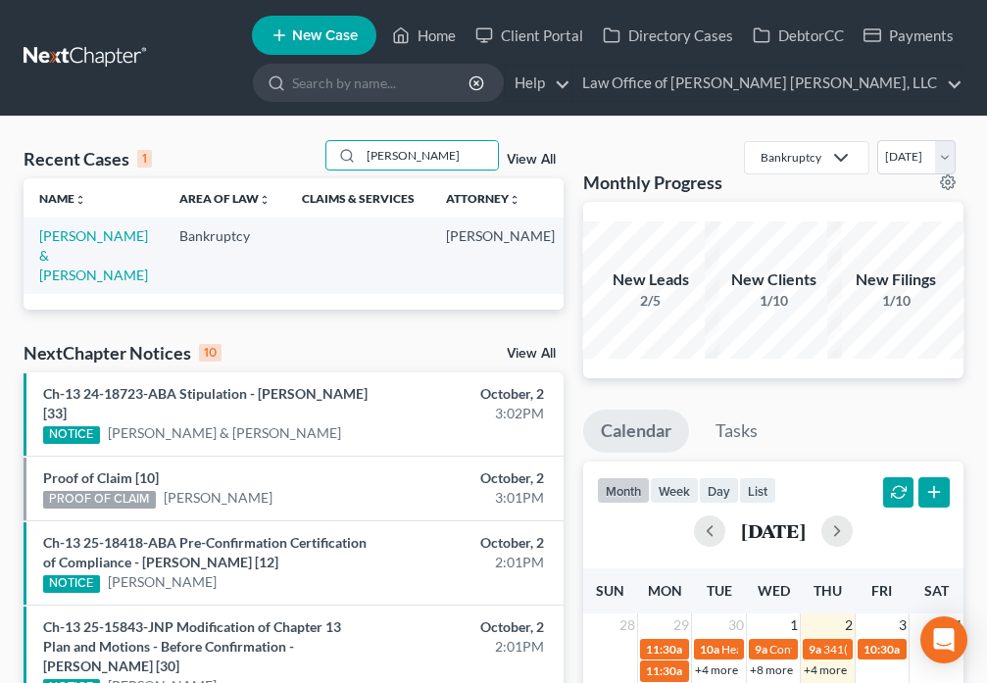
click at [63, 245] on td "[PERSON_NAME] & [PERSON_NAME]" at bounding box center [94, 255] width 140 height 75
click at [62, 242] on link "[PERSON_NAME] & [PERSON_NAME]" at bounding box center [93, 255] width 109 height 56
select select "6"
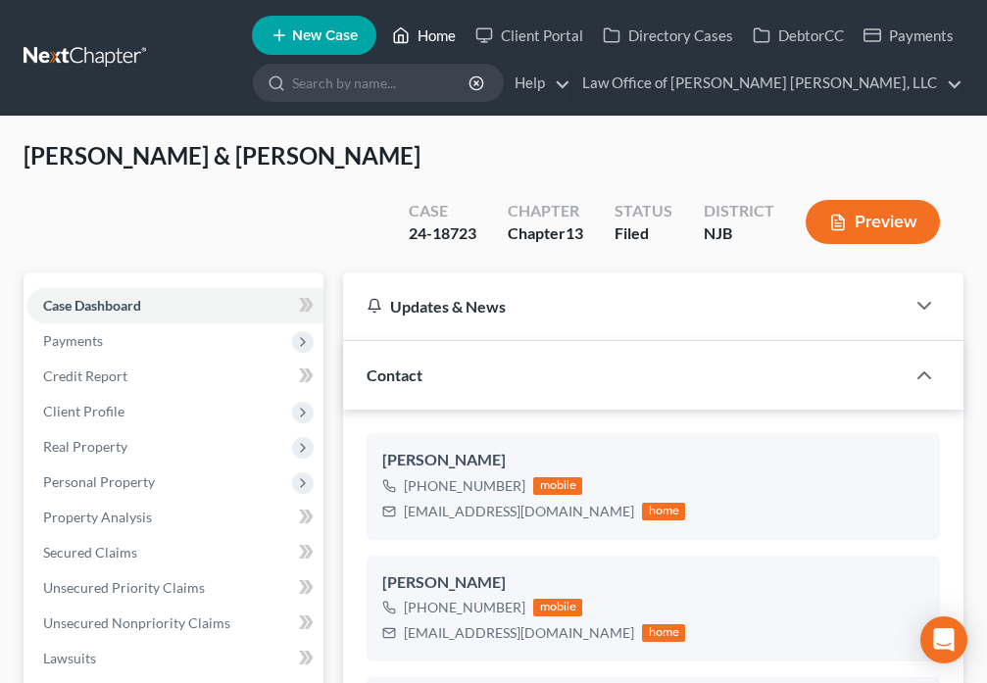
click at [429, 33] on link "Home" at bounding box center [423, 35] width 83 height 35
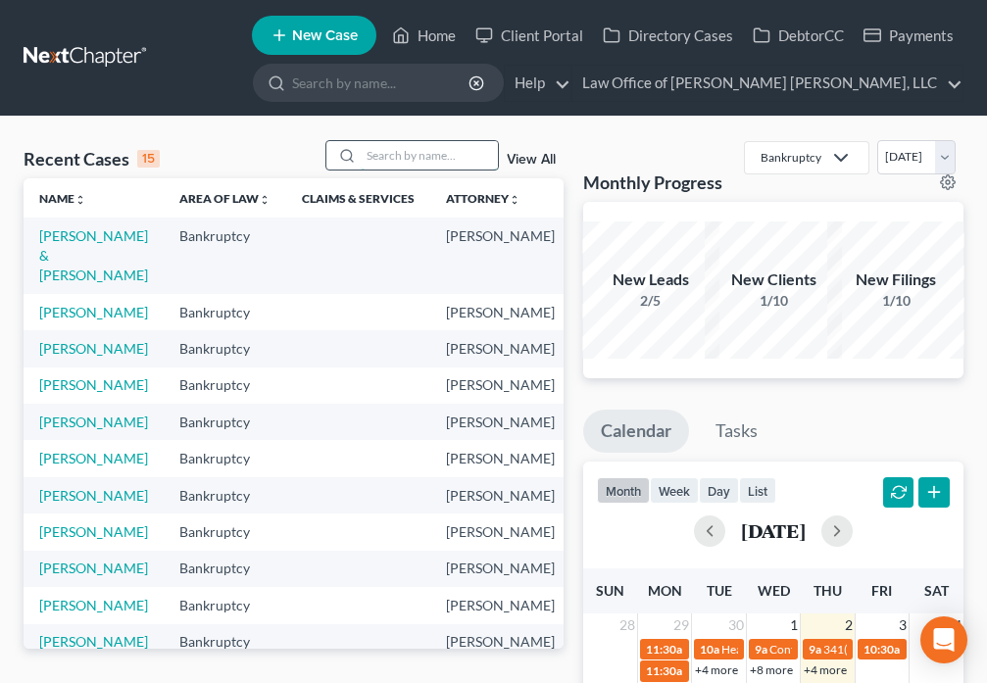
click at [421, 156] on input "search" at bounding box center [429, 155] width 137 height 28
type input "[PERSON_NAME]"
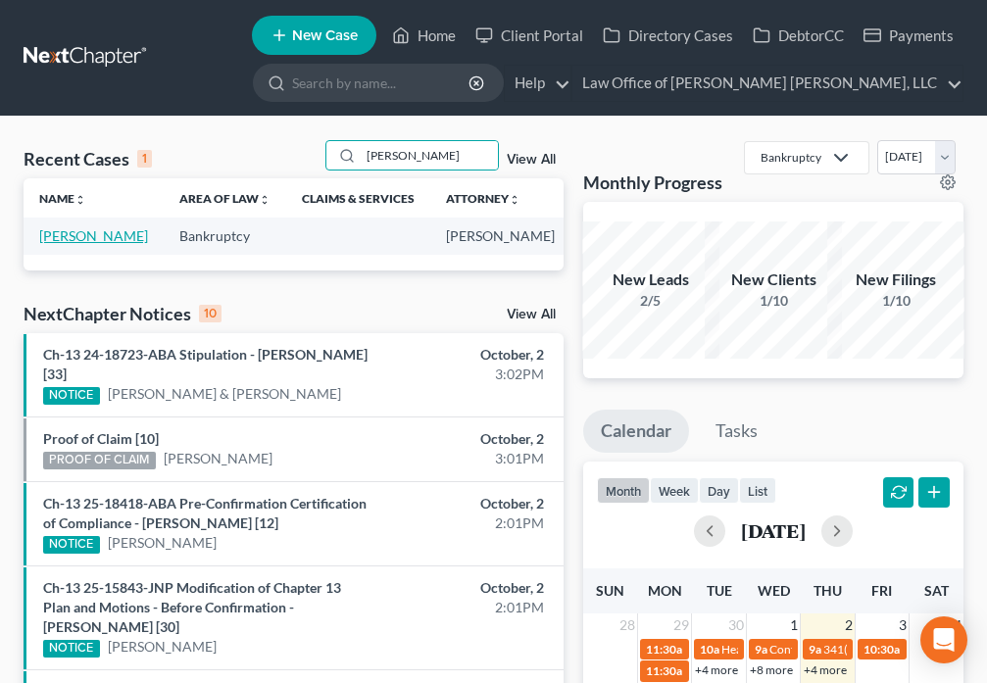
click at [54, 243] on link "[PERSON_NAME]" at bounding box center [93, 235] width 109 height 17
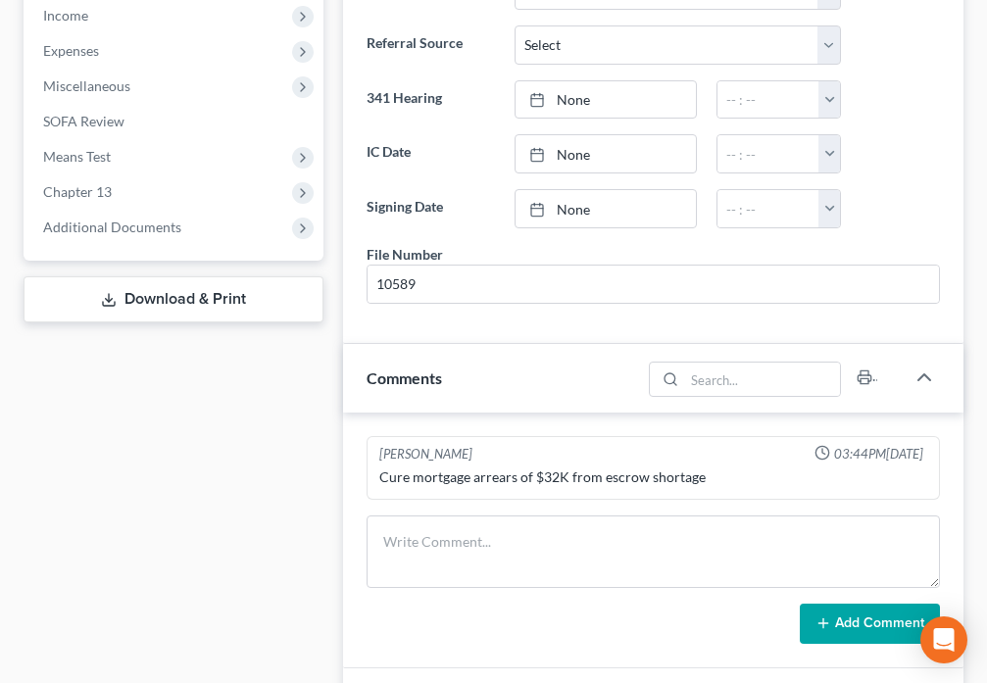
scroll to position [823, 0]
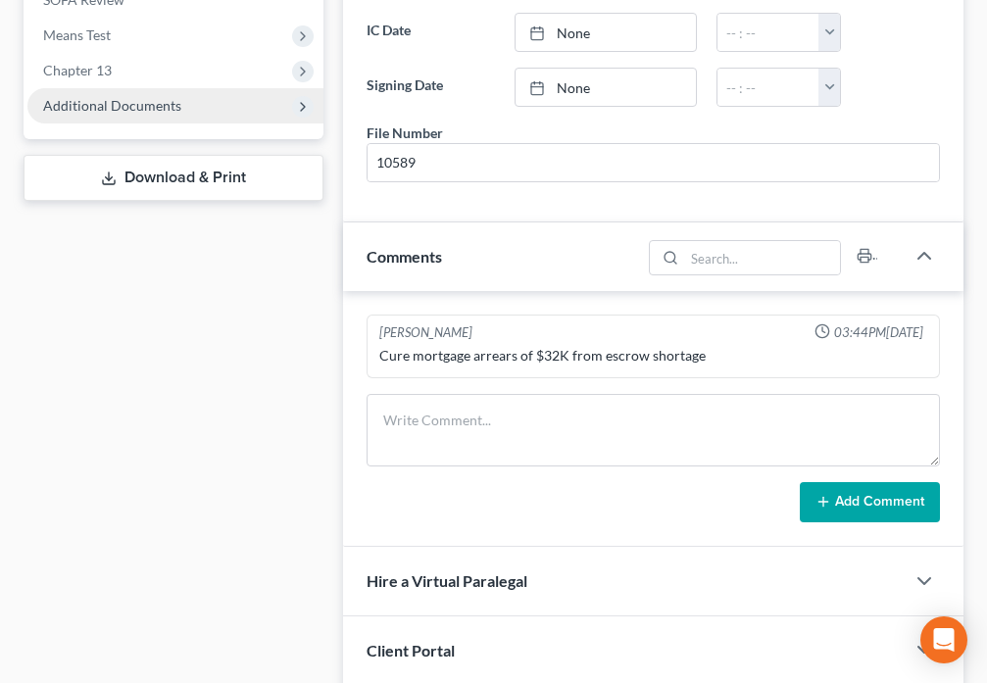
click at [138, 111] on span "Additional Documents" at bounding box center [112, 105] width 138 height 17
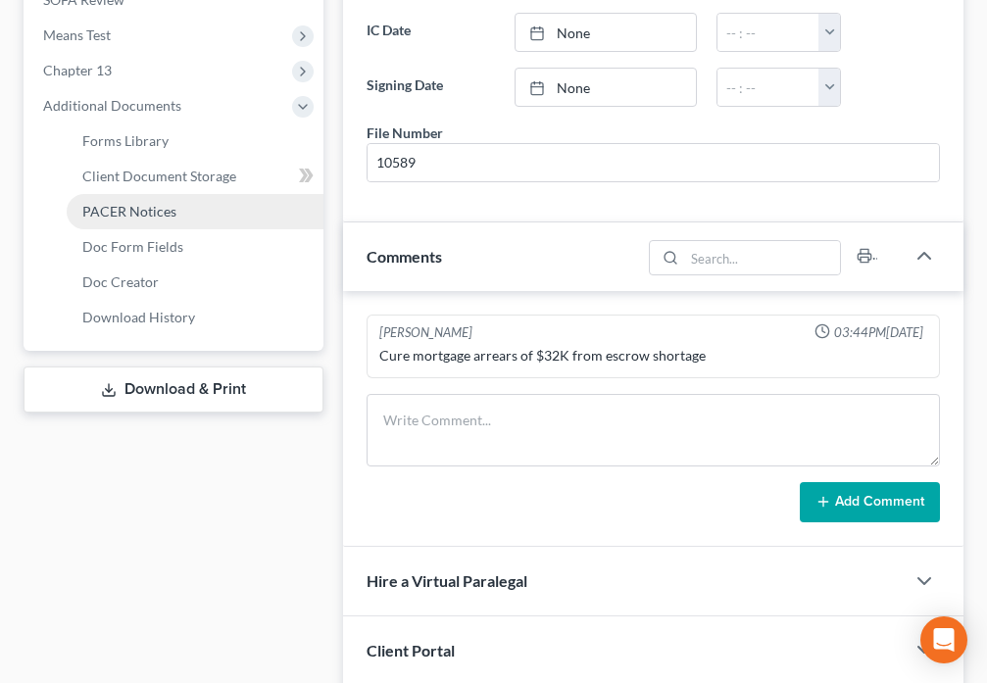
click at [134, 218] on span "PACER Notices" at bounding box center [129, 211] width 94 height 17
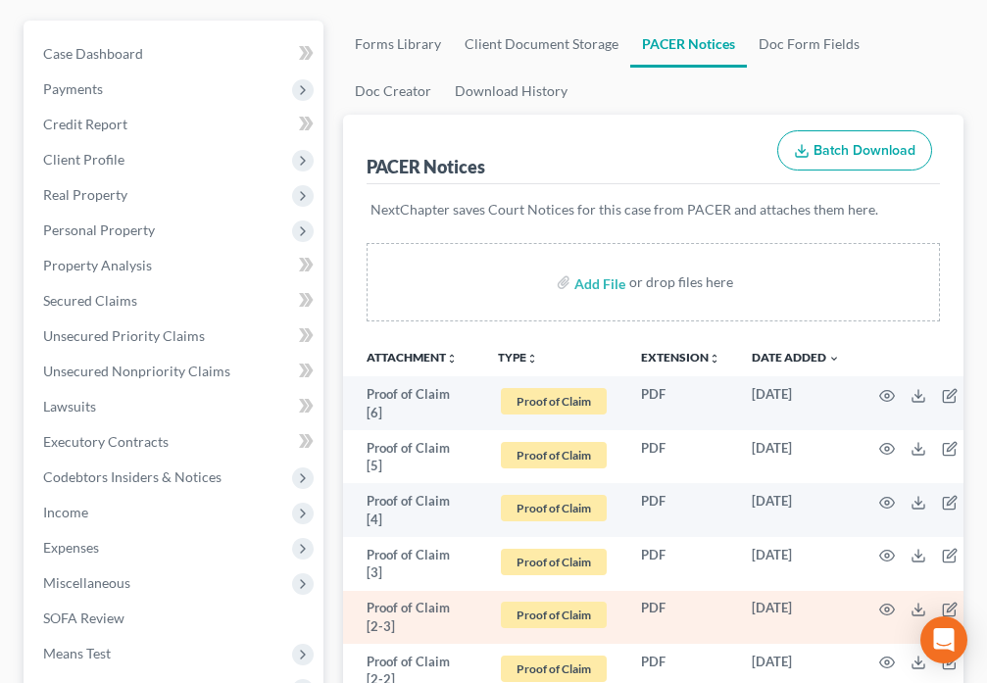
scroll to position [206, 0]
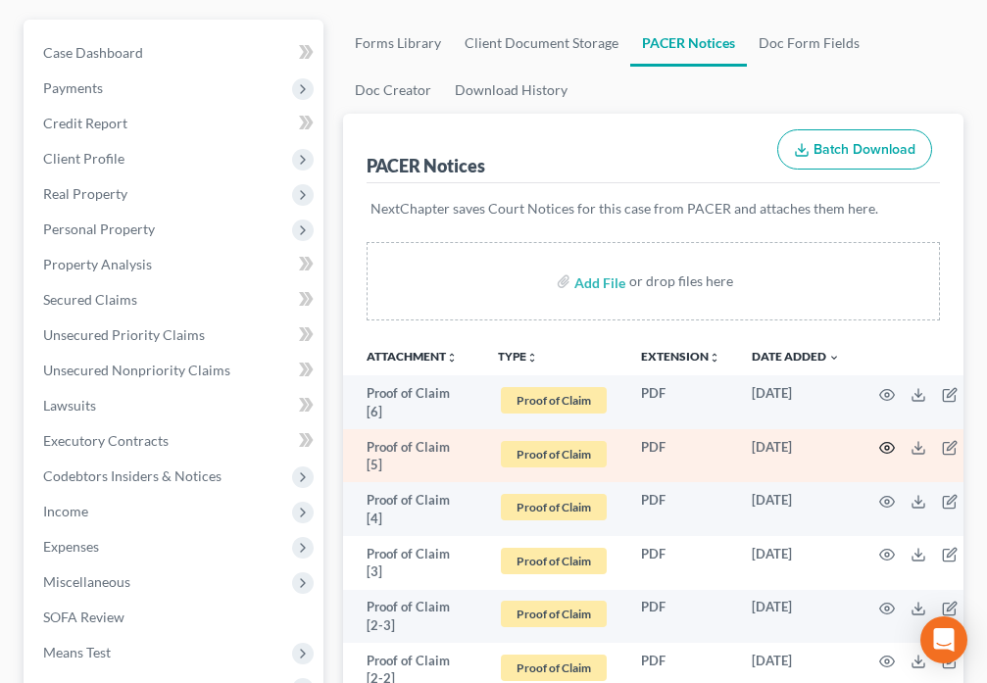
click at [879, 448] on icon "button" at bounding box center [887, 448] width 16 height 16
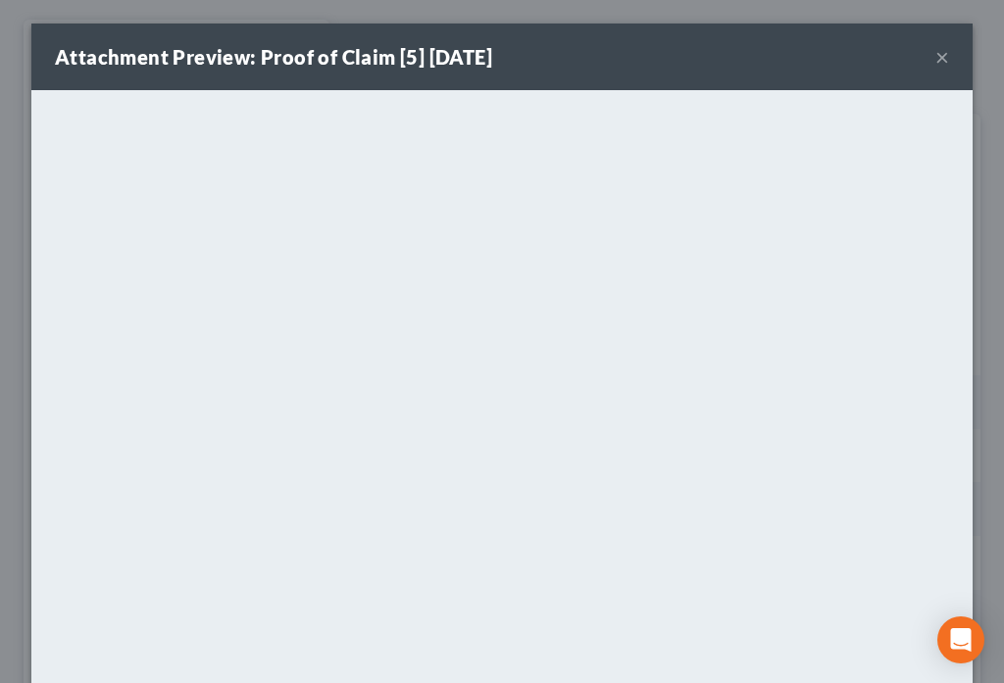
click at [935, 60] on button "×" at bounding box center [942, 57] width 14 height 24
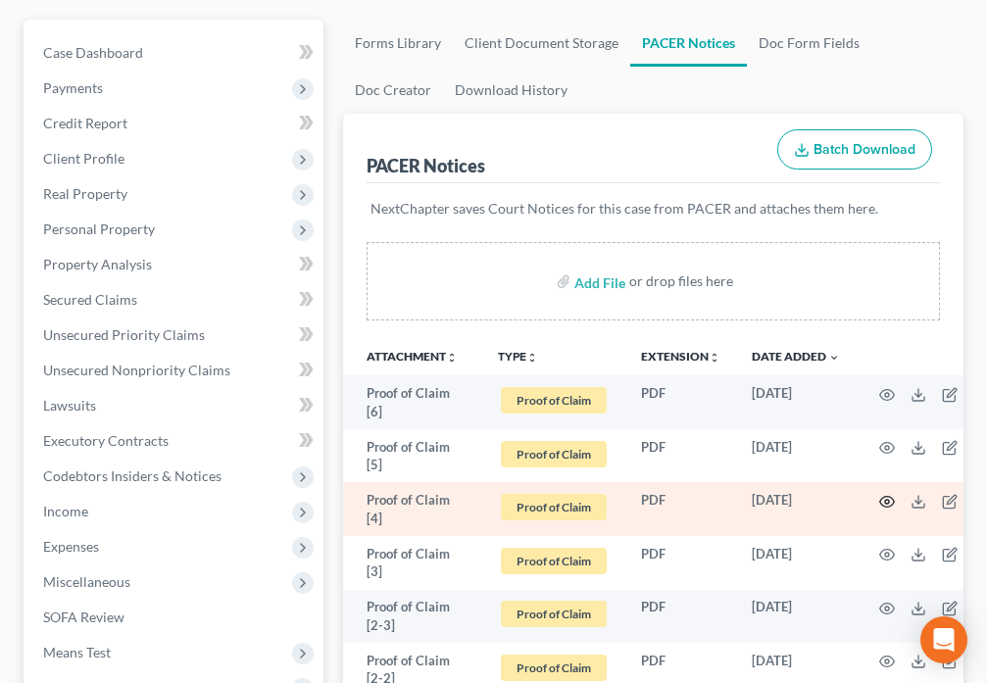
click at [885, 501] on circle "button" at bounding box center [887, 502] width 4 height 4
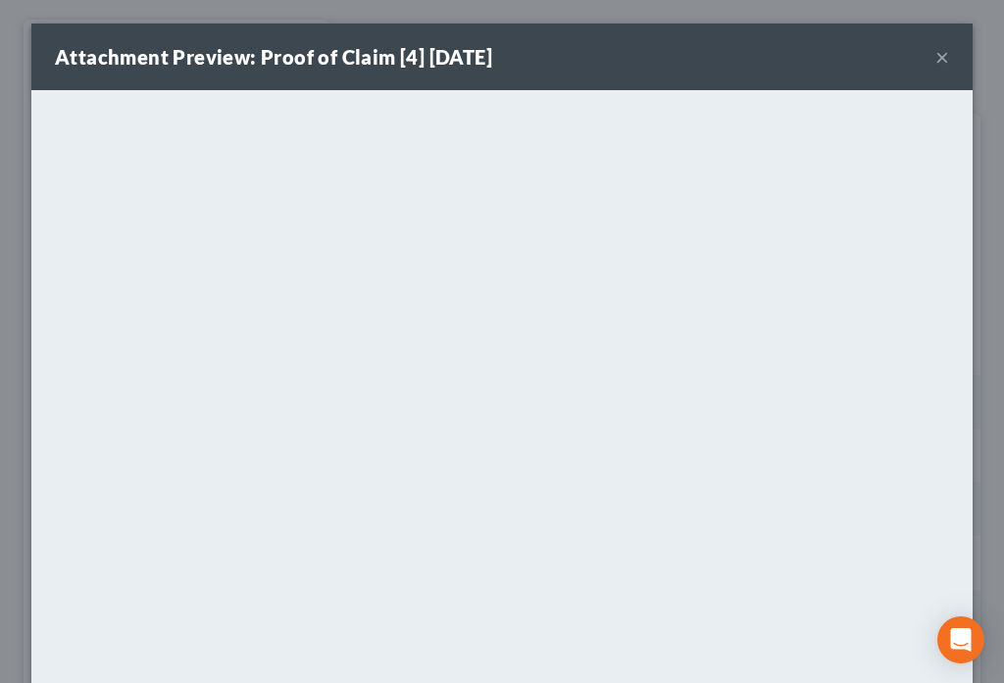
click at [937, 60] on button "×" at bounding box center [942, 57] width 14 height 24
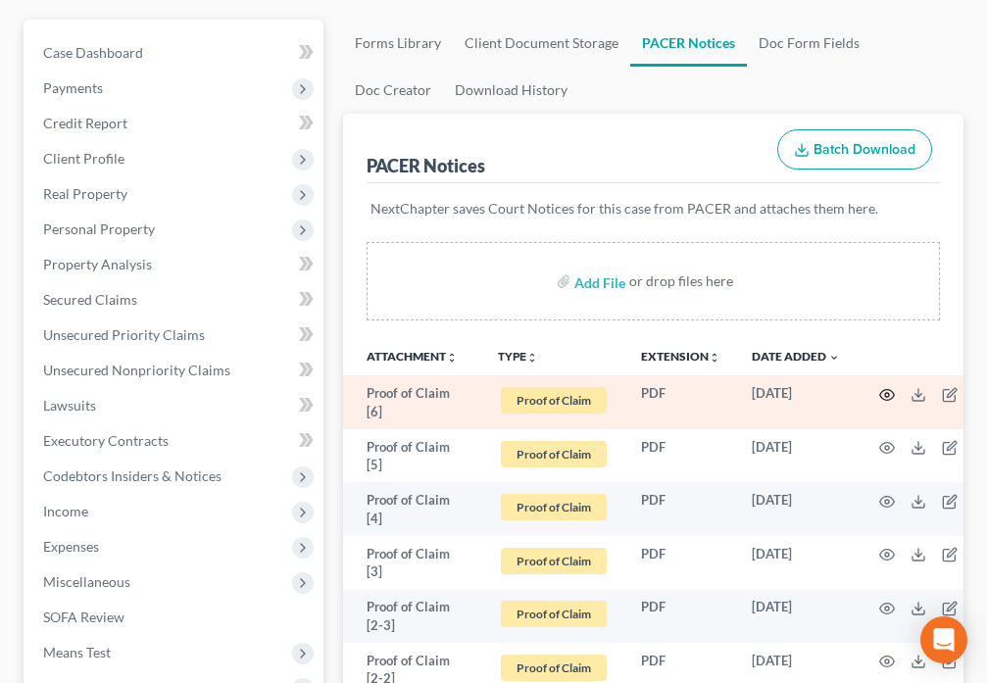
click at [879, 394] on icon "button" at bounding box center [887, 395] width 16 height 16
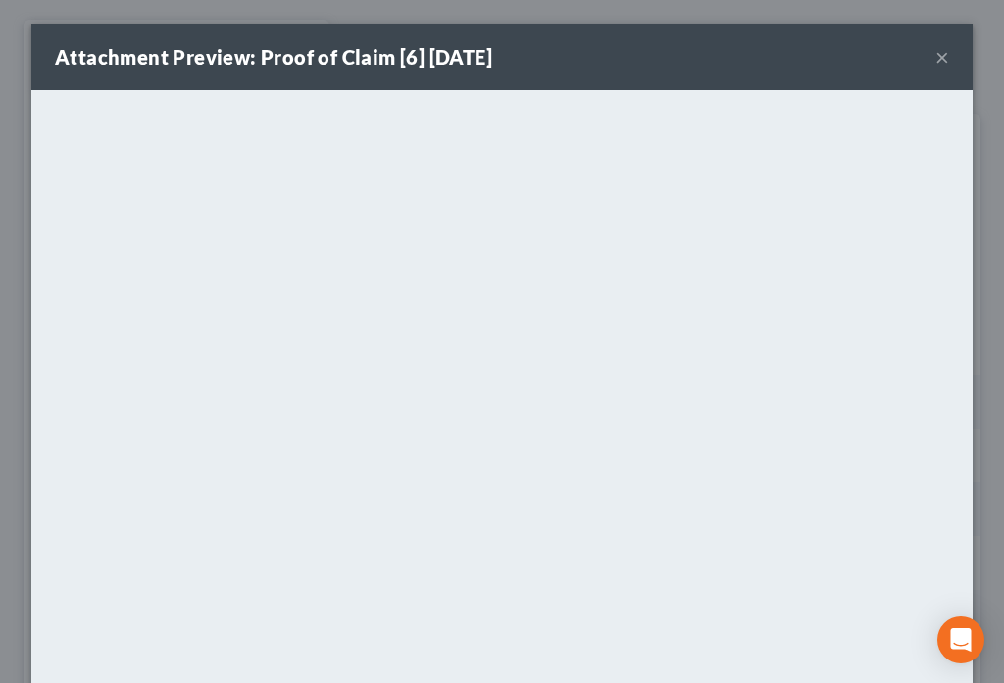
click at [938, 54] on button "×" at bounding box center [942, 57] width 14 height 24
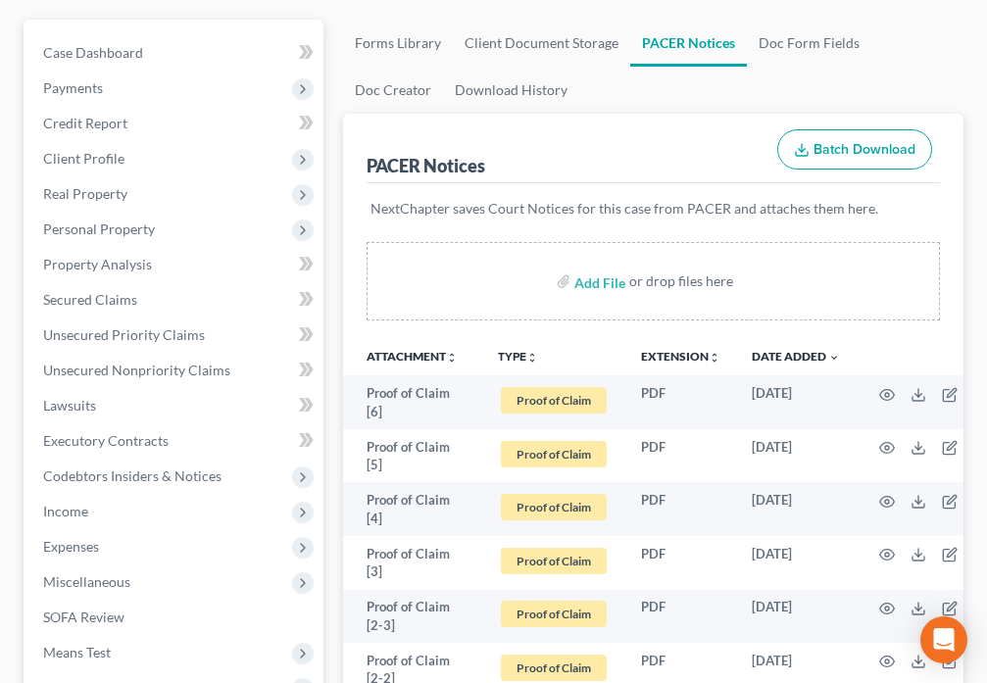
scroll to position [0, 0]
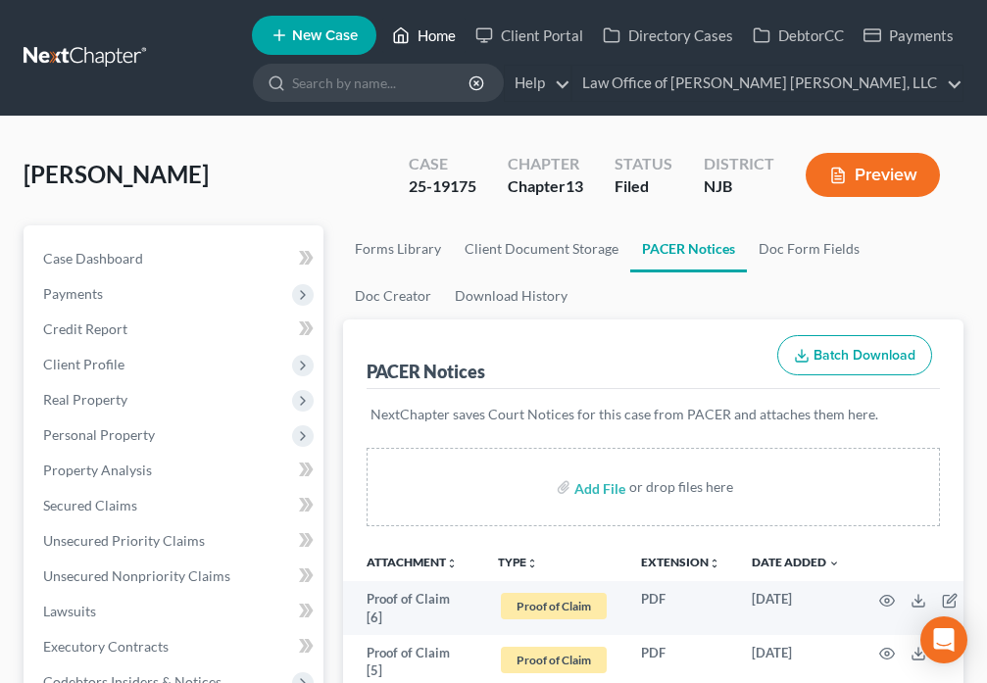
click at [417, 29] on link "Home" at bounding box center [423, 35] width 83 height 35
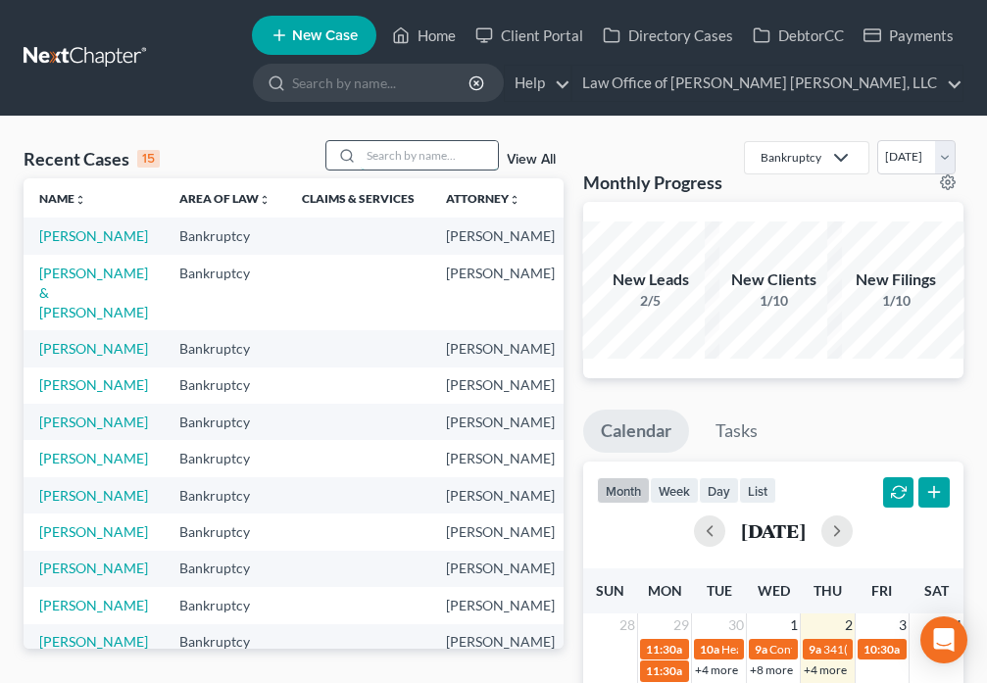
click at [383, 159] on input "search" at bounding box center [429, 155] width 137 height 28
type input "[PERSON_NAME]"
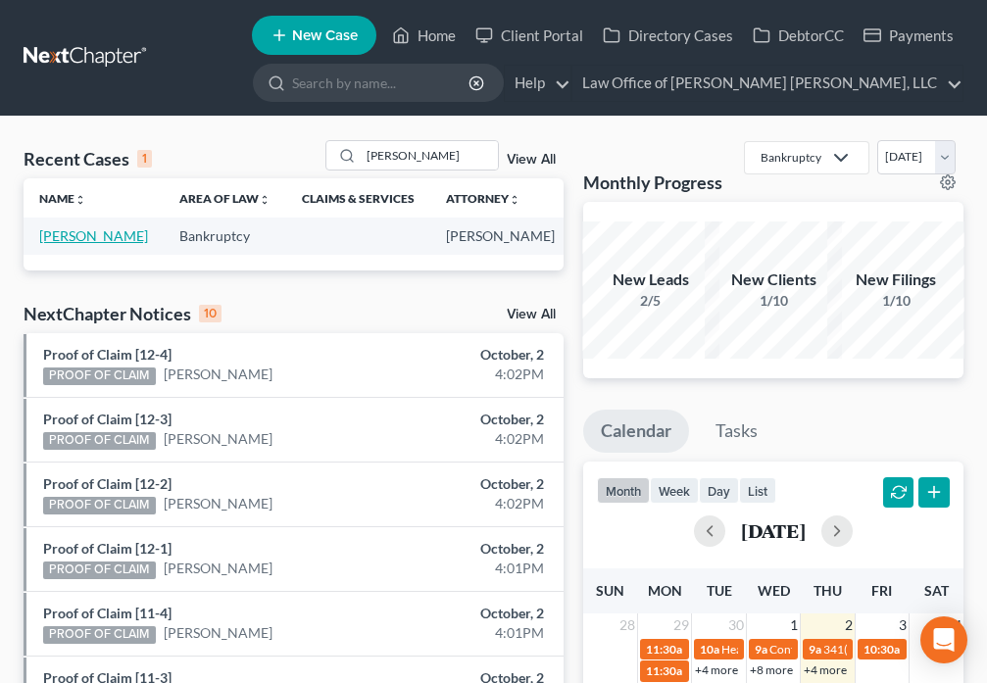
click at [73, 232] on link "[PERSON_NAME]" at bounding box center [93, 235] width 109 height 17
select select "6"
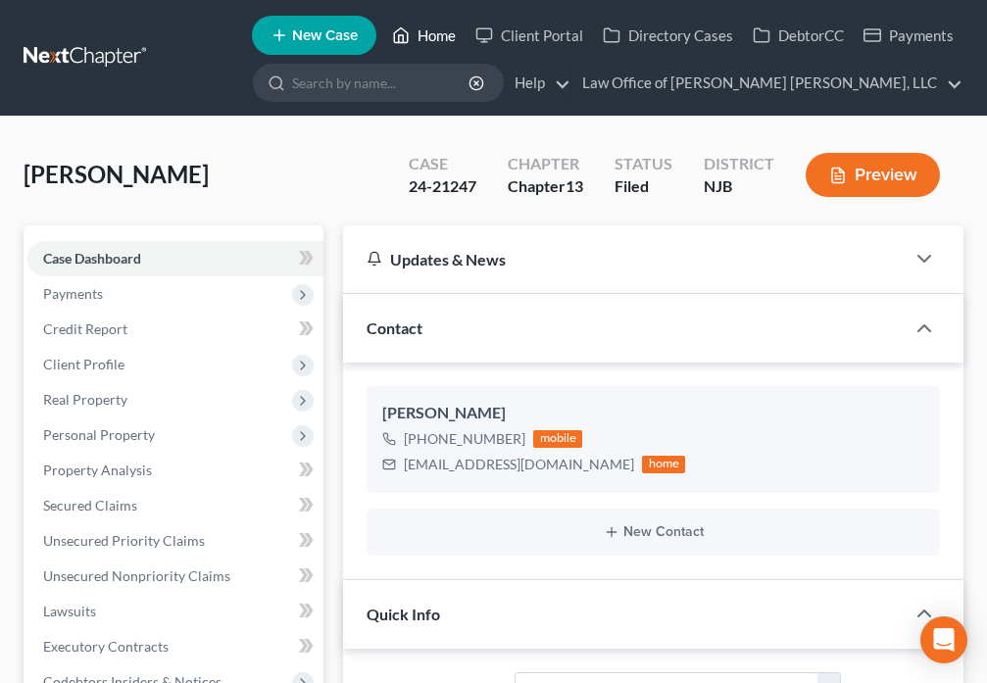
click at [418, 37] on link "Home" at bounding box center [423, 35] width 83 height 35
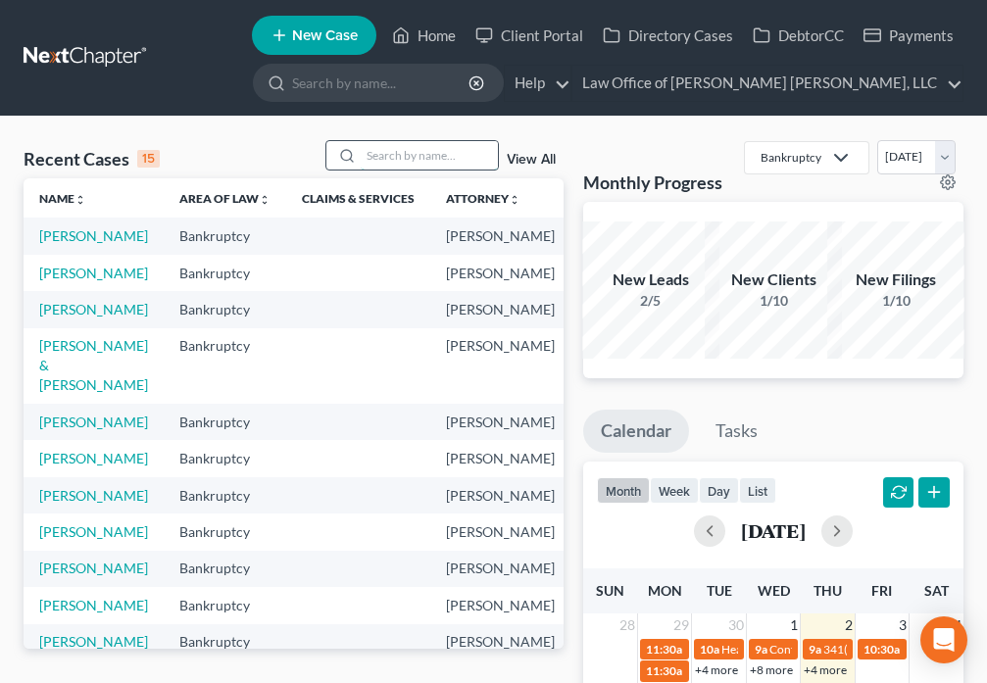
click at [391, 152] on input "search" at bounding box center [429, 155] width 137 height 28
type input "[PERSON_NAME]"
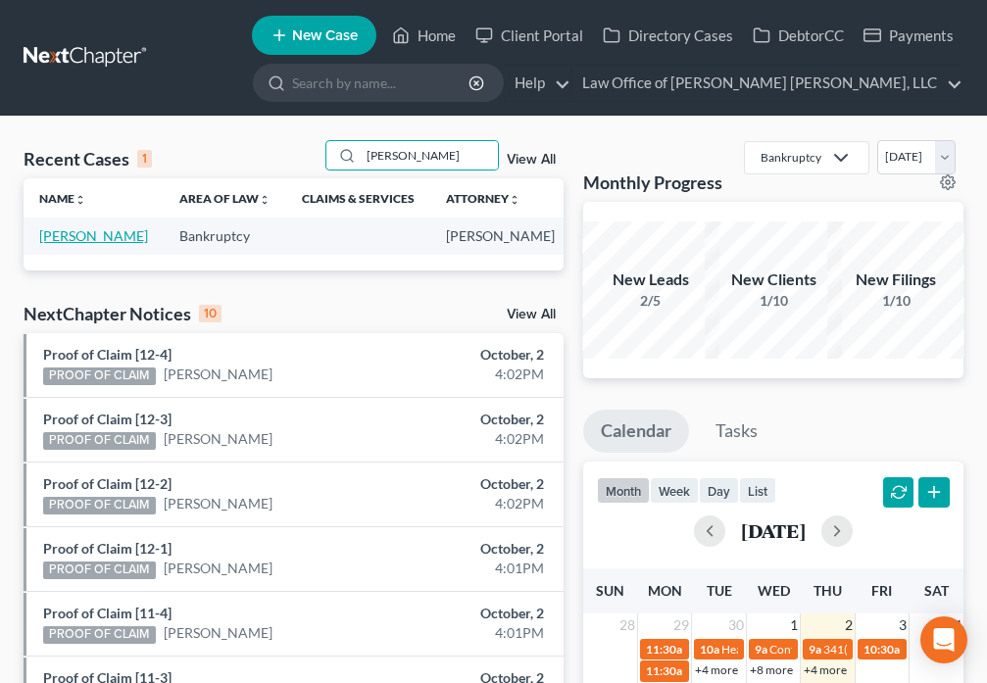
click at [60, 235] on link "[PERSON_NAME]" at bounding box center [93, 235] width 109 height 17
select select "6"
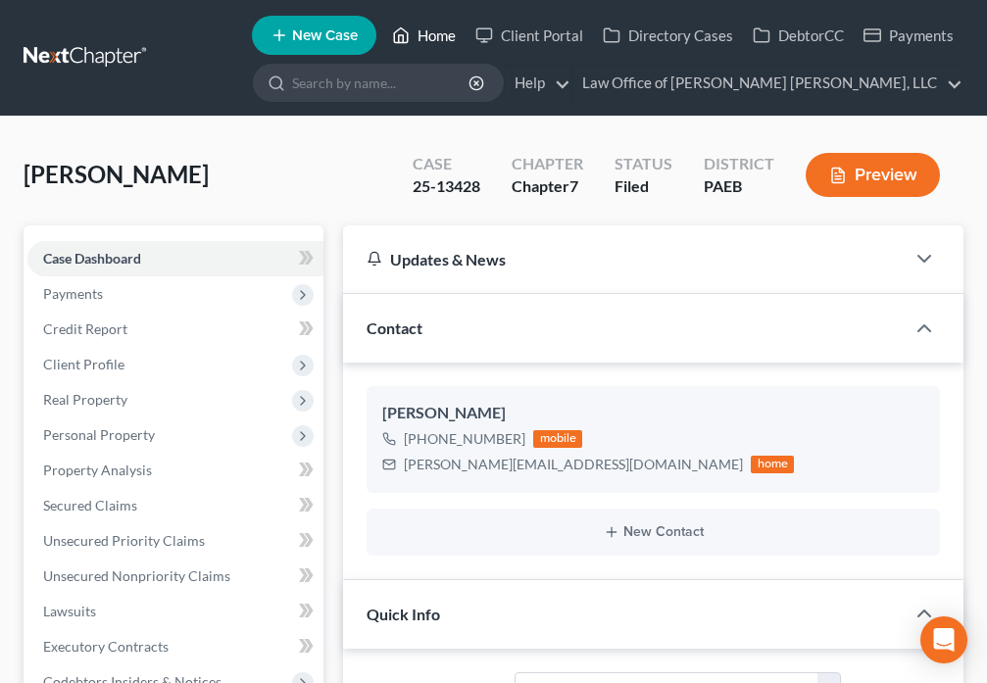
click at [401, 37] on polyline at bounding box center [401, 39] width 5 height 8
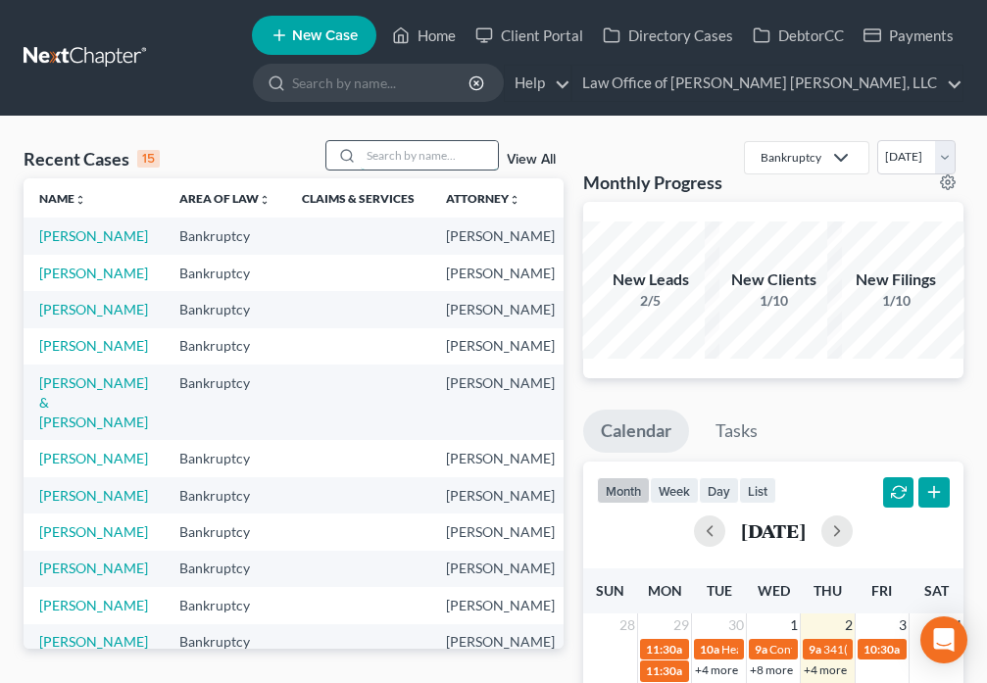
click at [437, 156] on input "search" at bounding box center [429, 155] width 137 height 28
type input "[PERSON_NAME]"
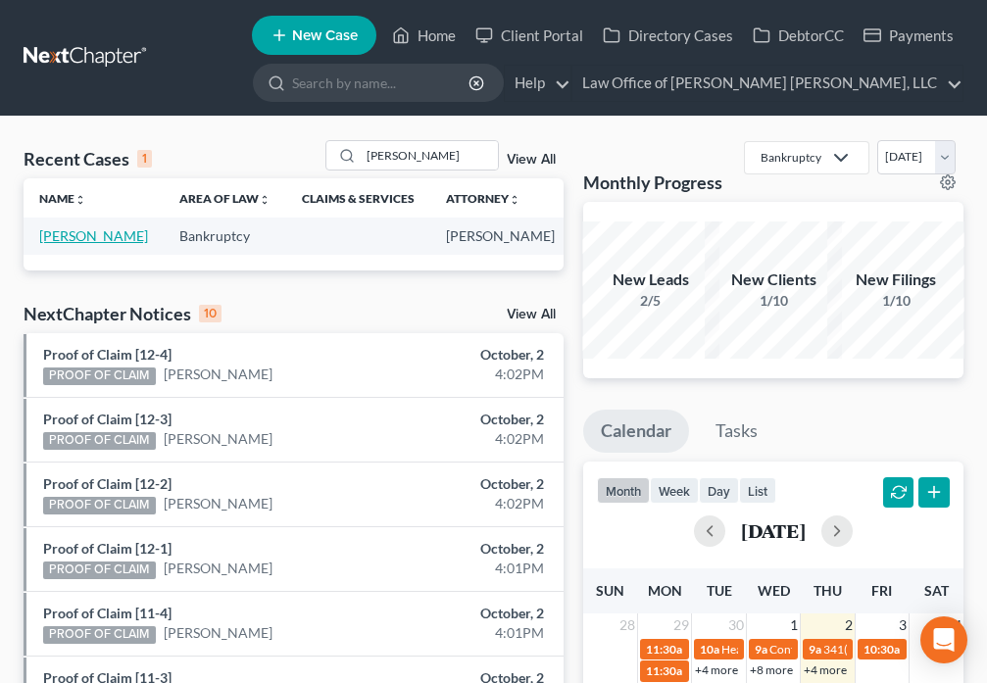
click at [65, 240] on link "[PERSON_NAME]" at bounding box center [93, 235] width 109 height 17
select select "6"
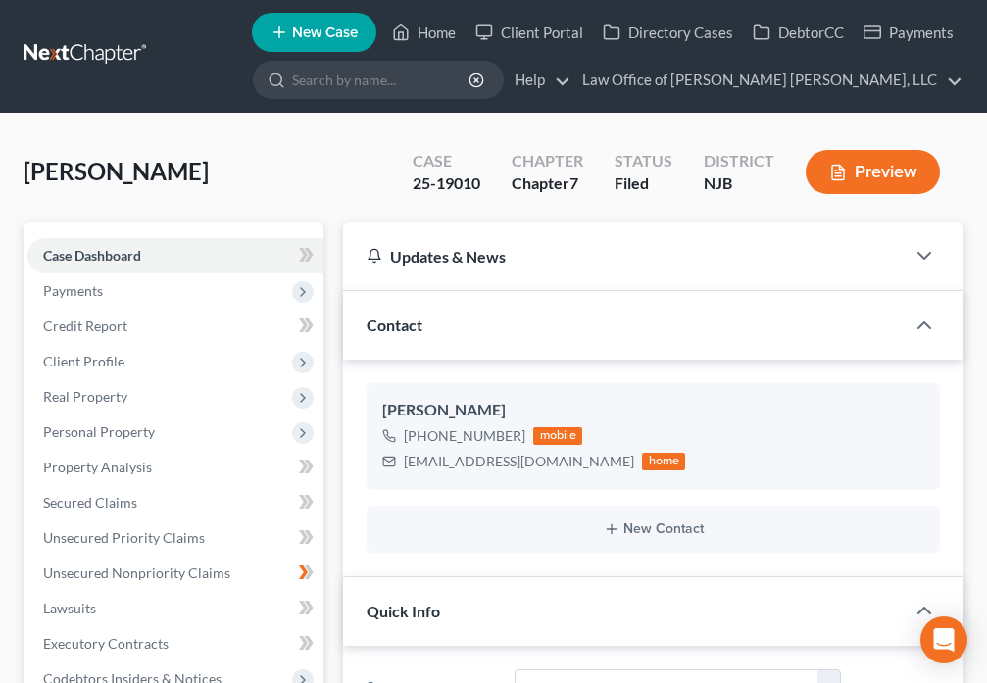
scroll to position [343, 0]
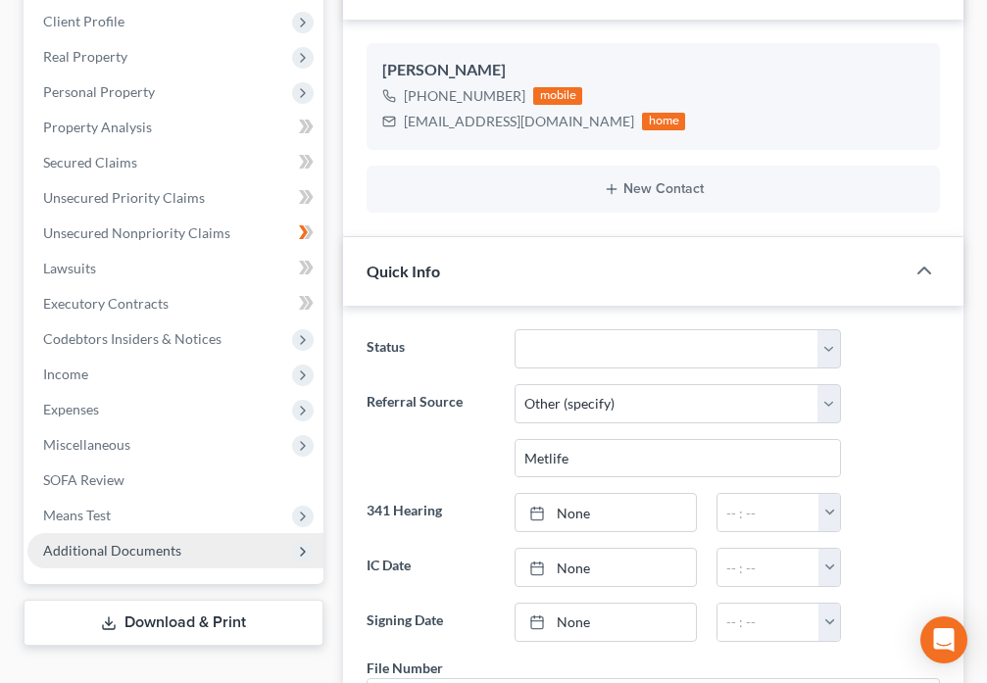
click at [121, 554] on span "Additional Documents" at bounding box center [112, 550] width 138 height 17
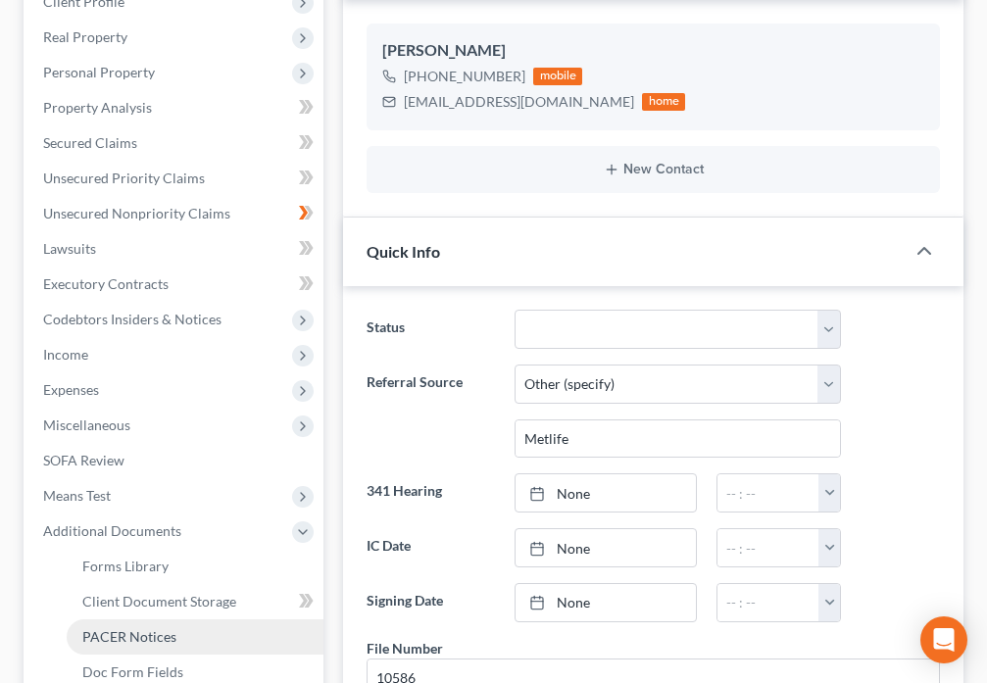
scroll to position [434, 0]
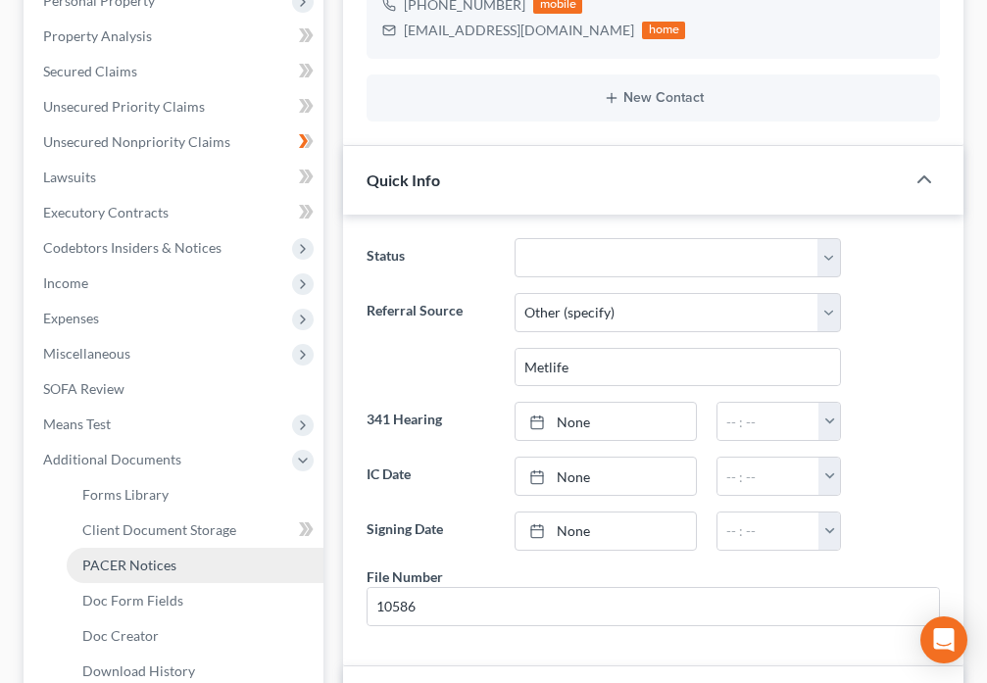
click at [151, 572] on span "PACER Notices" at bounding box center [129, 565] width 94 height 17
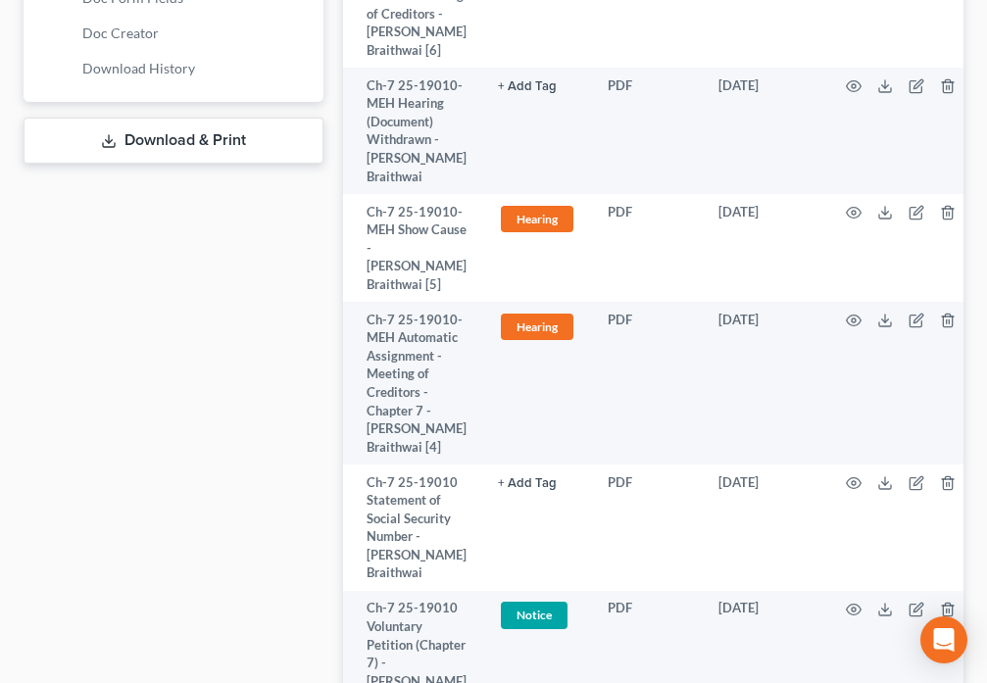
scroll to position [1007, 0]
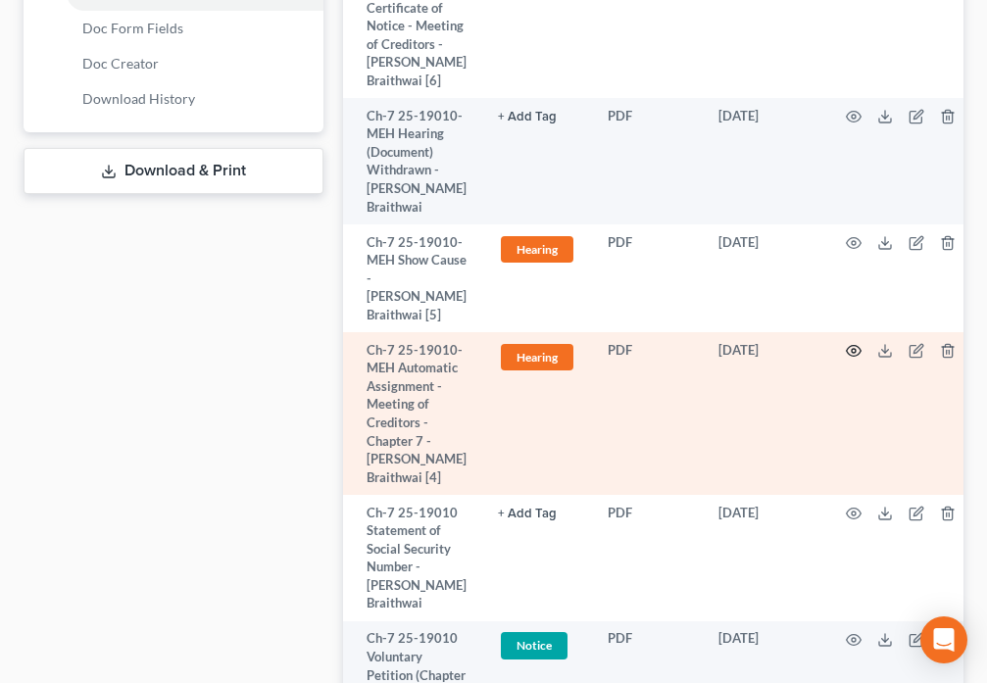
click at [847, 346] on icon "button" at bounding box center [854, 351] width 15 height 11
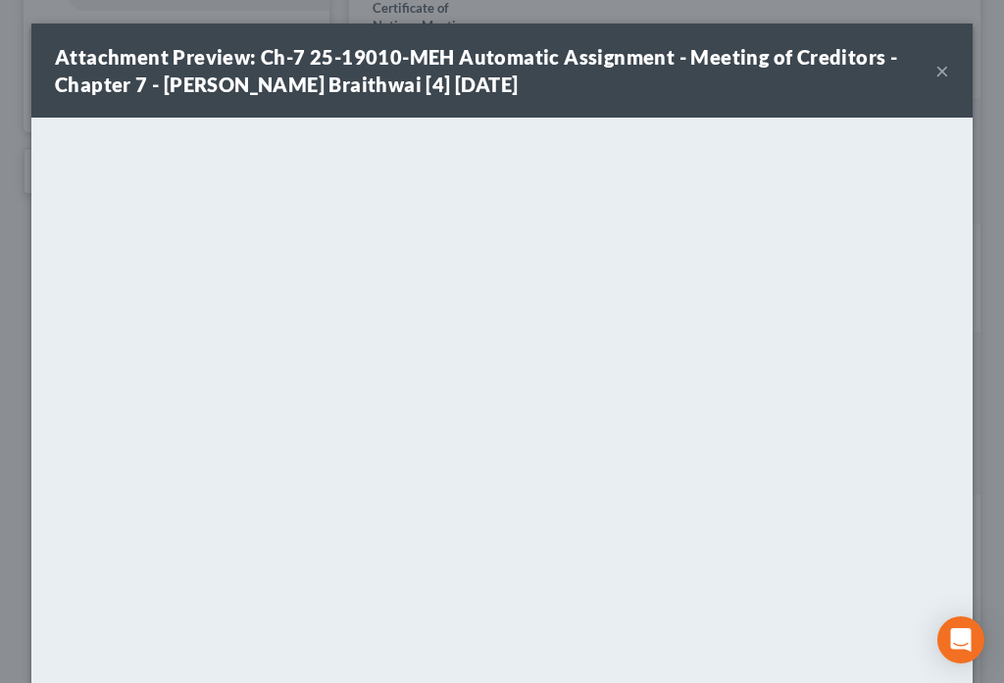
click at [935, 71] on button "×" at bounding box center [942, 71] width 14 height 24
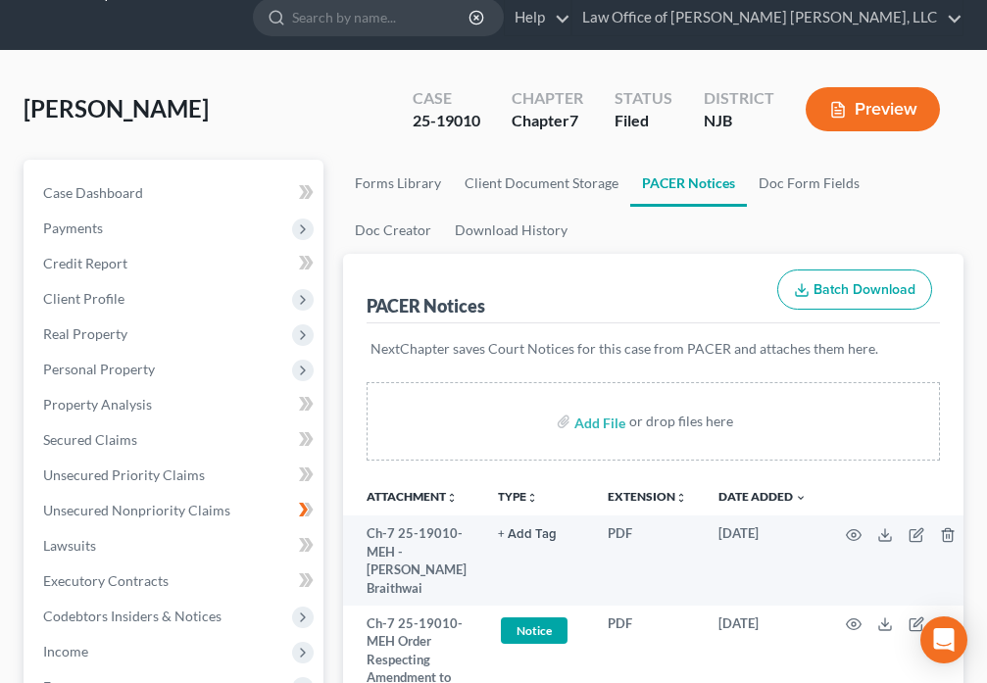
scroll to position [0, 0]
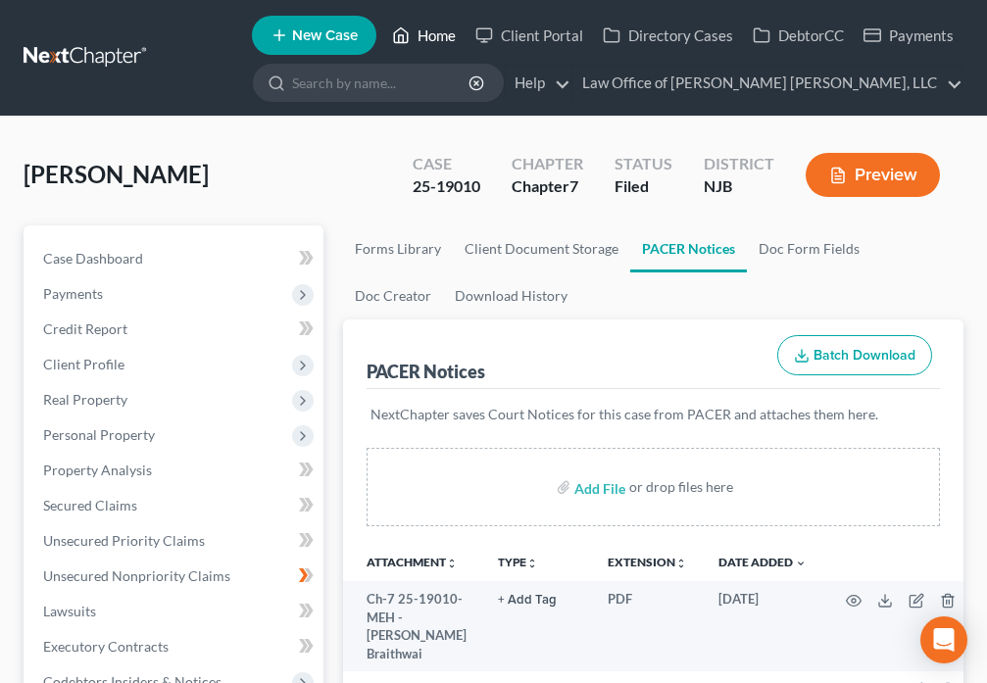
click at [434, 32] on link "Home" at bounding box center [423, 35] width 83 height 35
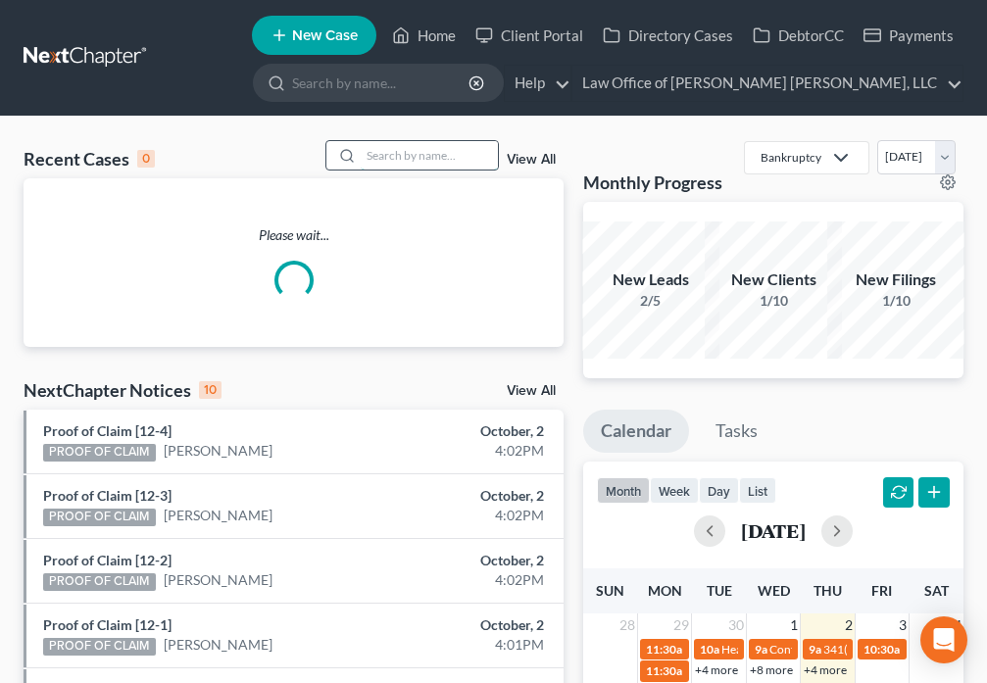
click at [434, 158] on input "search" at bounding box center [429, 155] width 137 height 28
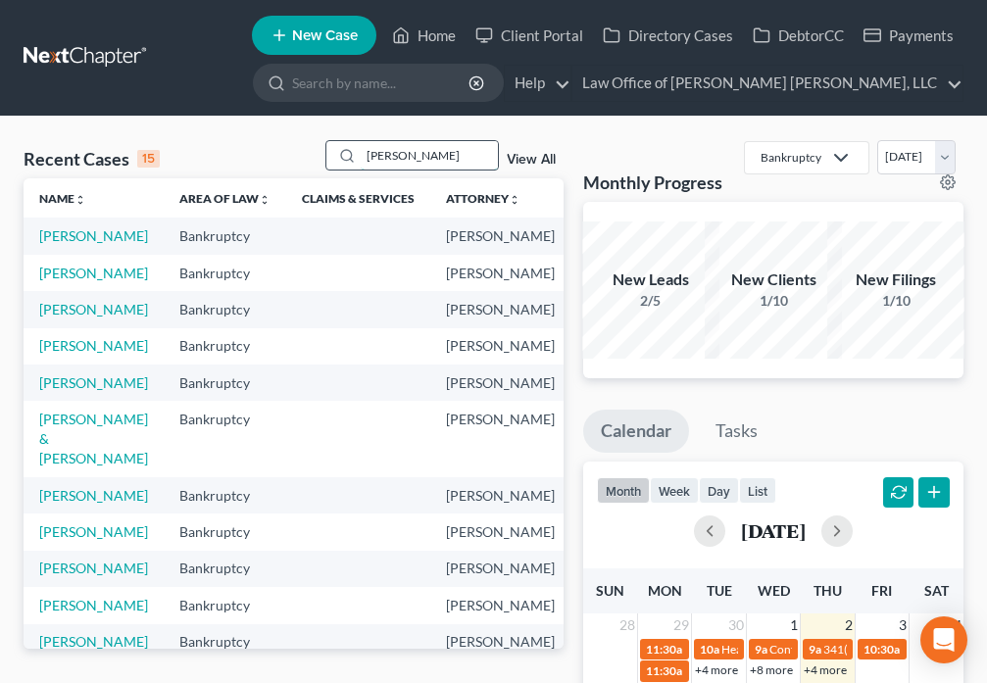
type input "[PERSON_NAME]"
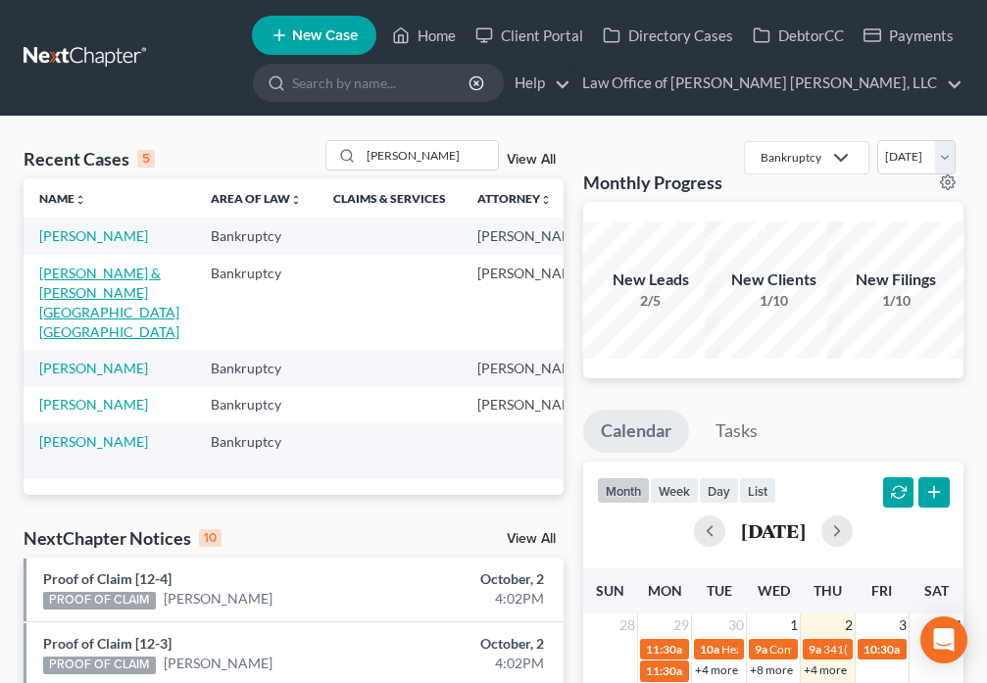
click at [54, 309] on link "[PERSON_NAME] & [PERSON_NAME][GEOGRAPHIC_DATA][GEOGRAPHIC_DATA]" at bounding box center [109, 302] width 140 height 75
select select "6"
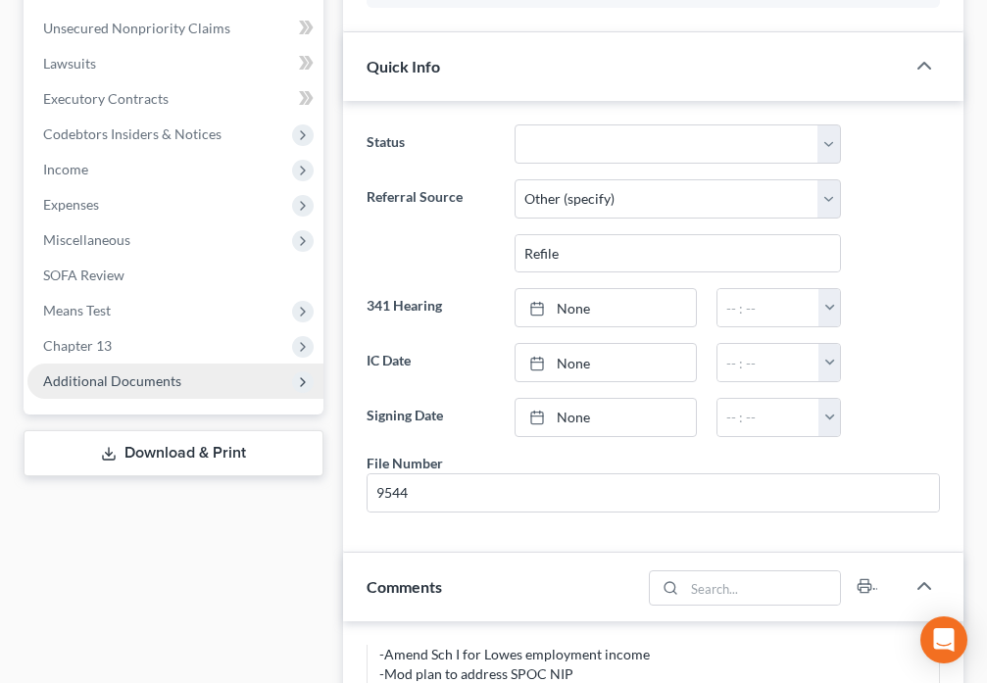
scroll to position [6845, 0]
click at [173, 384] on span "Additional Documents" at bounding box center [112, 380] width 138 height 17
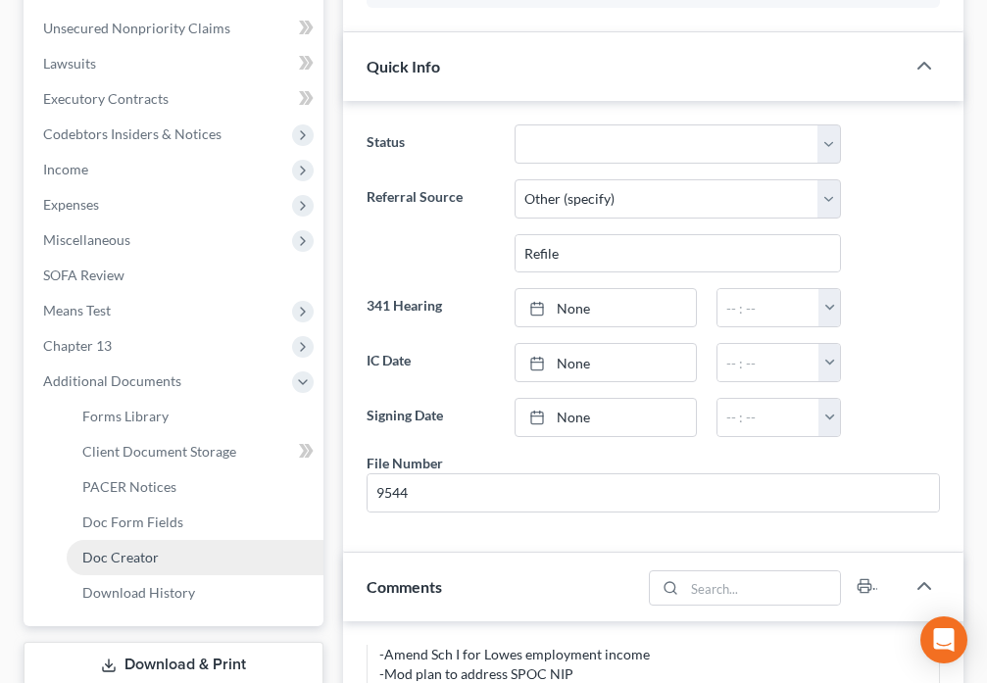
click at [167, 562] on link "Doc Creator" at bounding box center [195, 557] width 257 height 35
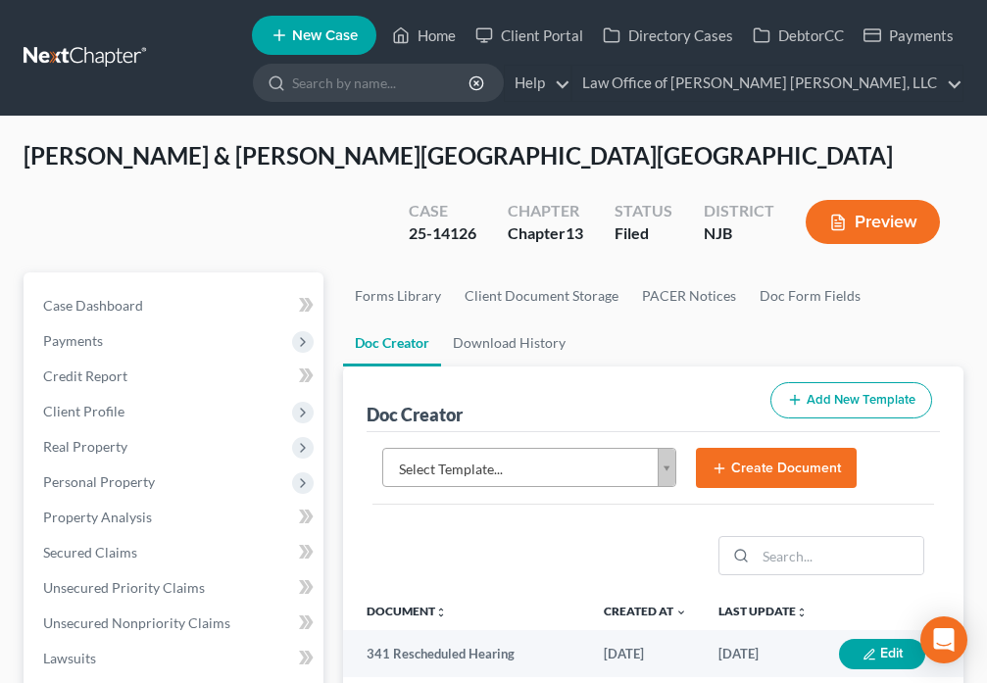
click at [670, 468] on body "Home New Case Client Portal Directory Cases DebtorCC Payments Law Office of [PE…" at bounding box center [493, 679] width 987 height 1358
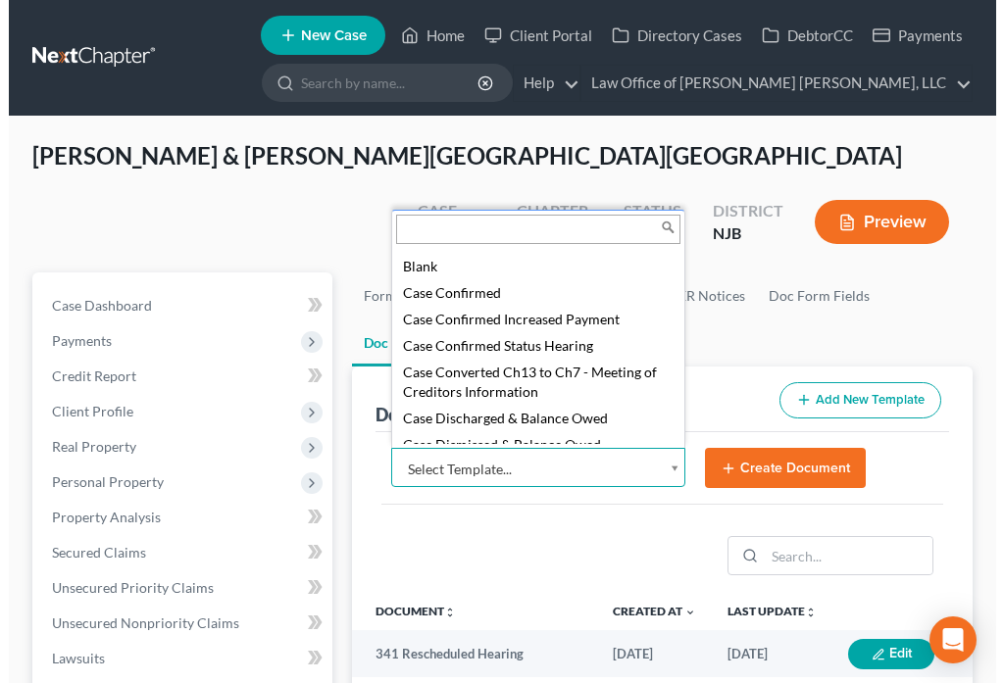
scroll to position [206, 0]
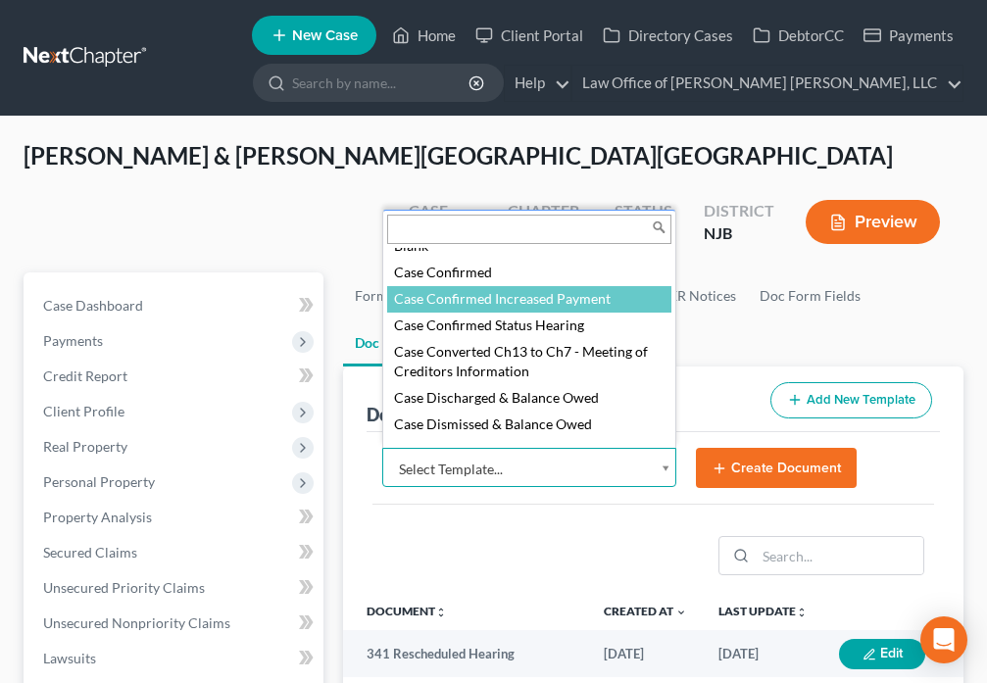
select select "88836"
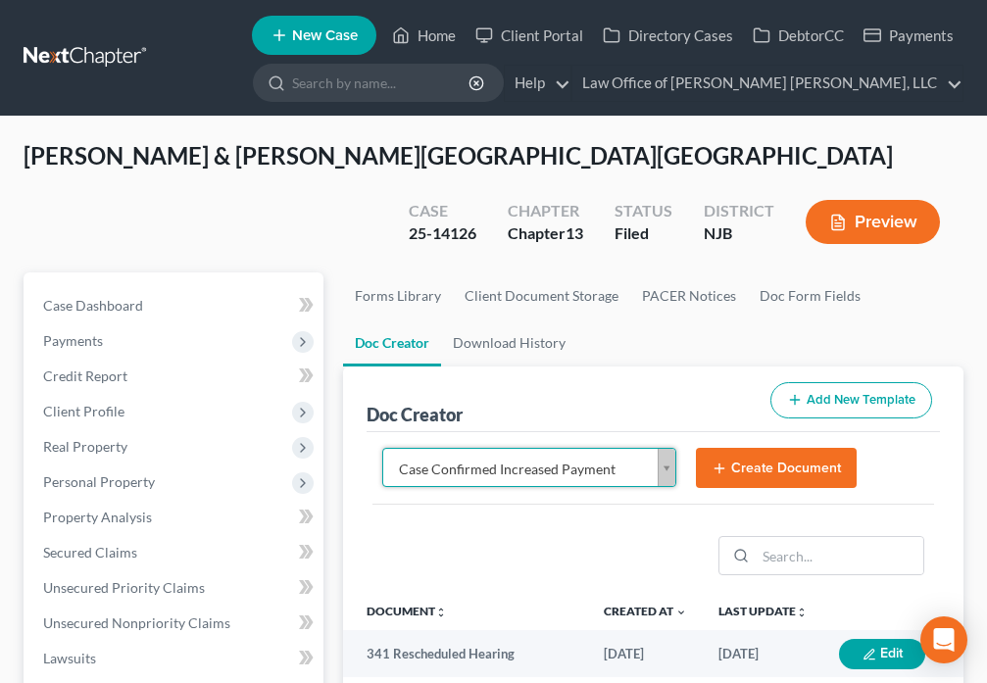
click at [777, 462] on button "Create Document" at bounding box center [776, 468] width 161 height 41
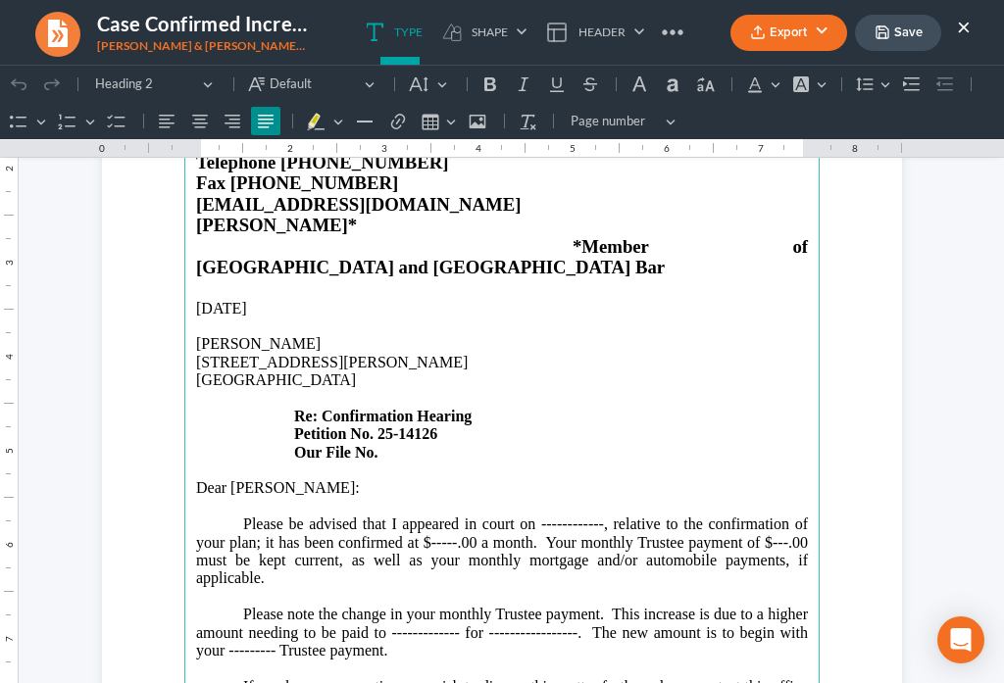
scroll to position [228, 0]
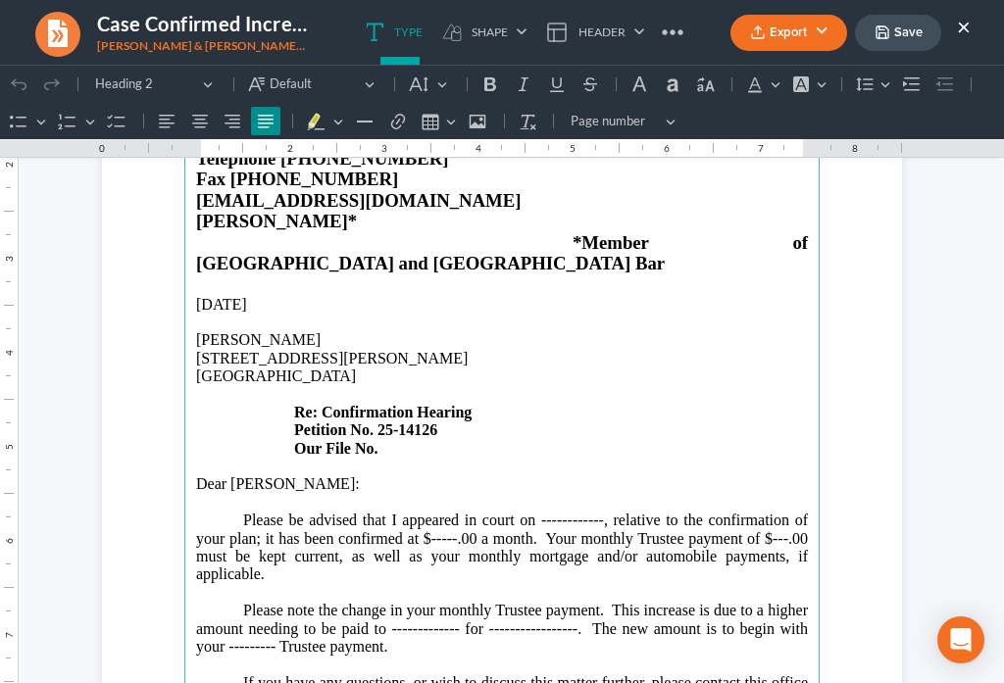
click at [387, 406] on p "[STREET_ADDRESS][PERSON_NAME] Re: Confirmation Hearing Petition No. 25-14126 Ou…" at bounding box center [502, 404] width 612 height 108
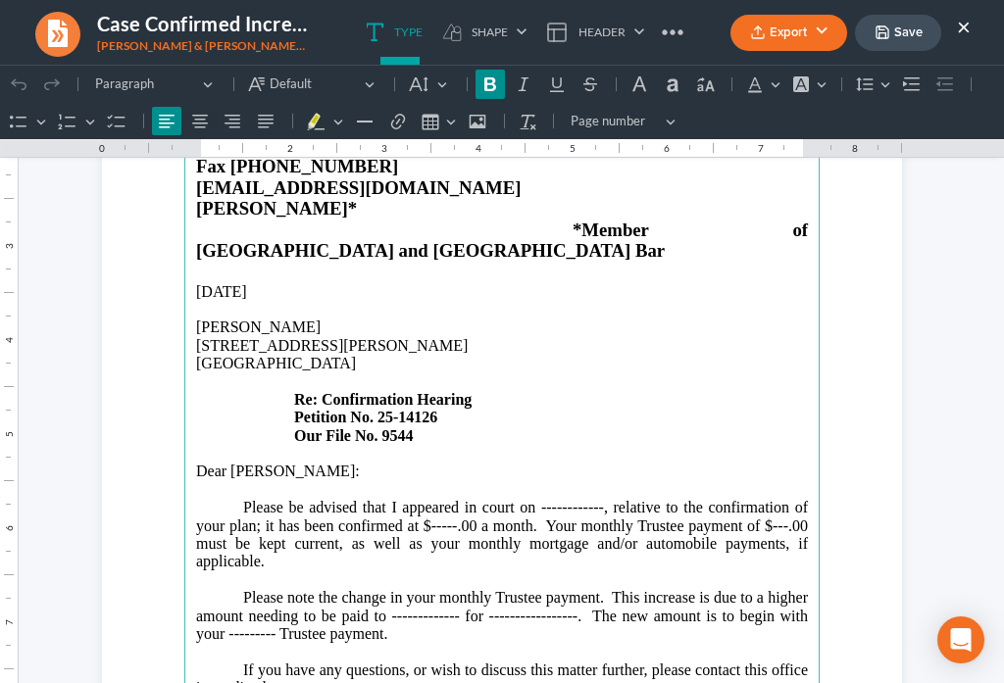
scroll to position [206, 0]
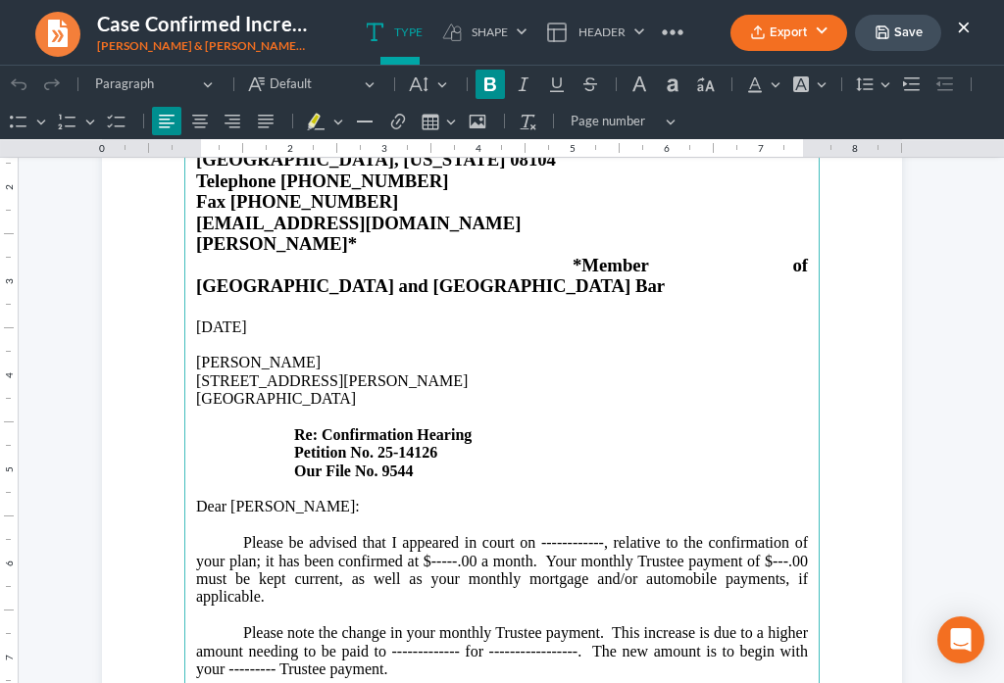
click at [253, 354] on p "[PERSON_NAME]" at bounding box center [502, 363] width 612 height 18
click at [271, 354] on p "[PERSON_NAME]" at bounding box center [502, 363] width 612 height 18
click at [299, 498] on p "Dear [PERSON_NAME]:" at bounding box center [502, 507] width 612 height 18
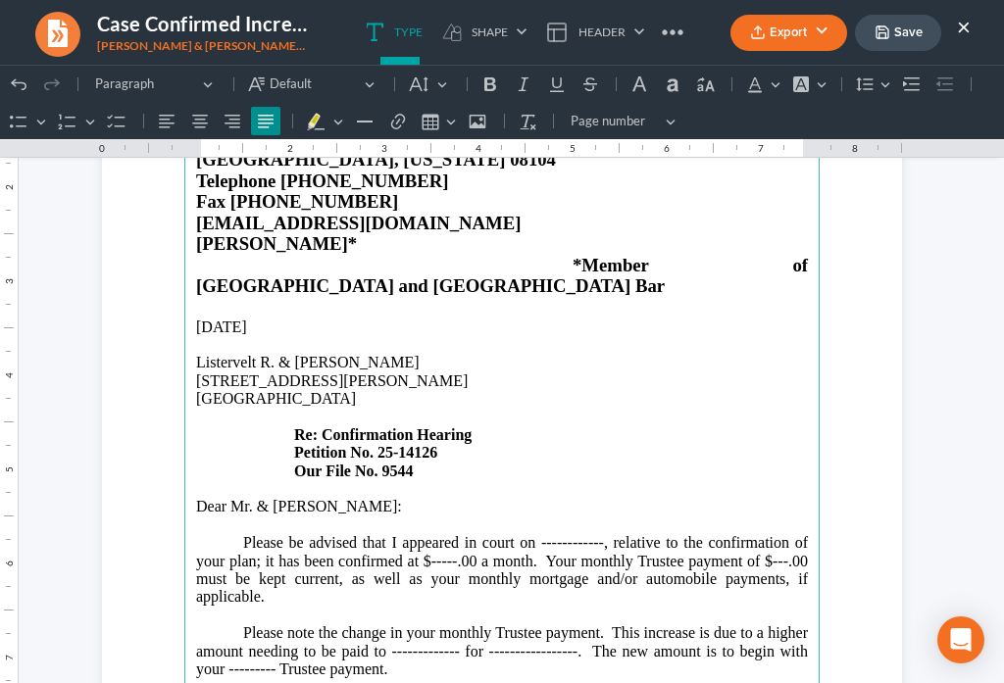
click at [593, 534] on p "Please be advised that I appeared in court on ------------, relative to the con…" at bounding box center [502, 570] width 612 height 73
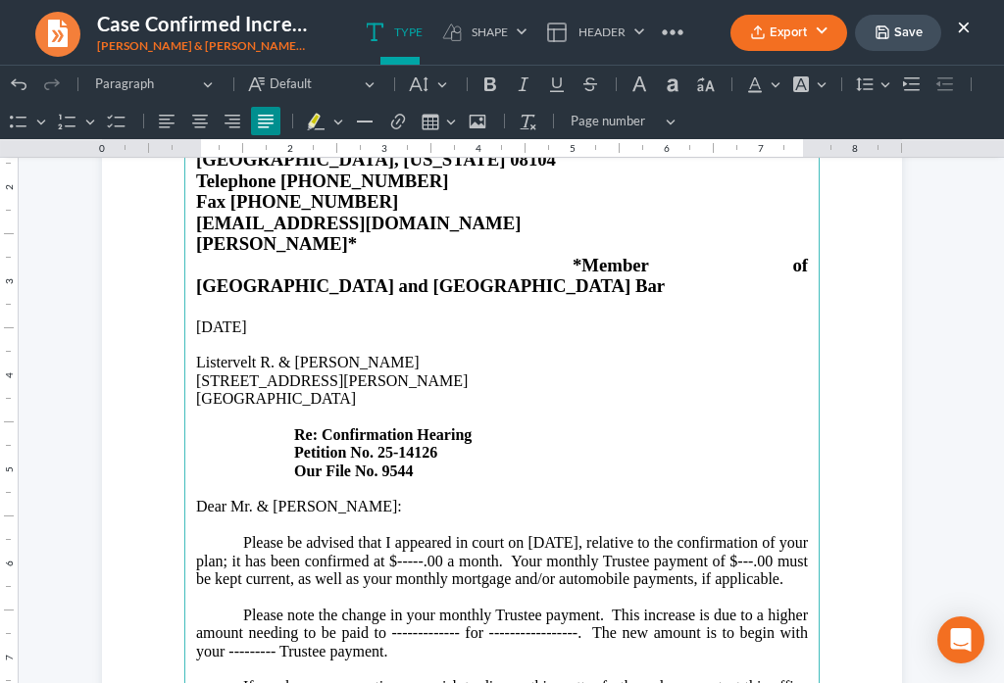
click at [468, 534] on p "Please be advised that I appeared in court on [DATE], relative to the confirmat…" at bounding box center [502, 561] width 612 height 54
drag, startPoint x: 191, startPoint y: 534, endPoint x: 496, endPoint y: 360, distance: 351.2
click at [201, 534] on p "Please be advised that I appeared in court on [DATE], relative to the confirmat…" at bounding box center [502, 561] width 612 height 54
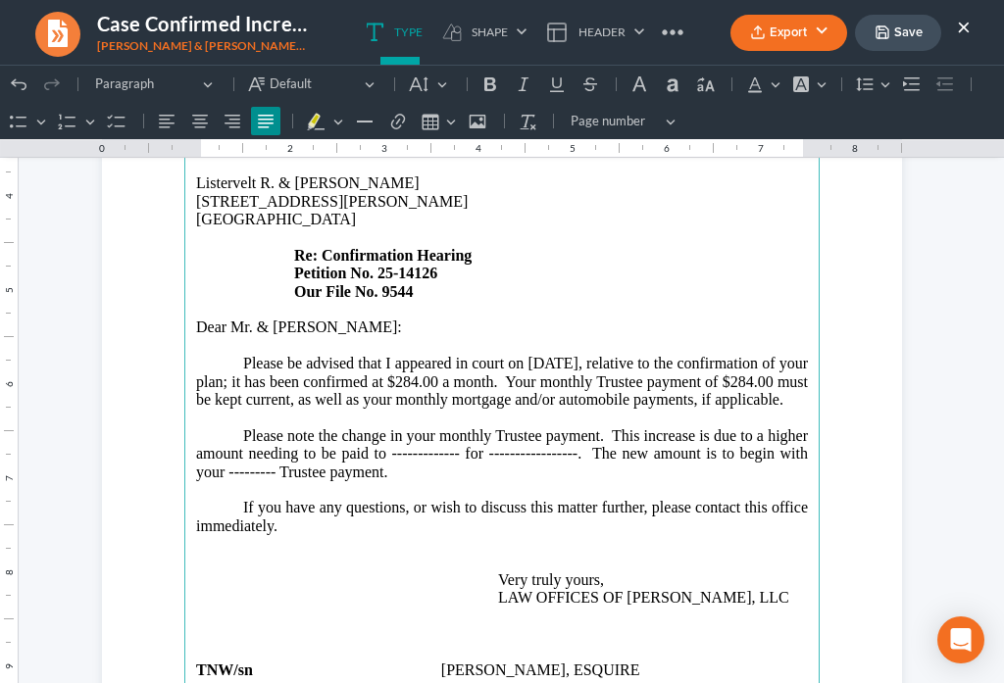
scroll to position [412, 0]
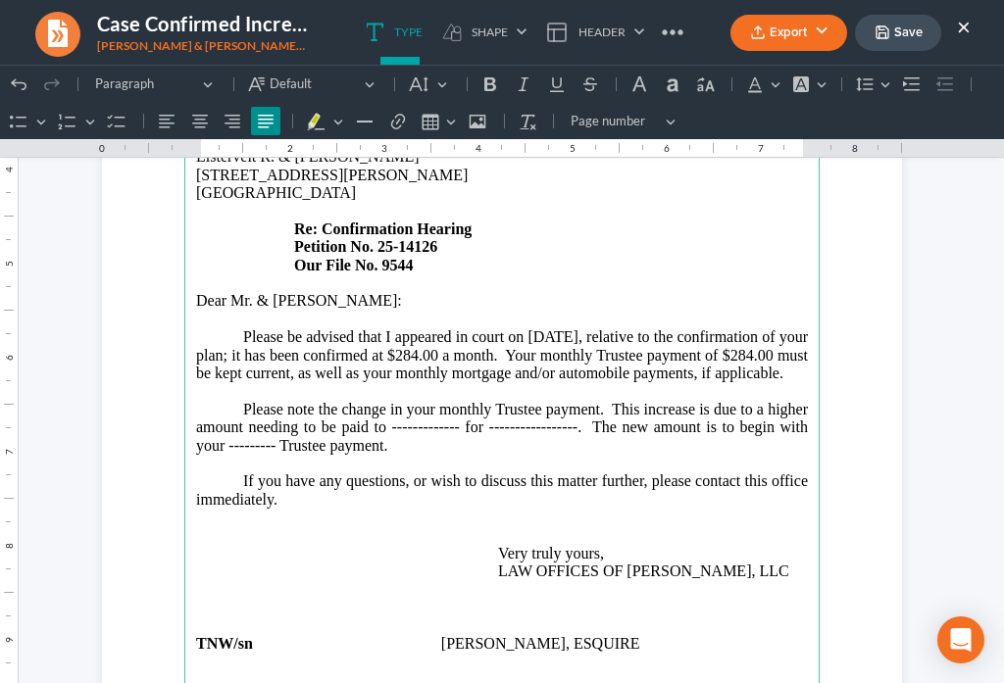
drag, startPoint x: 567, startPoint y: 405, endPoint x: 604, endPoint y: 391, distance: 39.7
click at [567, 404] on p "Please note the change in your monthly Trustee payment. This increase is due to…" at bounding box center [502, 428] width 612 height 54
click at [302, 424] on p "Please note the change in your monthly Trustee payment. This increase is due to…" at bounding box center [502, 428] width 612 height 54
click at [300, 421] on p "Please note the change in your monthly Trustee payment. This increase is due to…" at bounding box center [502, 428] width 612 height 54
click at [457, 489] on p "If you have any questions, or wish to discuss this matter further, please conta…" at bounding box center [502, 526] width 612 height 108
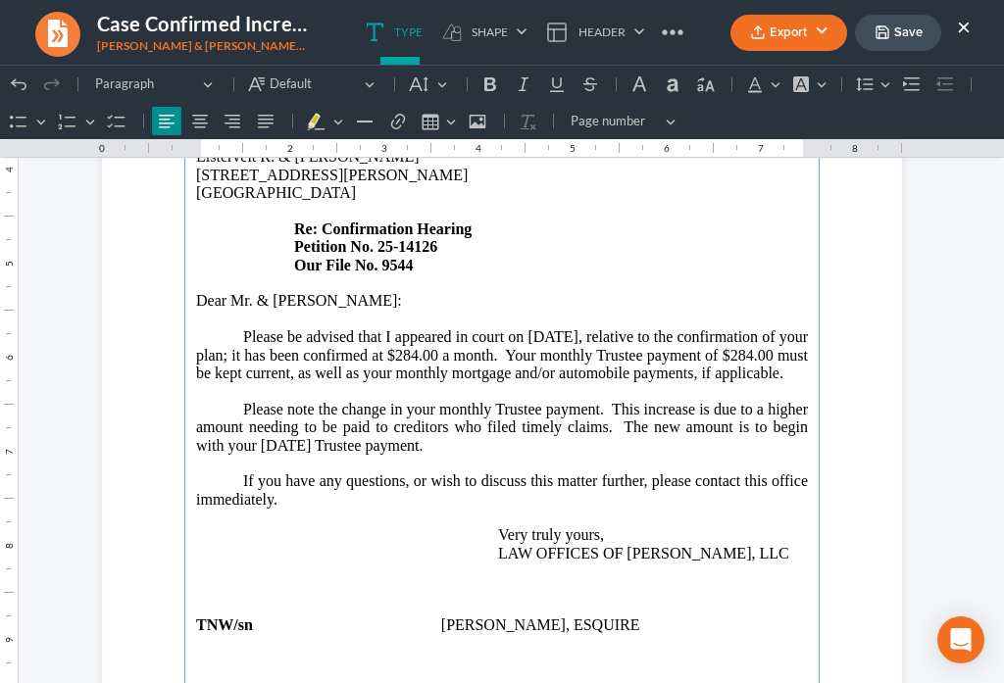
click at [413, 563] on p "Rich Text Editor, page-0-main" at bounding box center [502, 572] width 612 height 18
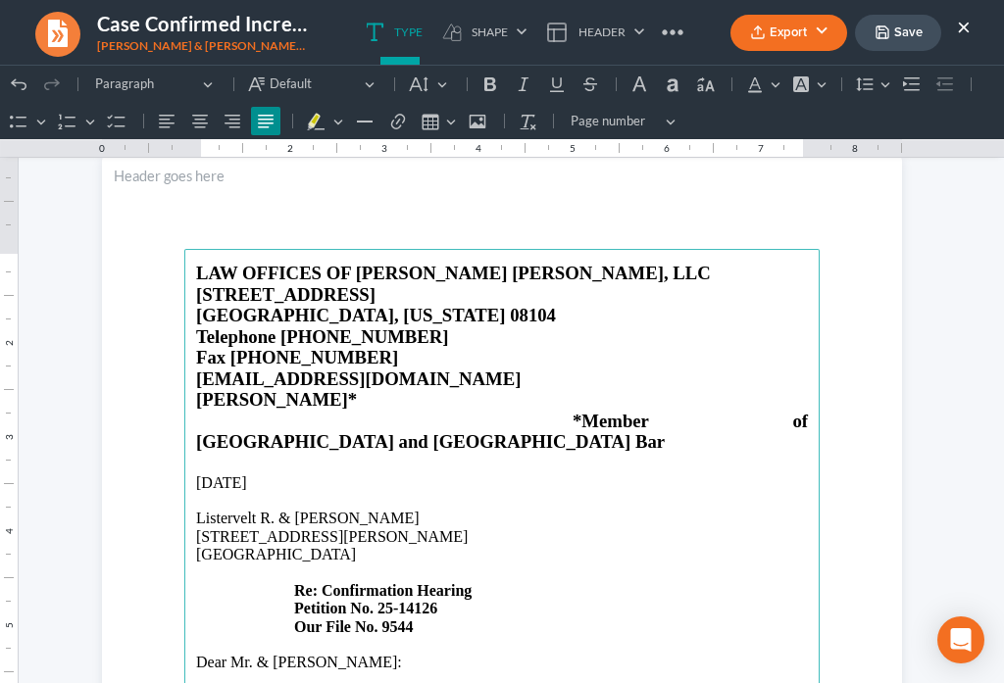
scroll to position [0, 0]
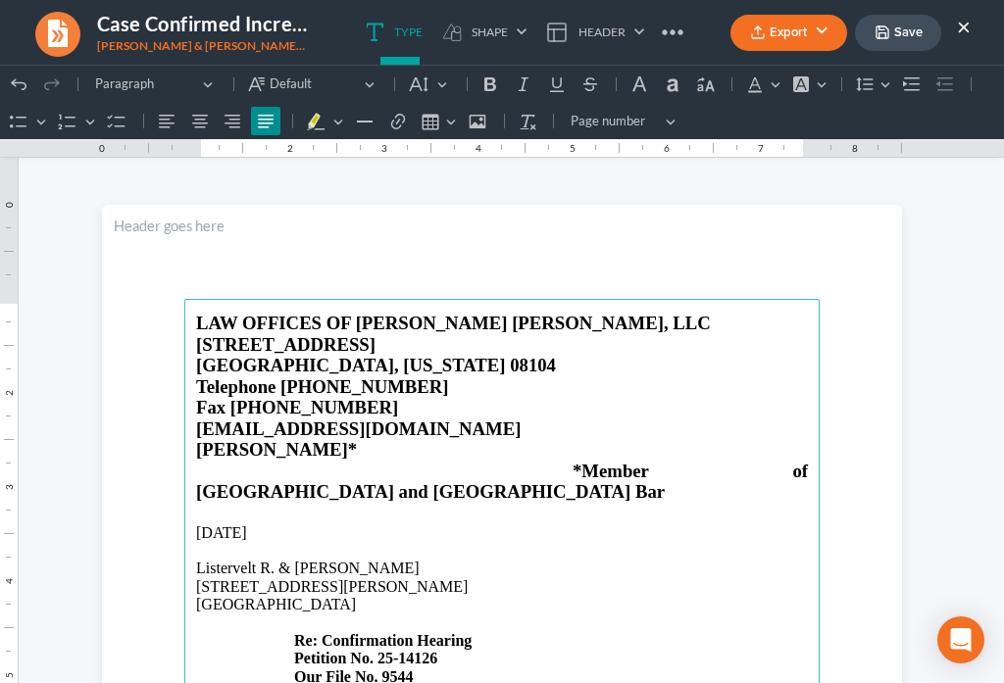
click at [883, 41] on button "Save" at bounding box center [898, 33] width 86 height 36
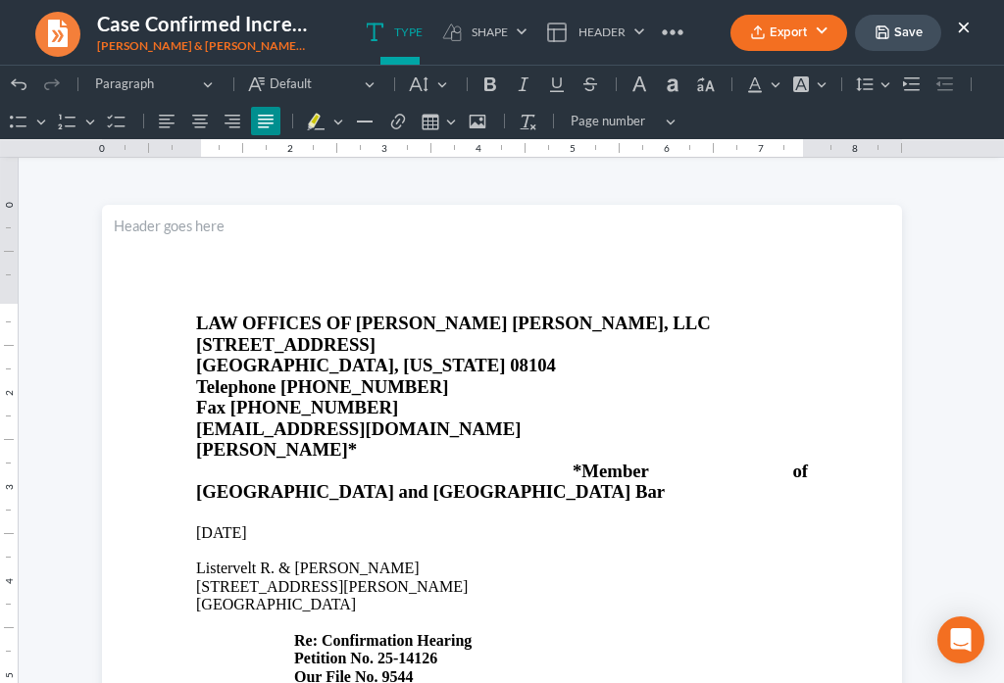
click at [767, 38] on button "Export" at bounding box center [788, 33] width 117 height 36
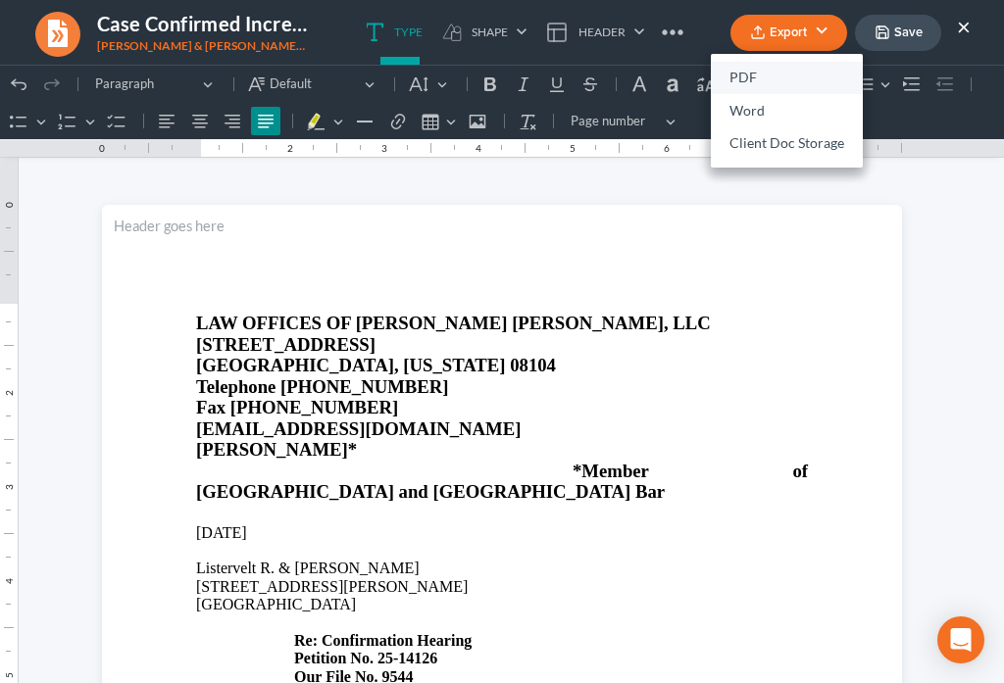
click at [761, 71] on link "PDF" at bounding box center [787, 78] width 152 height 33
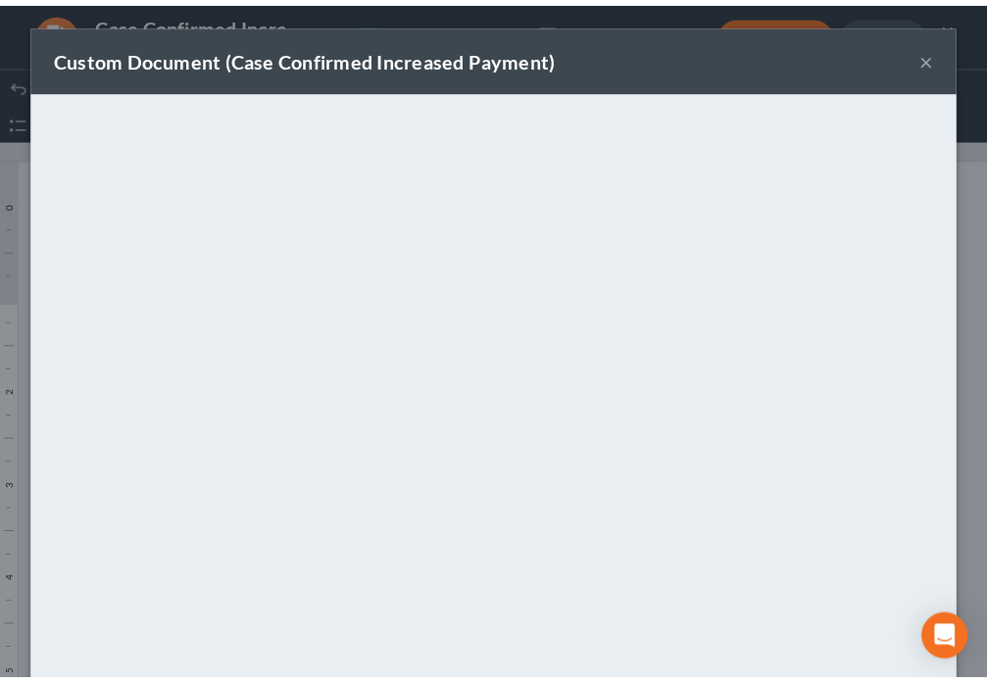
scroll to position [137, 0]
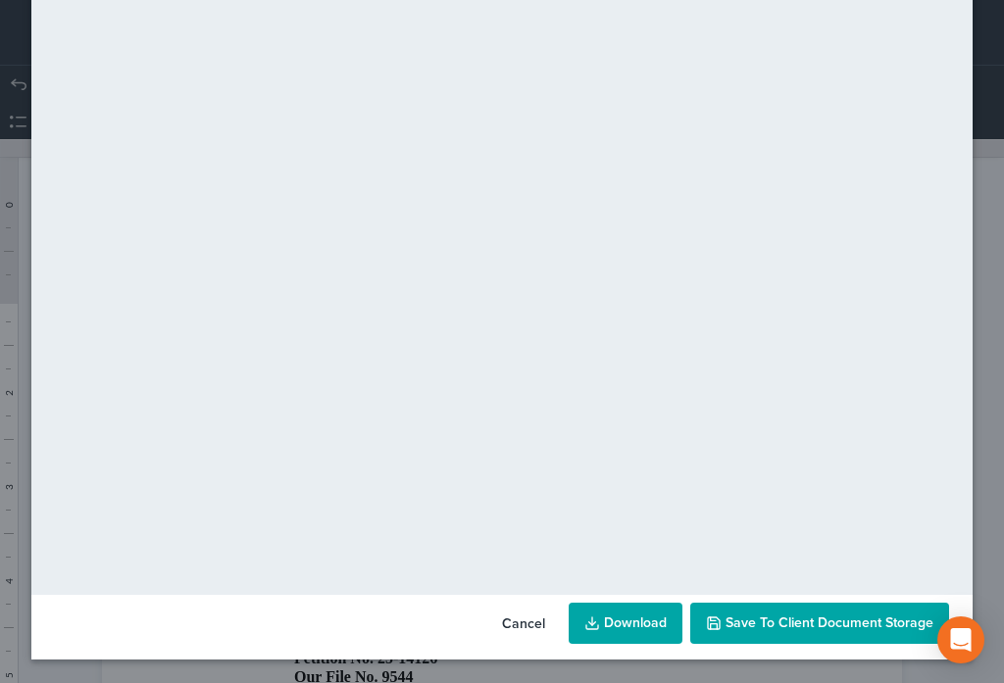
click at [834, 620] on span "Save to Client Document Storage" at bounding box center [829, 623] width 208 height 17
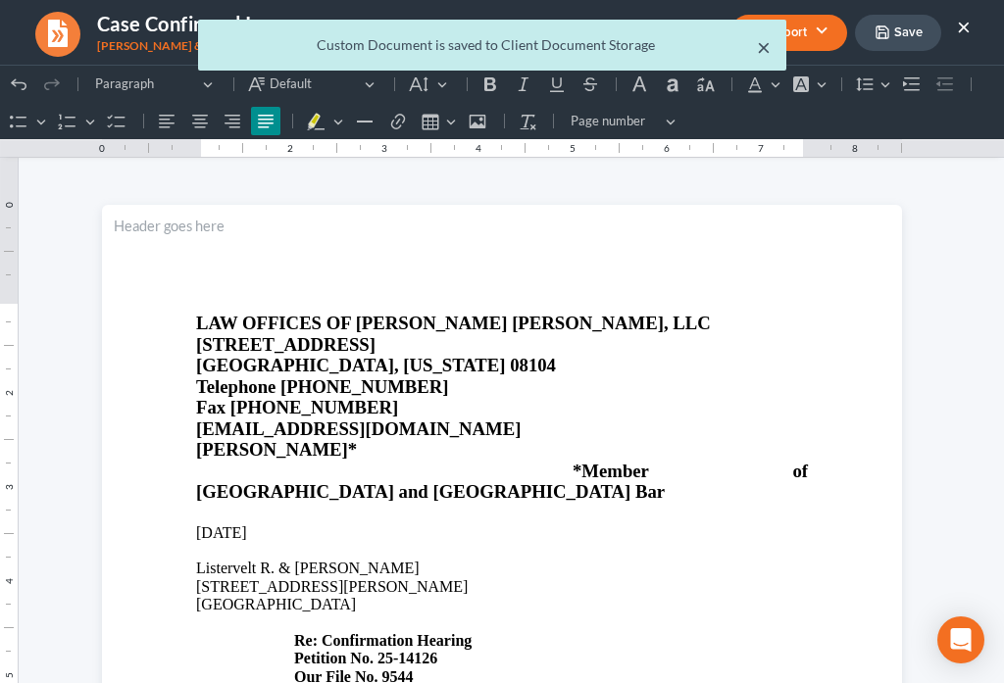
click at [762, 49] on button "×" at bounding box center [764, 47] width 14 height 24
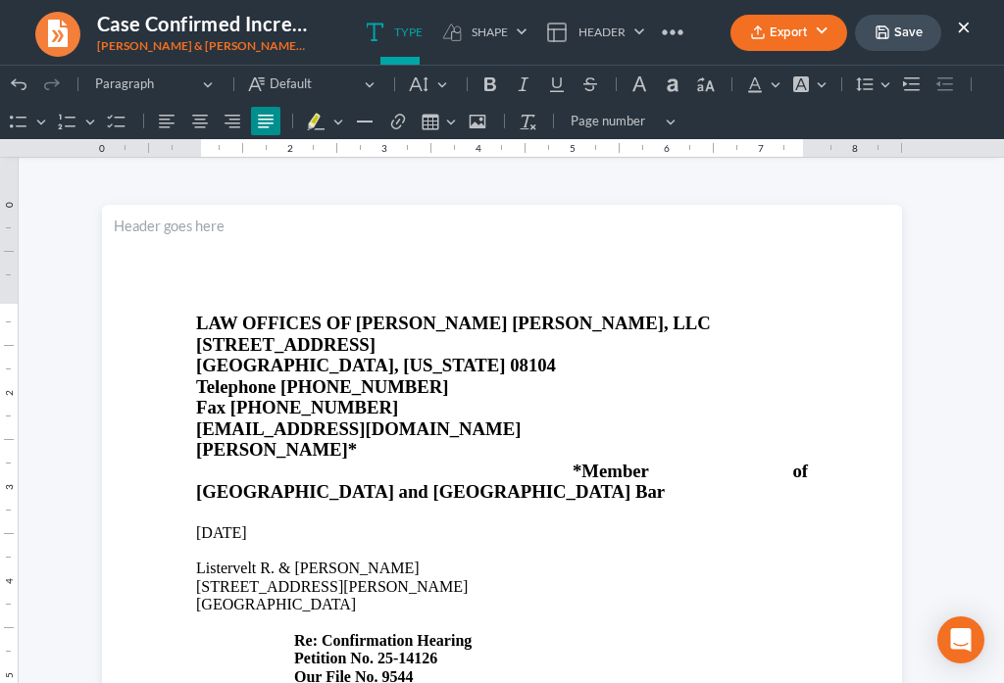
click at [967, 29] on button "×" at bounding box center [964, 27] width 14 height 24
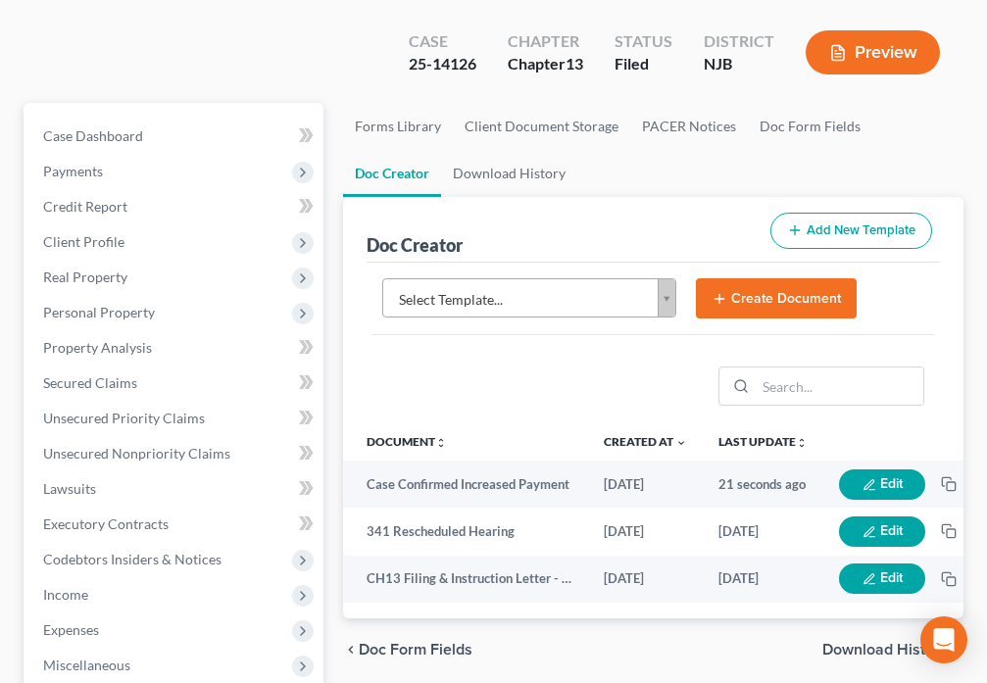
scroll to position [125, 0]
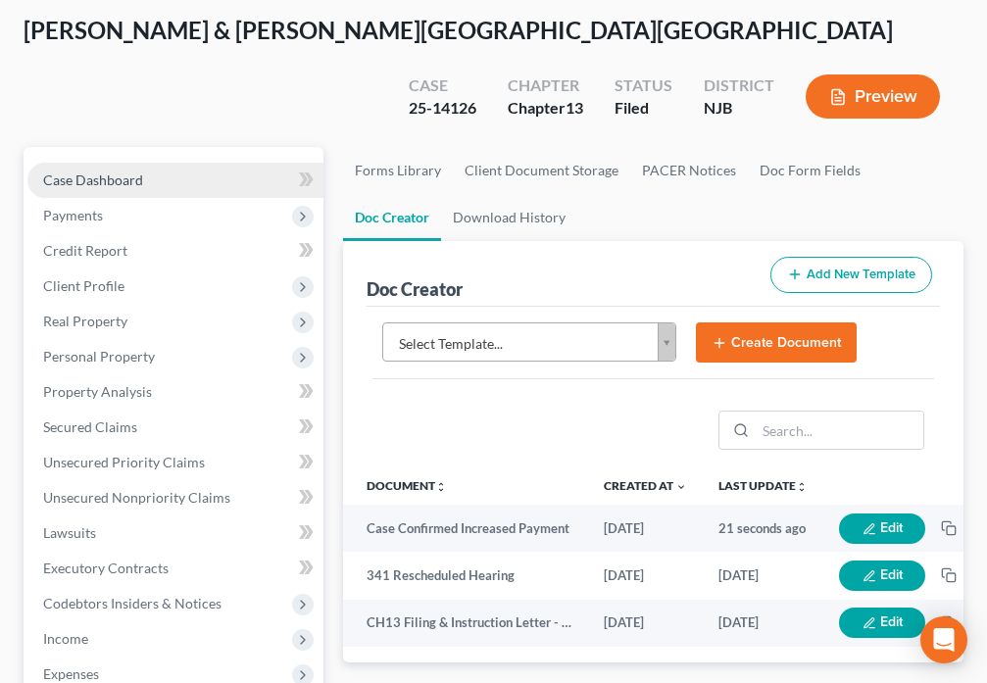
click at [171, 177] on link "Case Dashboard" at bounding box center [175, 180] width 296 height 35
select select "6"
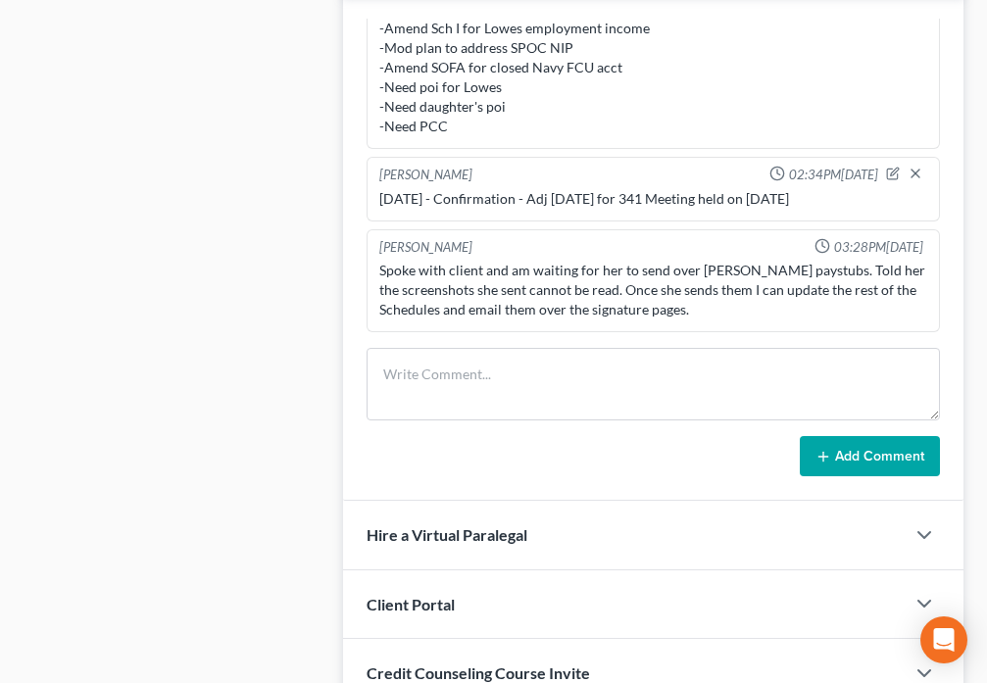
scroll to position [1258, 0]
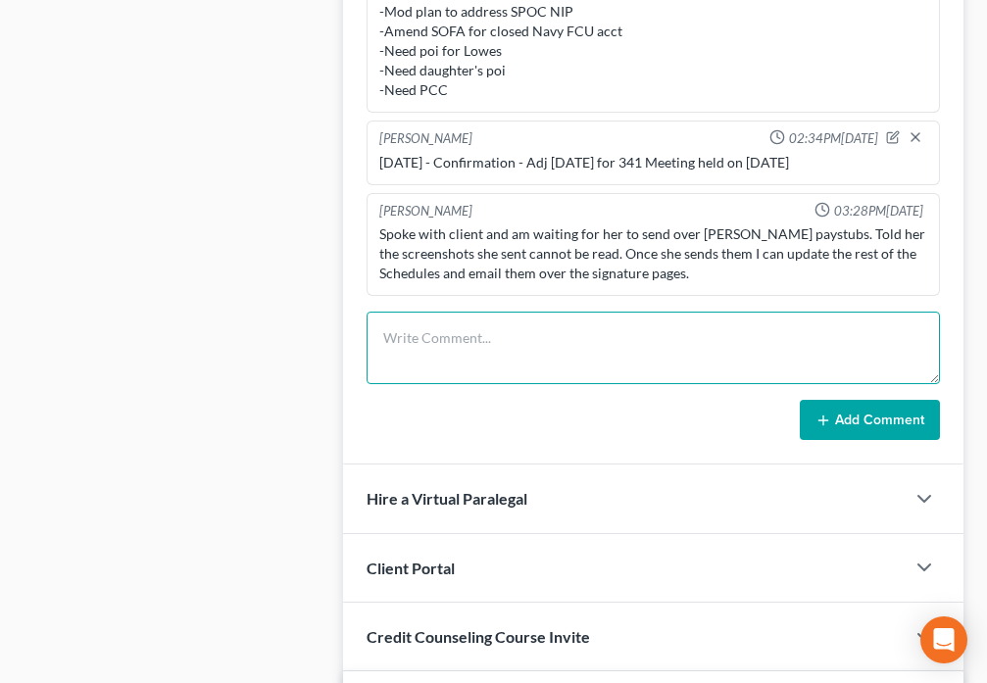
click at [551, 345] on textarea at bounding box center [653, 348] width 573 height 73
type textarea "[DATE] - Confirmation Hrg - Confirmed $284x31"
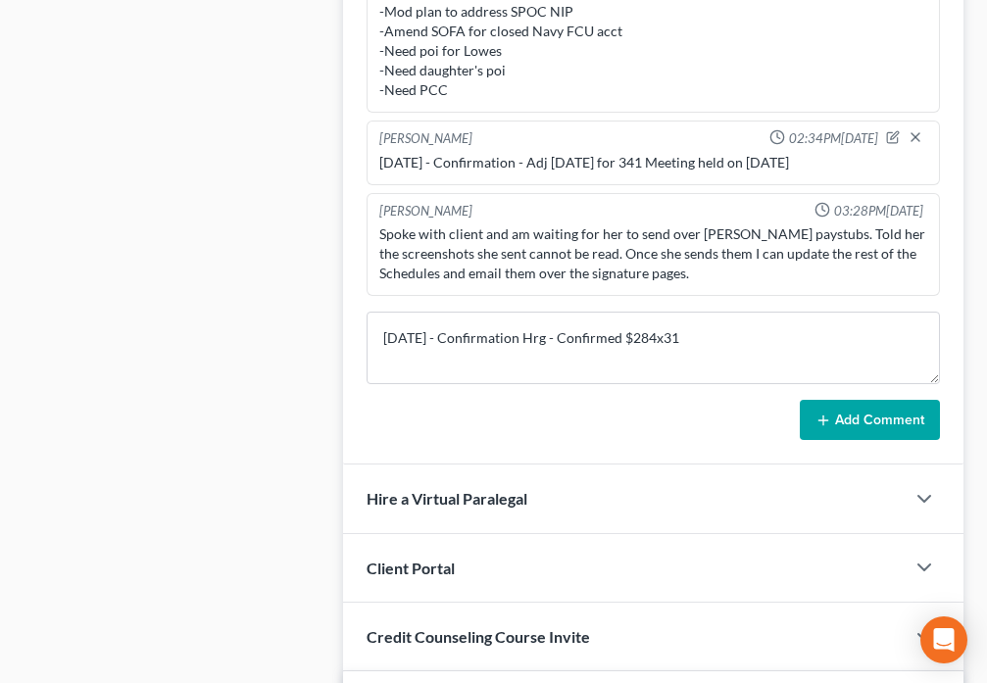
click at [856, 426] on button "Add Comment" at bounding box center [870, 420] width 140 height 41
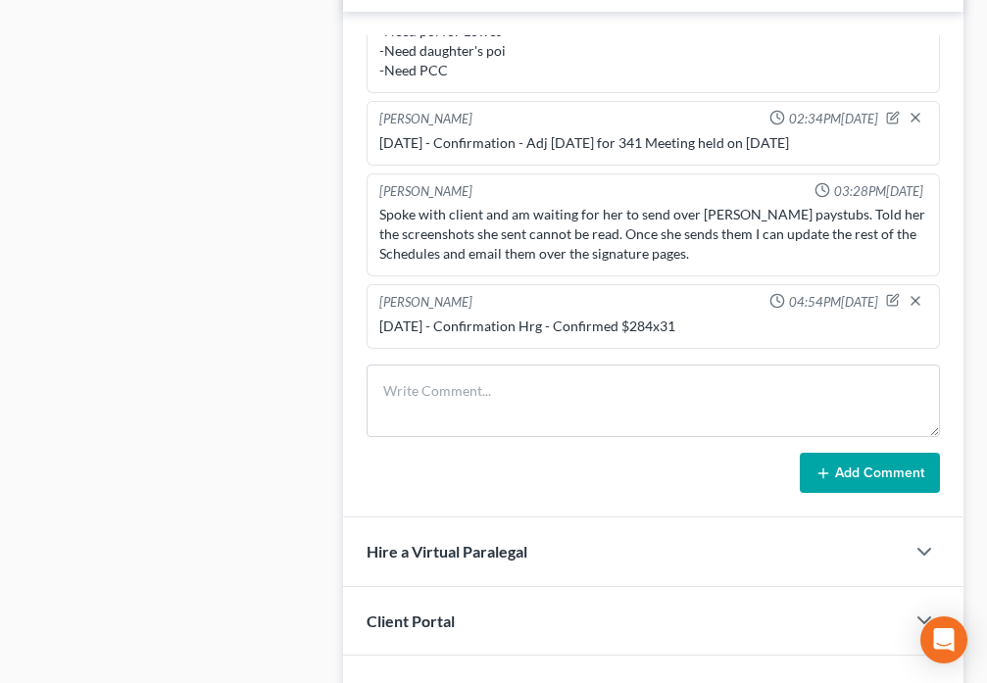
scroll to position [0, 0]
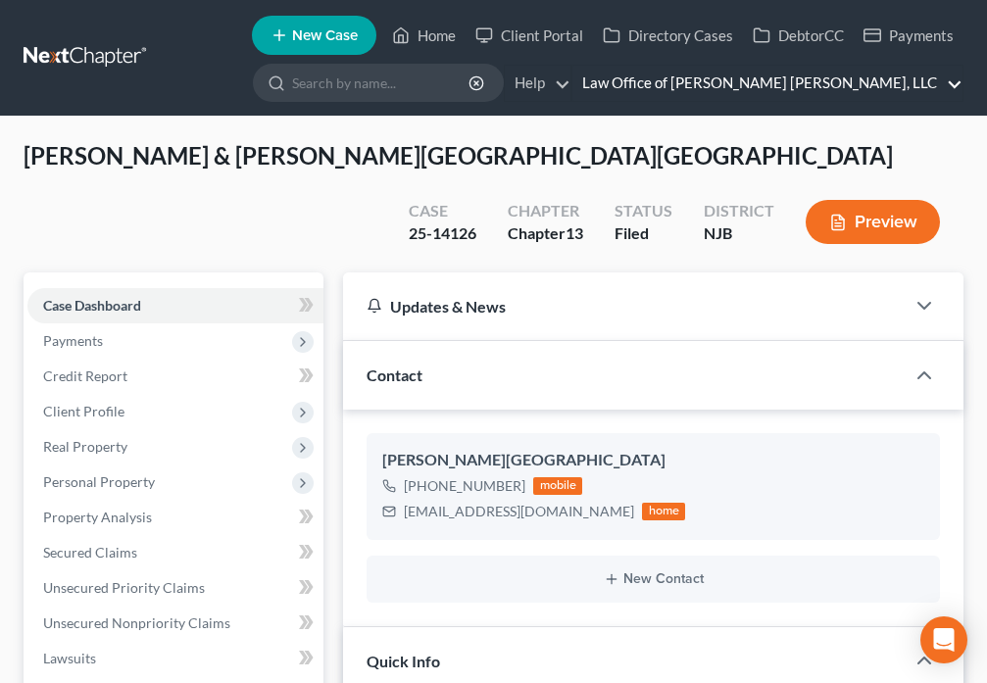
click at [945, 82] on link "Law Office of [PERSON_NAME] [PERSON_NAME], LLC" at bounding box center [767, 83] width 390 height 35
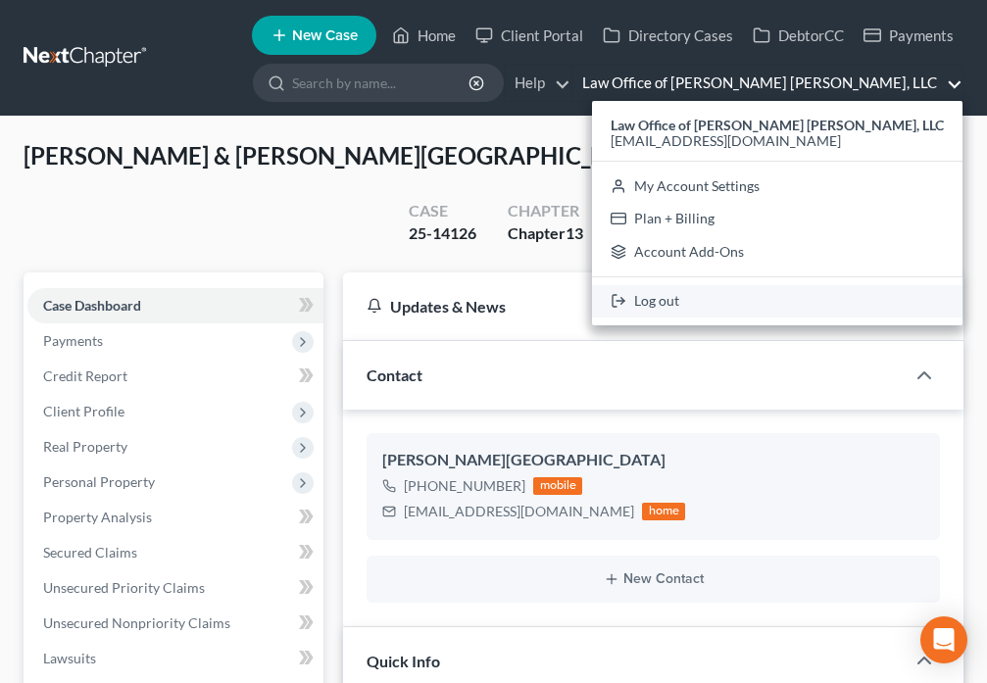
click at [768, 306] on link "Log out" at bounding box center [777, 301] width 371 height 33
